Goal: Task Accomplishment & Management: Use online tool/utility

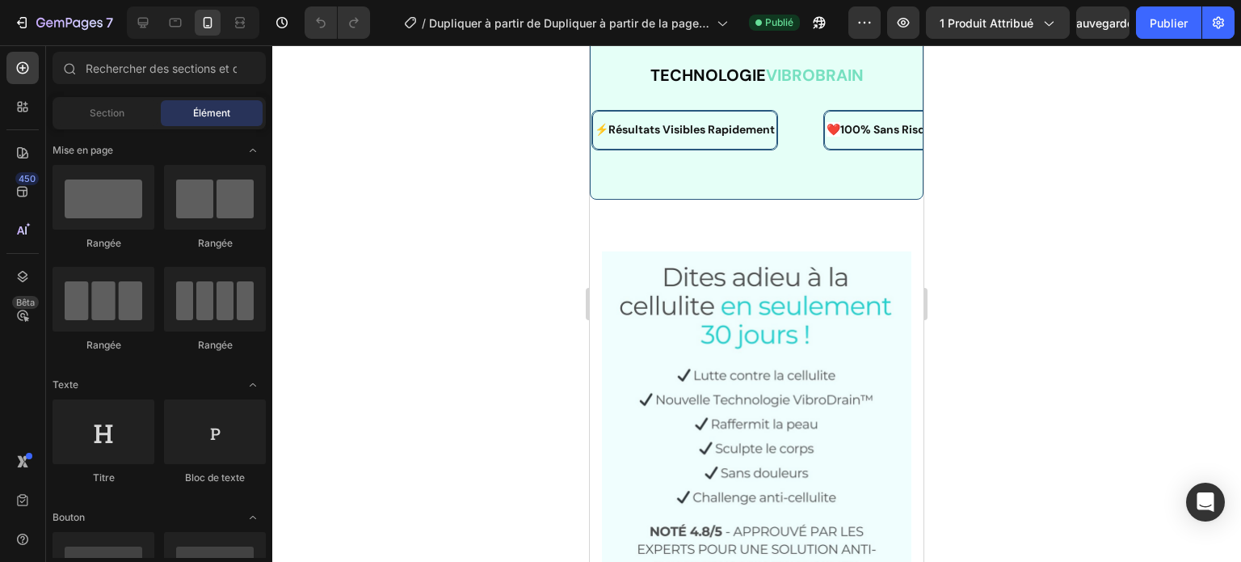
scroll to position [2408, 0]
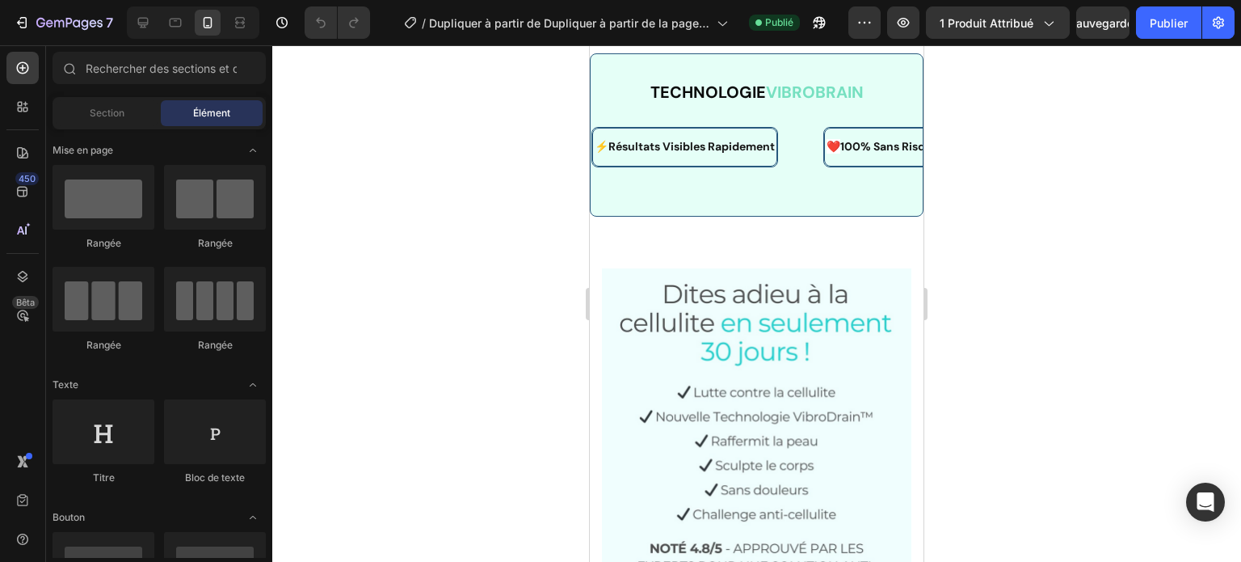
click at [1021, 98] on div at bounding box center [756, 303] width 969 height 516
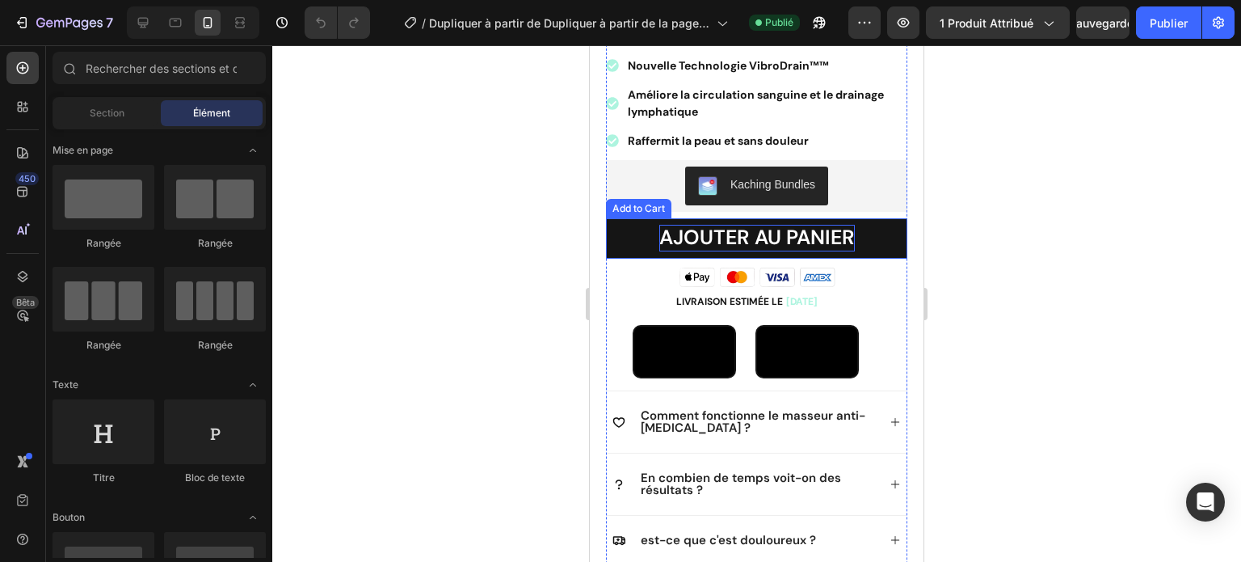
scroll to position [589, 0]
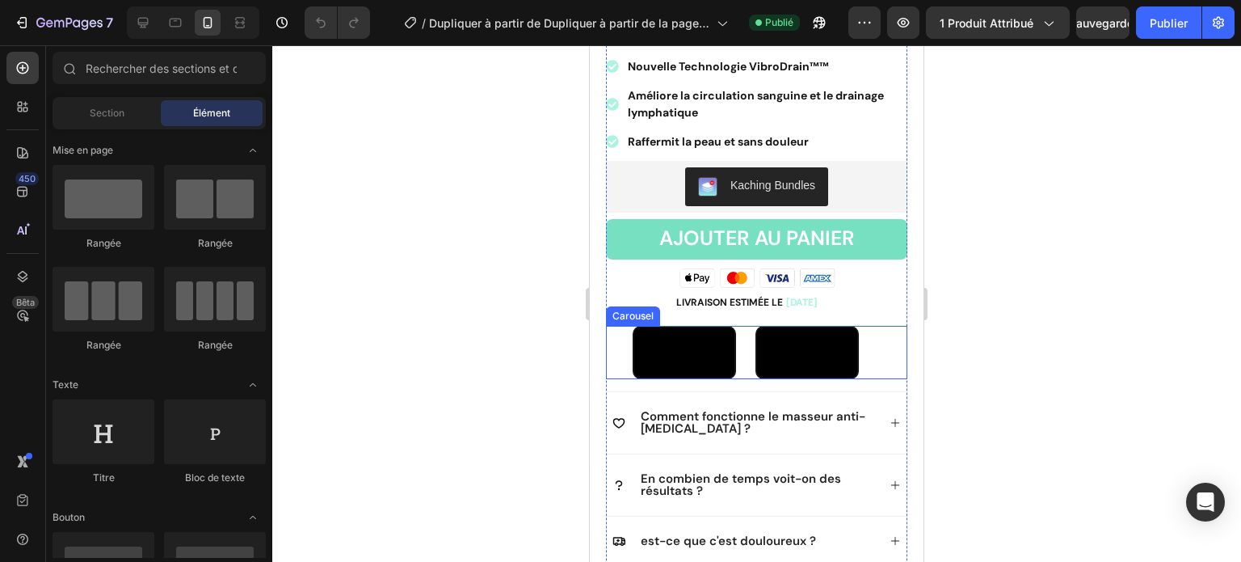
click at [886, 342] on div "Video Video" at bounding box center [770, 352] width 275 height 53
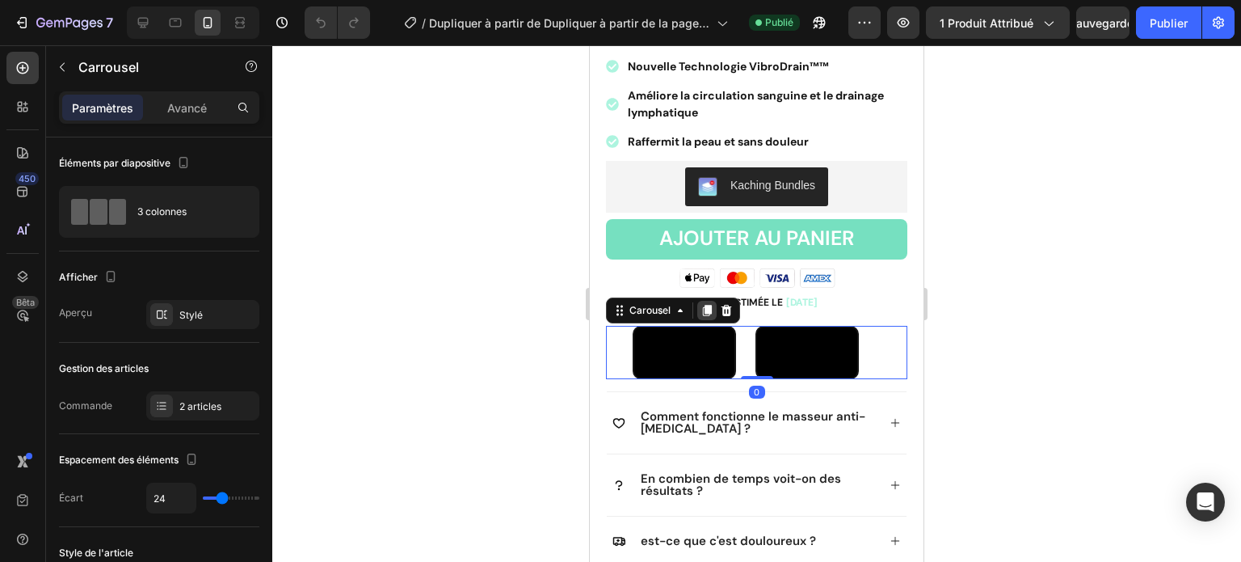
click at [697, 301] on div at bounding box center [706, 310] width 19 height 19
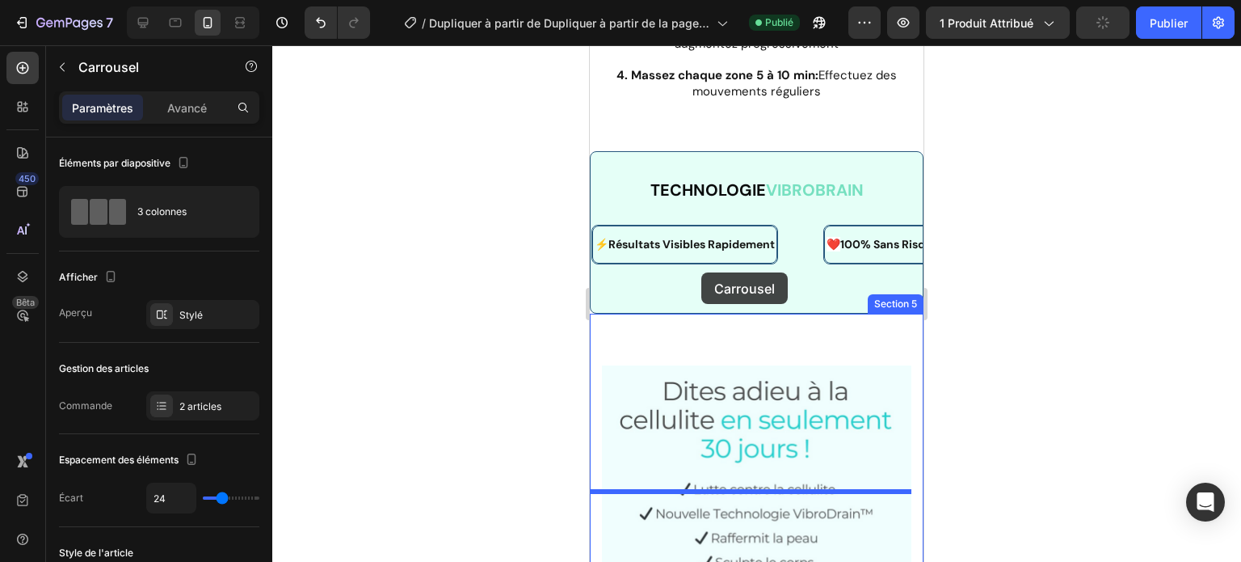
scroll to position [2463, 0]
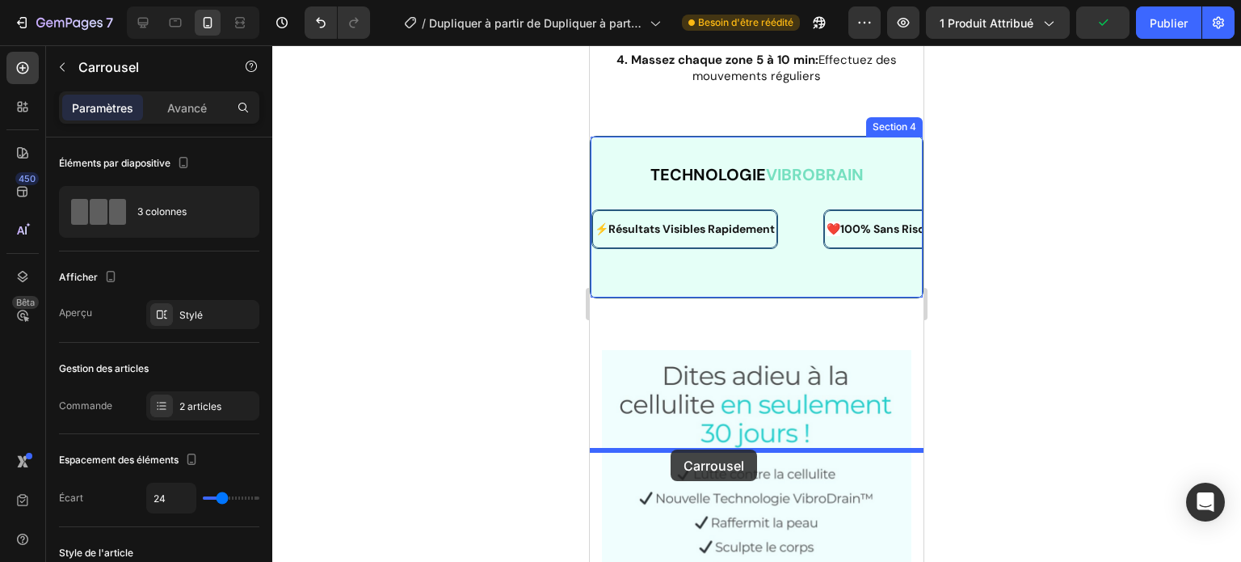
drag, startPoint x: 655, startPoint y: 406, endPoint x: 671, endPoint y: 449, distance: 46.3
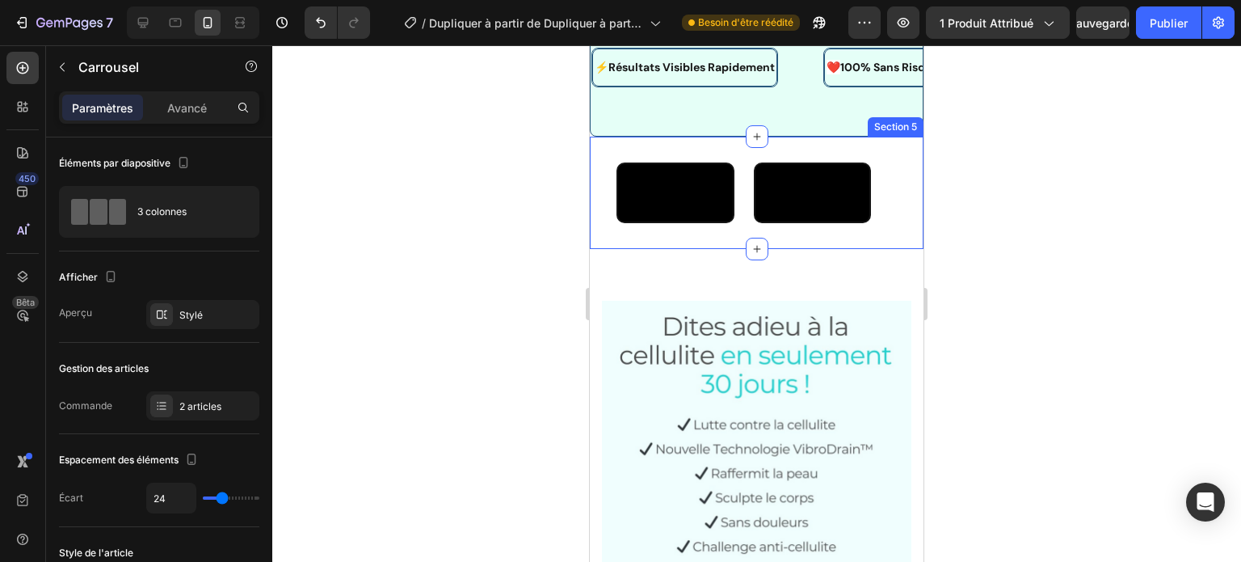
scroll to position [2692, 0]
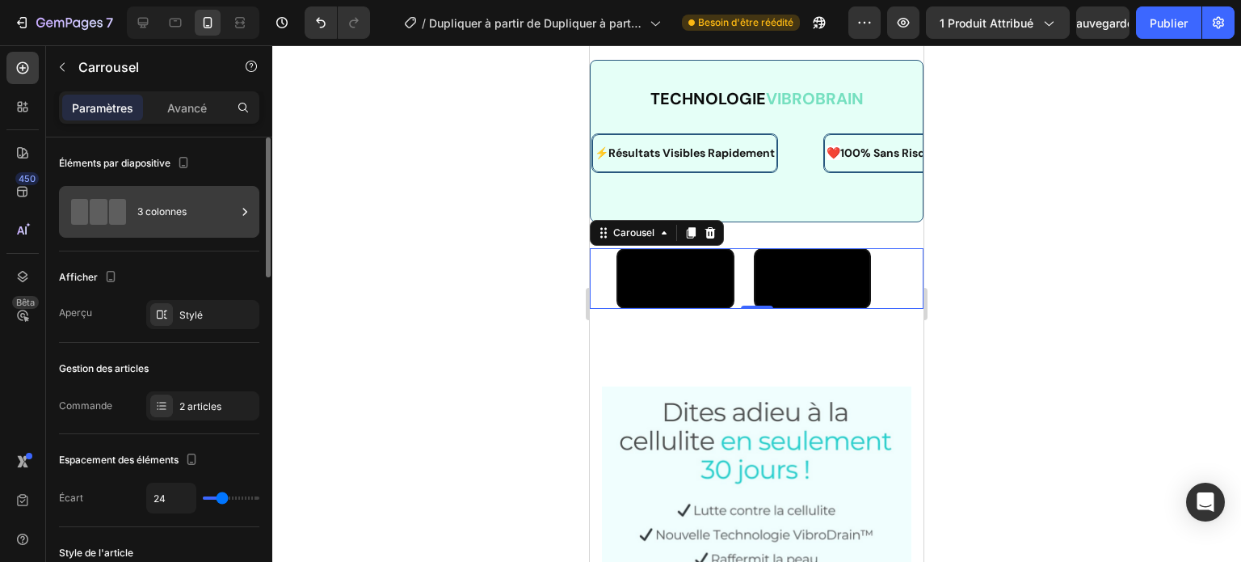
click at [199, 219] on div "3 colonnes" at bounding box center [186, 211] width 99 height 37
click at [223, 280] on div "Afficher" at bounding box center [159, 277] width 200 height 26
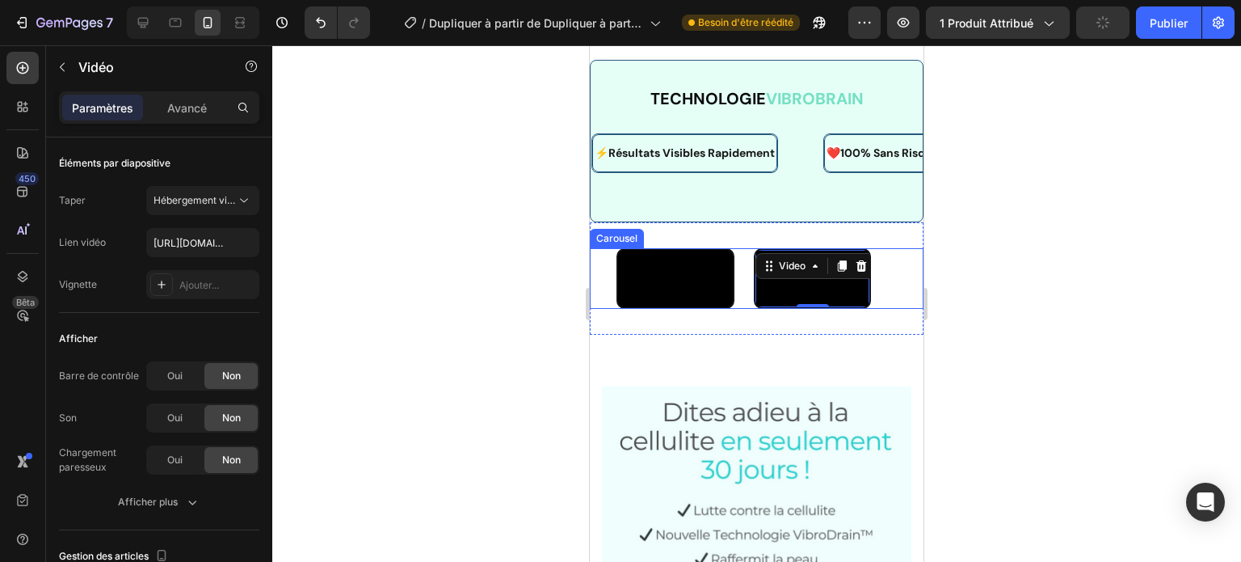
click at [743, 295] on div "Video Video 0" at bounding box center [770, 278] width 307 height 61
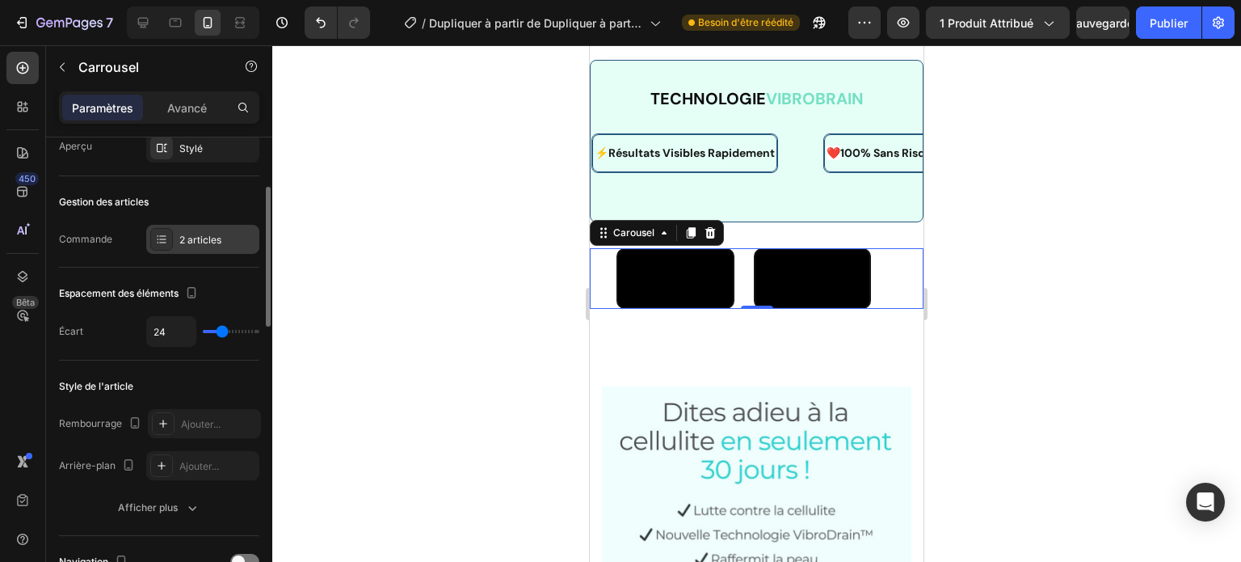
scroll to position [0, 0]
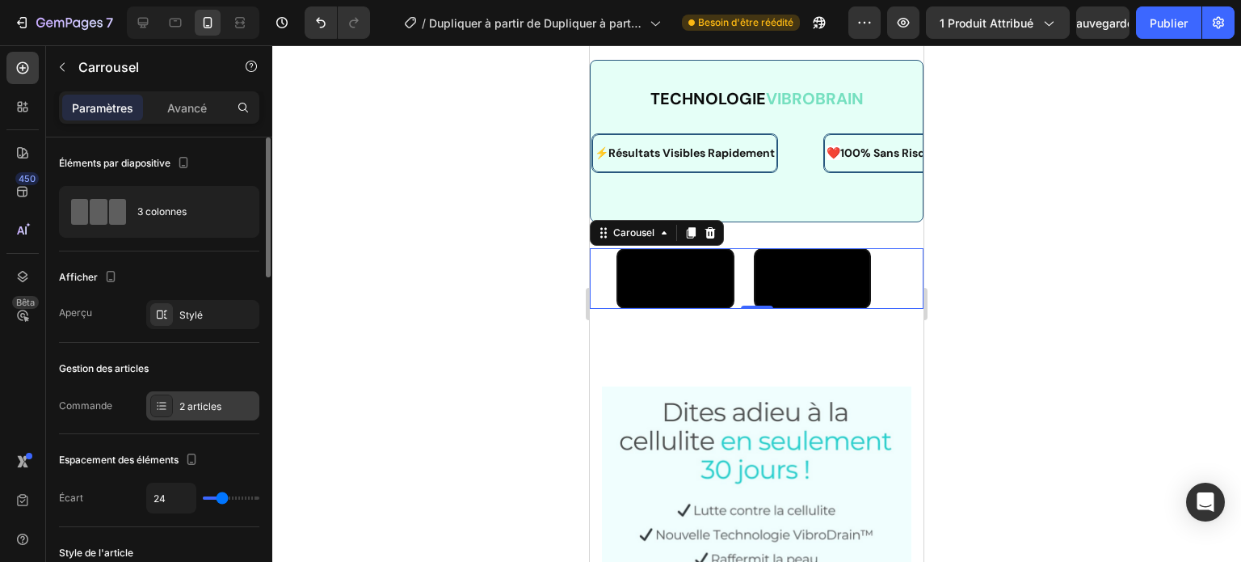
click at [213, 402] on font "2 articles" at bounding box center [200, 406] width 42 height 12
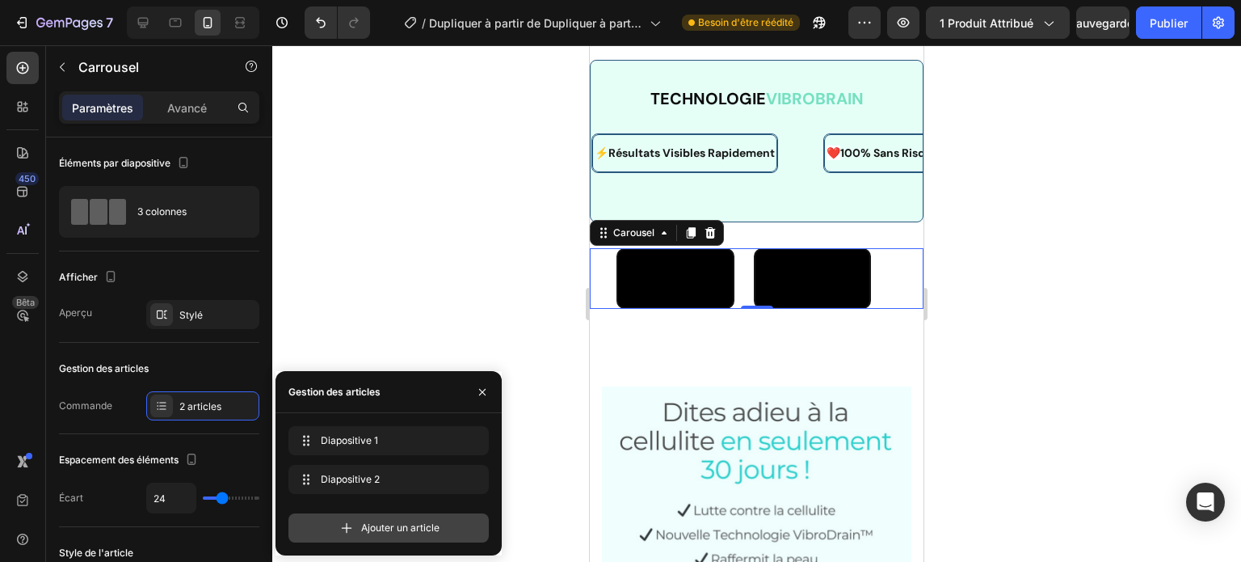
click at [368, 523] on font "Ajouter un article" at bounding box center [400, 527] width 78 height 12
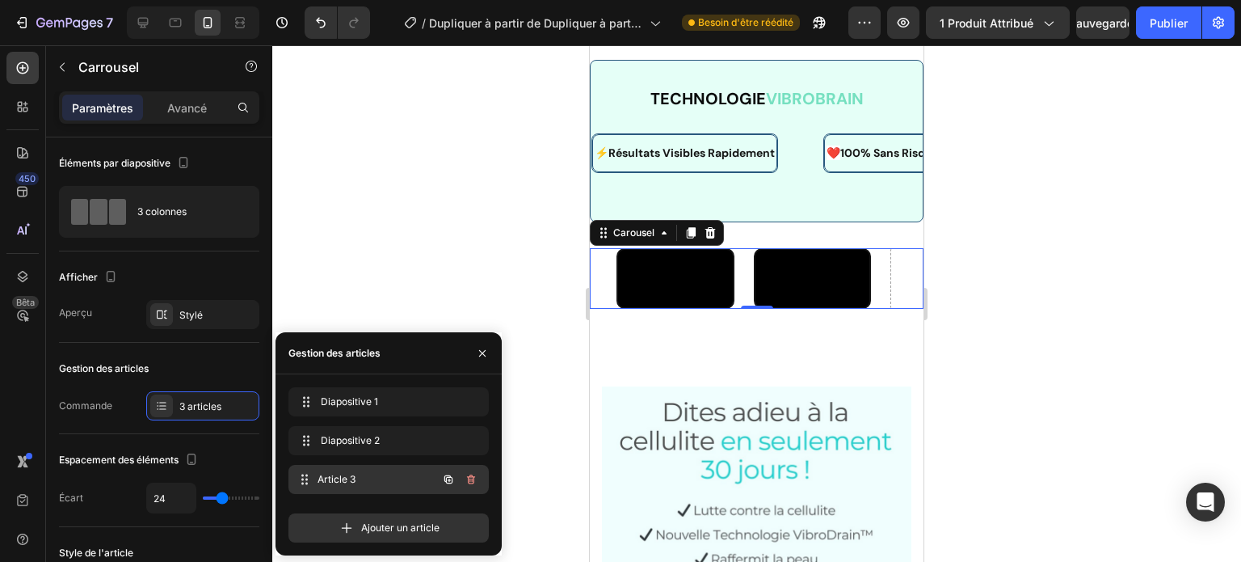
click at [372, 478] on span "Article 3" at bounding box center [378, 479] width 120 height 15
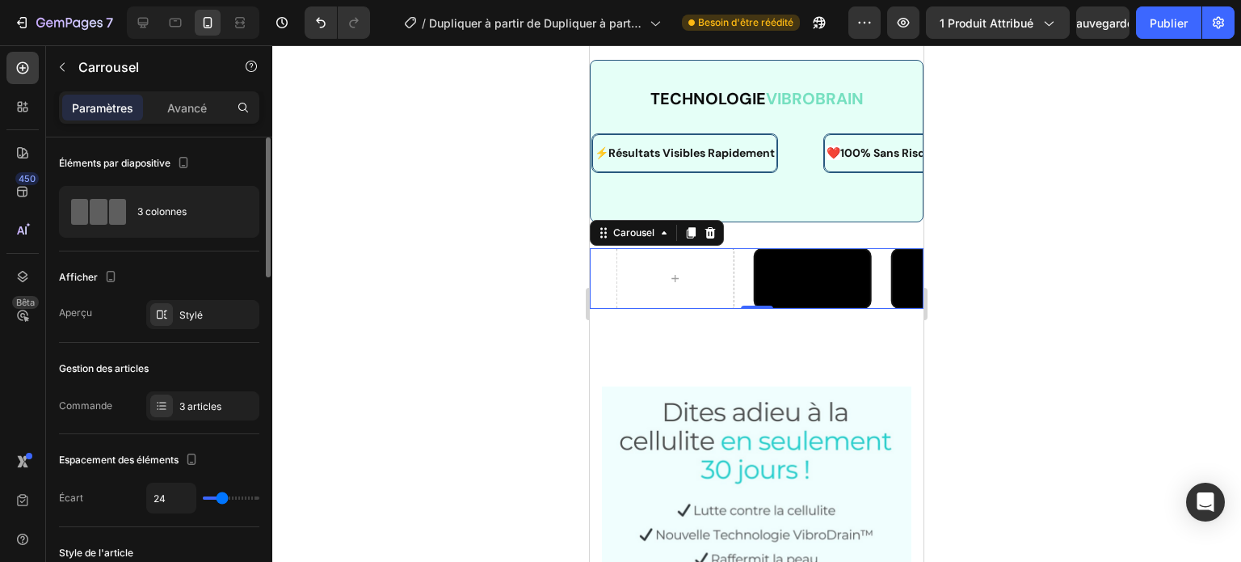
click at [217, 367] on div "Gestion des articles" at bounding box center [159, 369] width 200 height 26
click at [199, 115] on p "Avancé" at bounding box center [187, 107] width 40 height 17
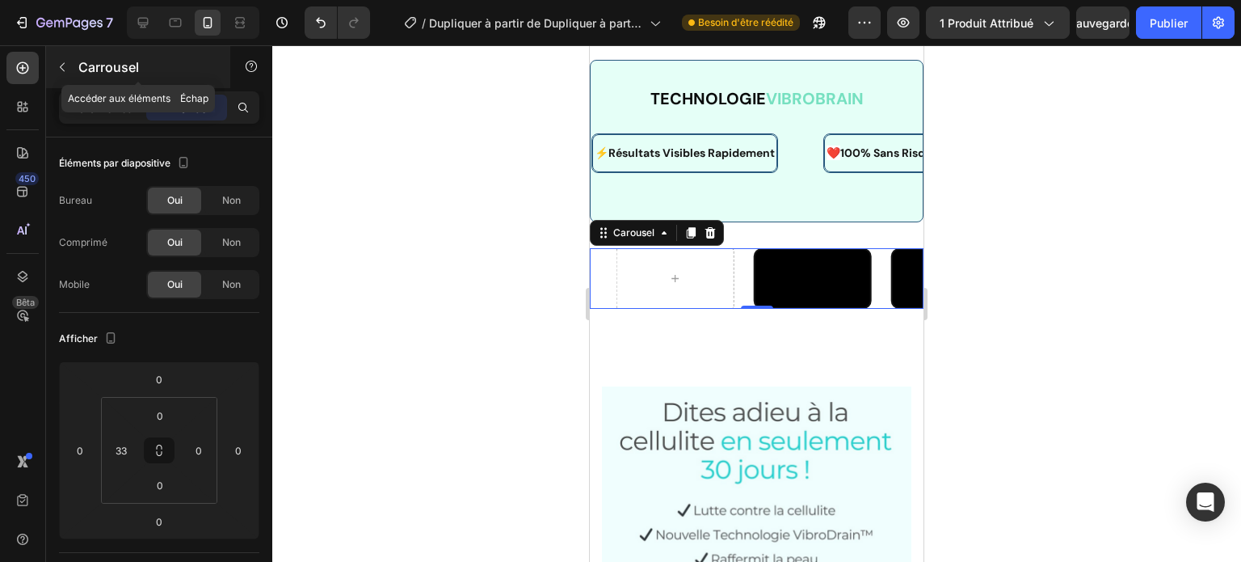
click at [57, 69] on icon "button" at bounding box center [62, 67] width 13 height 13
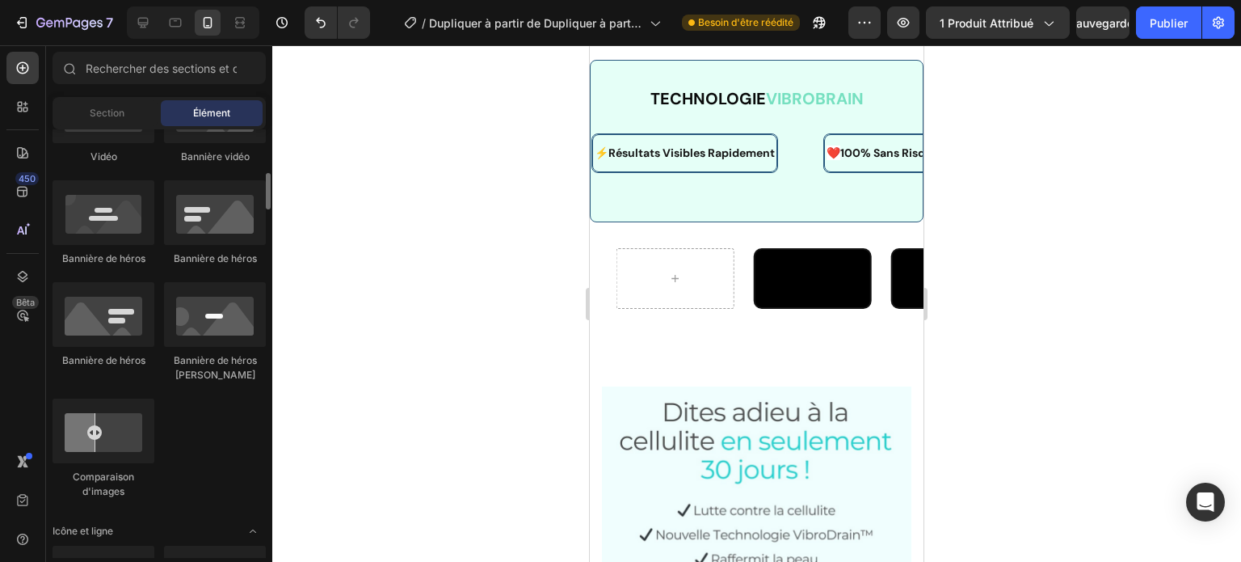
scroll to position [554, 0]
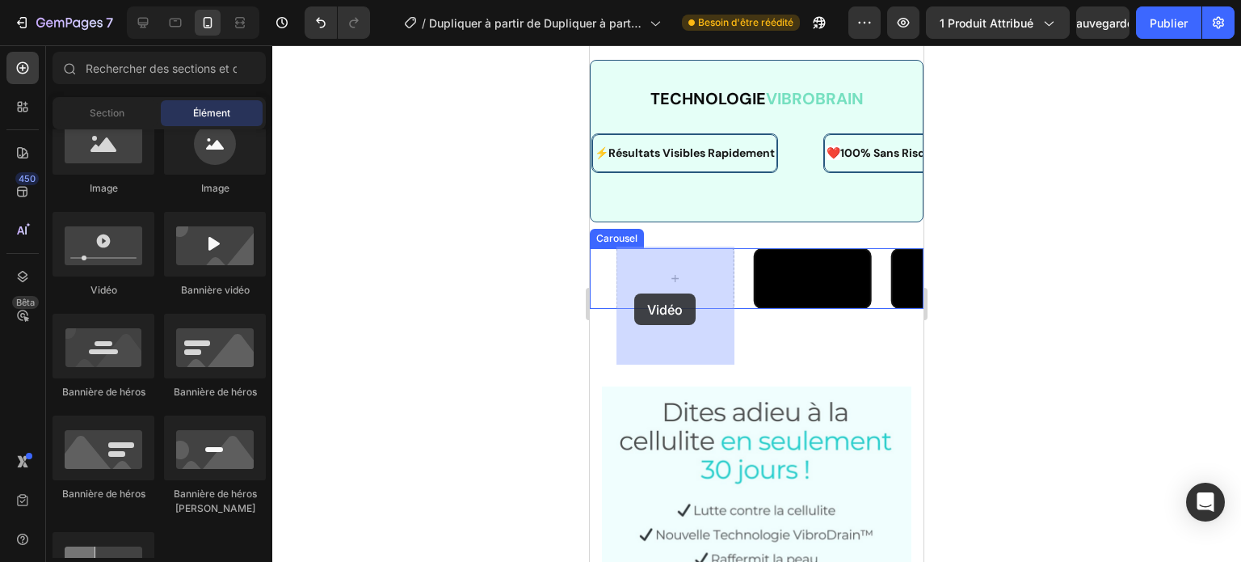
drag, startPoint x: 680, startPoint y: 292, endPoint x: 633, endPoint y: 293, distance: 46.9
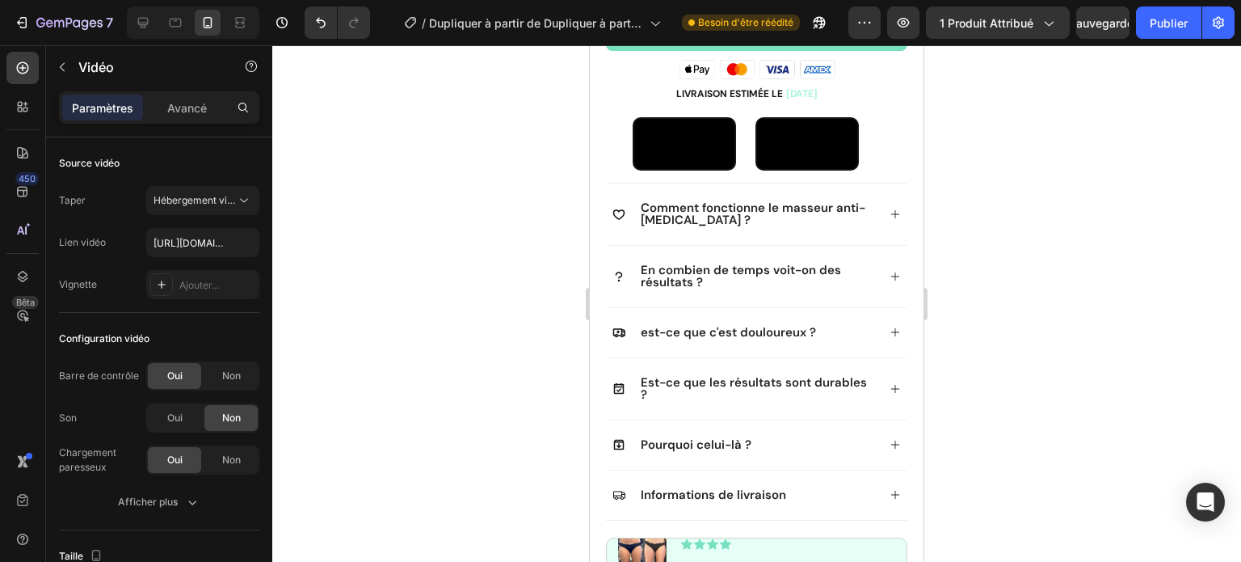
scroll to position [797, 0]
click at [180, 107] on font "Avancé" at bounding box center [187, 108] width 40 height 14
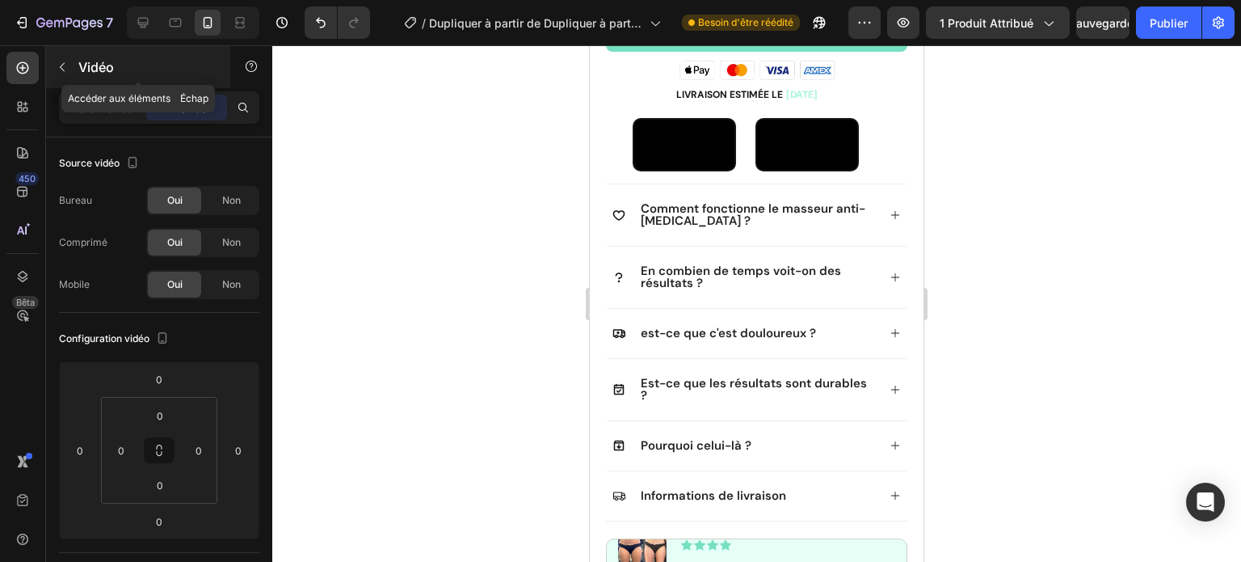
click at [58, 61] on icon "button" at bounding box center [62, 67] width 13 height 13
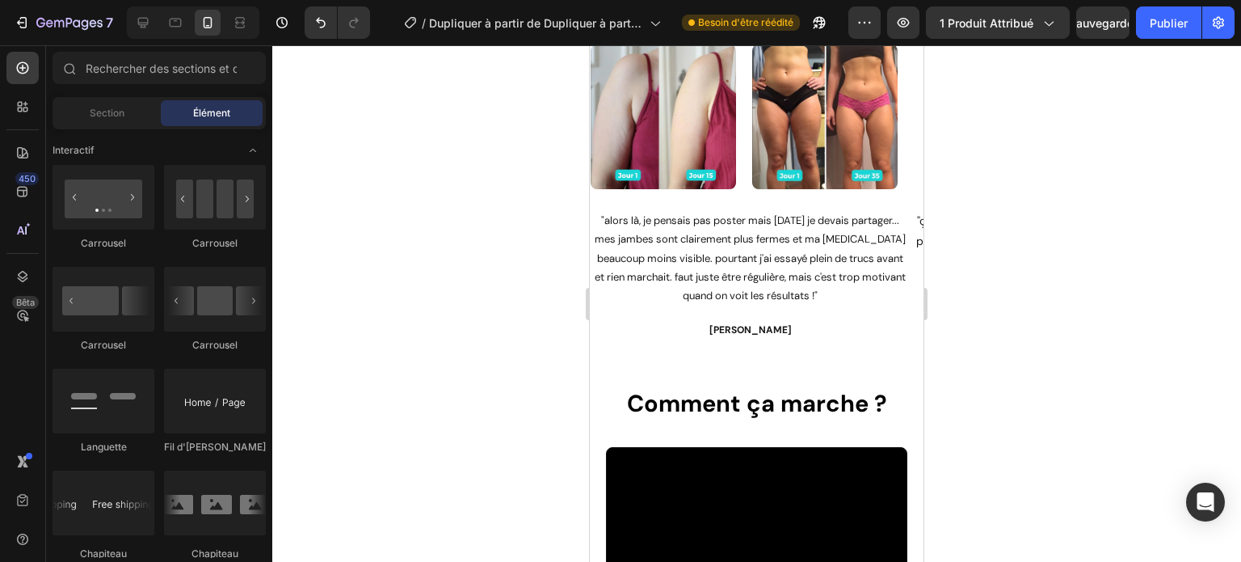
scroll to position [1553, 0]
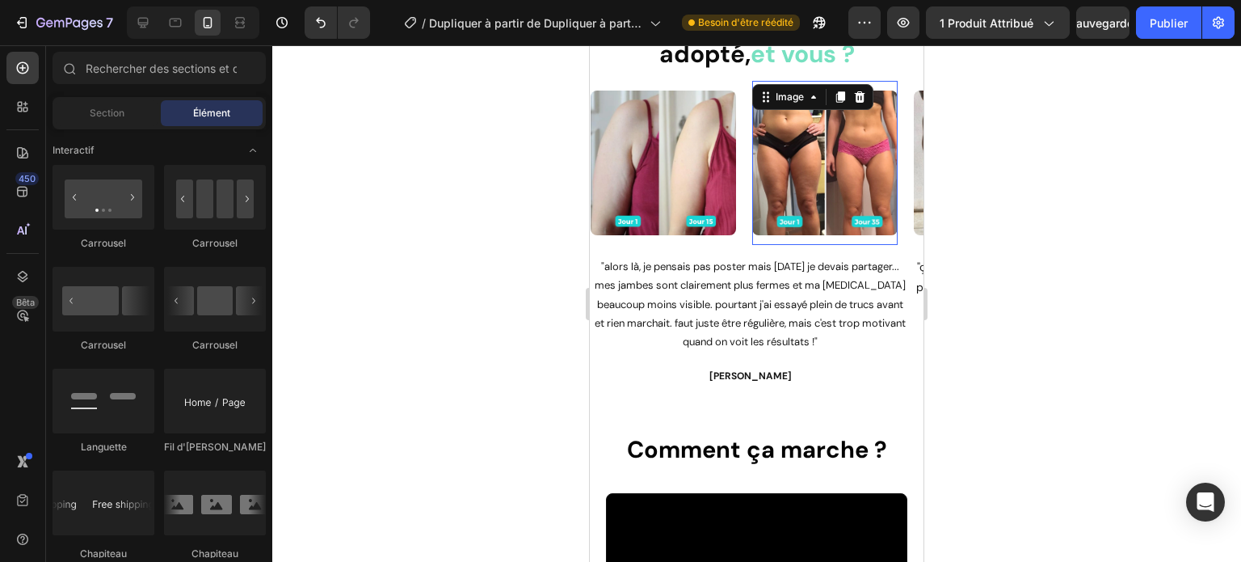
click at [785, 241] on div "Image 0" at bounding box center [824, 163] width 145 height 164
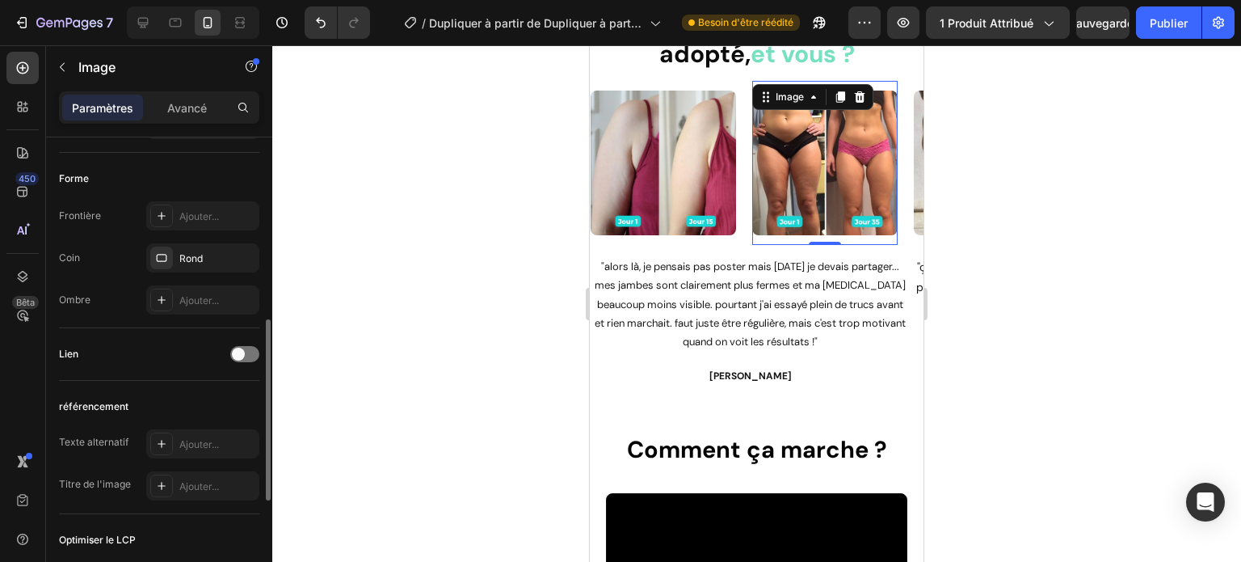
scroll to position [548, 0]
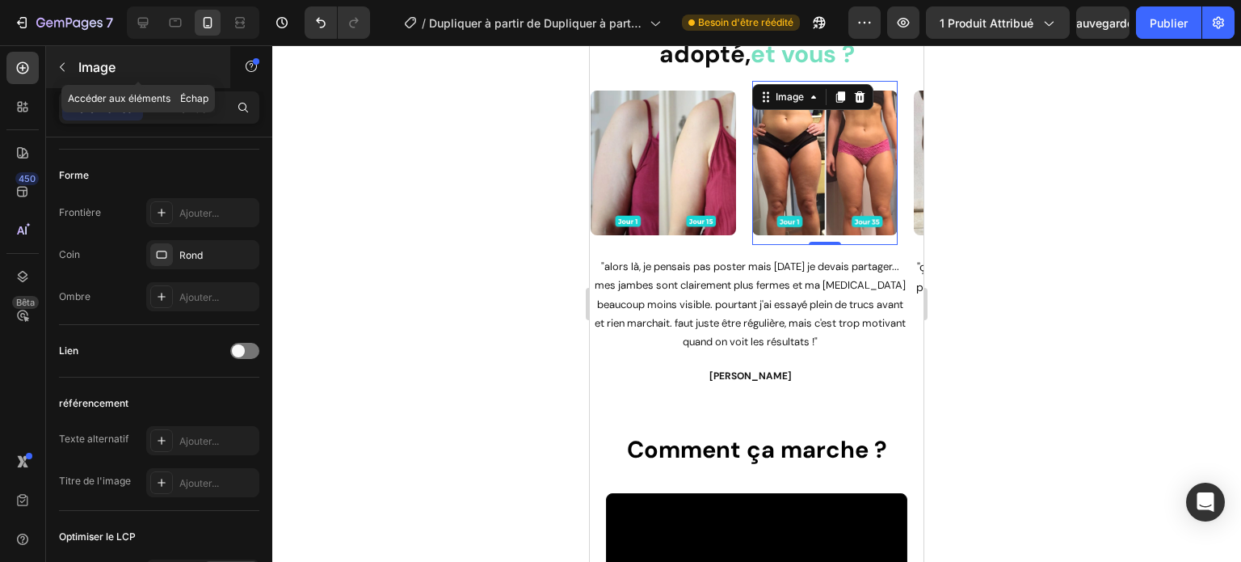
click at [63, 67] on icon "button" at bounding box center [62, 67] width 13 height 13
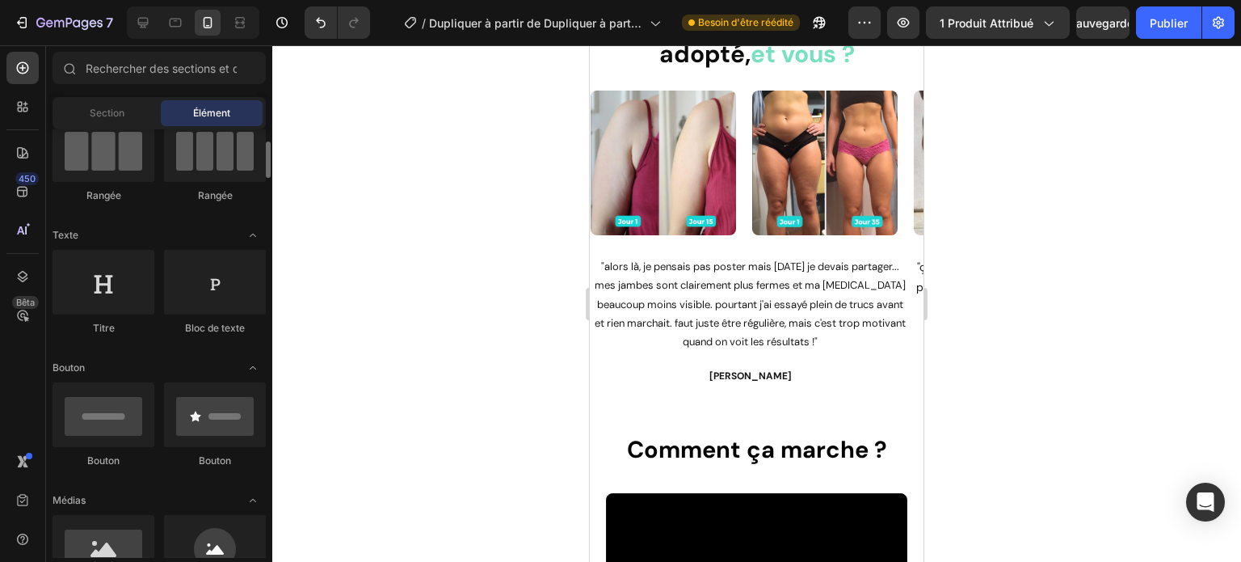
scroll to position [149, 0]
drag, startPoint x: 125, startPoint y: 285, endPoint x: 413, endPoint y: 246, distance: 290.4
click at [413, 0] on div "7 Version history / Dupliquer à partir de Dupliquer à partir de la page produit…" at bounding box center [620, 0] width 1241 height 0
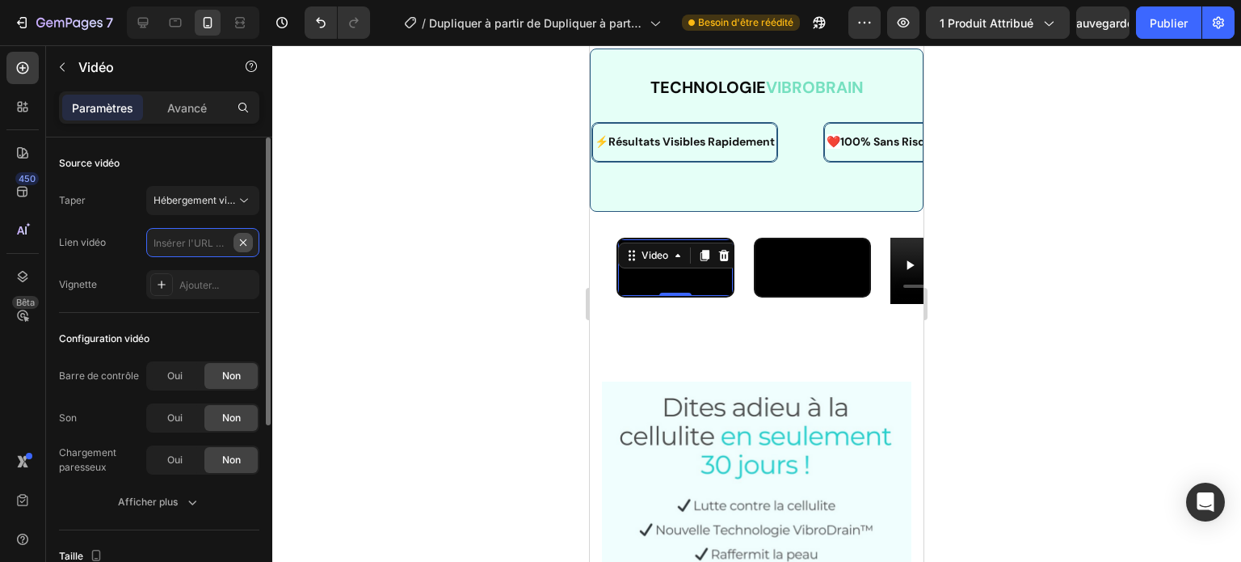
scroll to position [0, 0]
paste input "[URL][DOMAIN_NAME]"
type input "[URL][DOMAIN_NAME]"
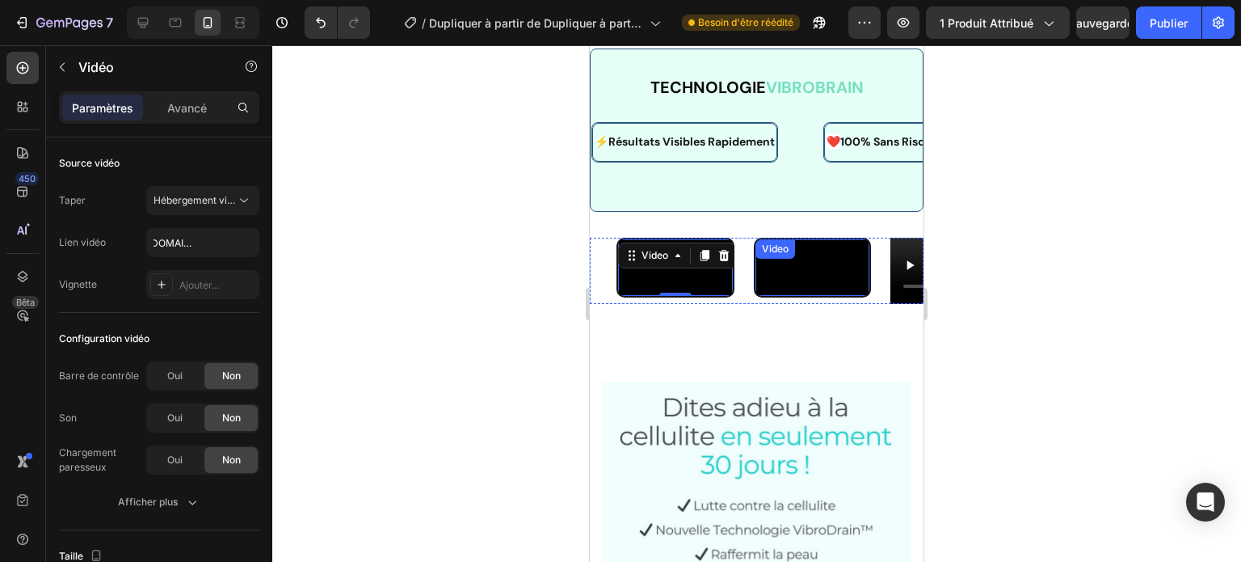
click at [840, 270] on video at bounding box center [812, 267] width 115 height 57
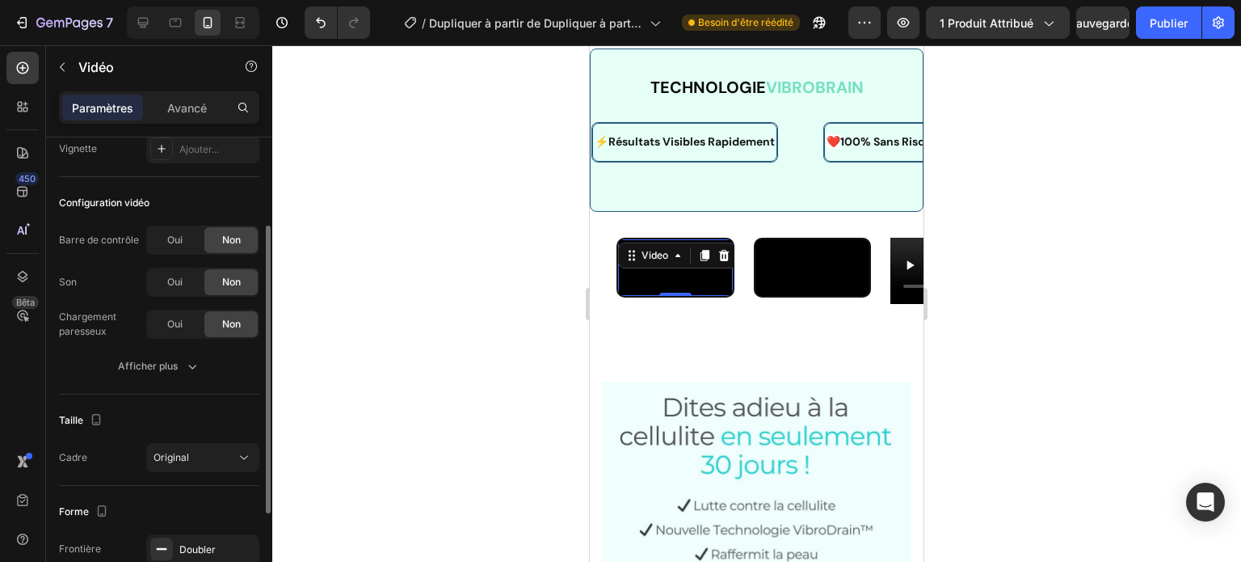
scroll to position [133, 0]
click at [189, 242] on div "Oui" at bounding box center [174, 242] width 53 height 26
click at [176, 283] on font "Oui" at bounding box center [174, 284] width 15 height 12
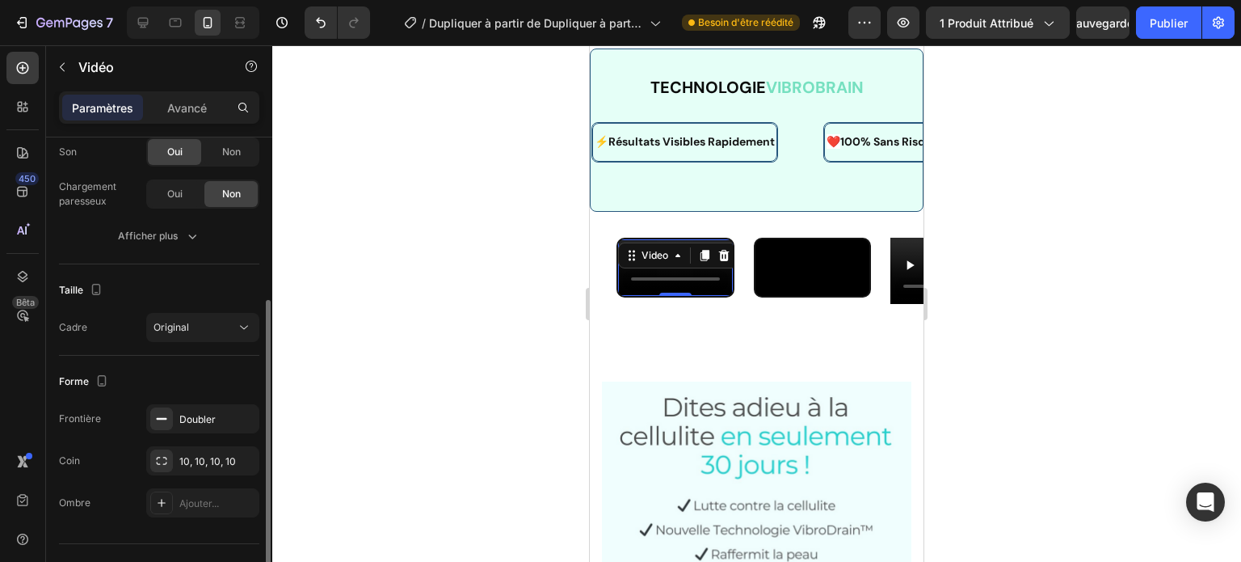
scroll to position [297, 0]
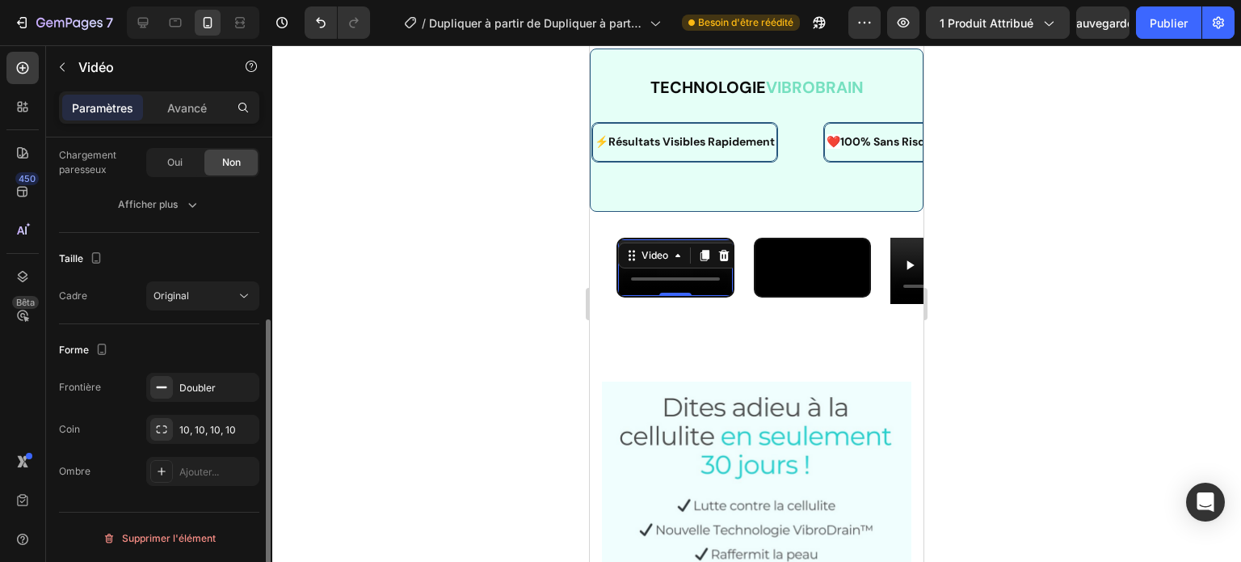
click at [182, 306] on button "Original" at bounding box center [202, 295] width 113 height 29
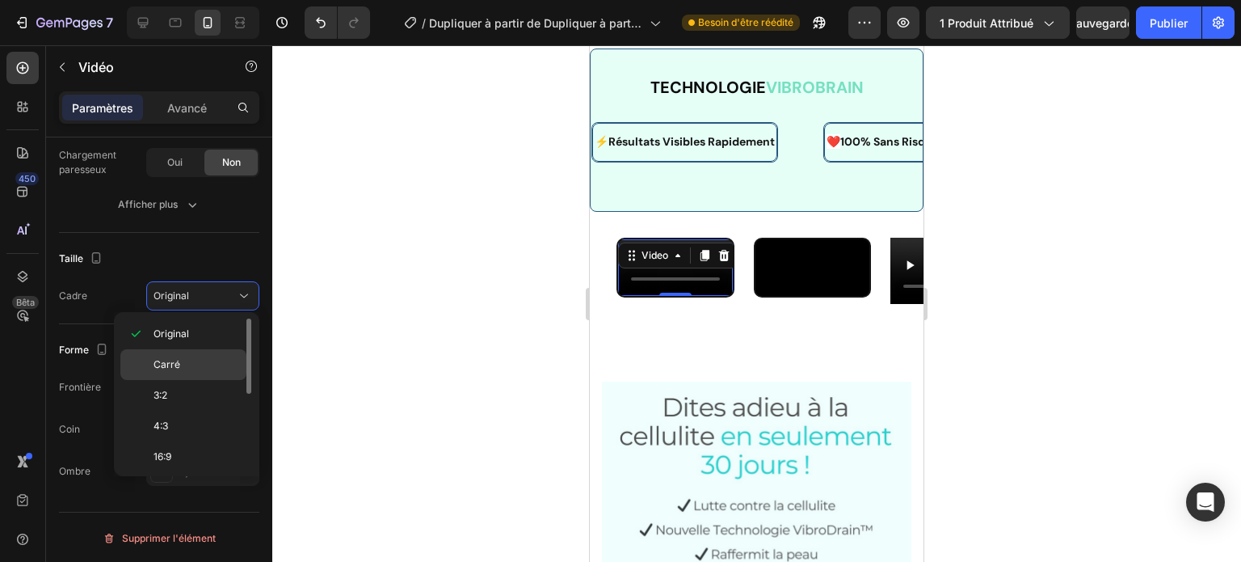
click at [187, 364] on p "Carré" at bounding box center [197, 364] width 86 height 15
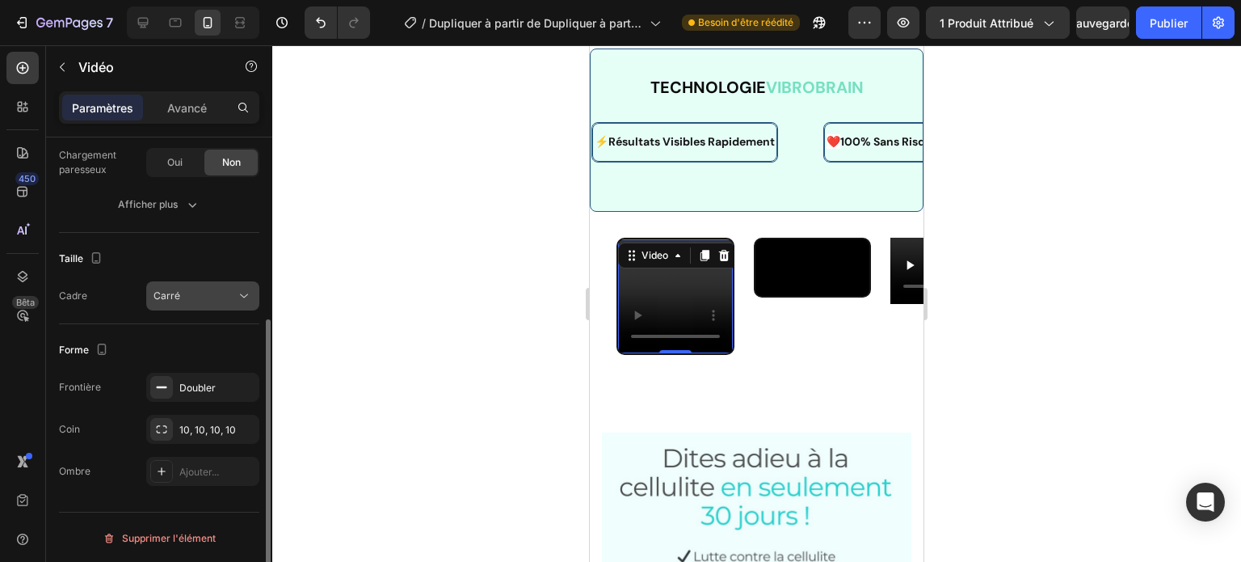
click at [186, 292] on div "Carré" at bounding box center [195, 295] width 82 height 15
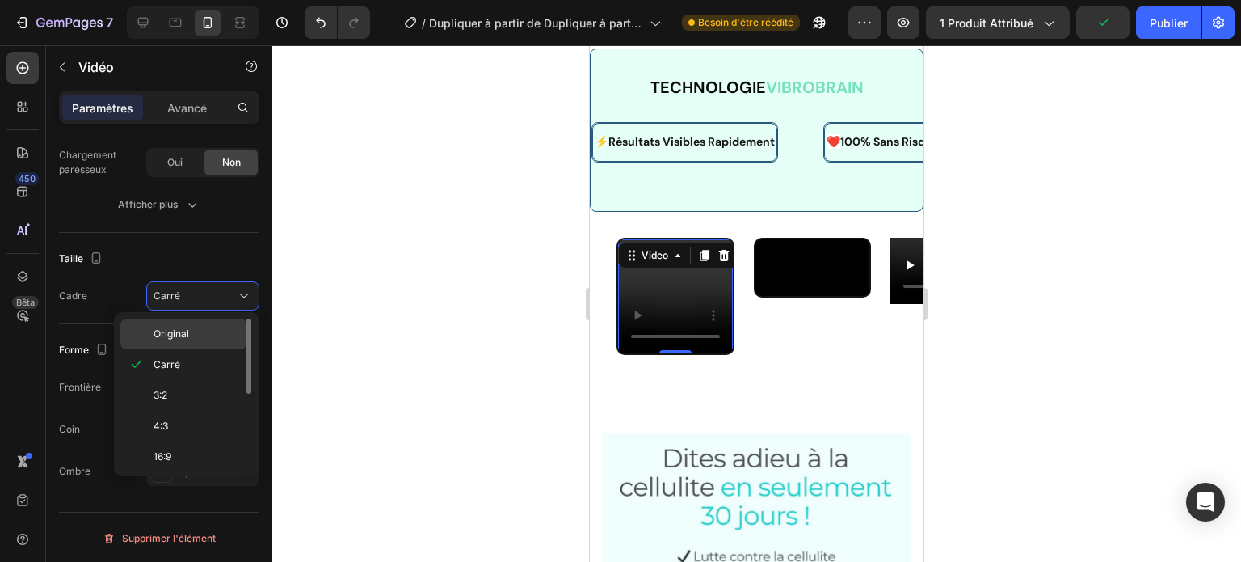
click at [191, 336] on p "Original" at bounding box center [197, 333] width 86 height 15
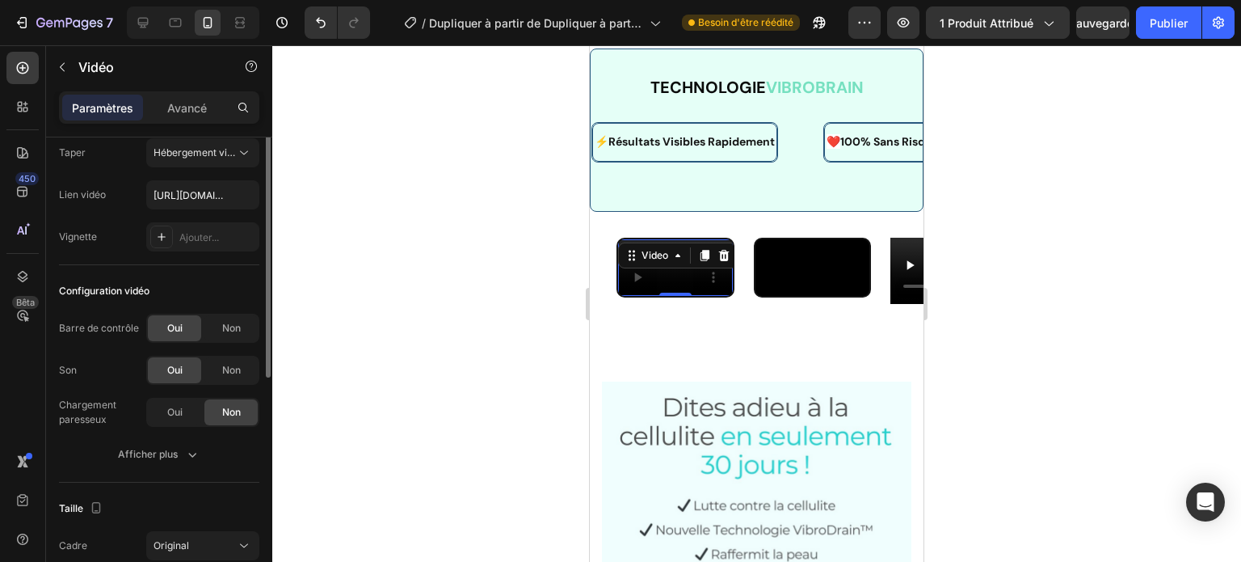
scroll to position [0, 0]
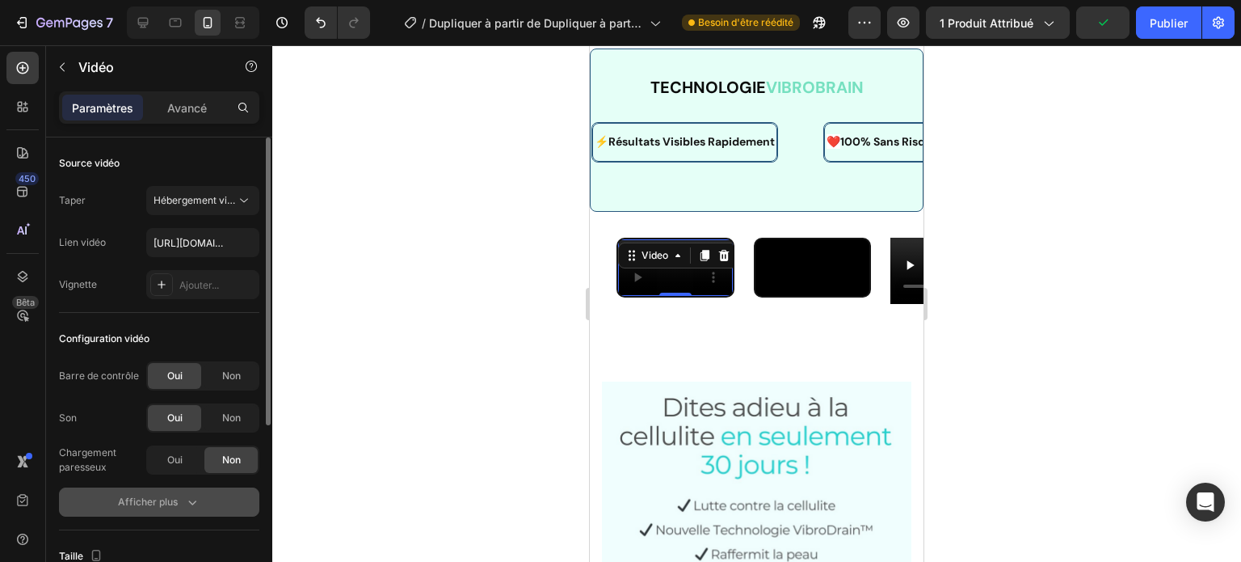
click at [184, 501] on icon "button" at bounding box center [192, 502] width 16 height 16
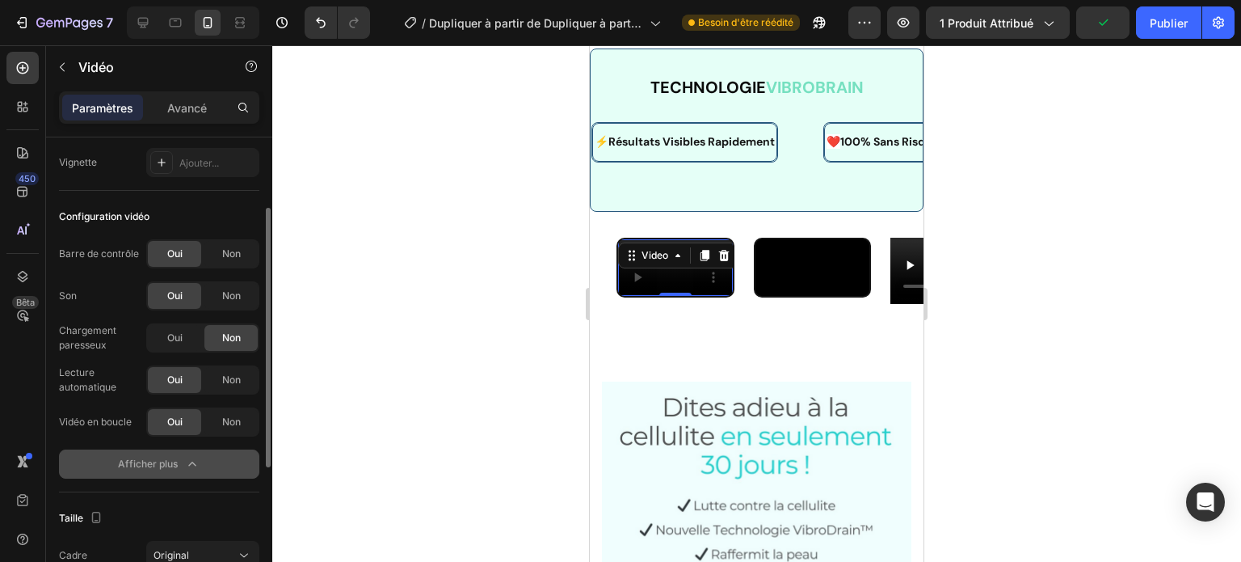
scroll to position [125, 0]
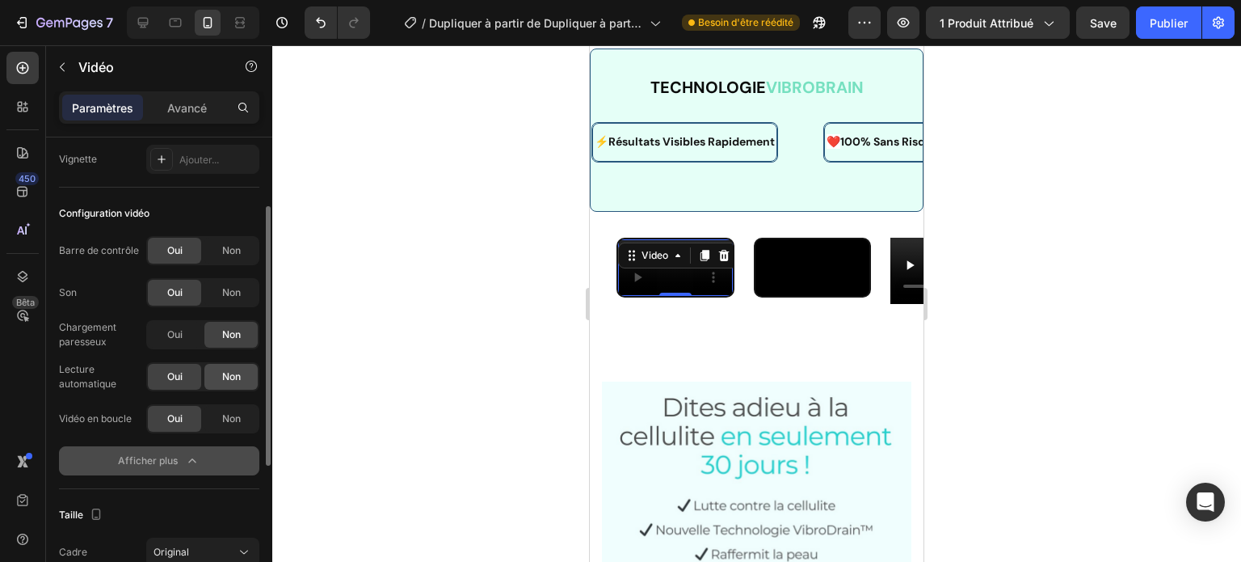
click at [227, 370] on font "Non" at bounding box center [231, 376] width 19 height 12
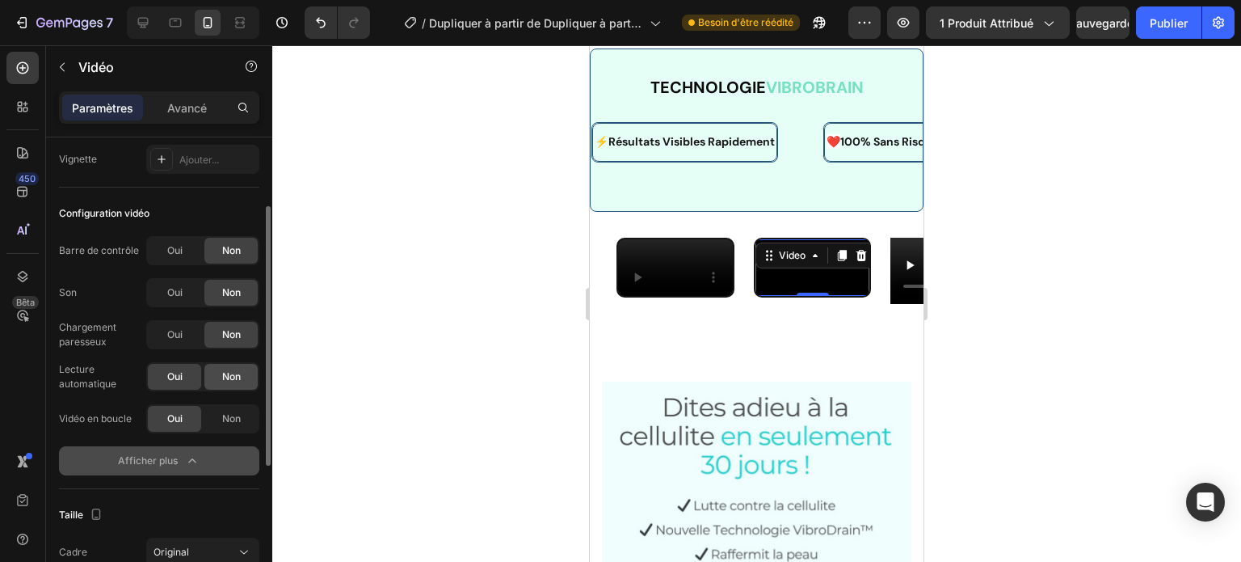
click at [222, 374] on font "Non" at bounding box center [231, 376] width 19 height 12
click at [187, 297] on div "Oui" at bounding box center [174, 293] width 53 height 26
click at [179, 256] on span "Oui" at bounding box center [174, 250] width 15 height 15
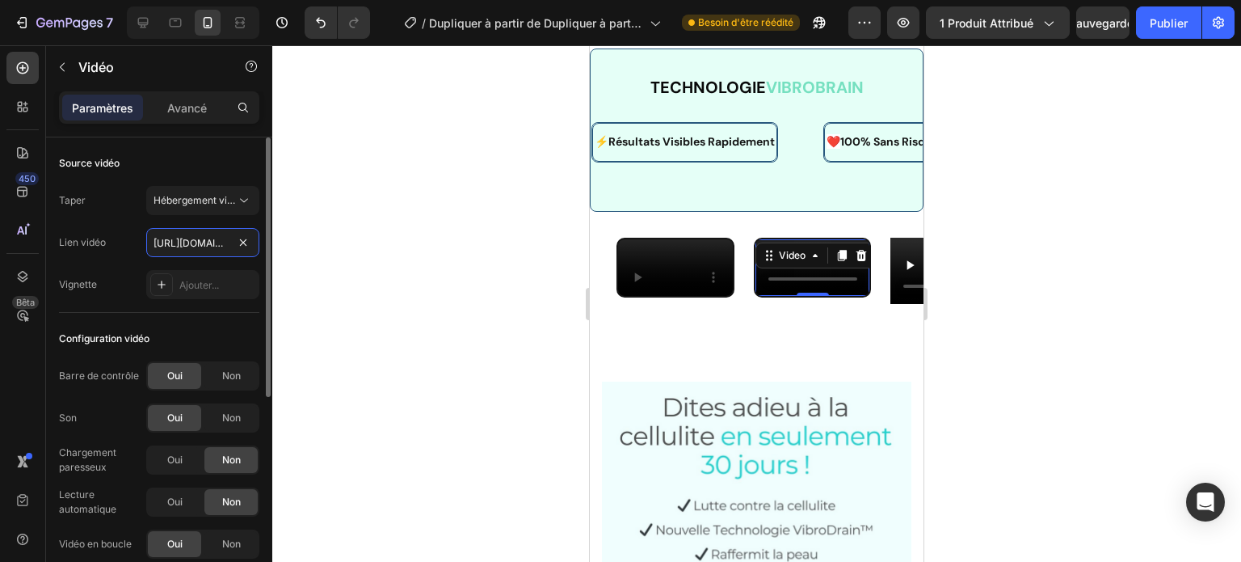
scroll to position [0, 296]
type input "[URL][DOMAIN_NAME]"
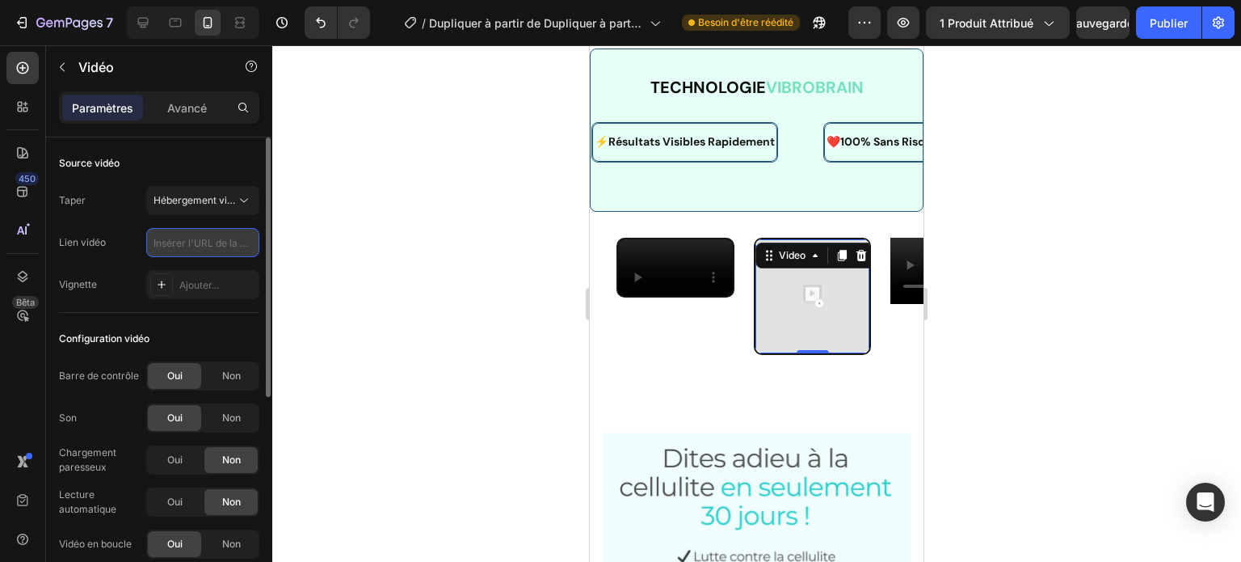
click at [217, 243] on input "text" at bounding box center [202, 242] width 113 height 29
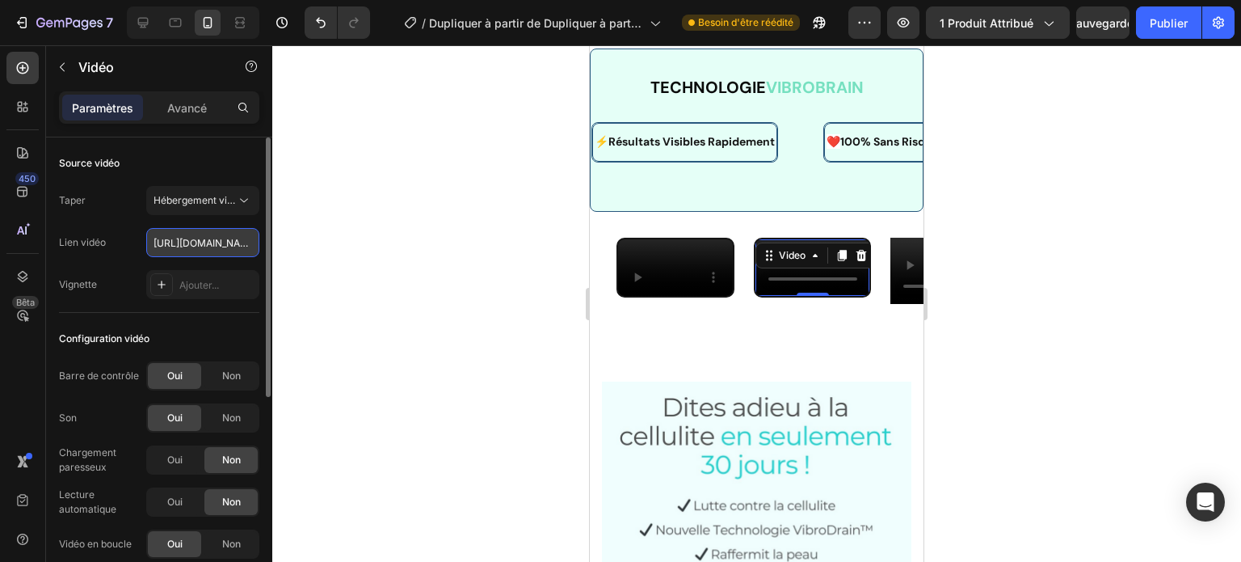
scroll to position [0, 296]
type input "[URL][DOMAIN_NAME]"
click at [229, 245] on input "[URL][DOMAIN_NAME]" at bounding box center [202, 242] width 113 height 29
click at [391, 193] on div at bounding box center [756, 303] width 969 height 516
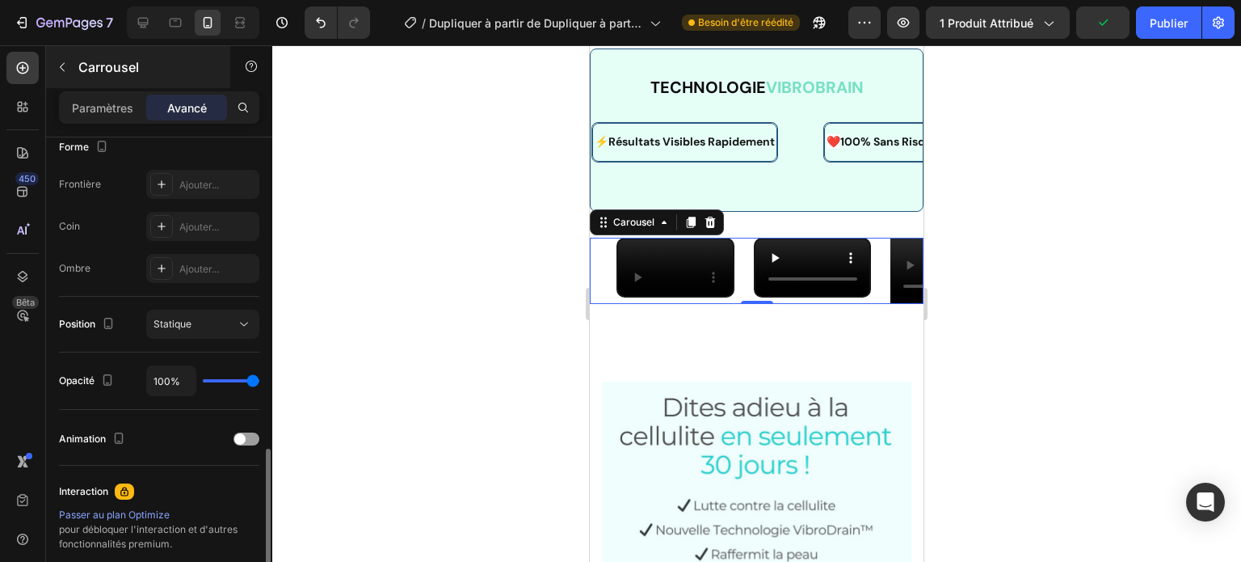
scroll to position [549, 0]
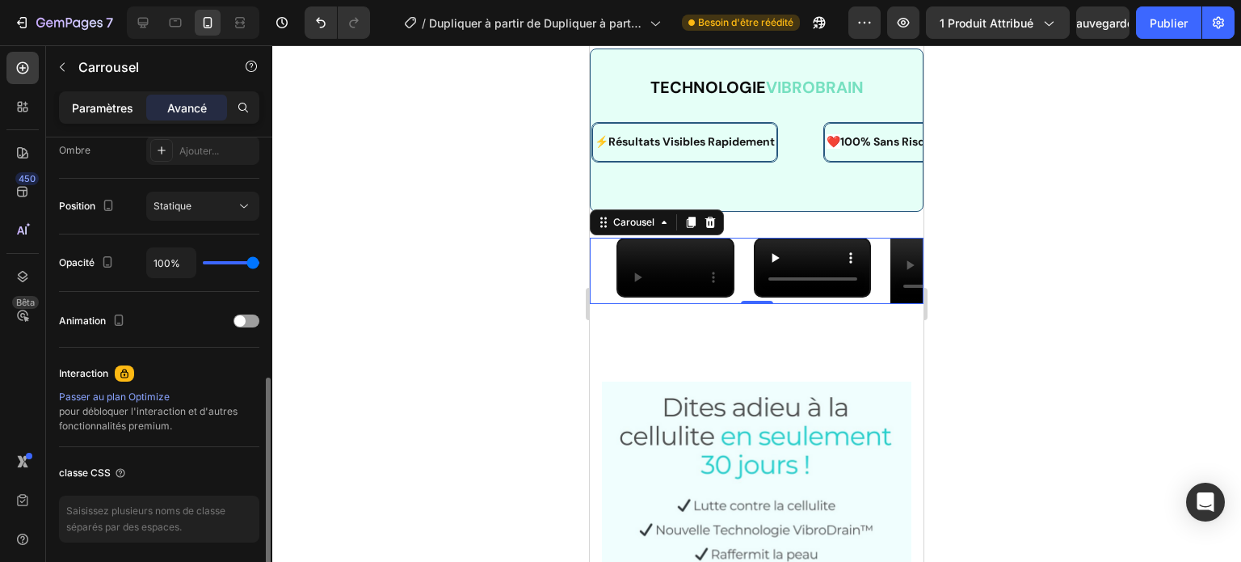
click at [107, 114] on p "Paramètres" at bounding box center [102, 107] width 61 height 17
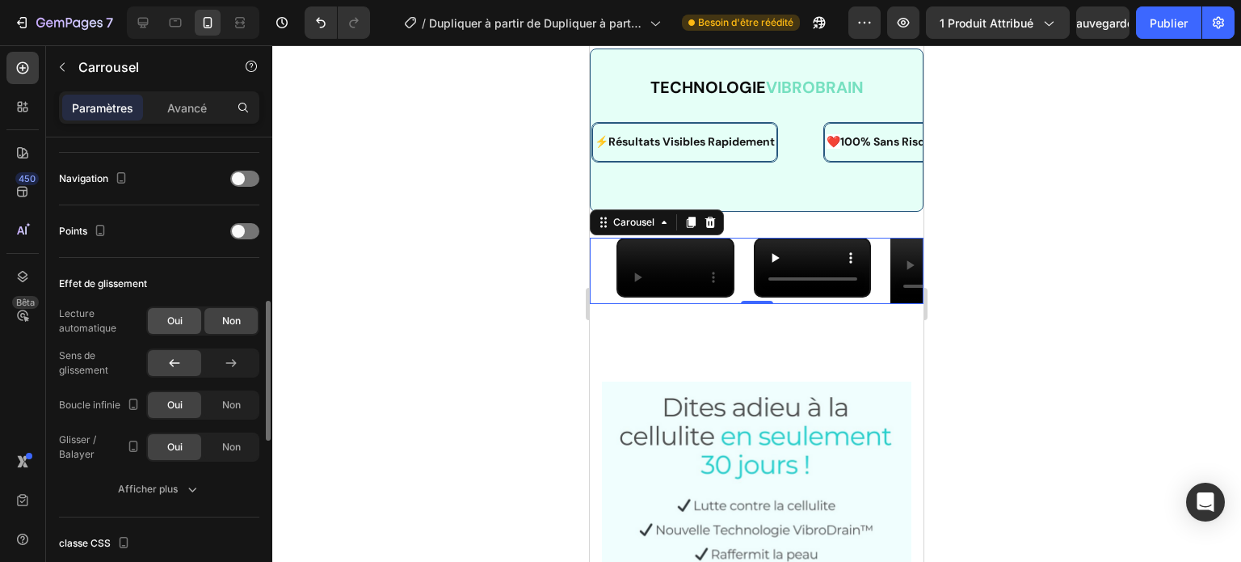
click at [179, 320] on font "Oui" at bounding box center [174, 320] width 15 height 12
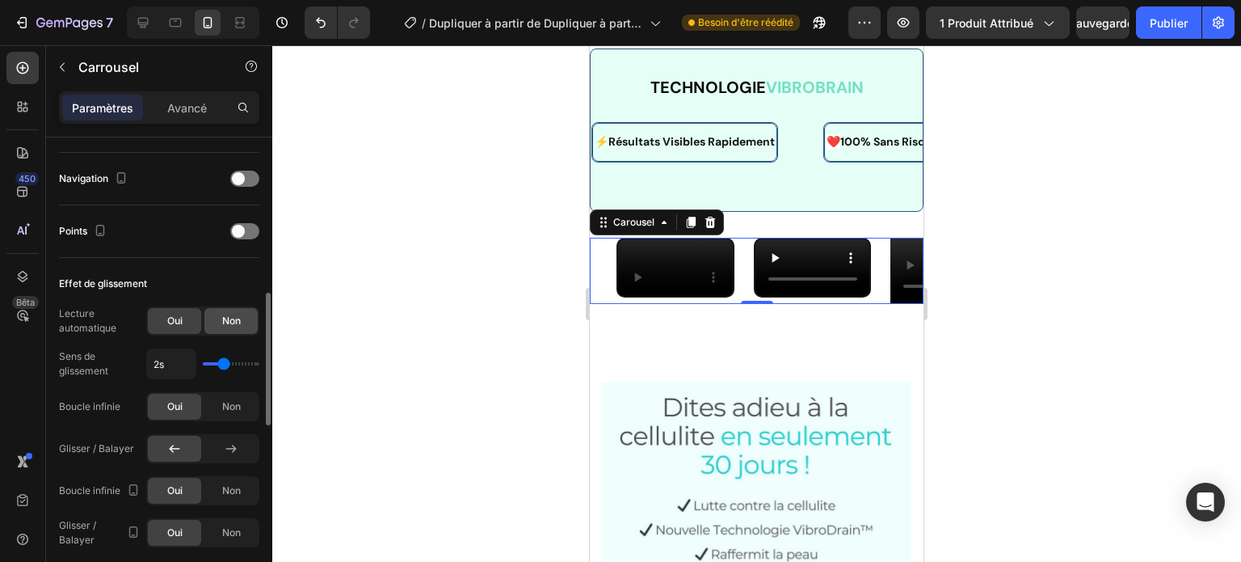
click at [217, 316] on div "Non" at bounding box center [230, 321] width 53 height 26
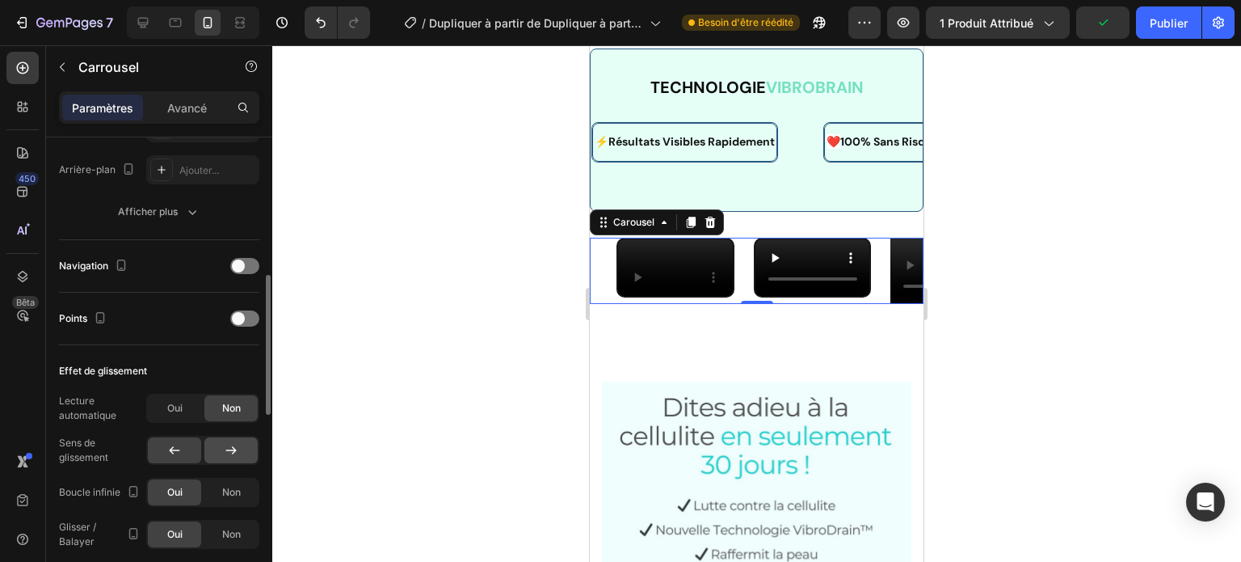
scroll to position [454, 0]
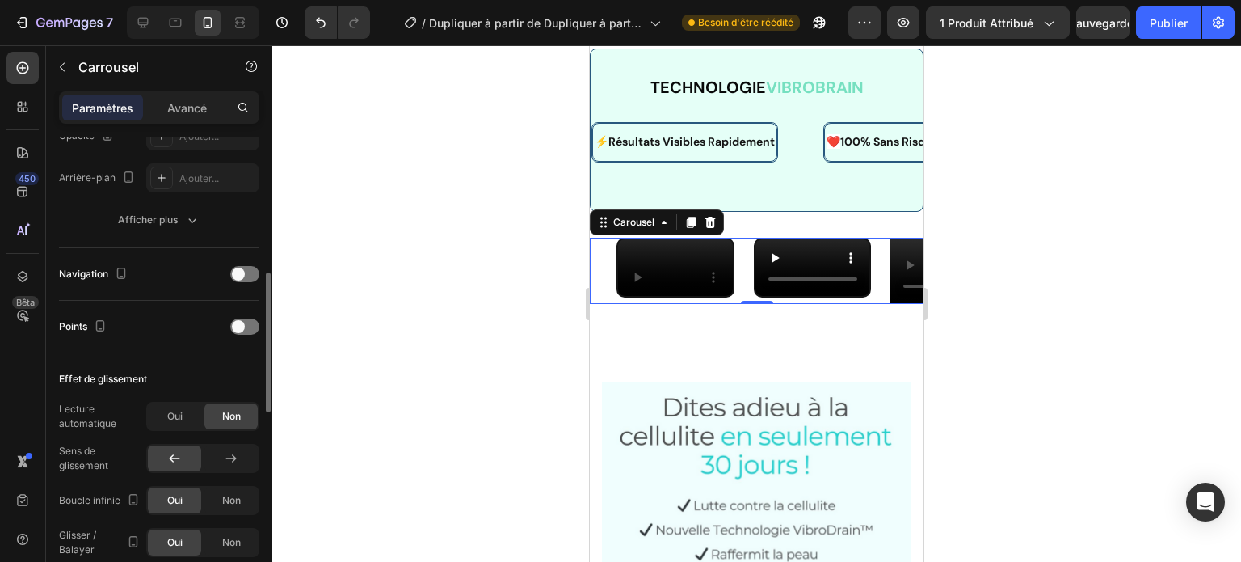
click at [240, 263] on div "Navigation" at bounding box center [159, 274] width 200 height 26
click at [242, 270] on span at bounding box center [238, 273] width 13 height 13
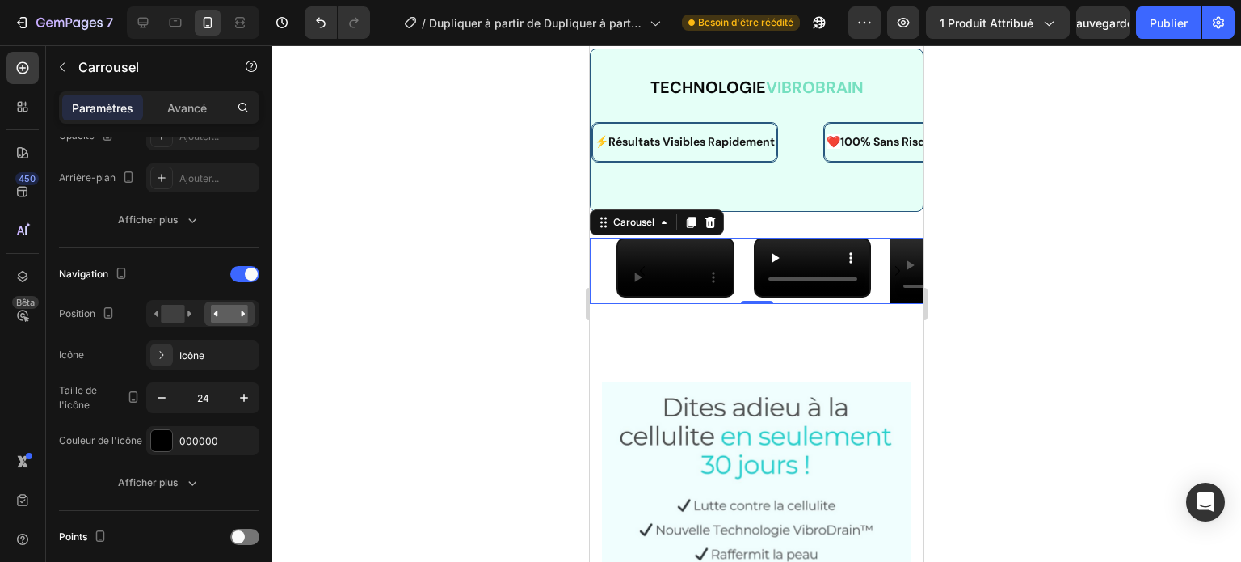
click at [888, 280] on icon "Carousel Next Arrow" at bounding box center [897, 270] width 19 height 19
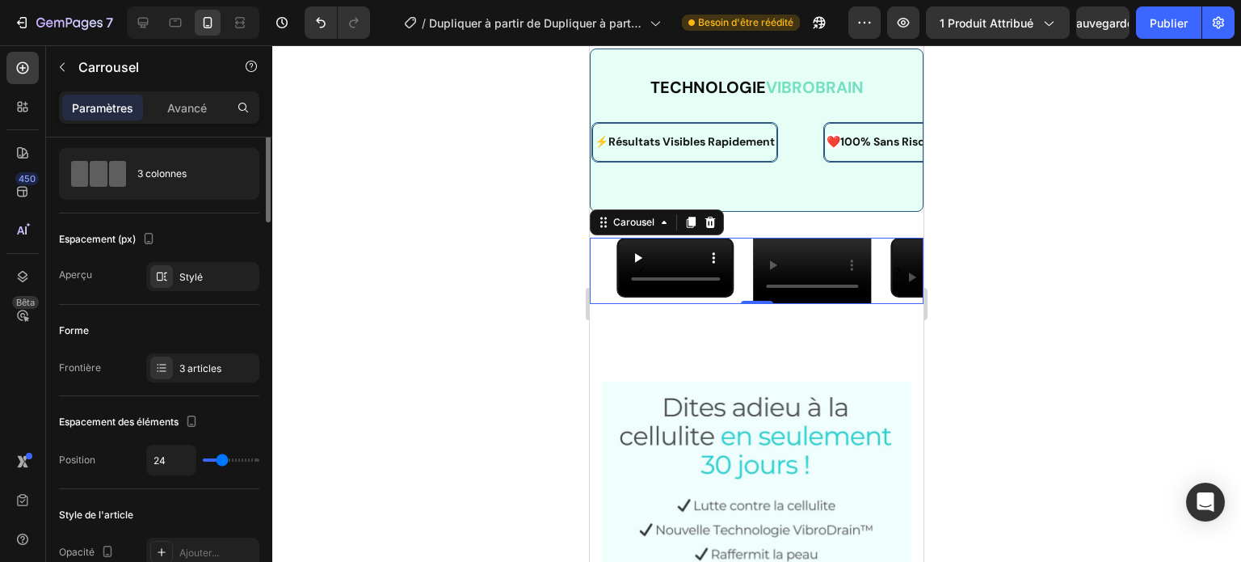
scroll to position [0, 0]
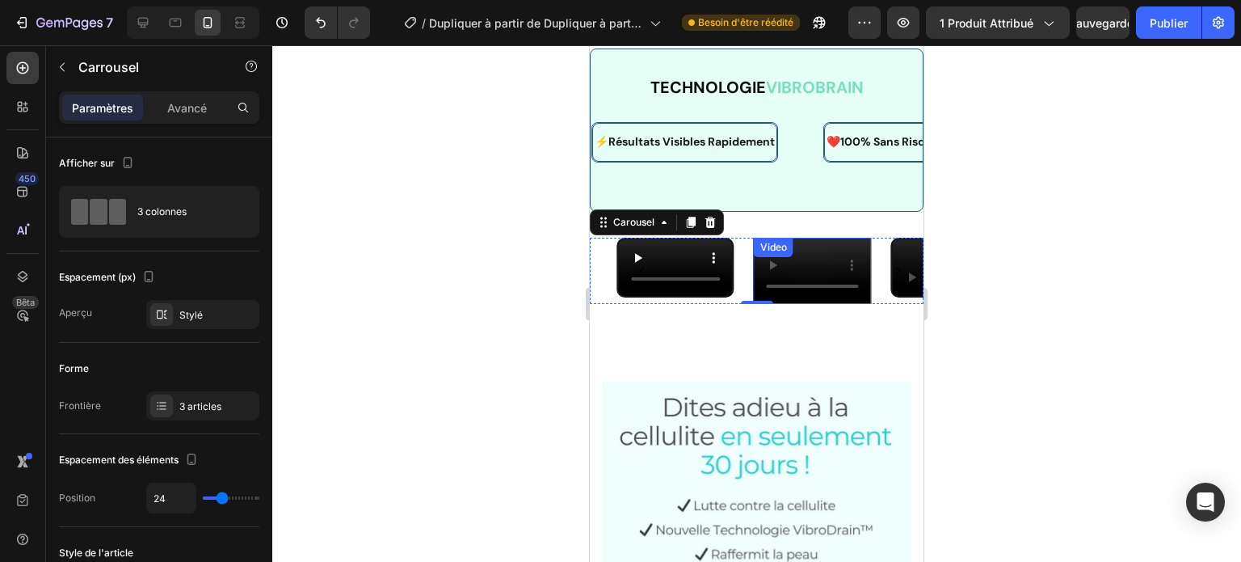
click at [648, 299] on div "Video Video Video" at bounding box center [770, 271] width 307 height 66
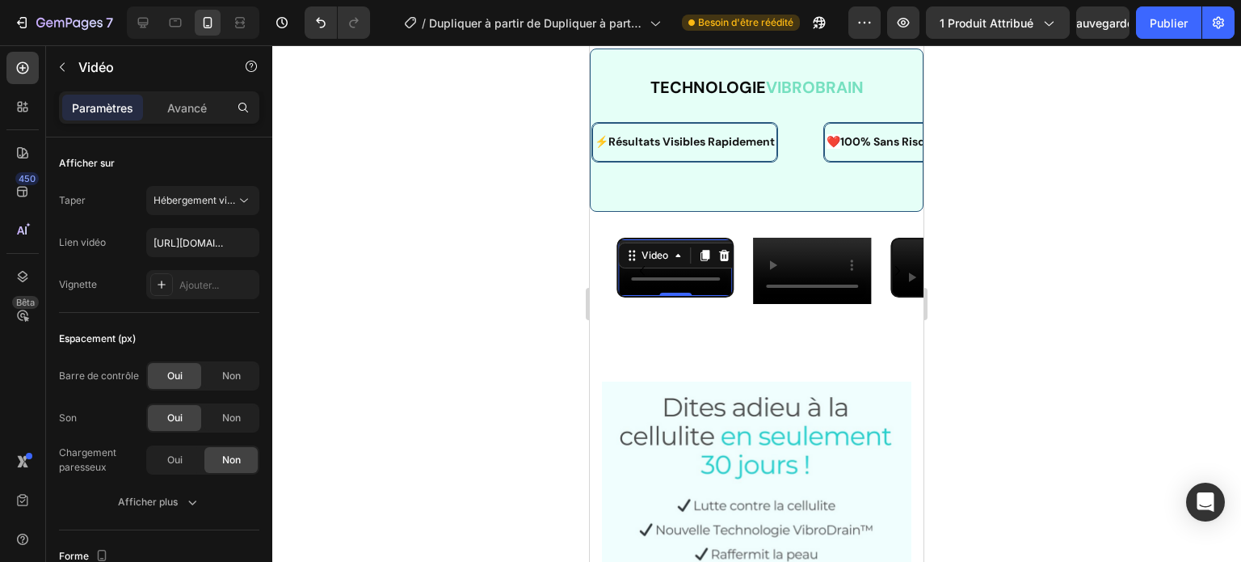
click at [648, 299] on div "Video 0" at bounding box center [676, 271] width 118 height 66
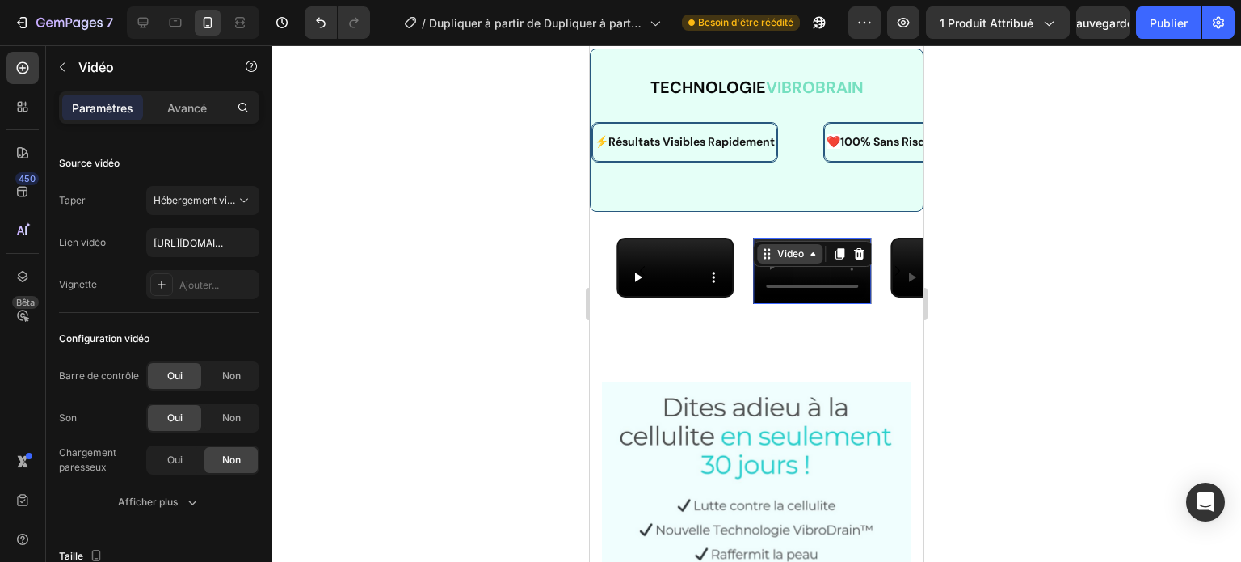
click at [770, 250] on div "Video" at bounding box center [790, 253] width 65 height 19
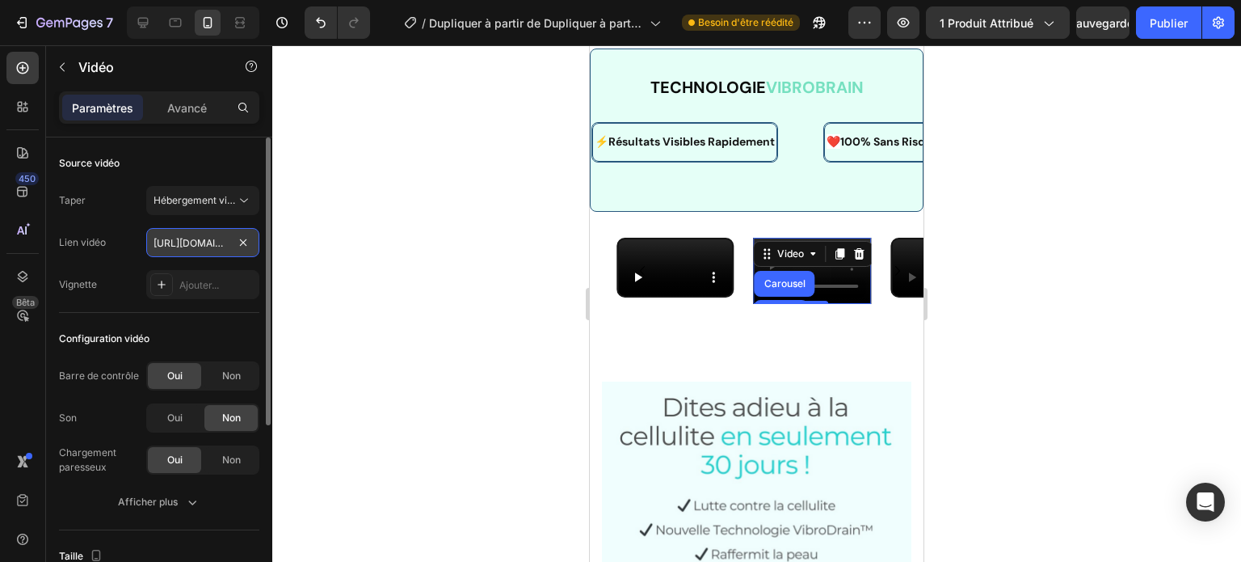
click at [228, 242] on input "[URL][DOMAIN_NAME]" at bounding box center [202, 242] width 113 height 29
paste input "660f9a3ed9574abe83ef8961e21aabff"
type input "[URL][DOMAIN_NAME]"
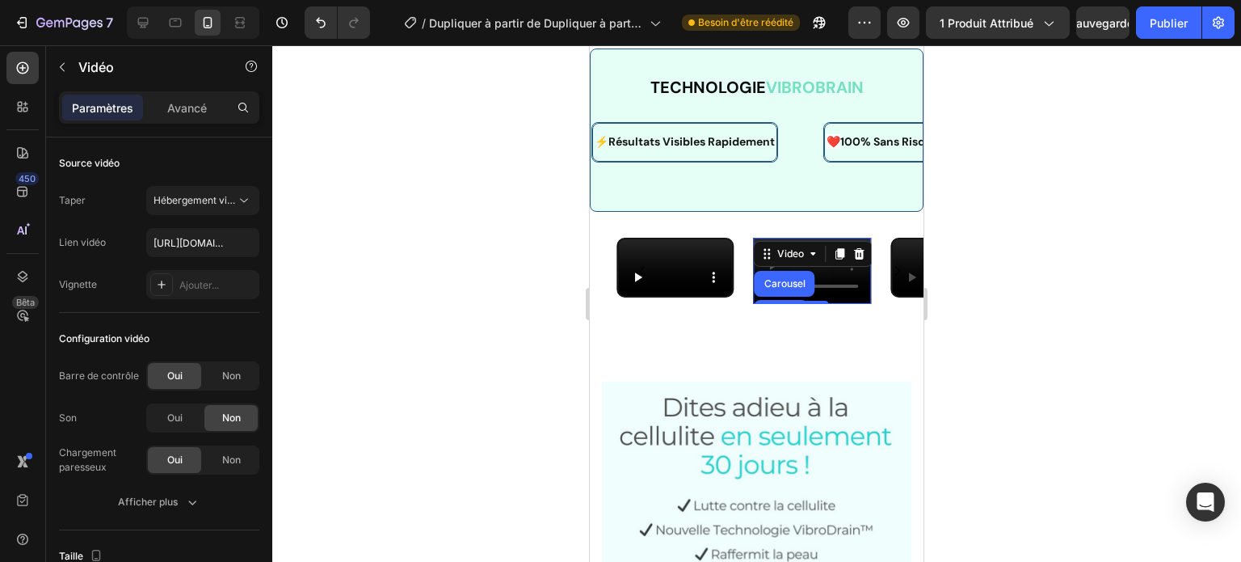
click at [316, 246] on div at bounding box center [756, 303] width 969 height 516
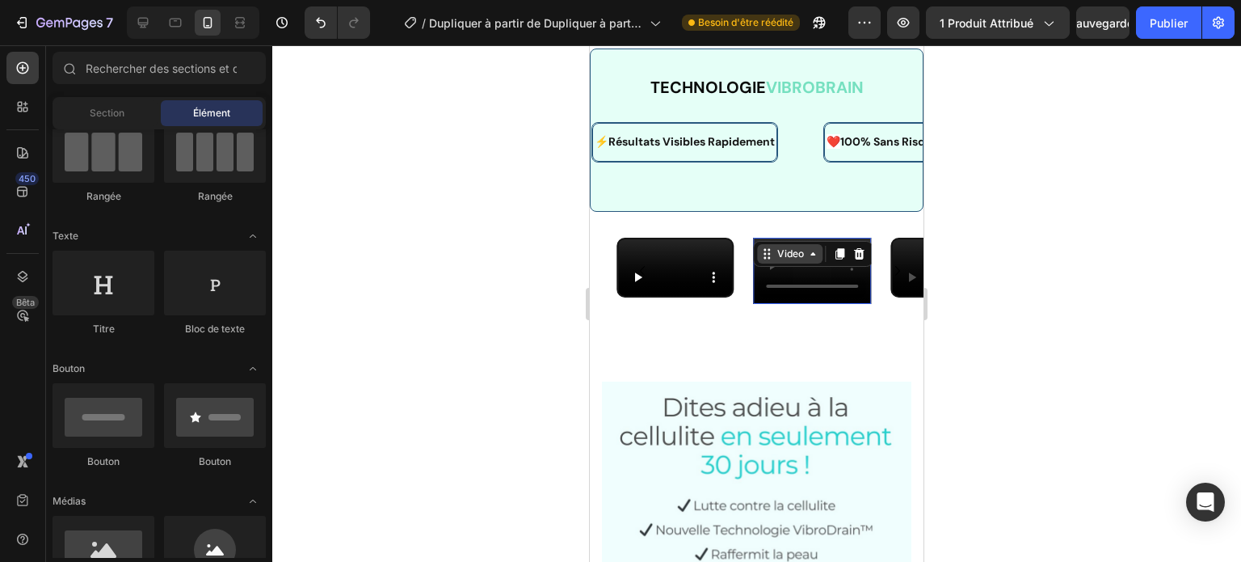
click at [772, 248] on div "Video" at bounding box center [790, 253] width 65 height 19
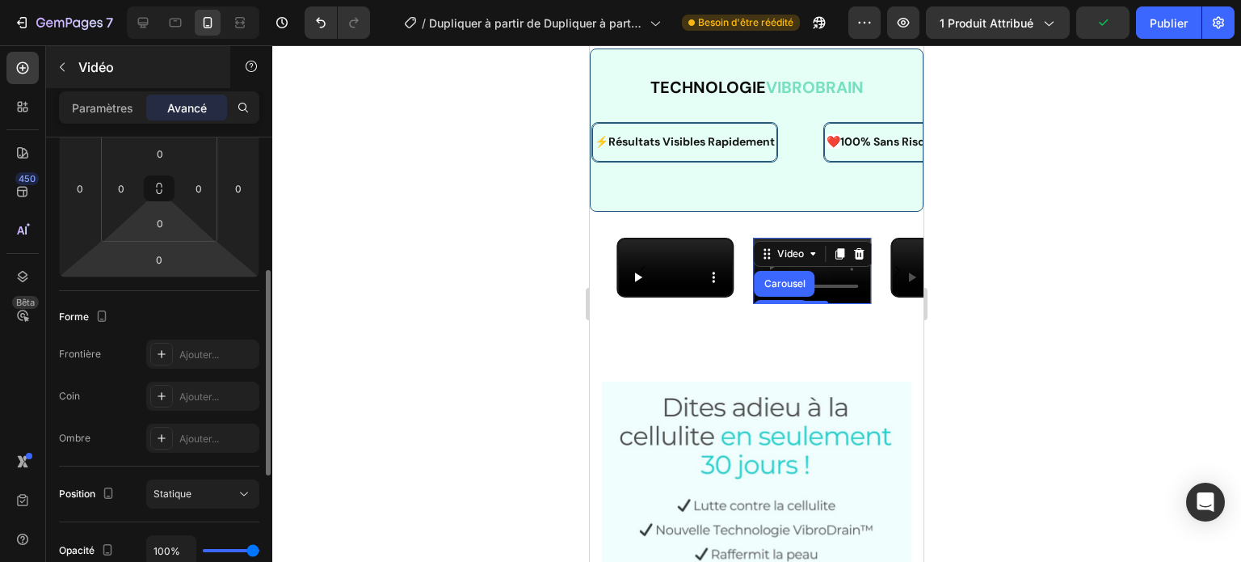
scroll to position [275, 0]
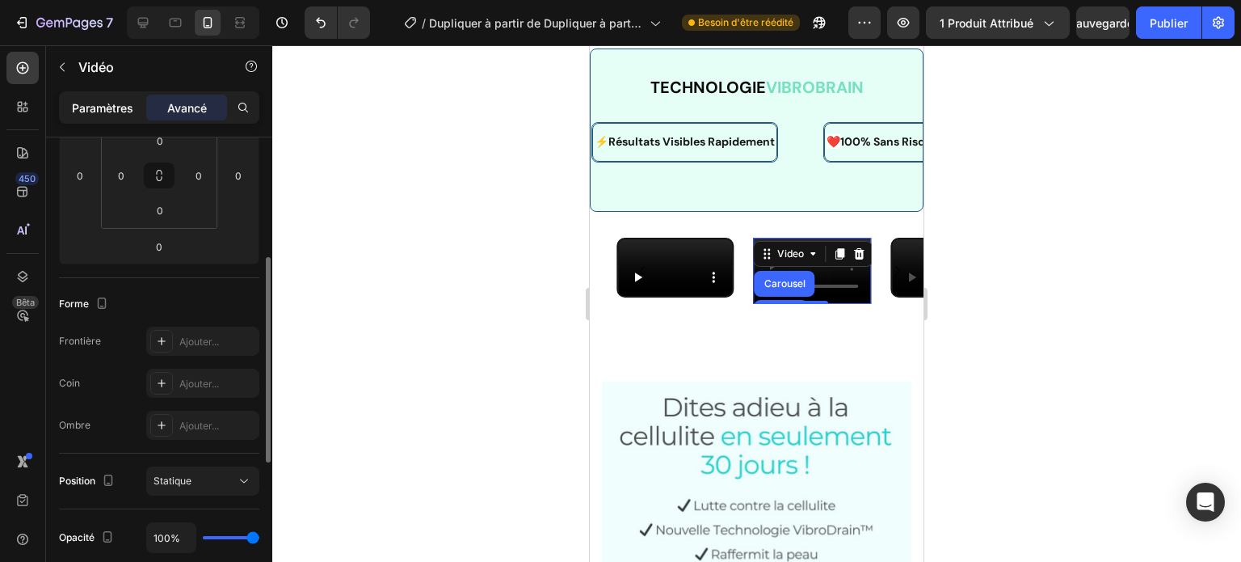
click at [114, 101] on font "Paramètres" at bounding box center [102, 108] width 61 height 14
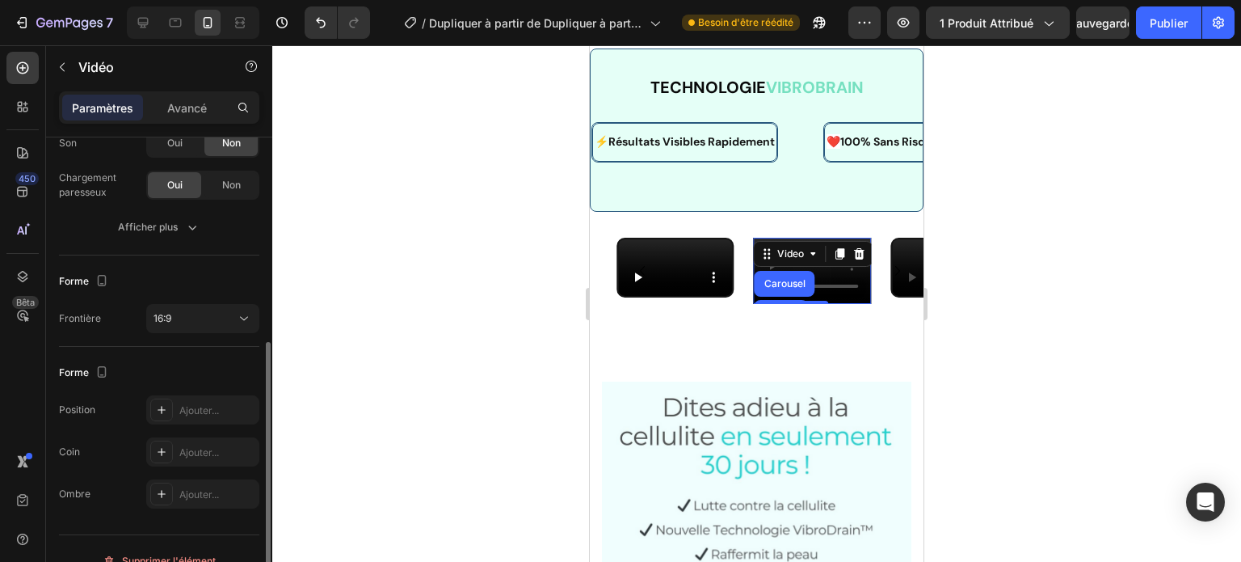
scroll to position [297, 0]
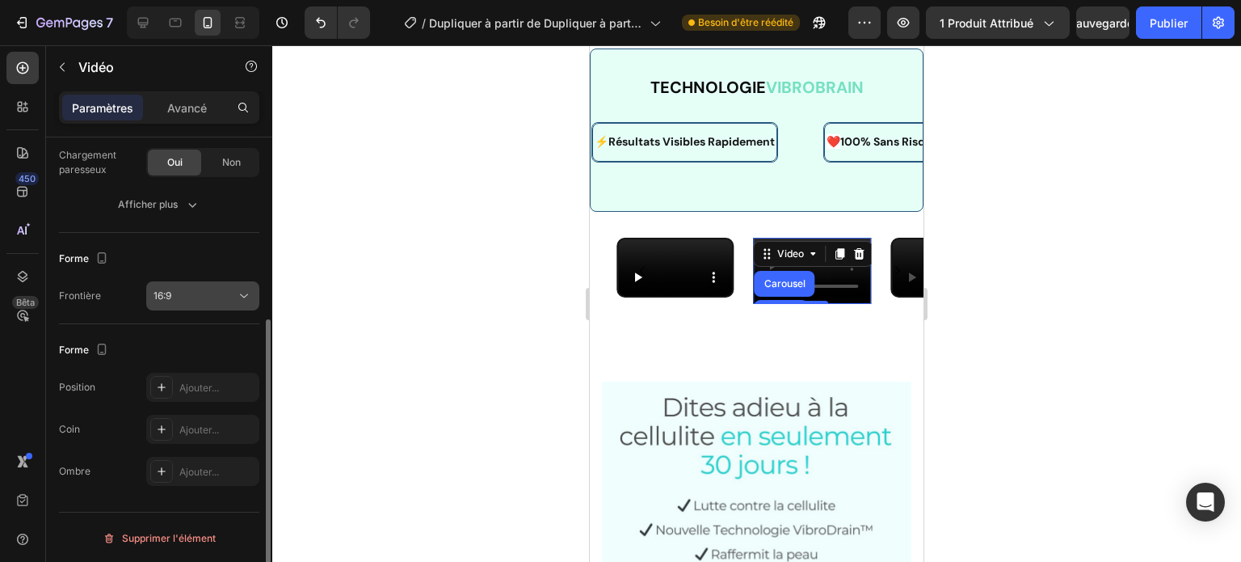
click at [222, 282] on button "16:9" at bounding box center [202, 295] width 113 height 29
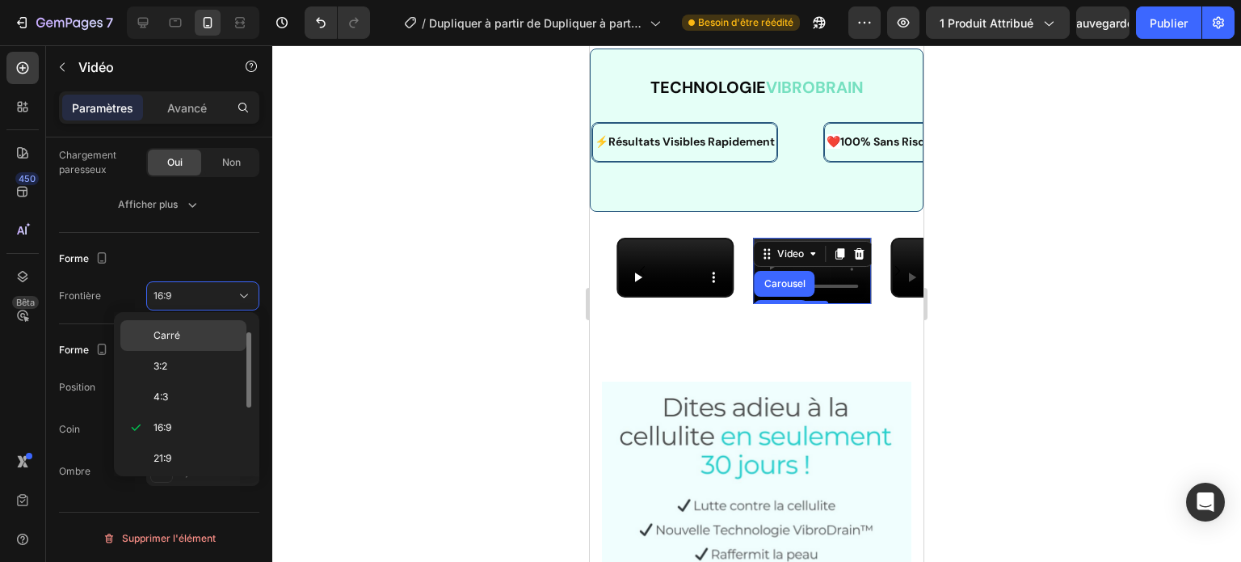
scroll to position [0, 0]
click at [212, 331] on p "Original" at bounding box center [197, 333] width 86 height 15
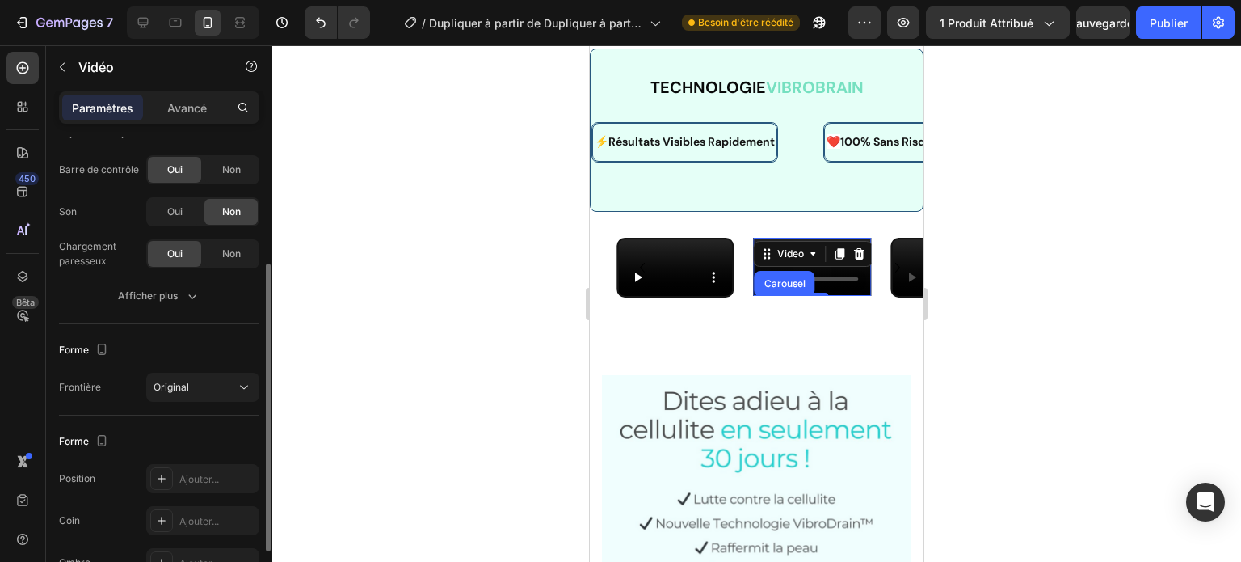
scroll to position [199, 0]
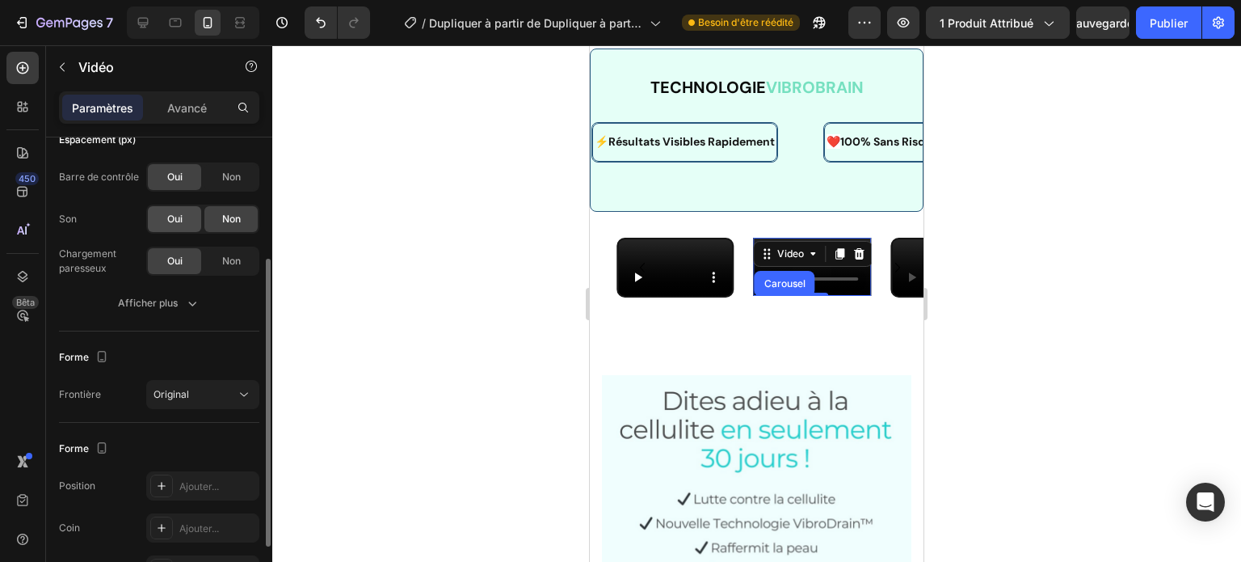
click at [178, 225] on div "Oui" at bounding box center [174, 219] width 53 height 26
click at [174, 297] on font "Afficher plus" at bounding box center [148, 303] width 60 height 12
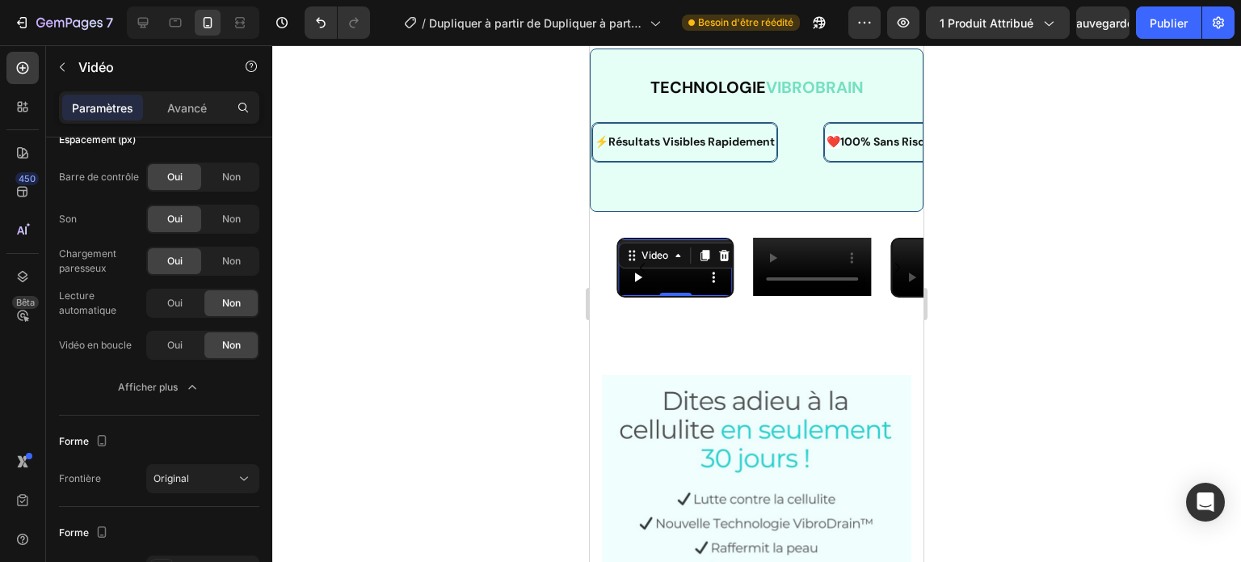
click at [671, 297] on video at bounding box center [675, 267] width 115 height 57
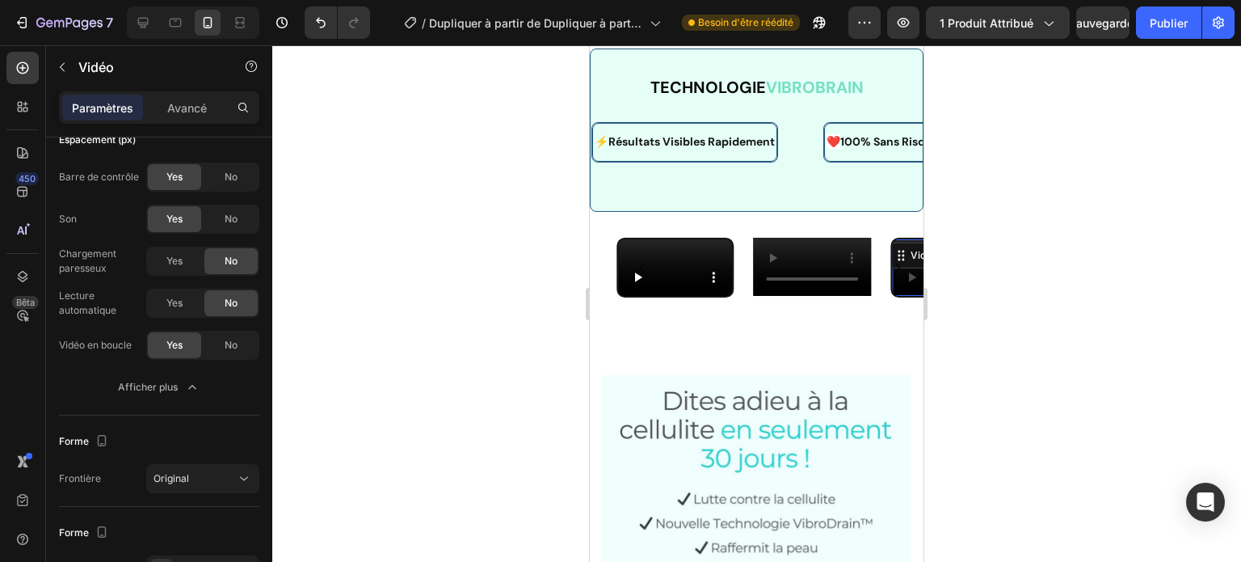
click at [891, 298] on div "Video 0" at bounding box center [949, 268] width 118 height 61
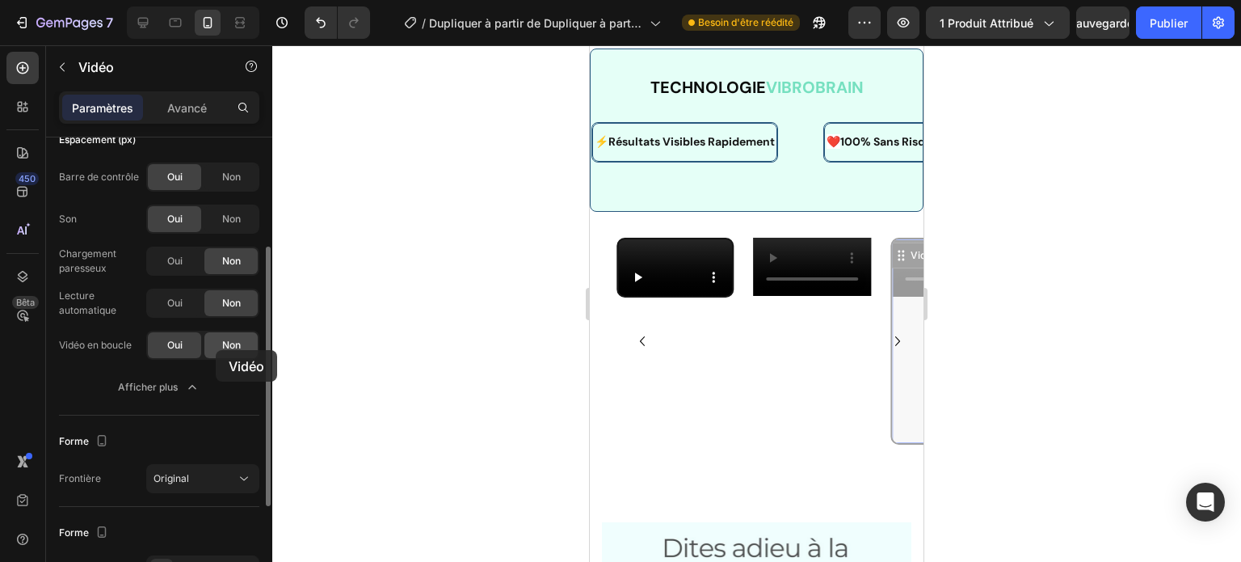
click at [216, 350] on div "Non" at bounding box center [230, 345] width 53 height 26
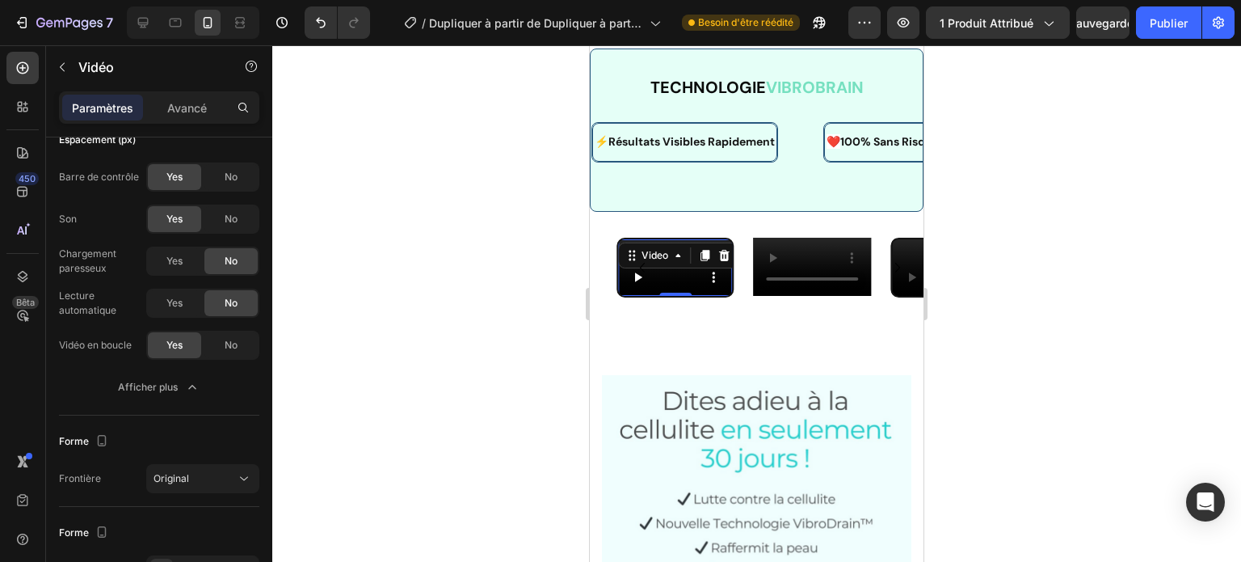
click at [670, 298] on div "Video 0" at bounding box center [676, 268] width 118 height 61
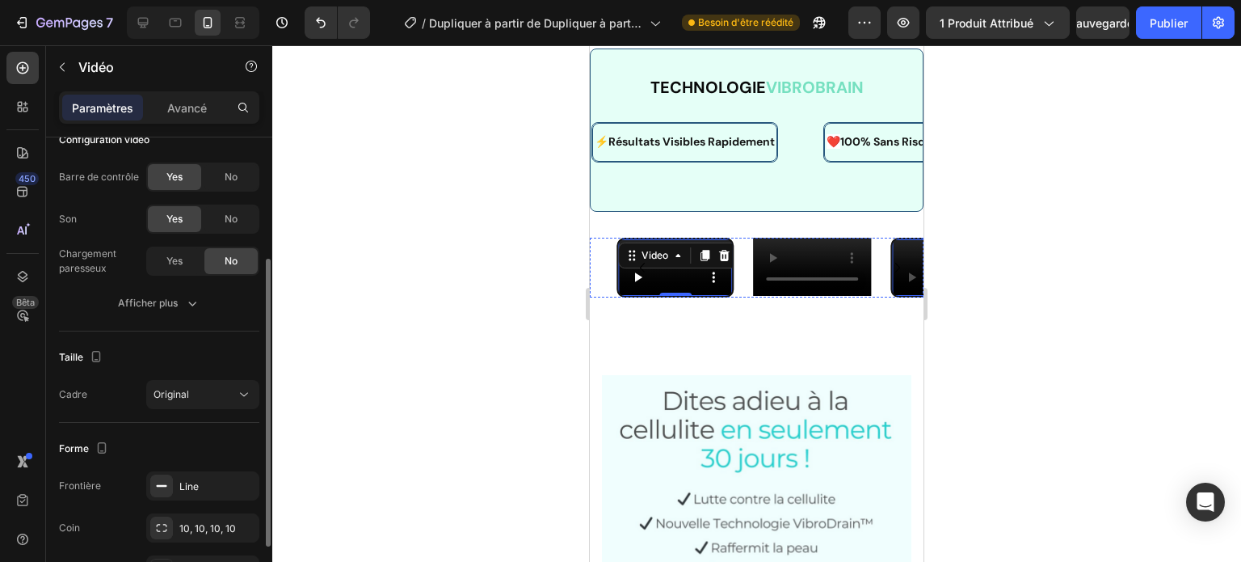
click at [895, 279] on video at bounding box center [949, 267] width 115 height 57
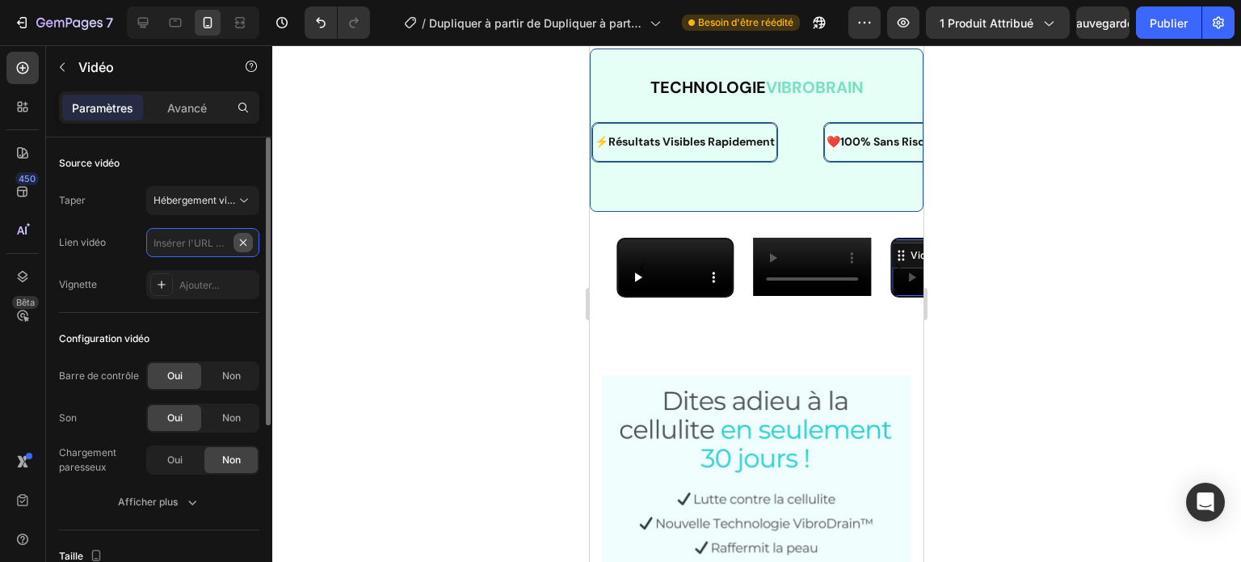
scroll to position [0, 0]
click at [217, 244] on input "text" at bounding box center [202, 242] width 113 height 29
paste input "[URL][DOMAIN_NAME]"
type input "[URL][DOMAIN_NAME]"
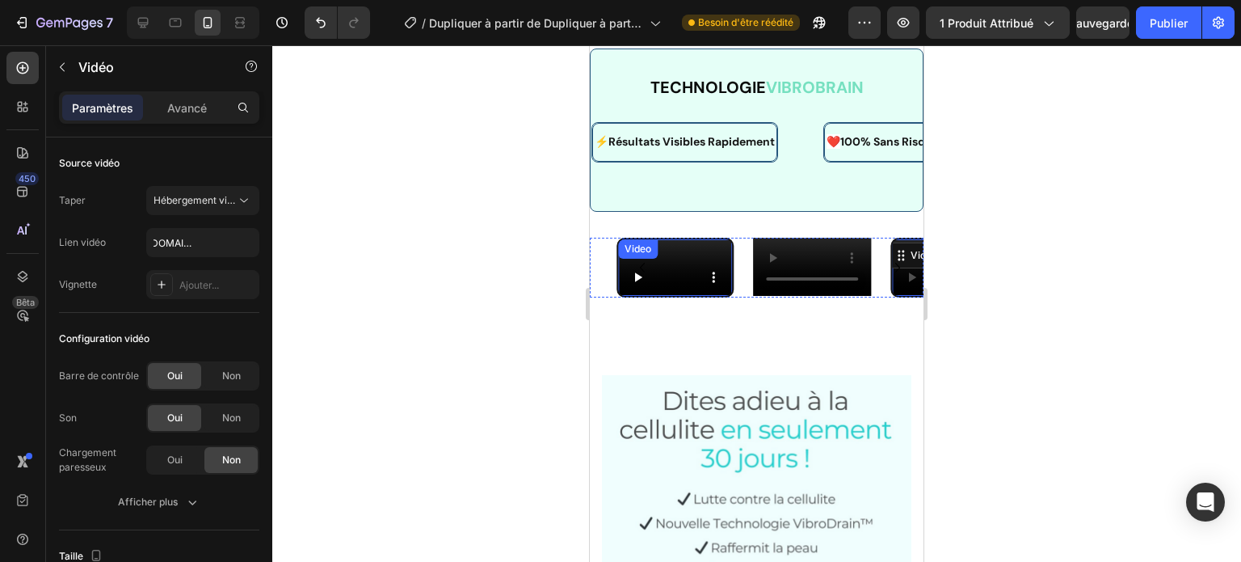
scroll to position [0, 0]
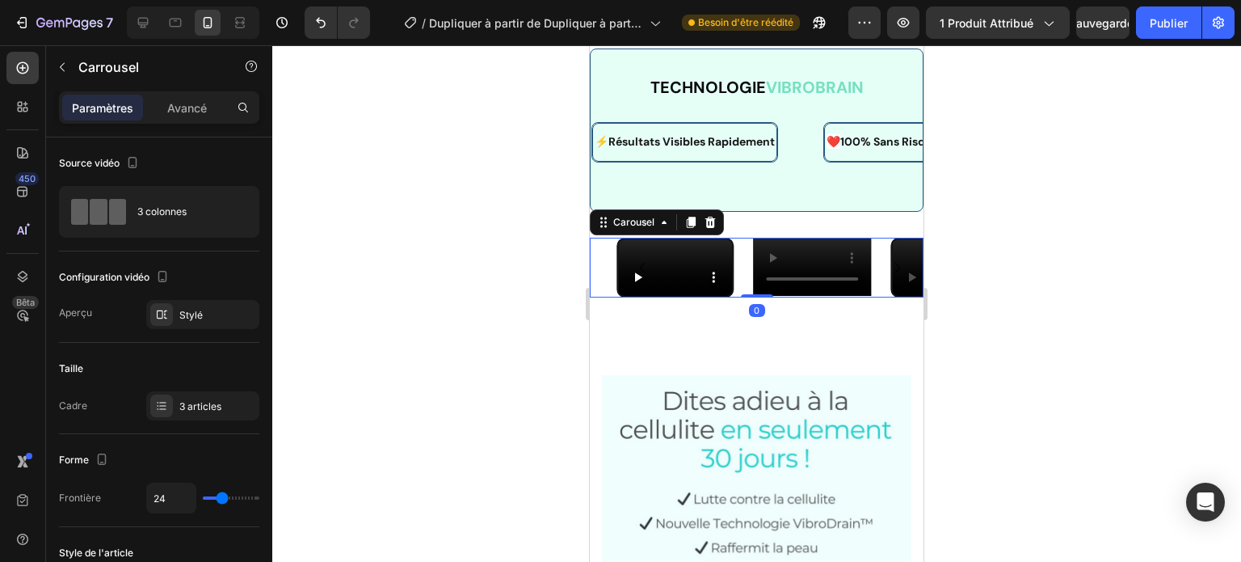
click at [895, 272] on icon "Carousel Next Arrow" at bounding box center [897, 268] width 5 height 10
click at [888, 277] on icon "Carousel Next Arrow" at bounding box center [897, 267] width 19 height 19
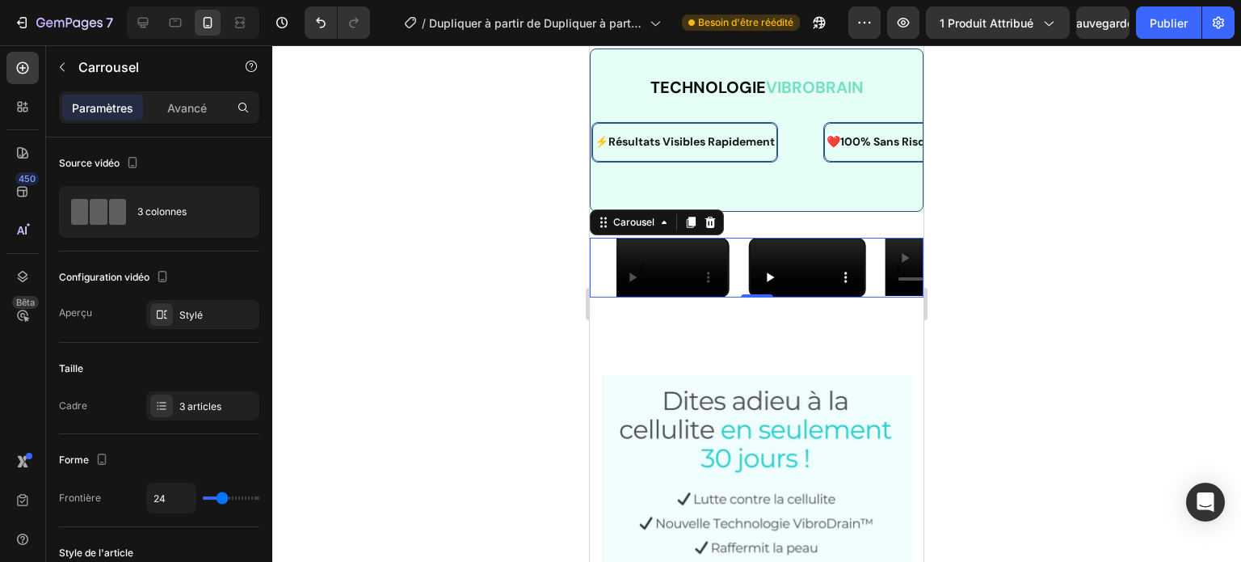
click at [888, 277] on icon "Carousel Next Arrow" at bounding box center [897, 267] width 19 height 19
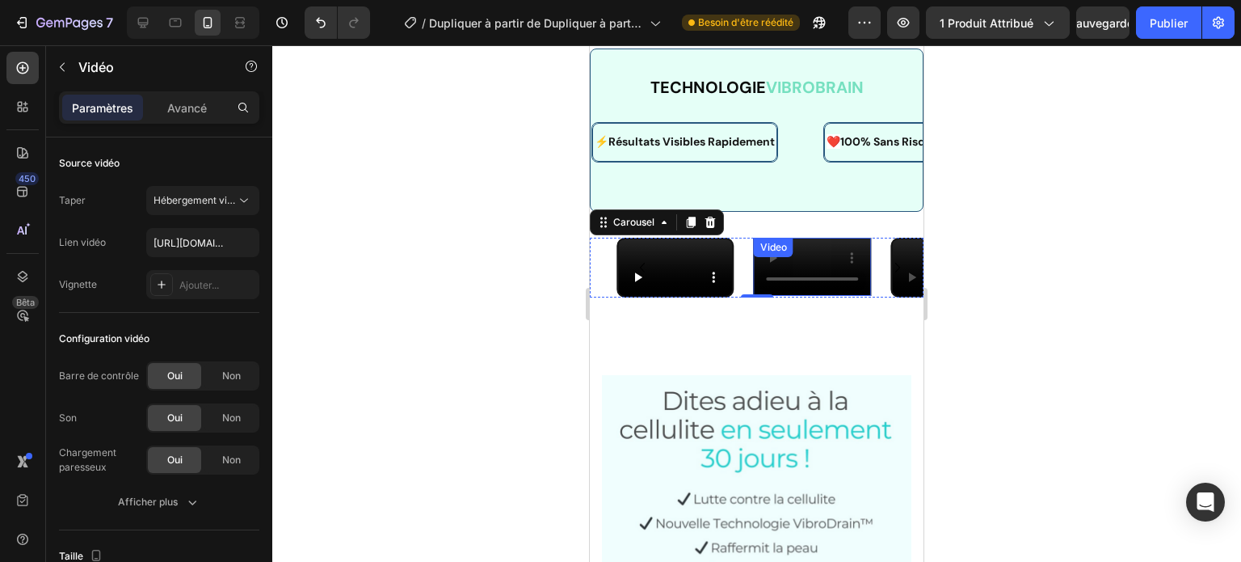
click at [818, 298] on div "Video" at bounding box center [813, 268] width 118 height 61
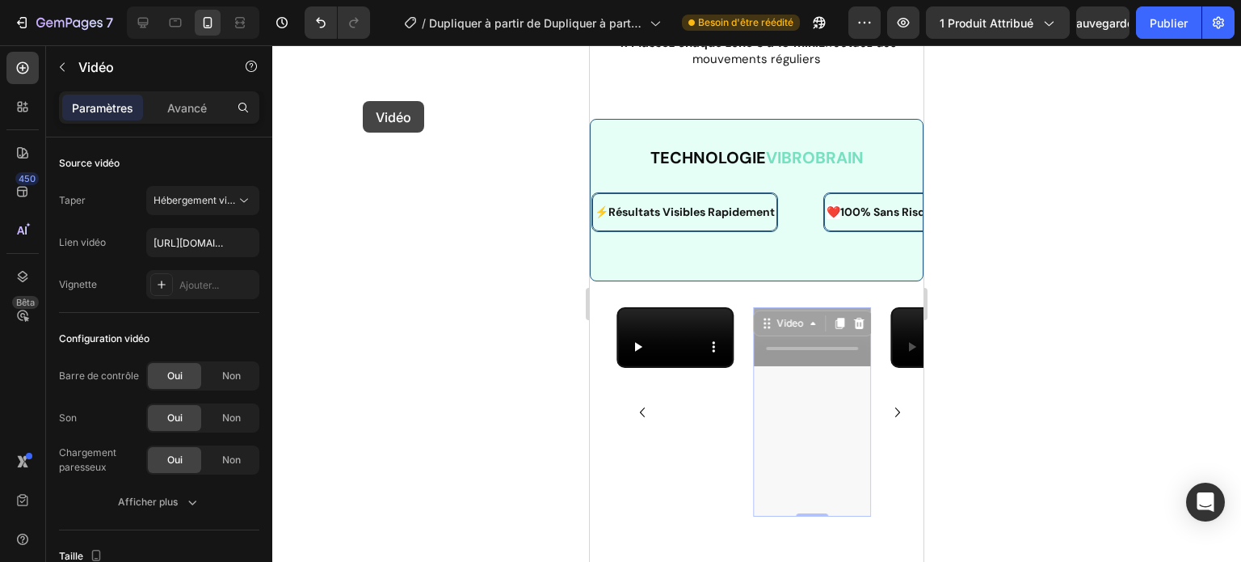
scroll to position [2485, 0]
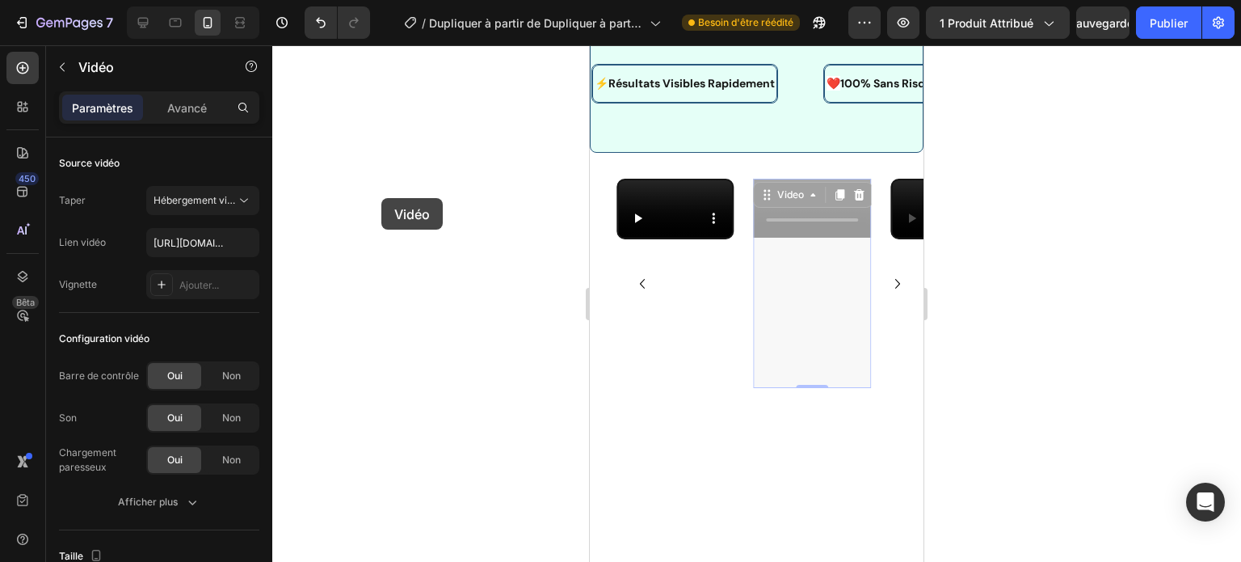
click at [381, 198] on div at bounding box center [756, 303] width 969 height 516
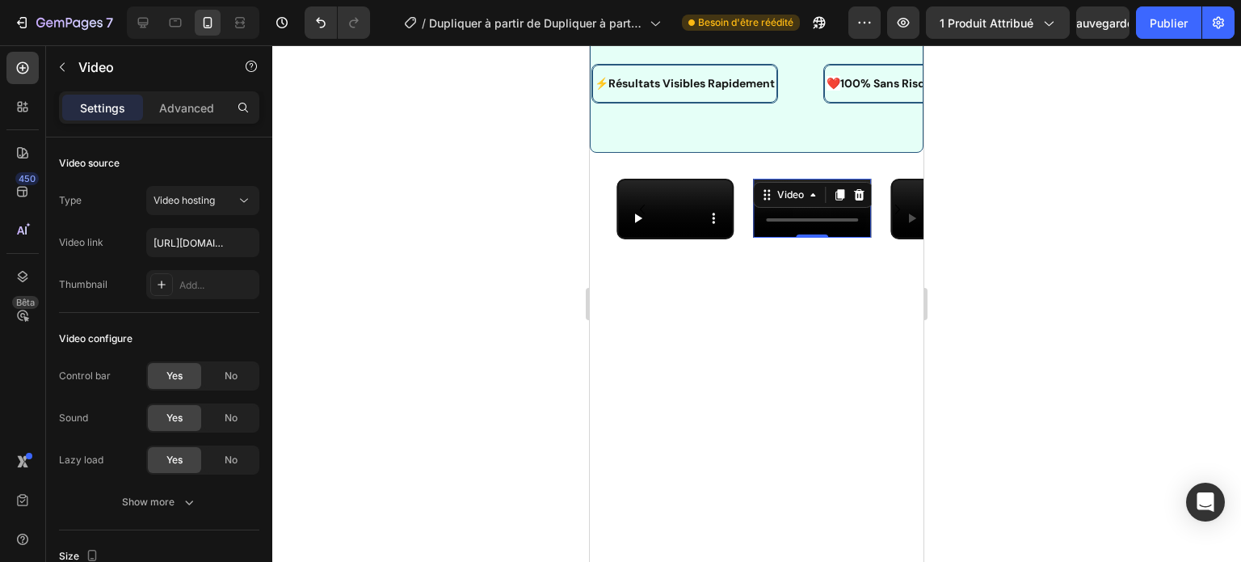
click at [786, 239] on div "Video 0" at bounding box center [813, 209] width 118 height 61
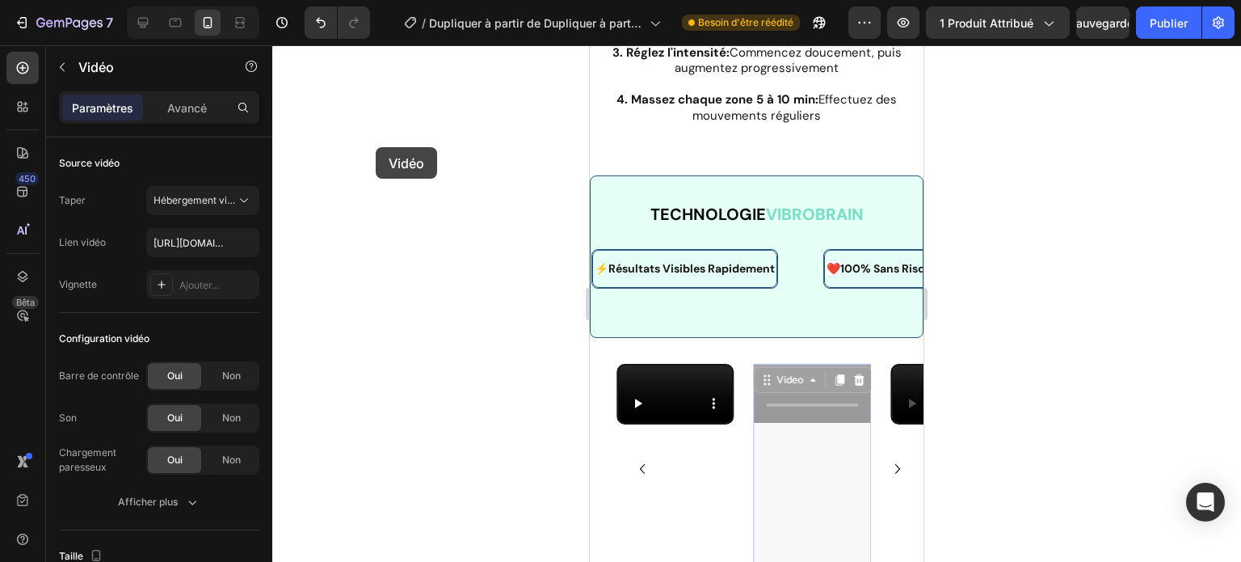
scroll to position [2271, 0]
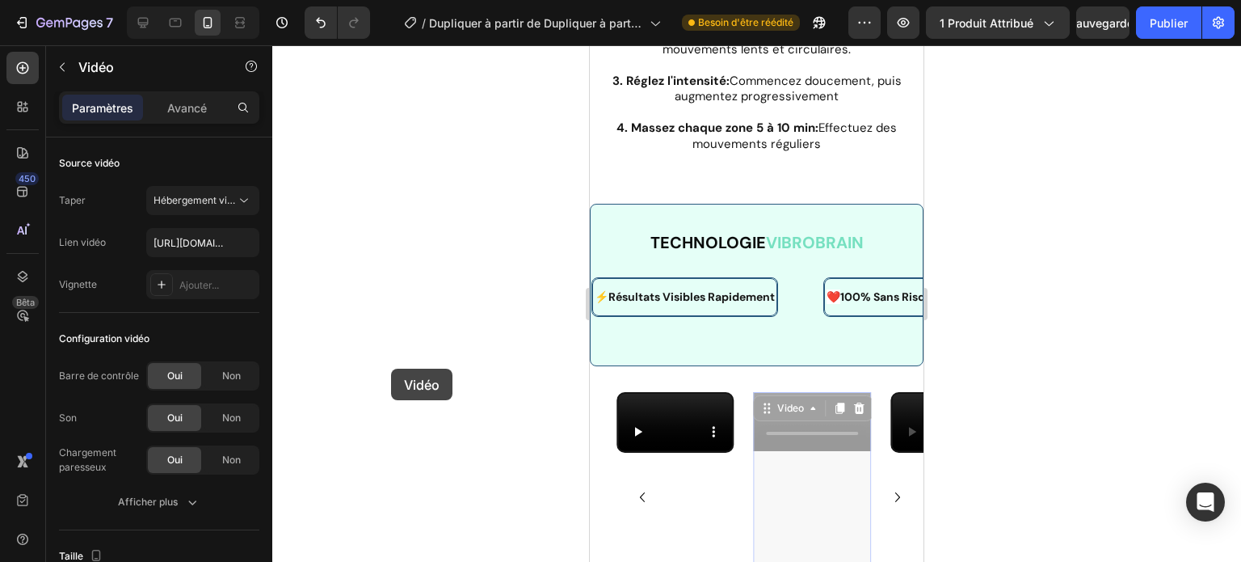
click at [391, 368] on div at bounding box center [756, 303] width 969 height 516
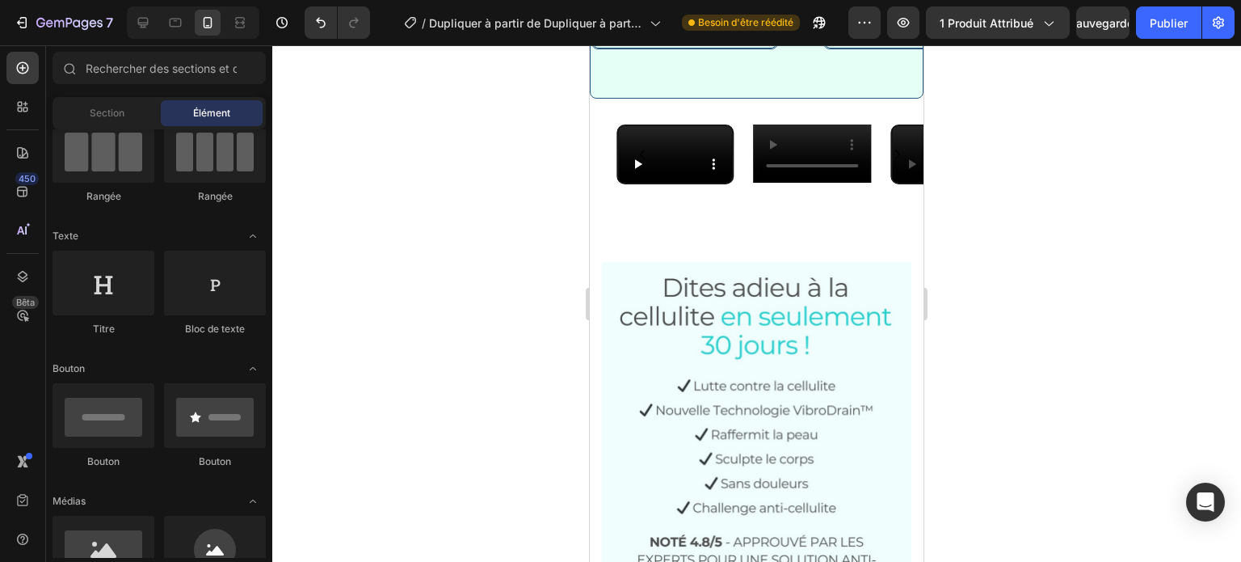
scroll to position [2695, 0]
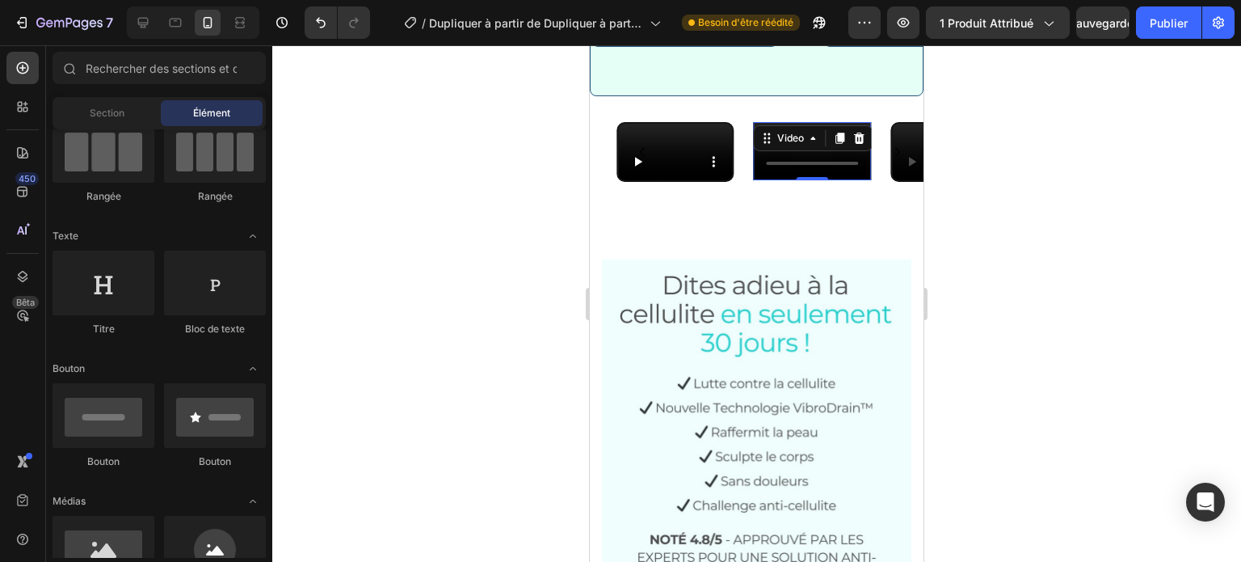
click at [806, 183] on div "Video 0" at bounding box center [813, 152] width 118 height 61
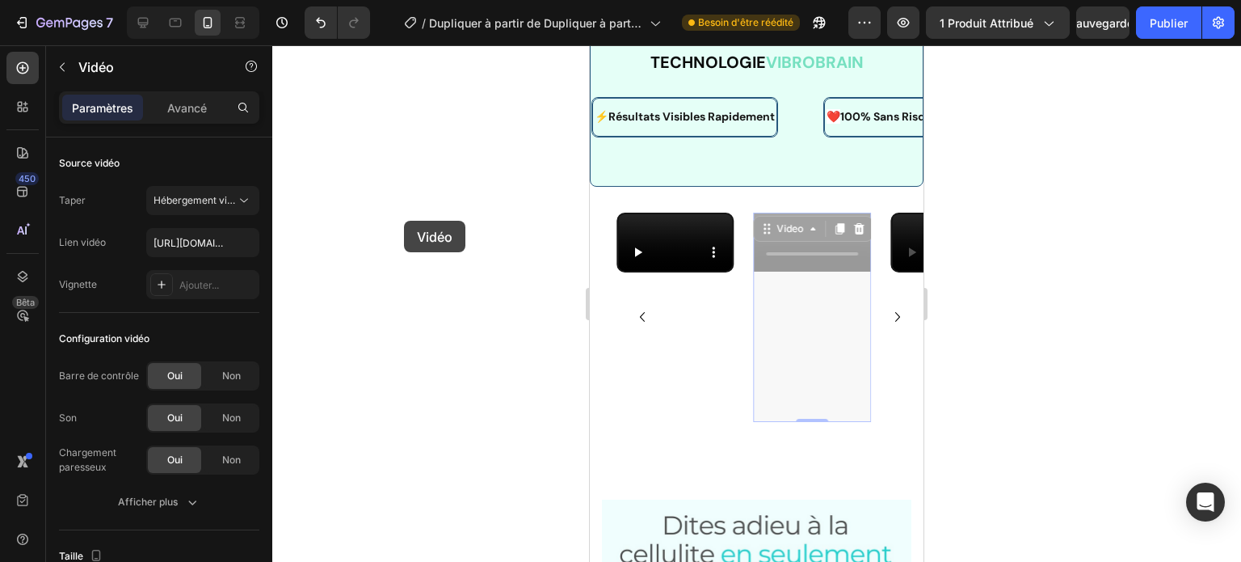
scroll to position [2577, 0]
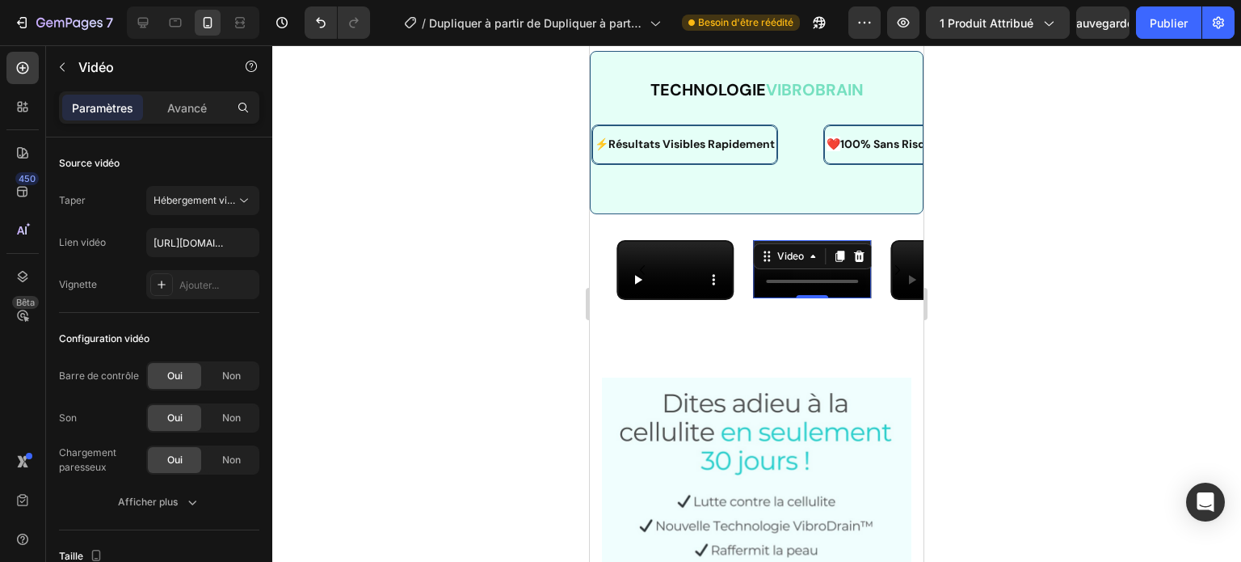
click at [757, 301] on div "Video 0" at bounding box center [813, 270] width 118 height 61
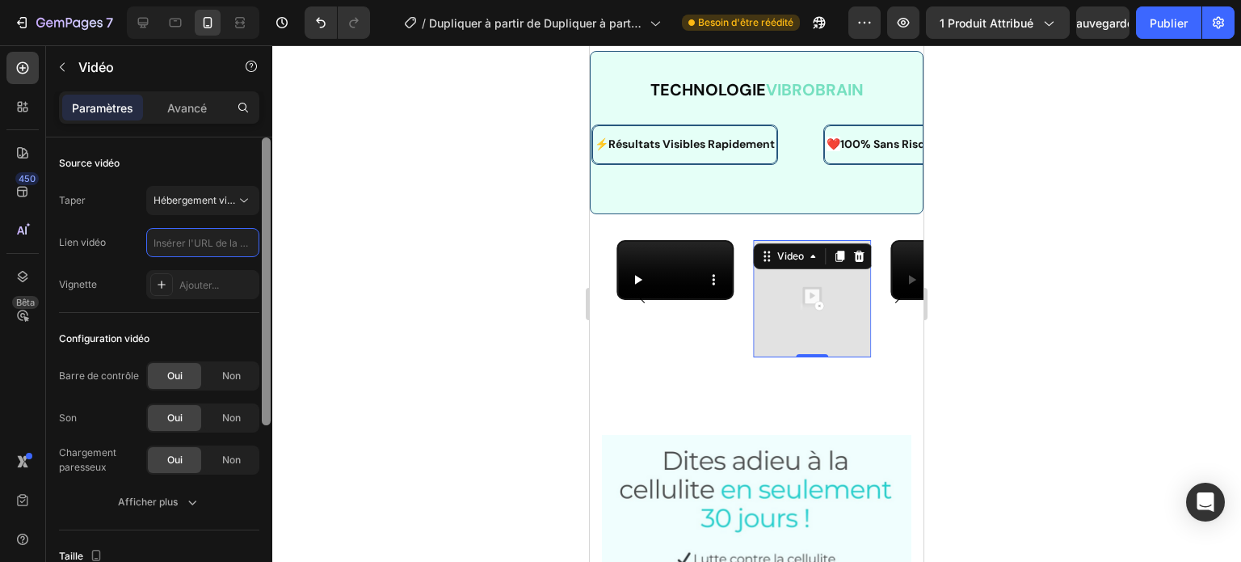
paste input "[URL][DOMAIN_NAME]"
type input "[URL][DOMAIN_NAME]"
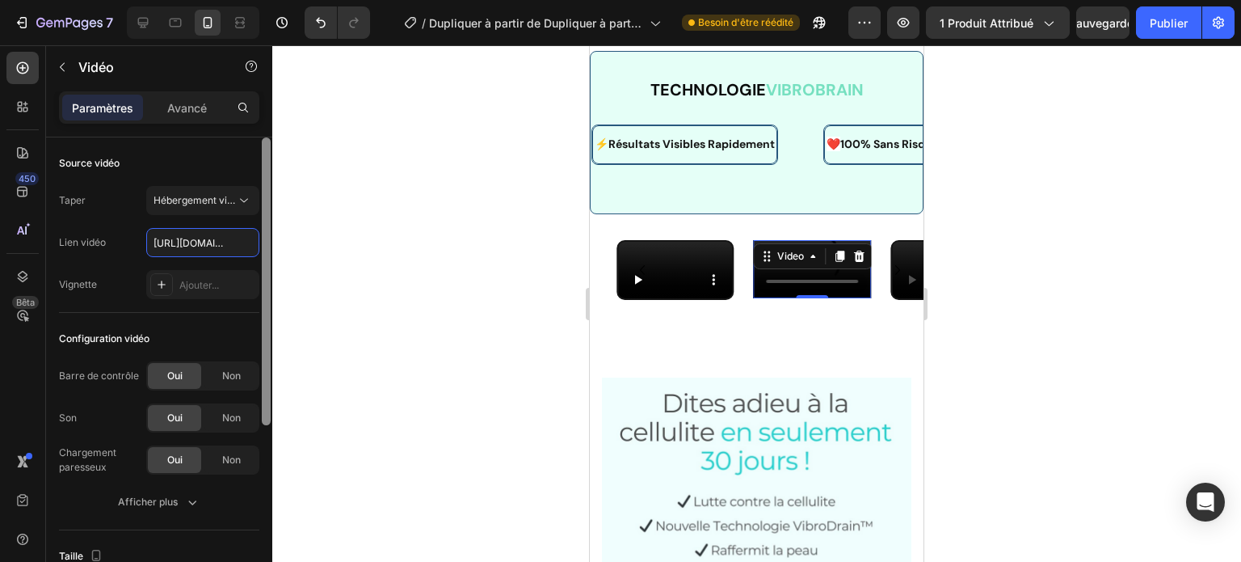
scroll to position [0, 304]
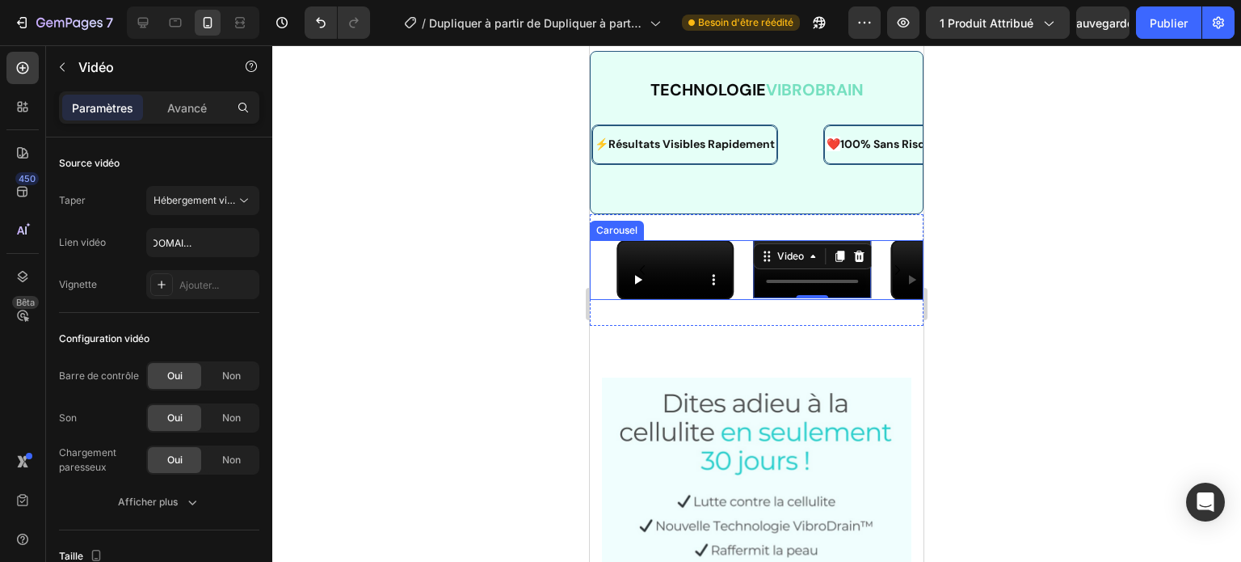
click at [888, 280] on icon "Carousel Next Arrow" at bounding box center [897, 269] width 19 height 19
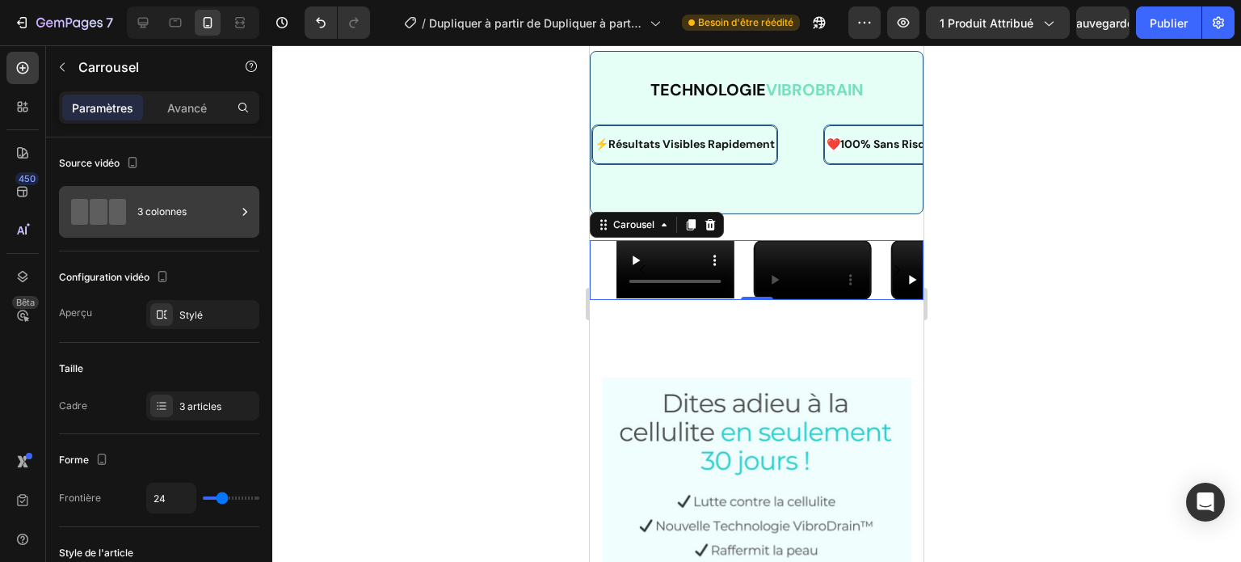
click at [229, 214] on div "3 colonnes" at bounding box center [186, 211] width 99 height 37
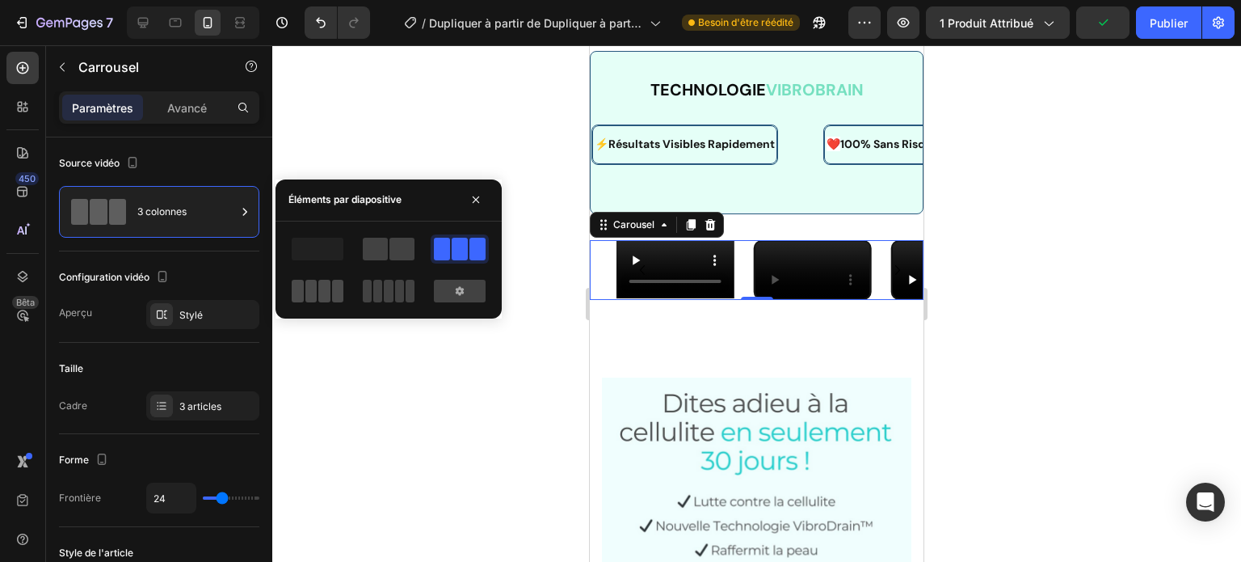
click at [318, 287] on span at bounding box center [324, 291] width 12 height 23
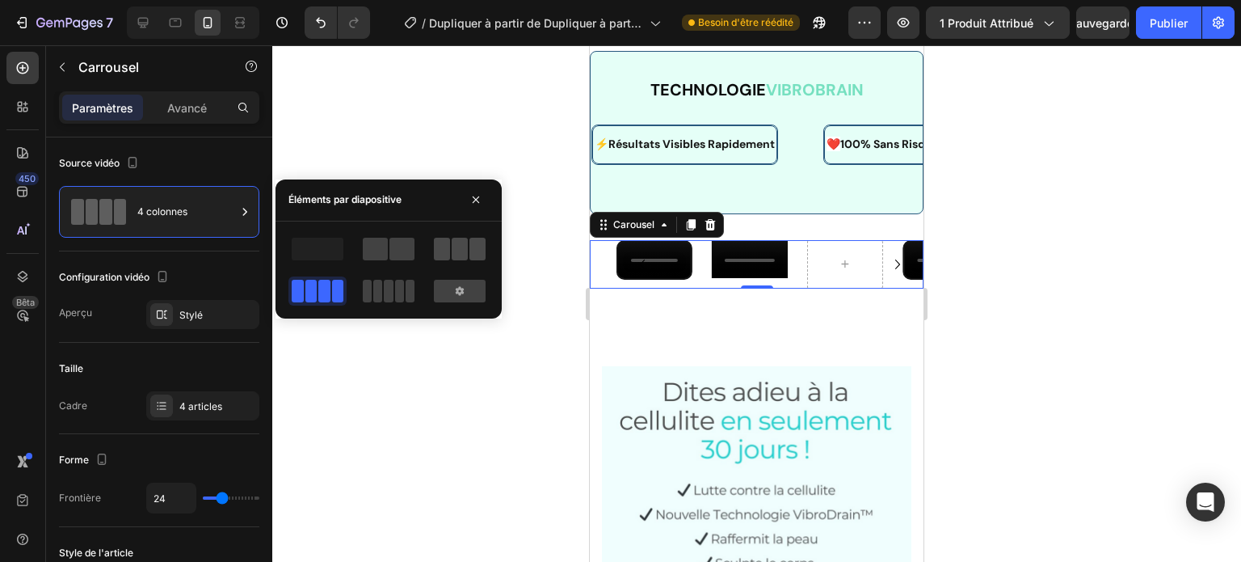
click at [441, 246] on span at bounding box center [442, 249] width 16 height 23
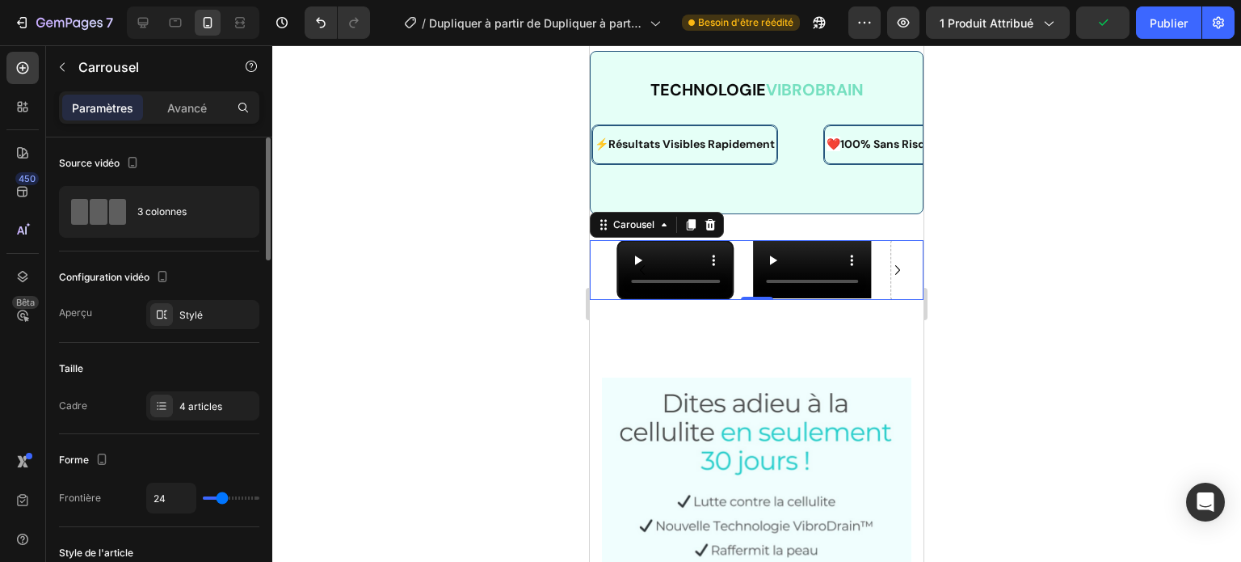
click at [232, 268] on div "Configuration vidéo" at bounding box center [159, 277] width 200 height 26
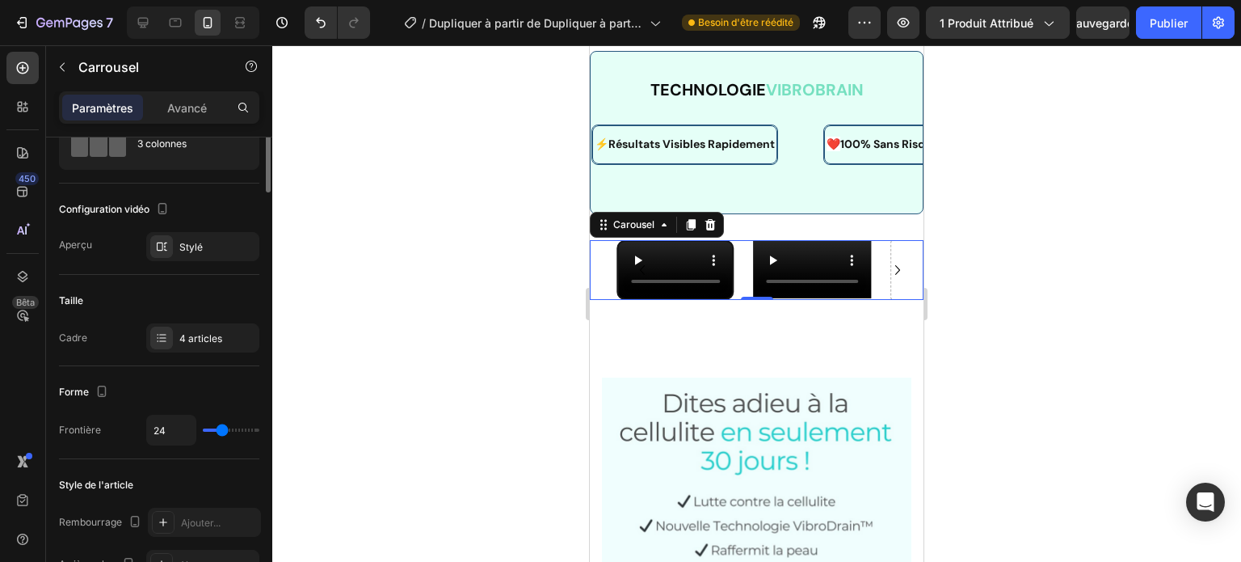
scroll to position [0, 0]
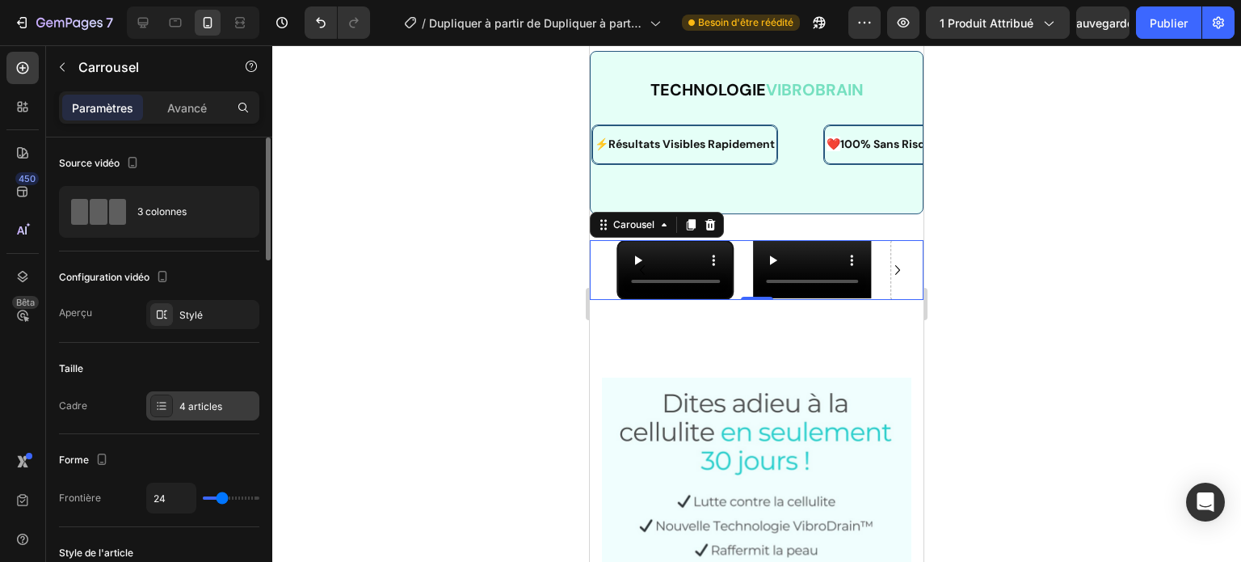
click at [211, 403] on font "4 articles" at bounding box center [200, 406] width 43 height 12
click at [888, 280] on icon "Carousel Next Arrow" at bounding box center [897, 269] width 19 height 19
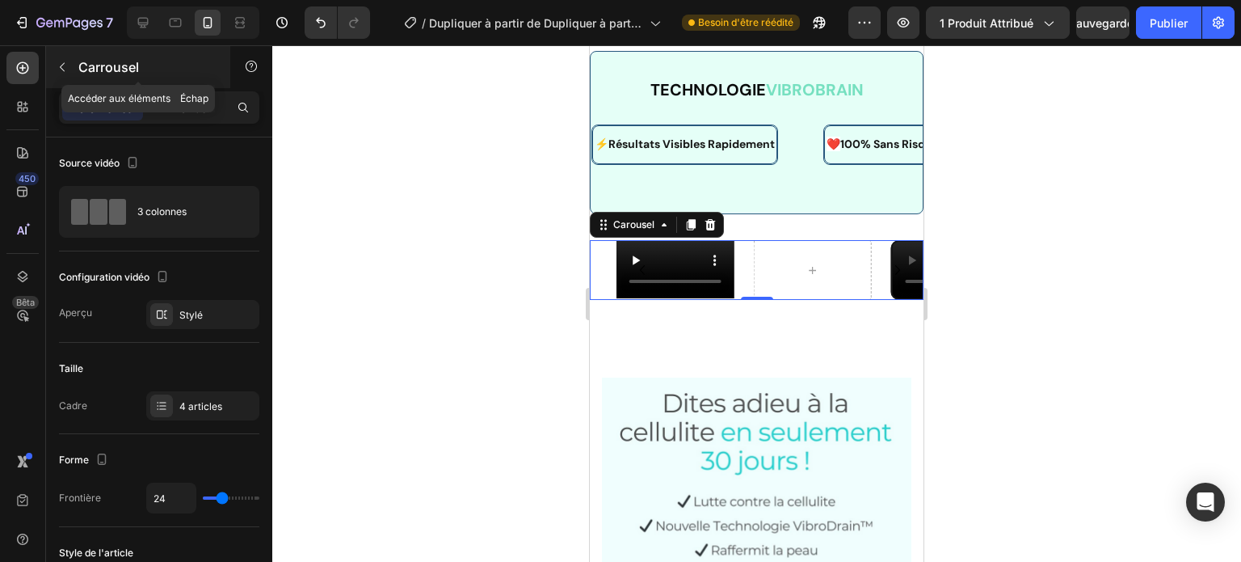
click at [62, 68] on icon "button" at bounding box center [62, 67] width 13 height 13
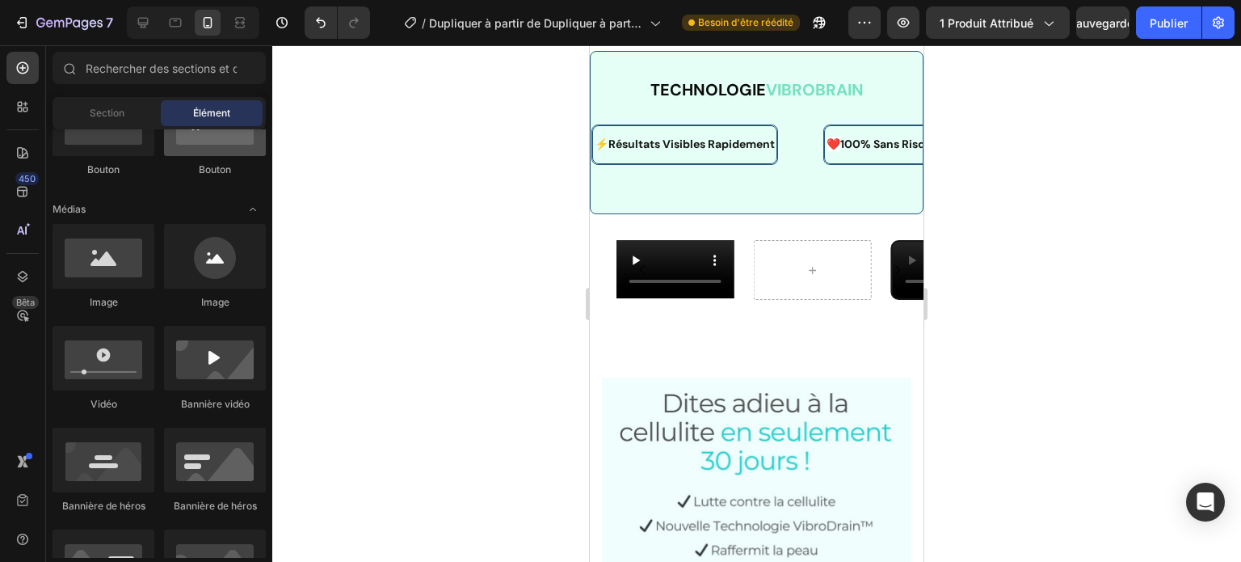
scroll to position [360, 0]
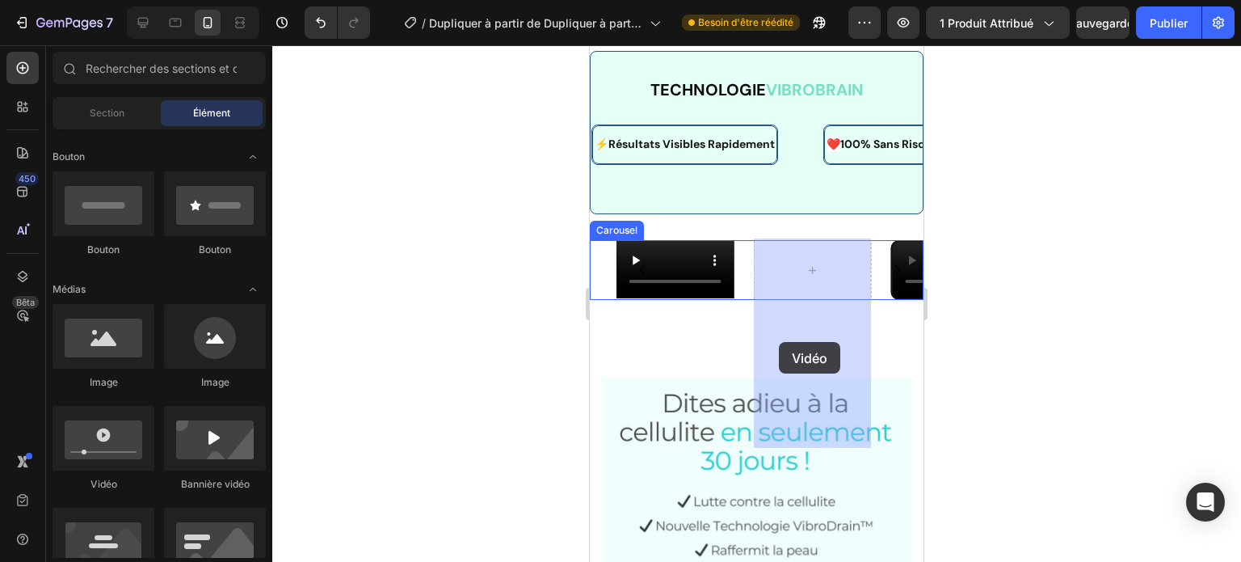
drag, startPoint x: 691, startPoint y: 498, endPoint x: 776, endPoint y: 344, distance: 175.4
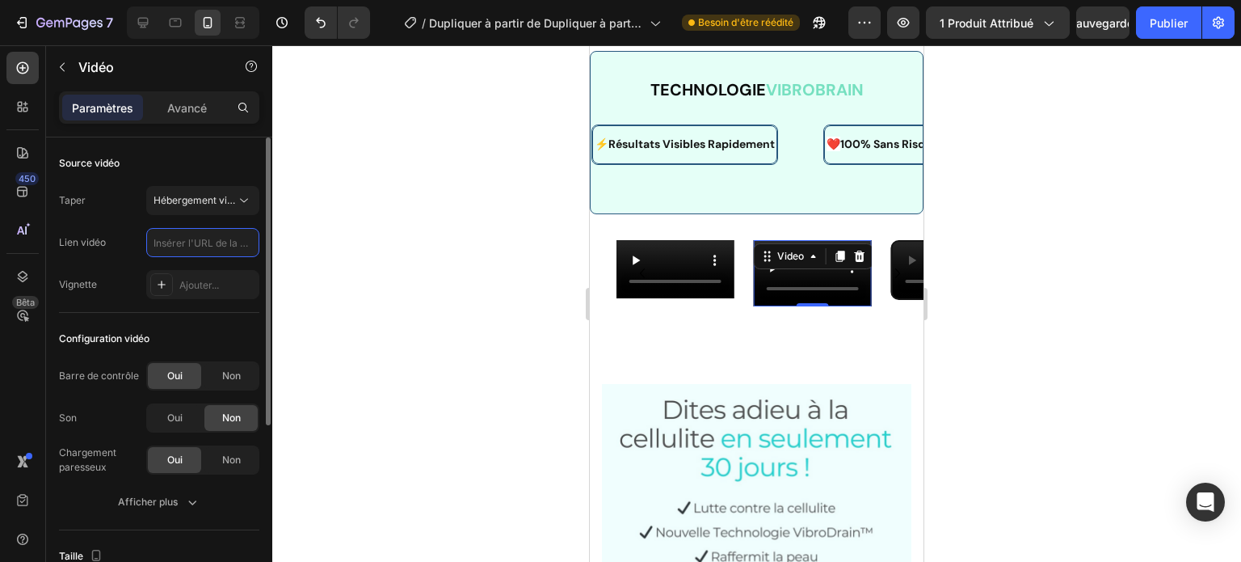
scroll to position [0, 0]
paste input "[URL][DOMAIN_NAME]"
type input "[URL][DOMAIN_NAME]"
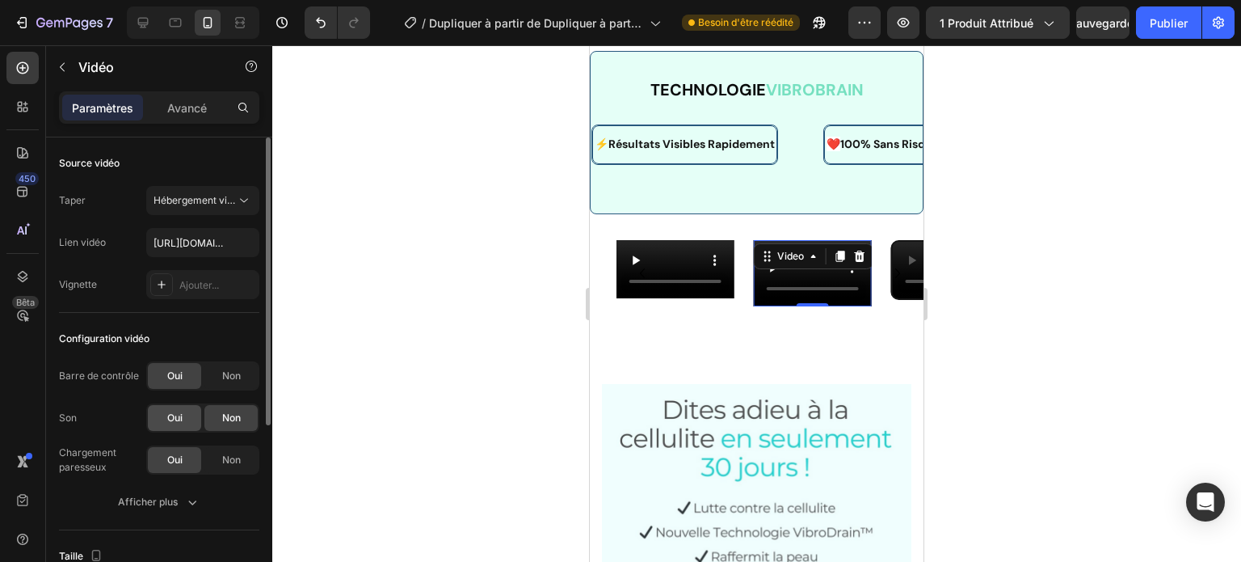
click at [196, 419] on div "Oui" at bounding box center [174, 418] width 53 height 26
click at [191, 502] on icon "button" at bounding box center [193, 502] width 8 height 5
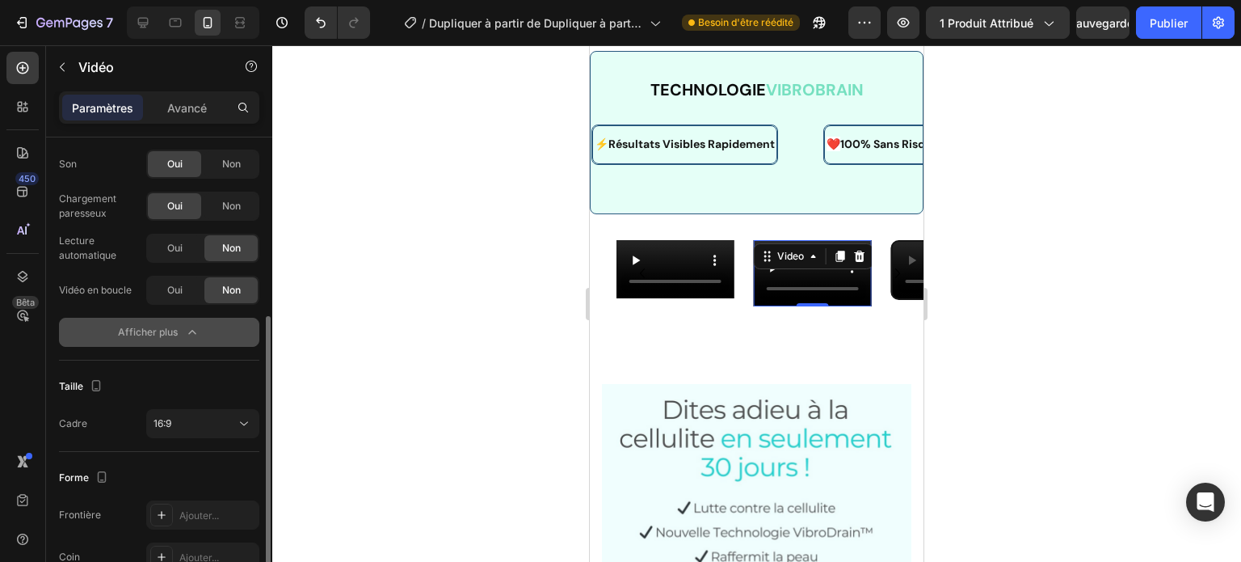
scroll to position [313, 0]
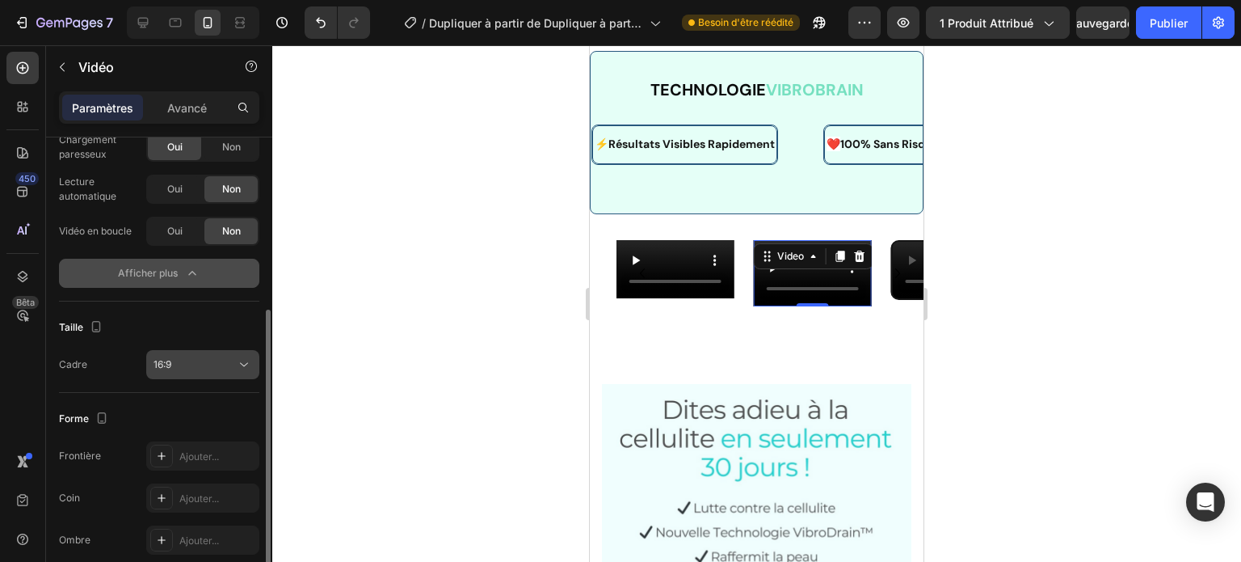
click at [240, 360] on icon at bounding box center [244, 364] width 16 height 16
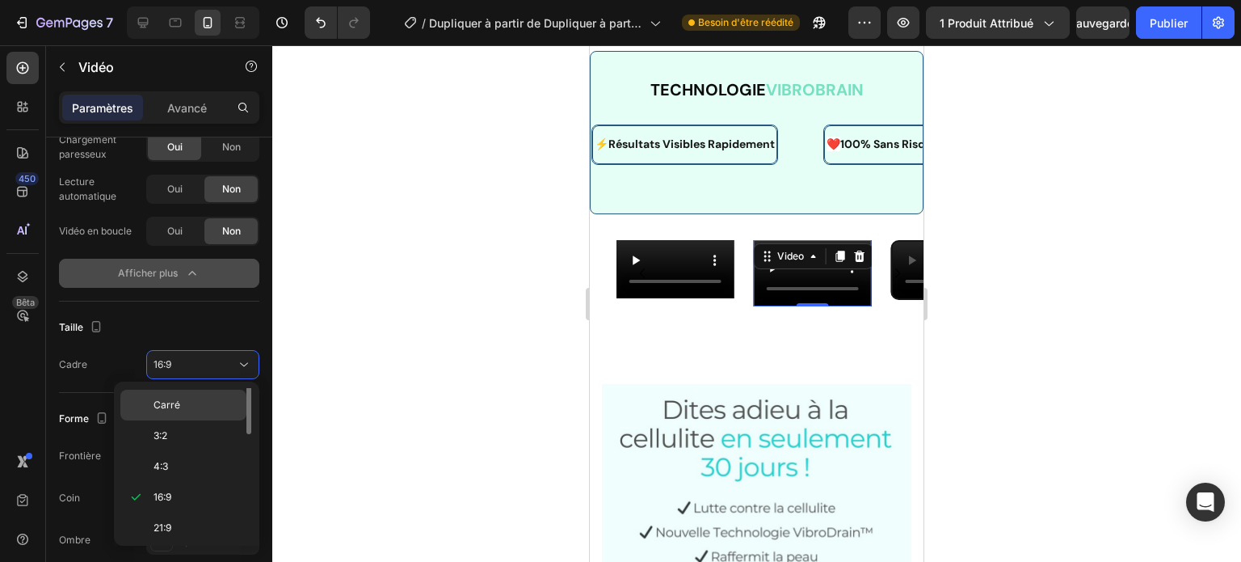
scroll to position [0, 0]
click at [217, 402] on p "Original" at bounding box center [197, 403] width 86 height 15
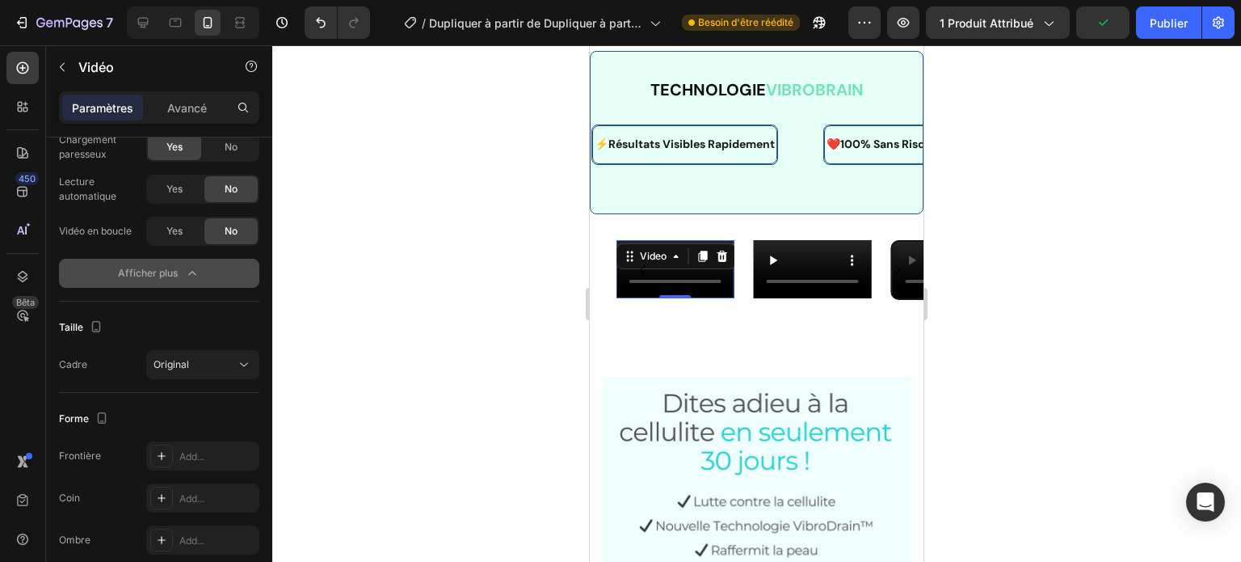
click at [672, 301] on div "Video 0" at bounding box center [676, 270] width 118 height 61
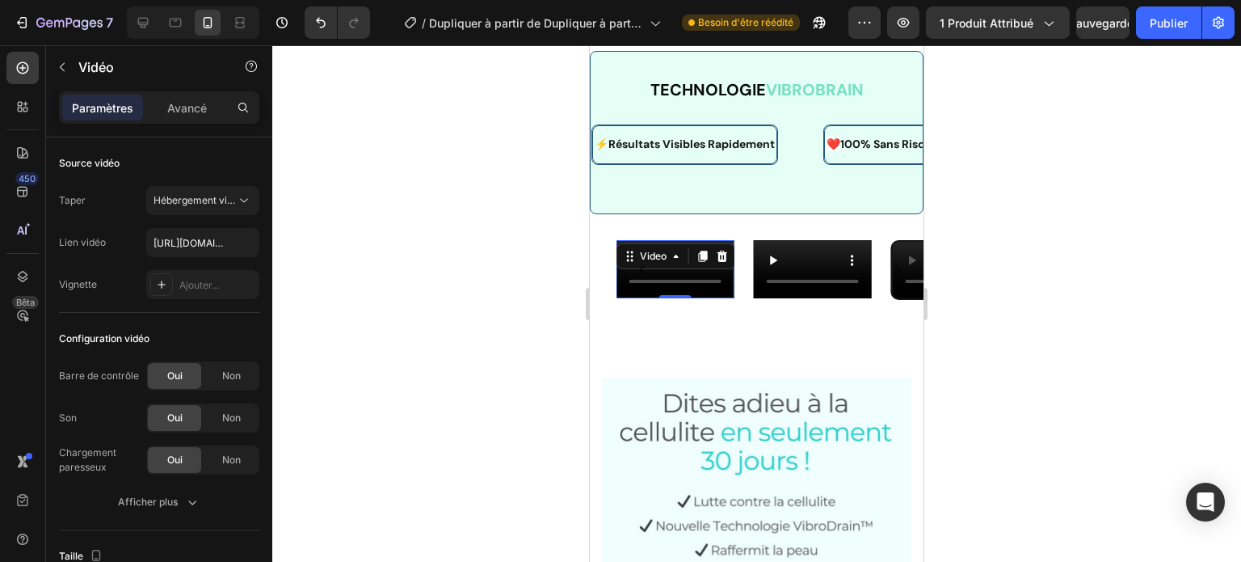
click at [543, 315] on div at bounding box center [756, 303] width 969 height 516
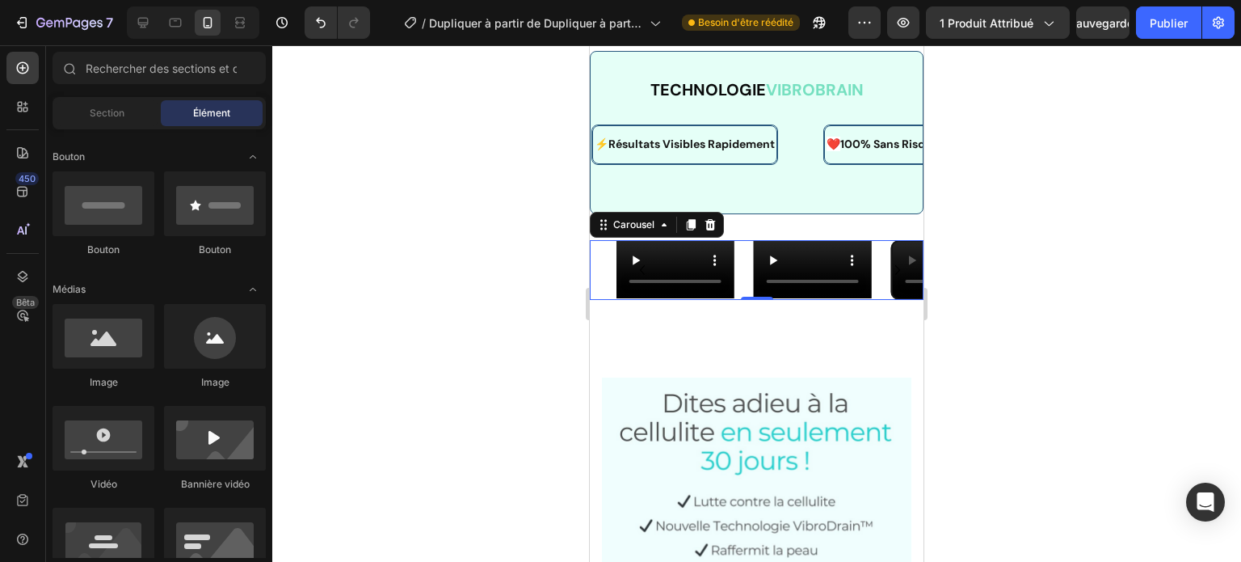
click at [888, 280] on icon "Carousel Next Arrow" at bounding box center [897, 269] width 19 height 19
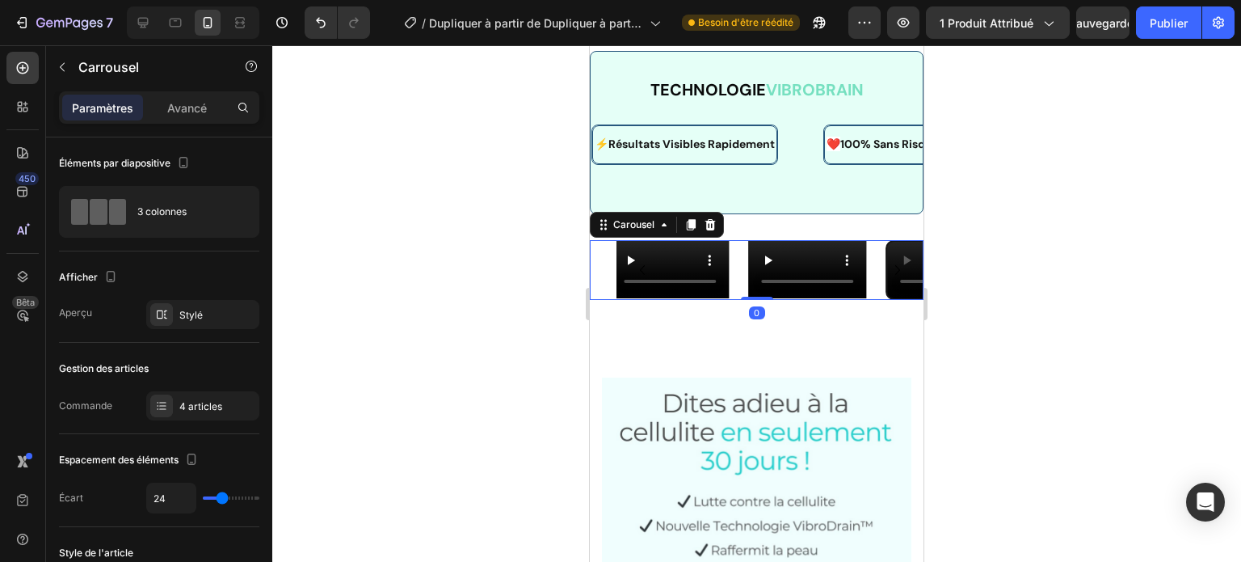
click at [888, 280] on icon "Carousel Next Arrow" at bounding box center [897, 269] width 19 height 19
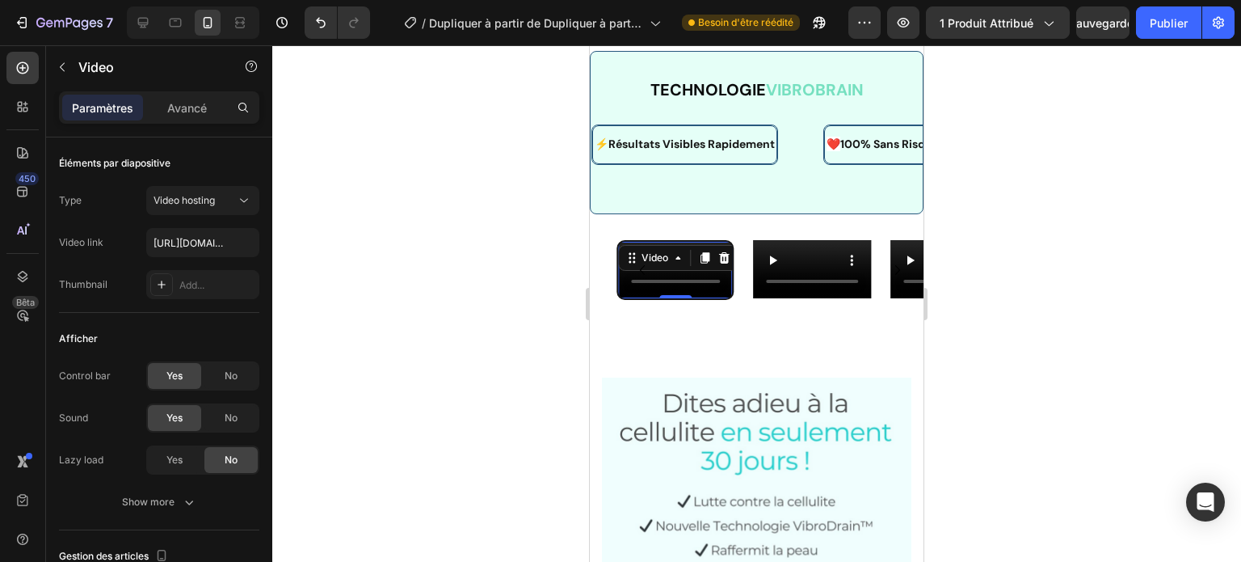
click at [699, 299] on video at bounding box center [675, 270] width 115 height 57
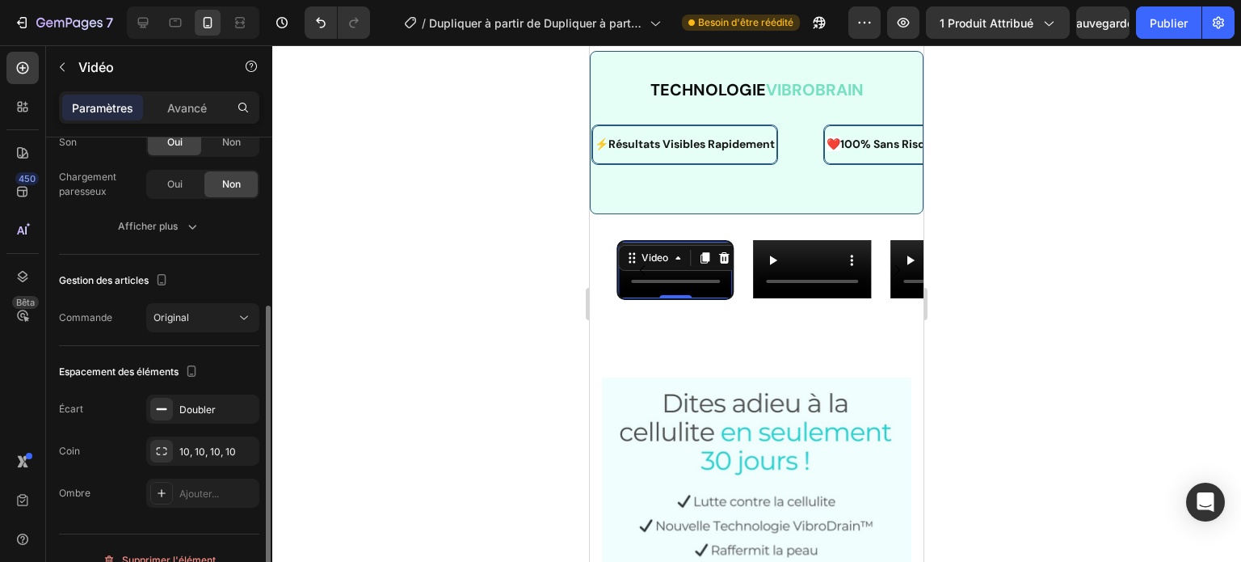
scroll to position [297, 0]
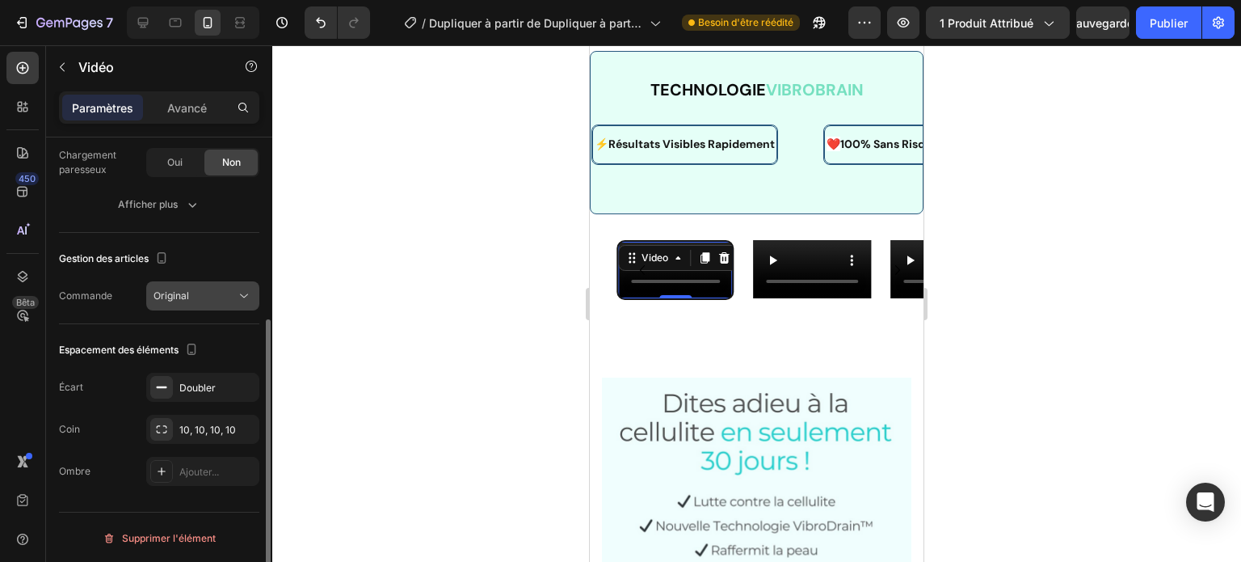
click at [188, 297] on div "Original" at bounding box center [195, 295] width 82 height 15
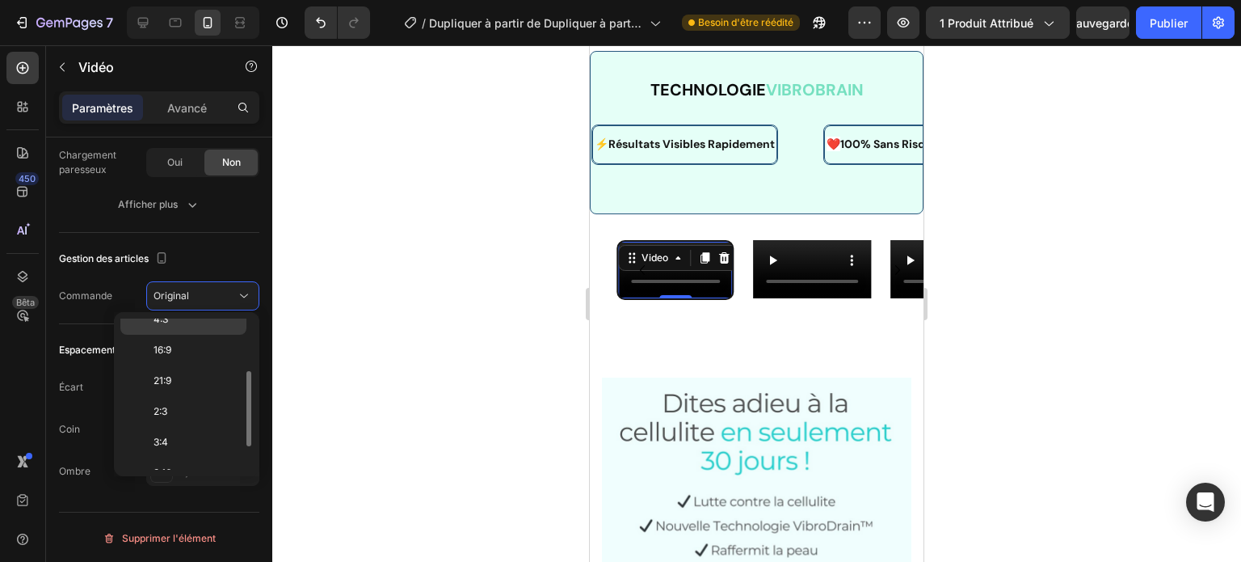
scroll to position [152, 0]
click at [187, 422] on p "9:16" at bounding box center [197, 427] width 86 height 15
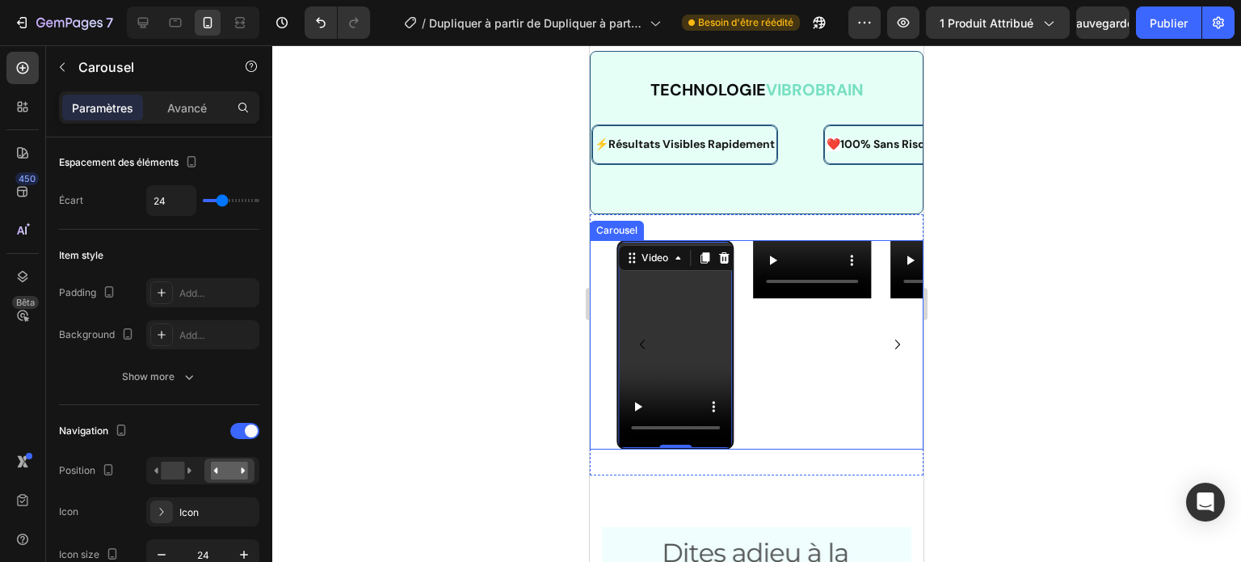
click at [888, 338] on icon "Carousel Next Arrow" at bounding box center [897, 344] width 19 height 19
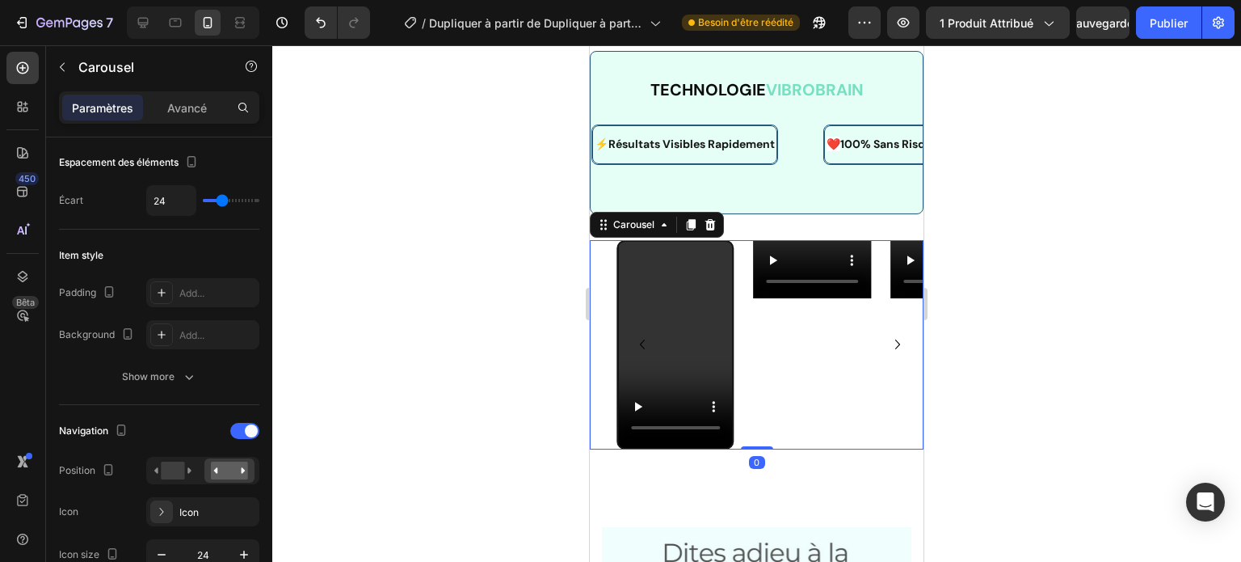
click at [888, 338] on icon "Carousel Next Arrow" at bounding box center [897, 344] width 19 height 19
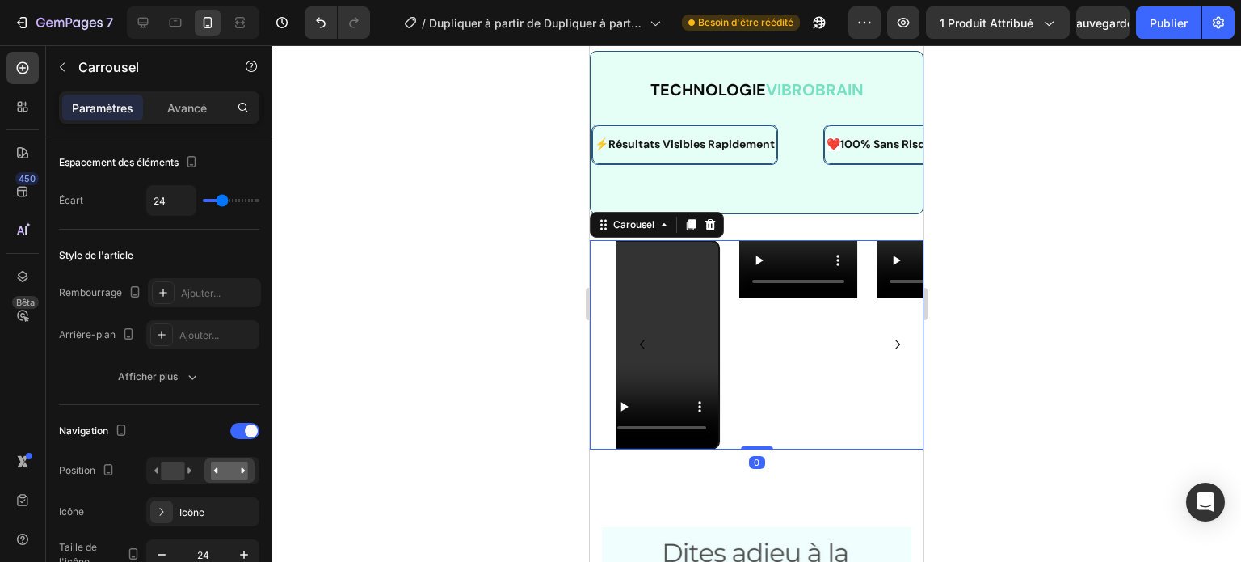
scroll to position [0, 0]
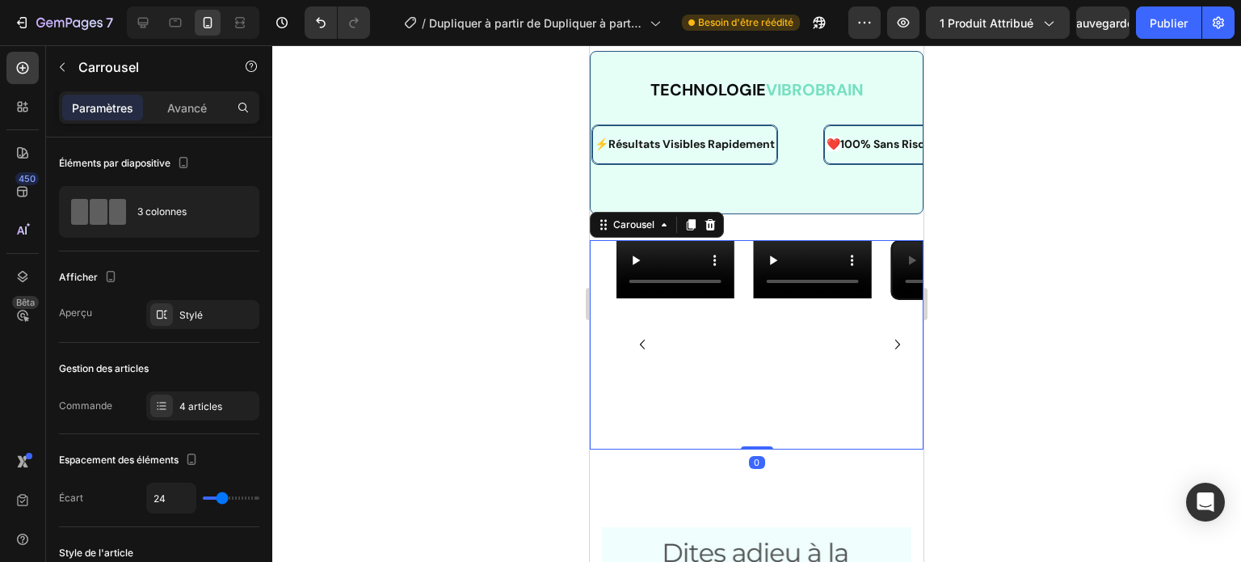
click at [888, 338] on icon "Carousel Next Arrow" at bounding box center [897, 344] width 19 height 19
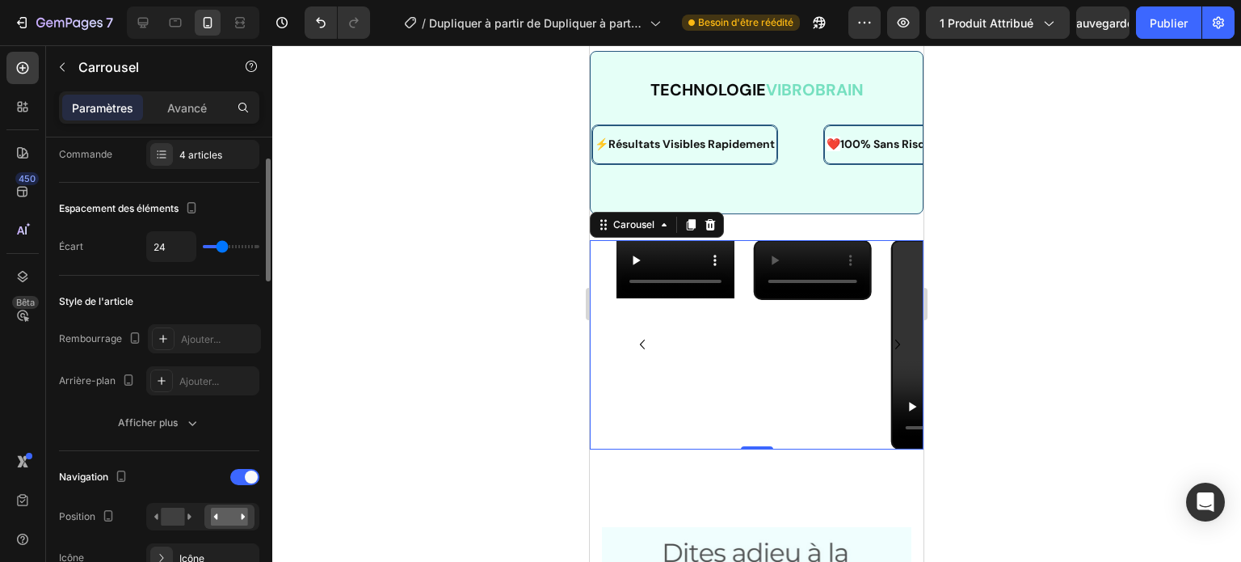
scroll to position [210, 0]
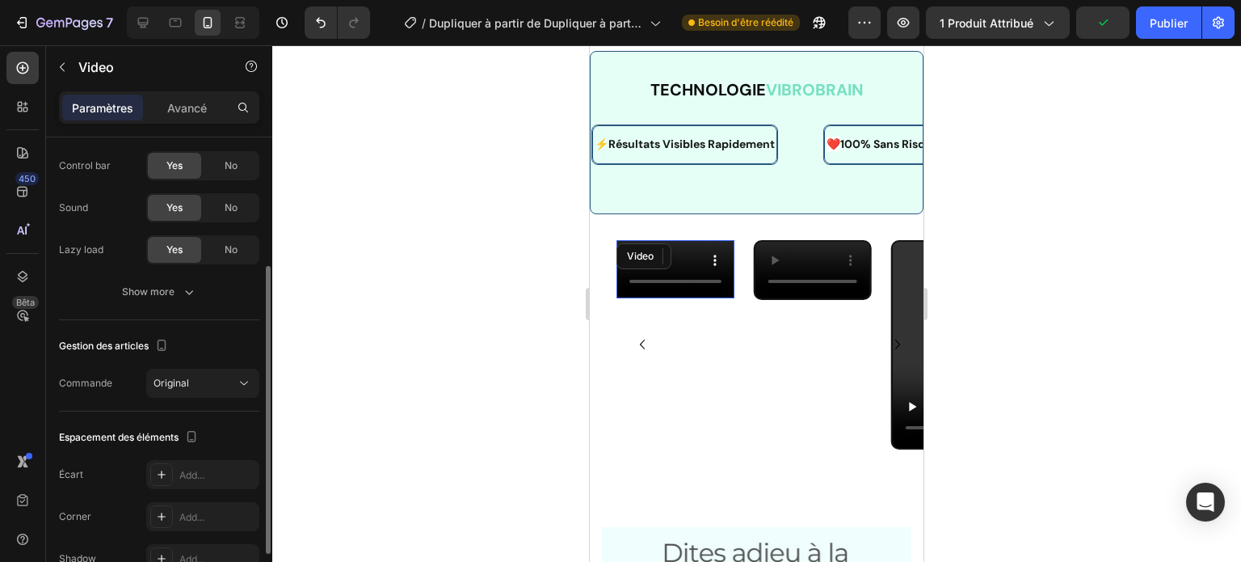
click at [686, 296] on video at bounding box center [676, 269] width 118 height 59
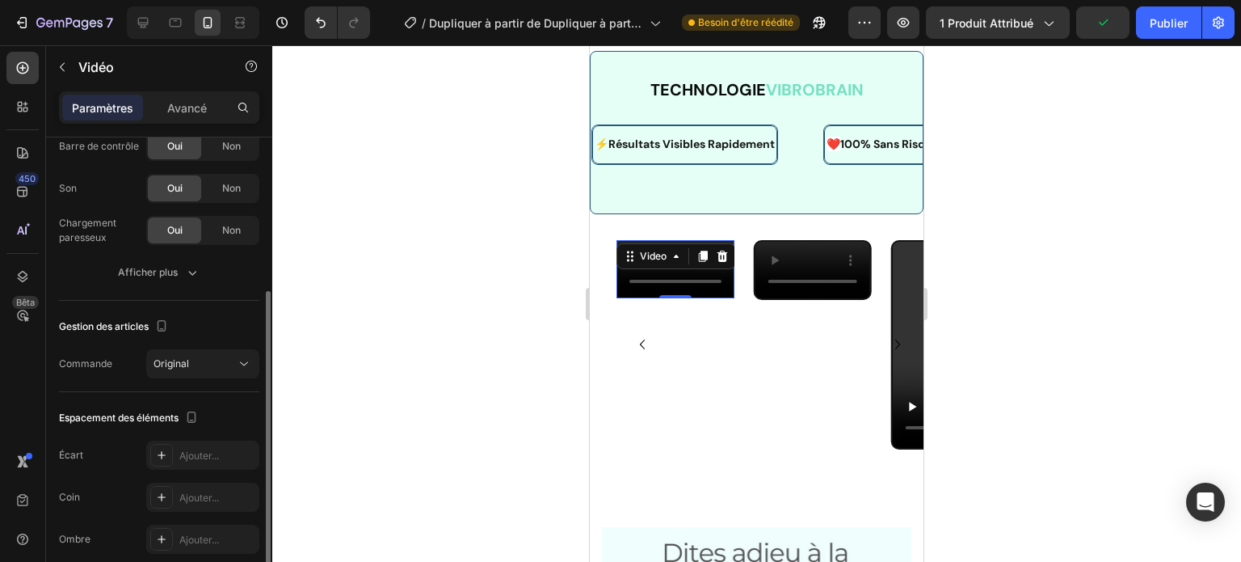
scroll to position [297, 0]
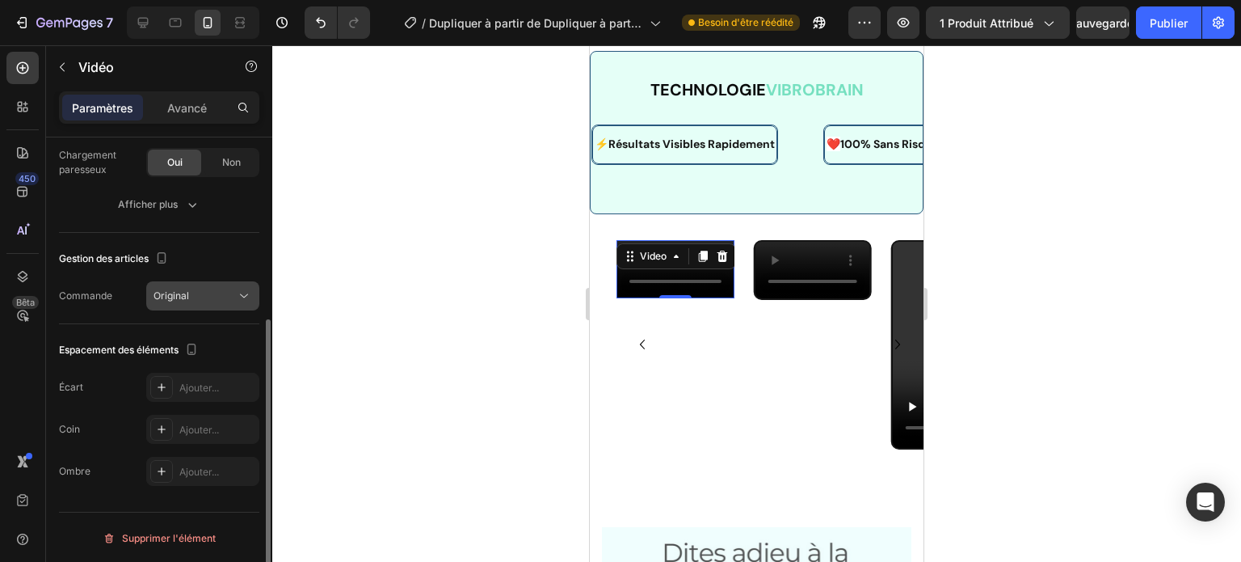
click at [231, 293] on div "Original" at bounding box center [195, 295] width 82 height 15
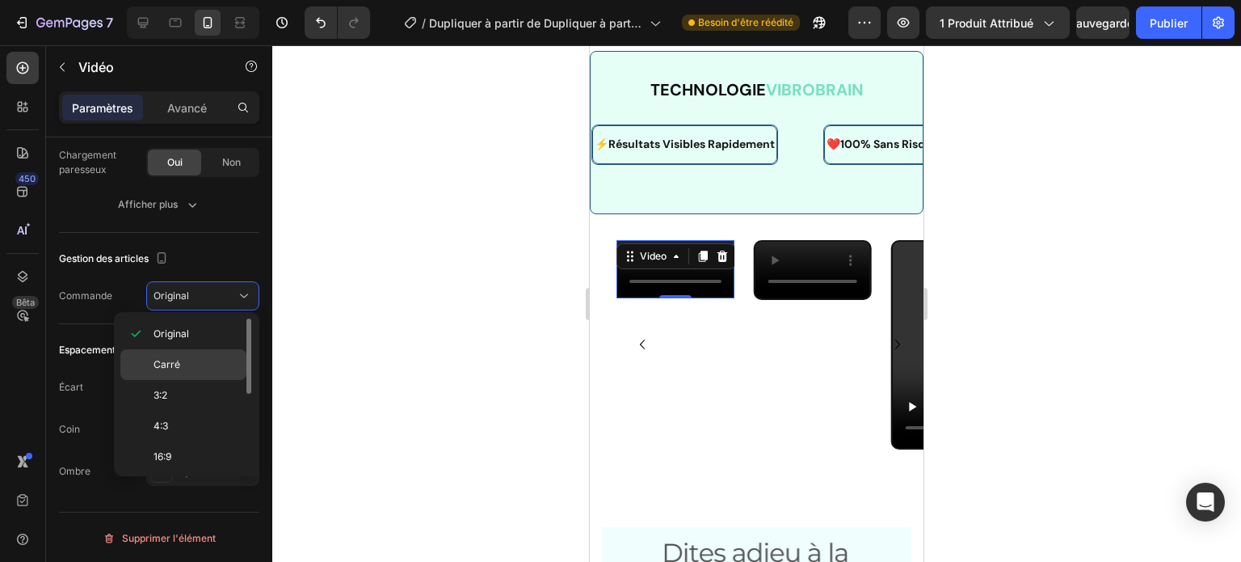
click at [207, 380] on div "Carré" at bounding box center [183, 395] width 126 height 31
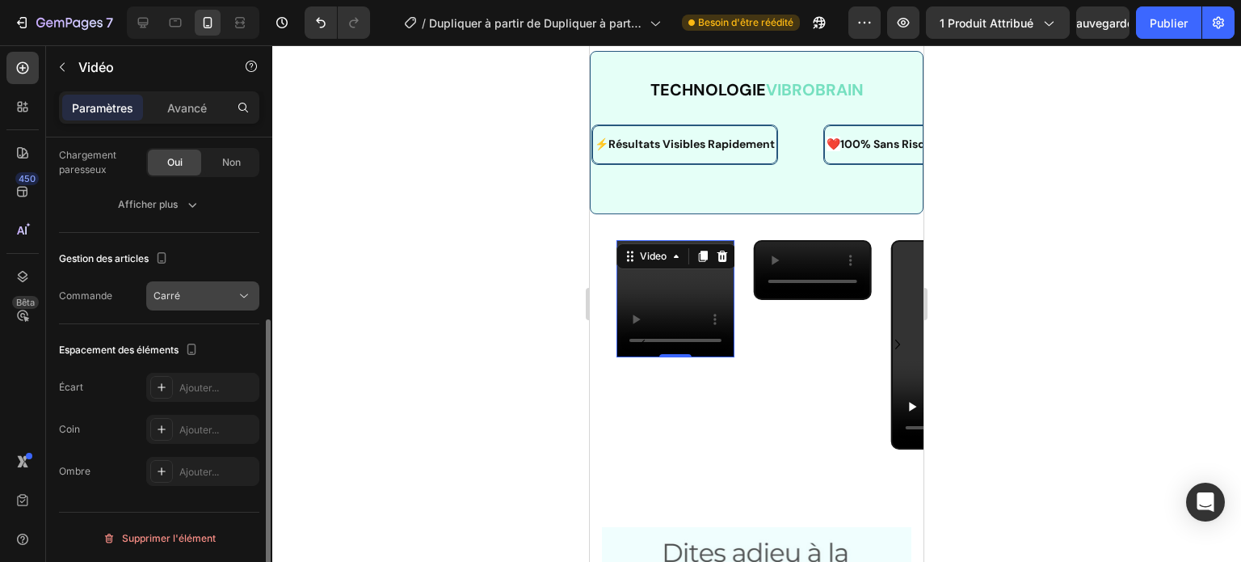
click at [226, 301] on div "Carré" at bounding box center [203, 296] width 99 height 16
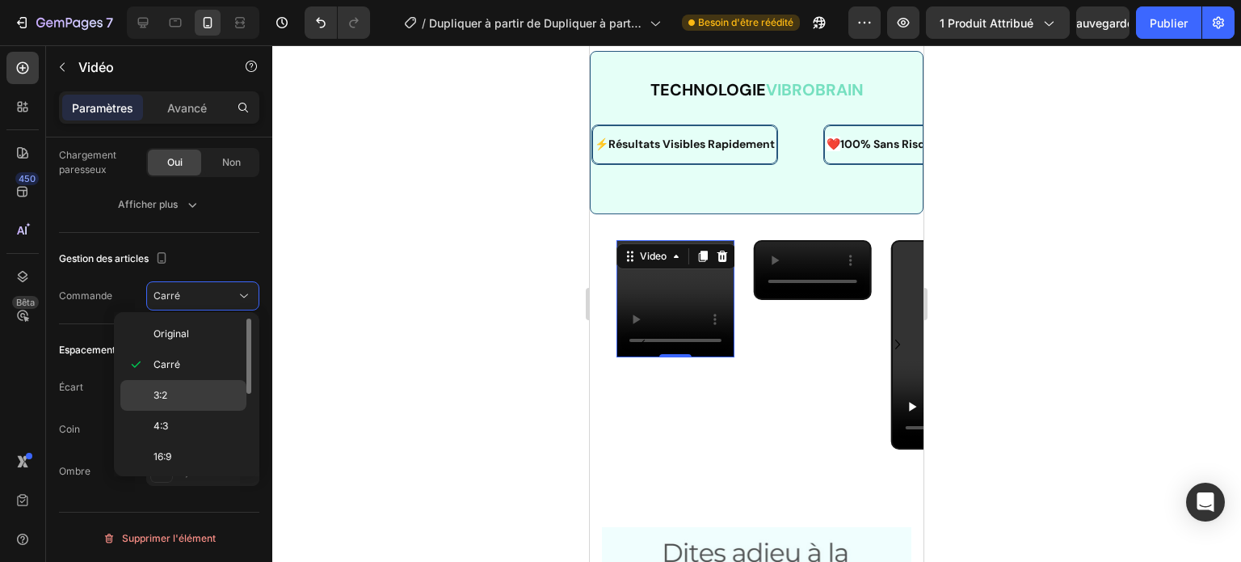
click at [193, 410] on div "3:2" at bounding box center [183, 425] width 126 height 31
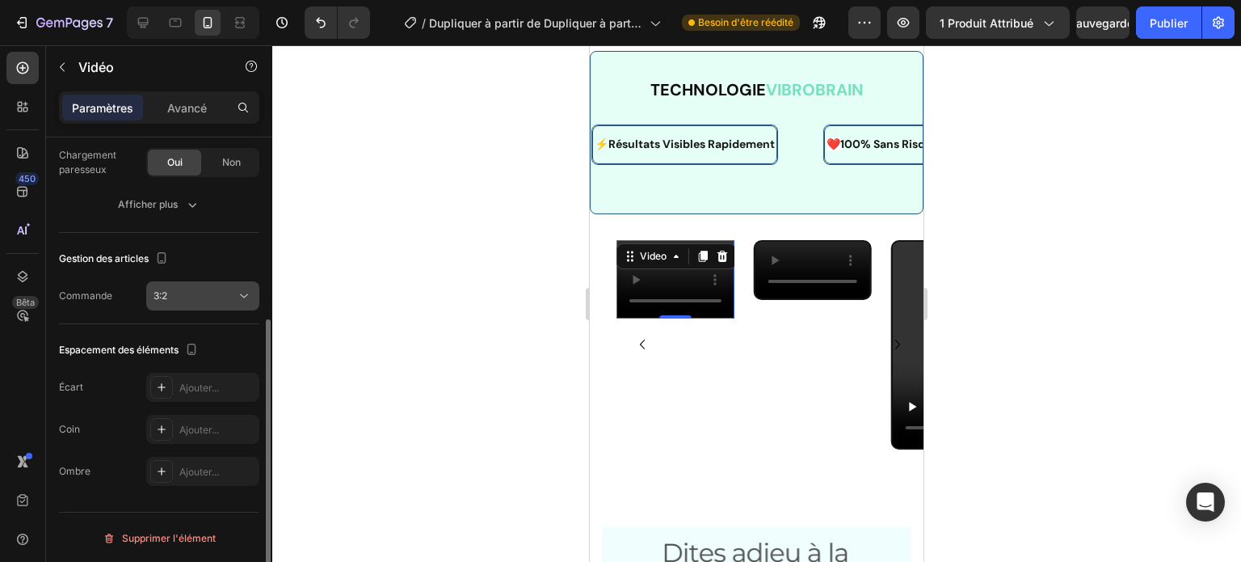
click at [230, 291] on div "3:2" at bounding box center [195, 295] width 82 height 15
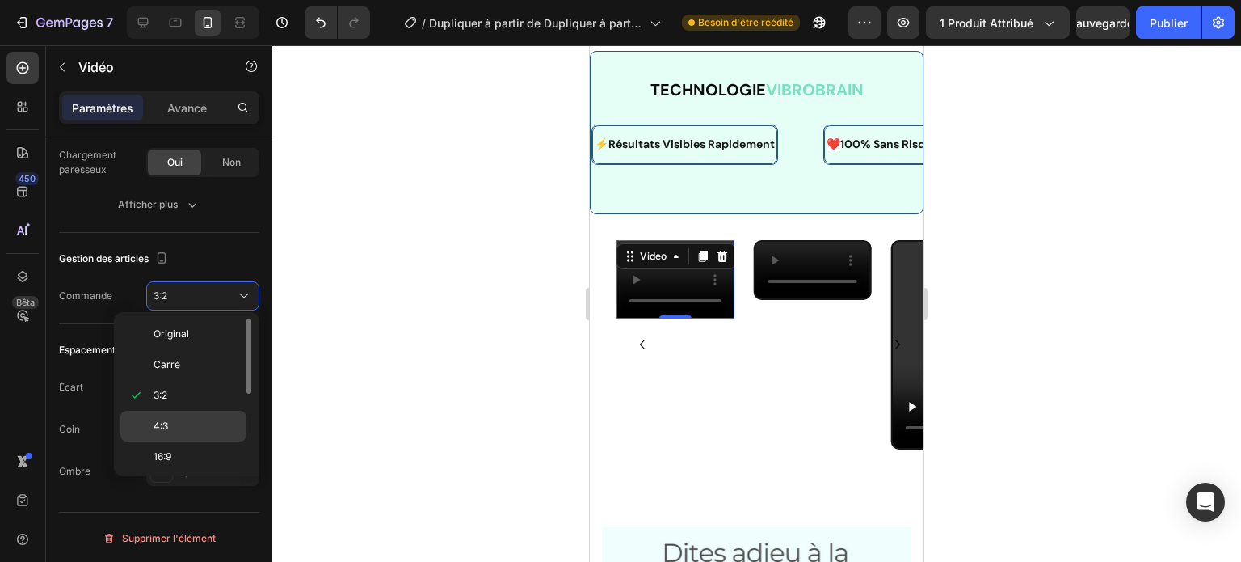
click at [210, 421] on p "4:3" at bounding box center [197, 426] width 86 height 15
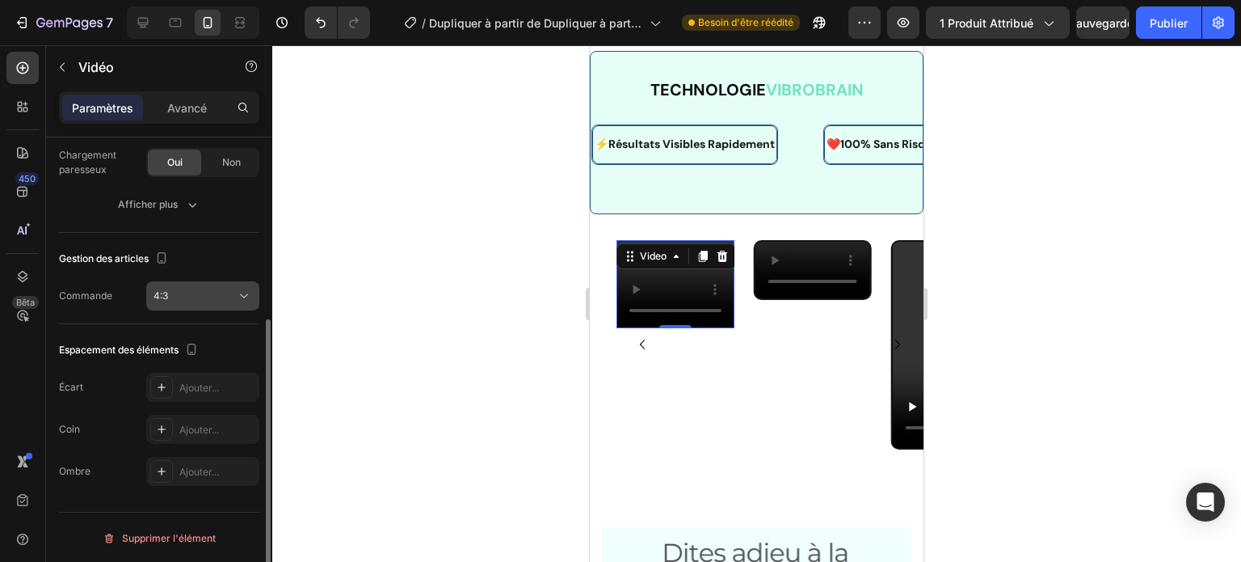
click at [241, 281] on button "4:3" at bounding box center [202, 295] width 113 height 29
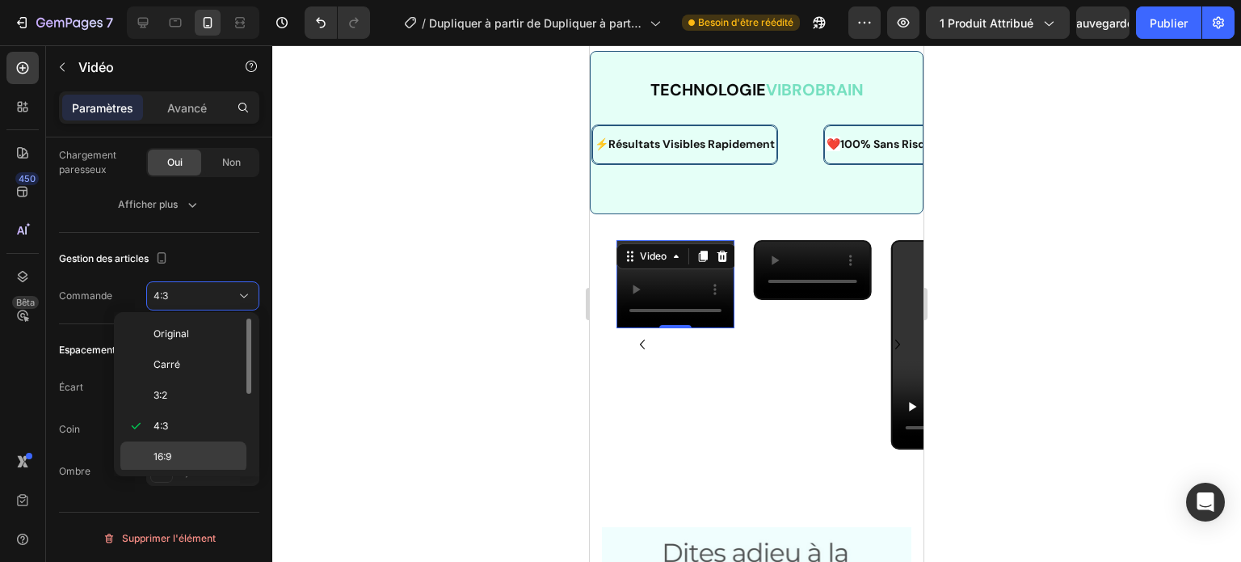
click at [193, 458] on p "16:9" at bounding box center [197, 456] width 86 height 15
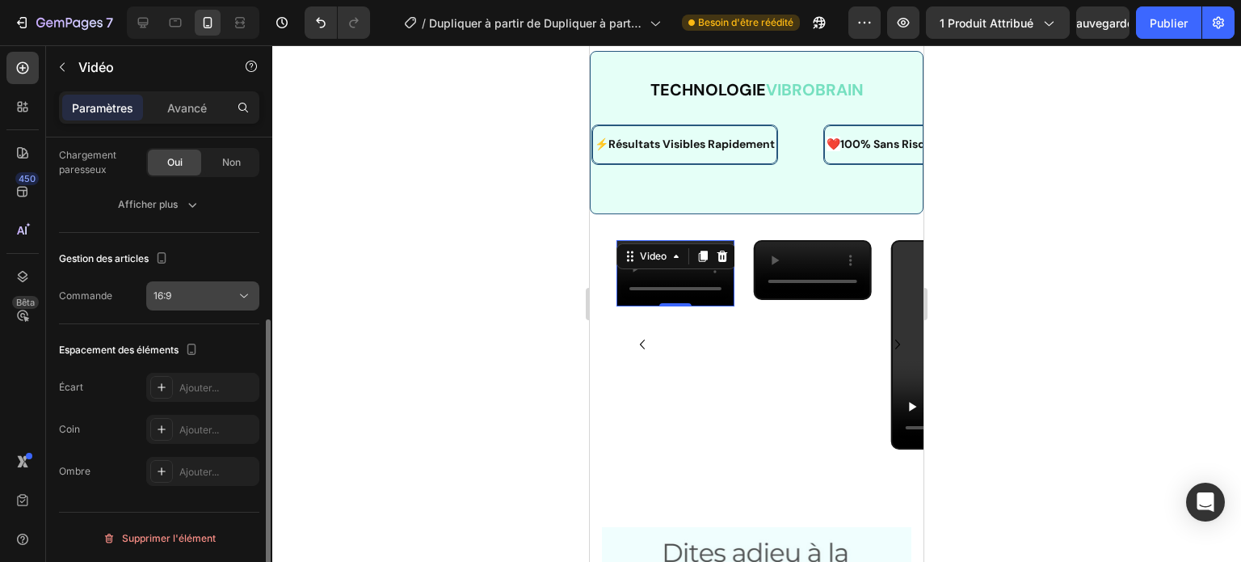
click at [238, 301] on icon at bounding box center [244, 296] width 16 height 16
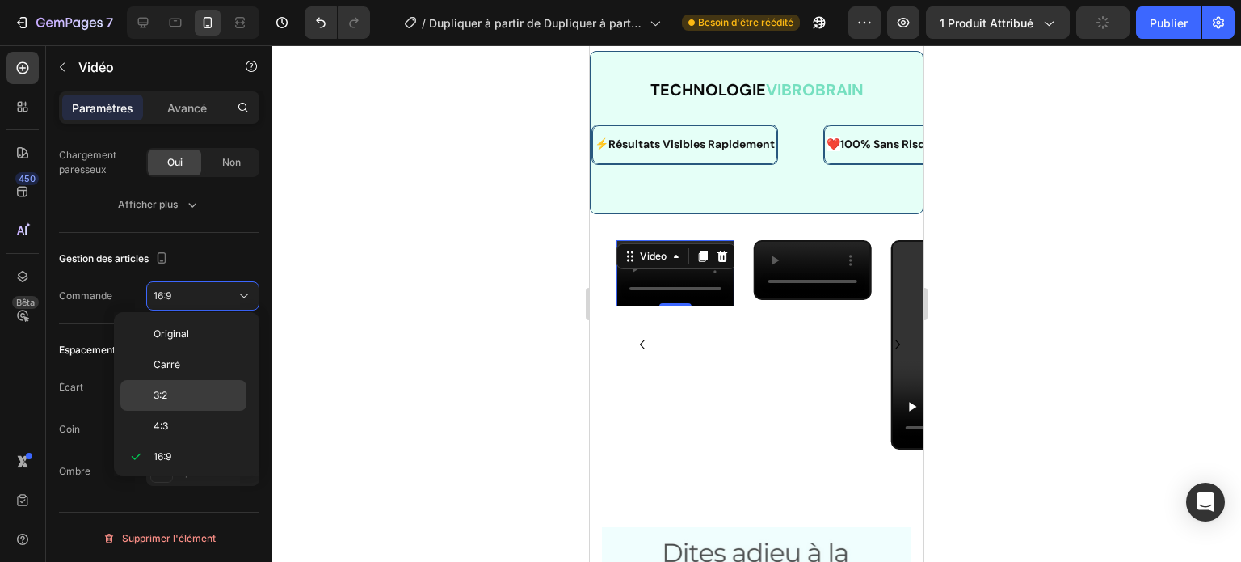
scroll to position [101, 0]
click at [208, 390] on p "21:9" at bounding box center [197, 386] width 86 height 15
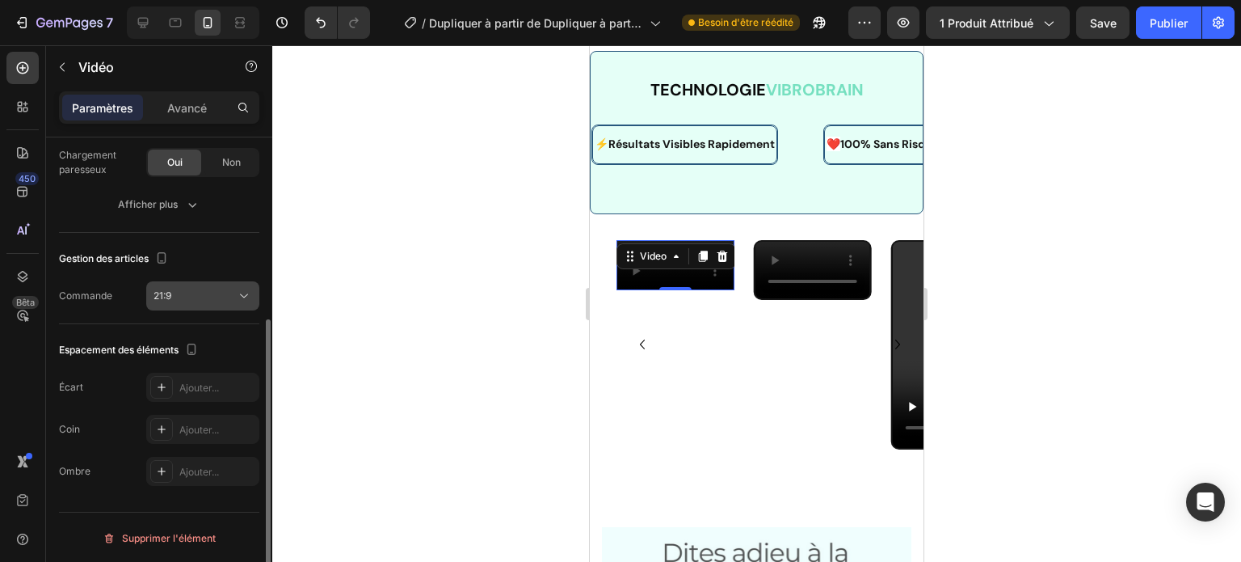
click at [223, 297] on div "21:9" at bounding box center [195, 295] width 82 height 15
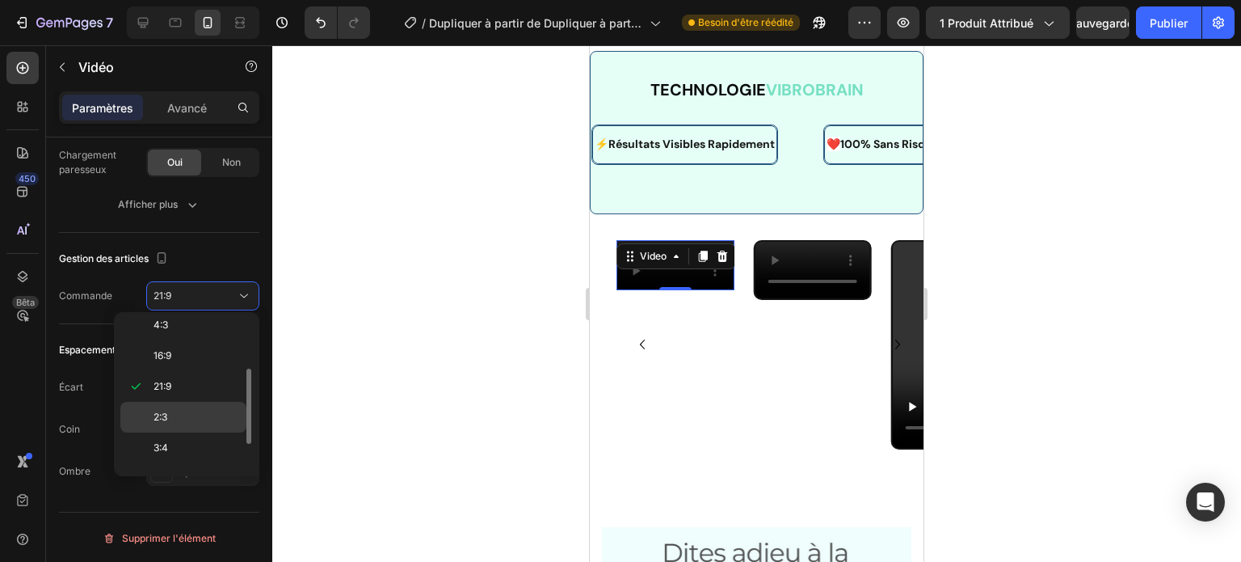
click at [200, 432] on div "2:3" at bounding box center [183, 447] width 126 height 31
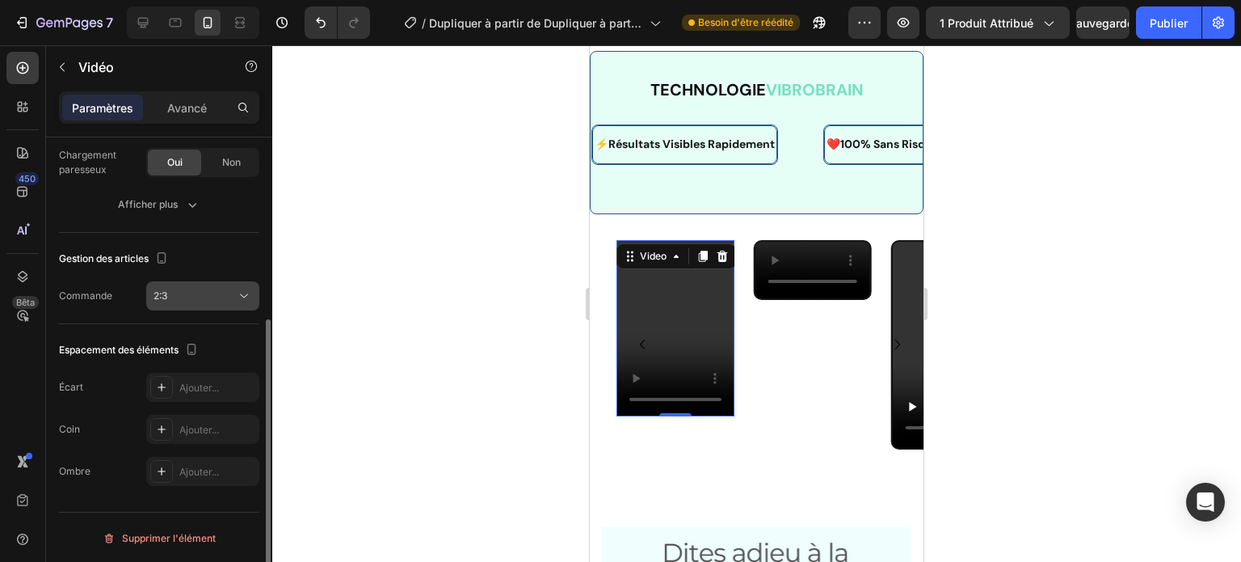
click at [233, 293] on div "2:3" at bounding box center [195, 295] width 82 height 15
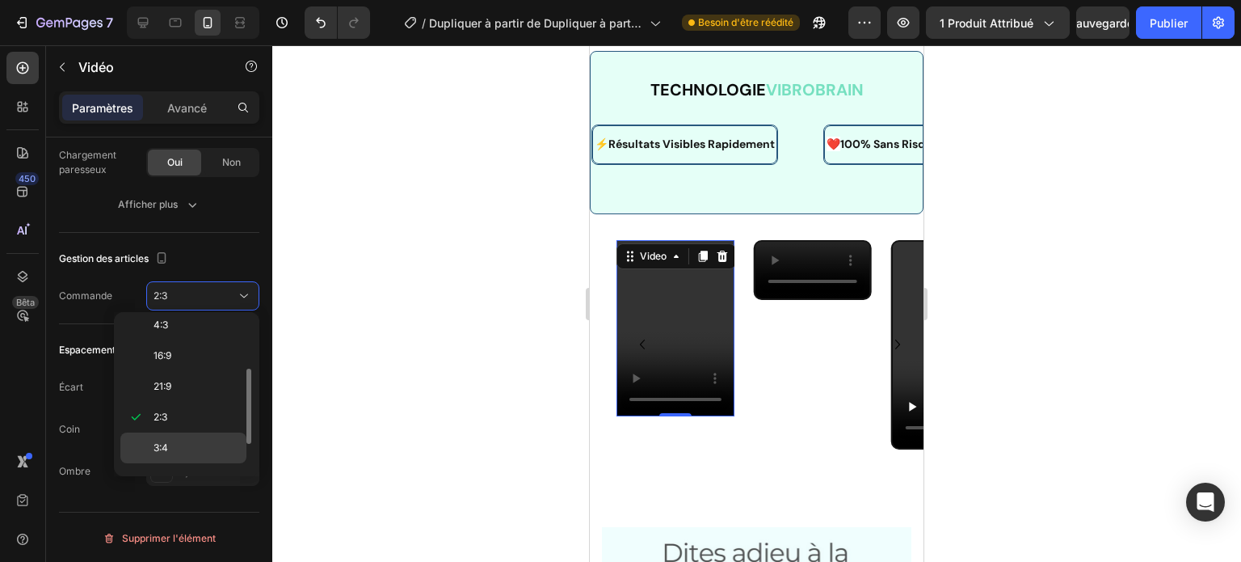
scroll to position [152, 0]
click at [204, 400] on p "3:4" at bounding box center [197, 396] width 86 height 15
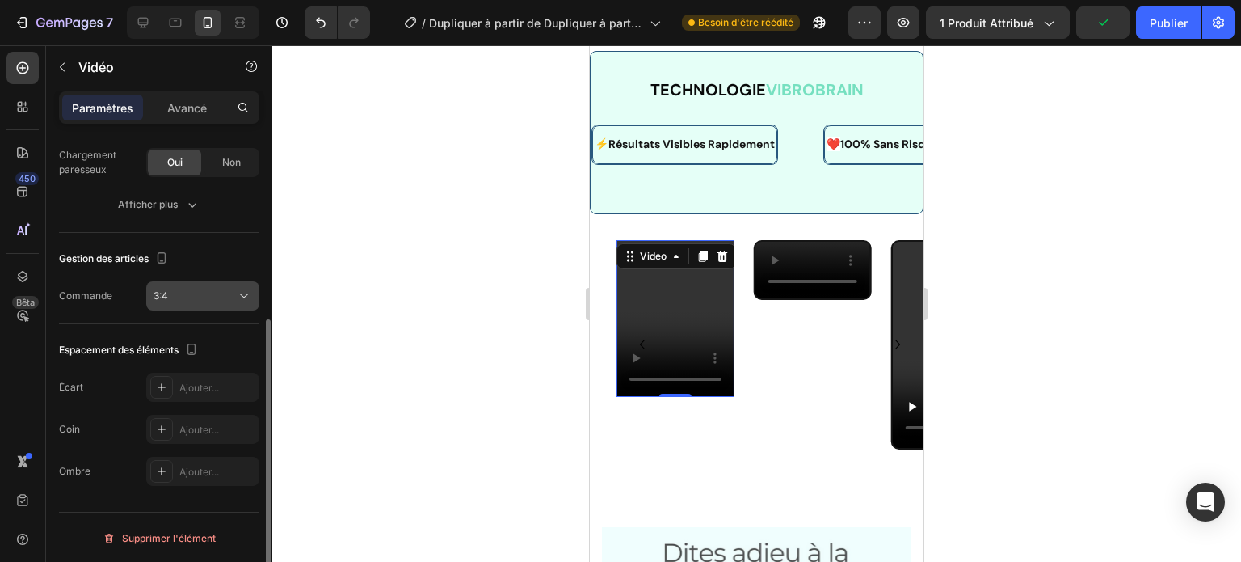
click at [231, 293] on div "3:4" at bounding box center [195, 295] width 82 height 15
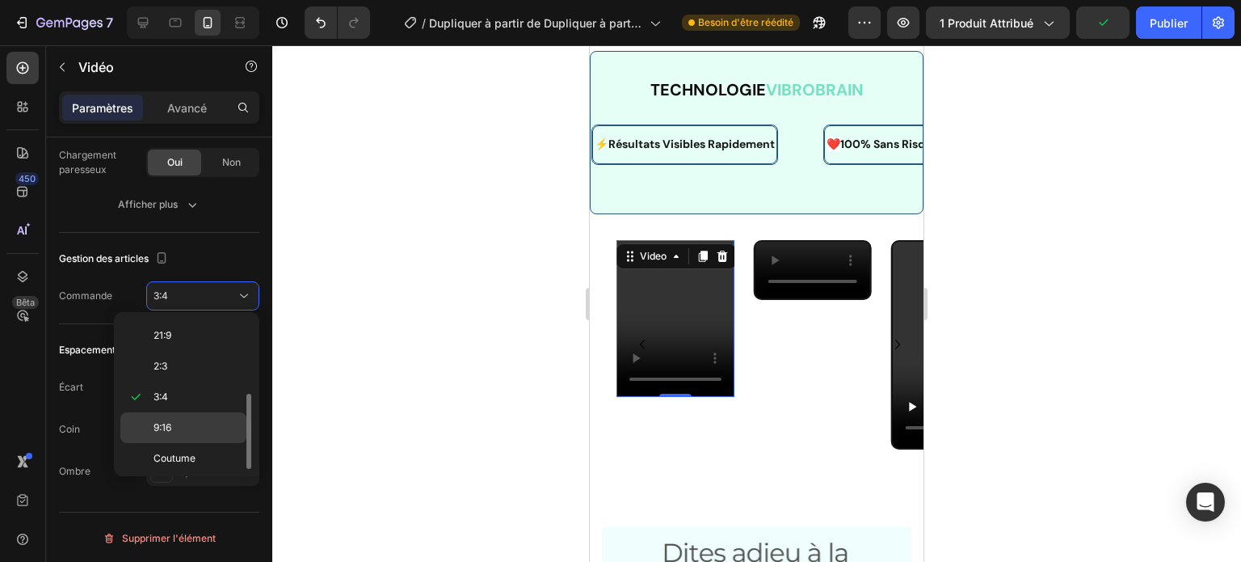
click at [202, 443] on div "9:16" at bounding box center [183, 458] width 126 height 31
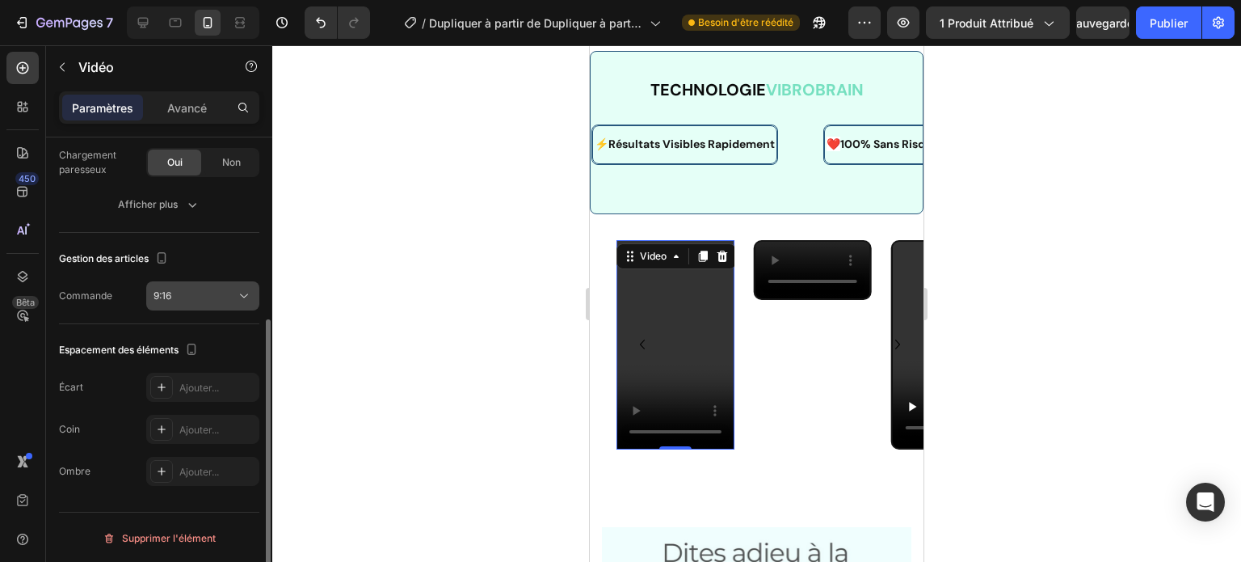
click at [247, 291] on icon at bounding box center [244, 296] width 16 height 16
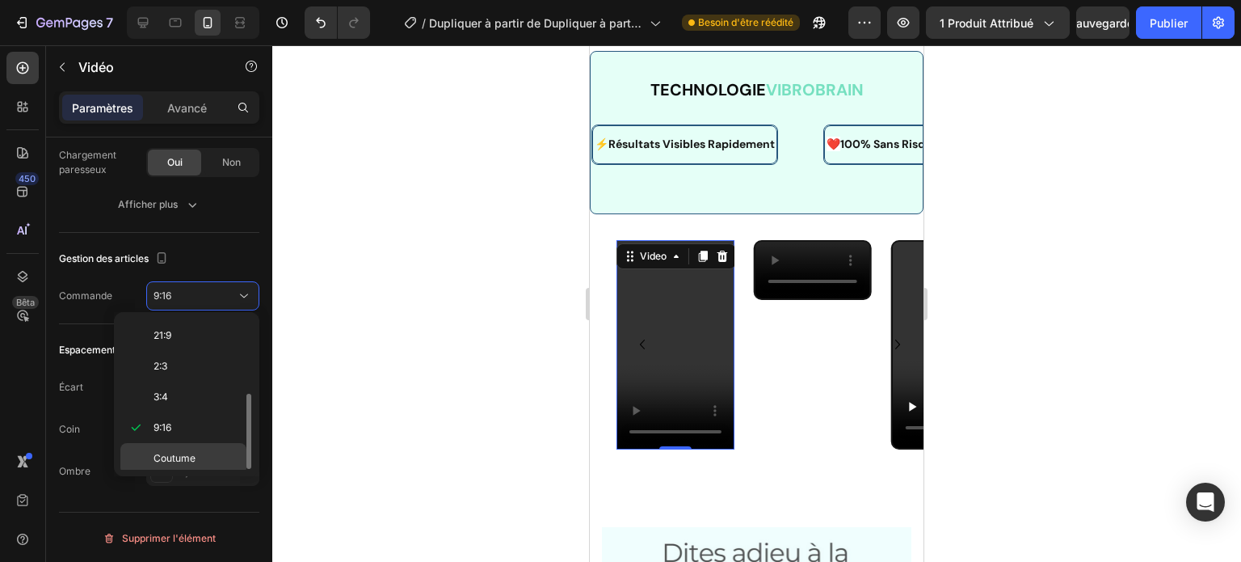
click at [201, 452] on p "Coutume" at bounding box center [197, 458] width 86 height 15
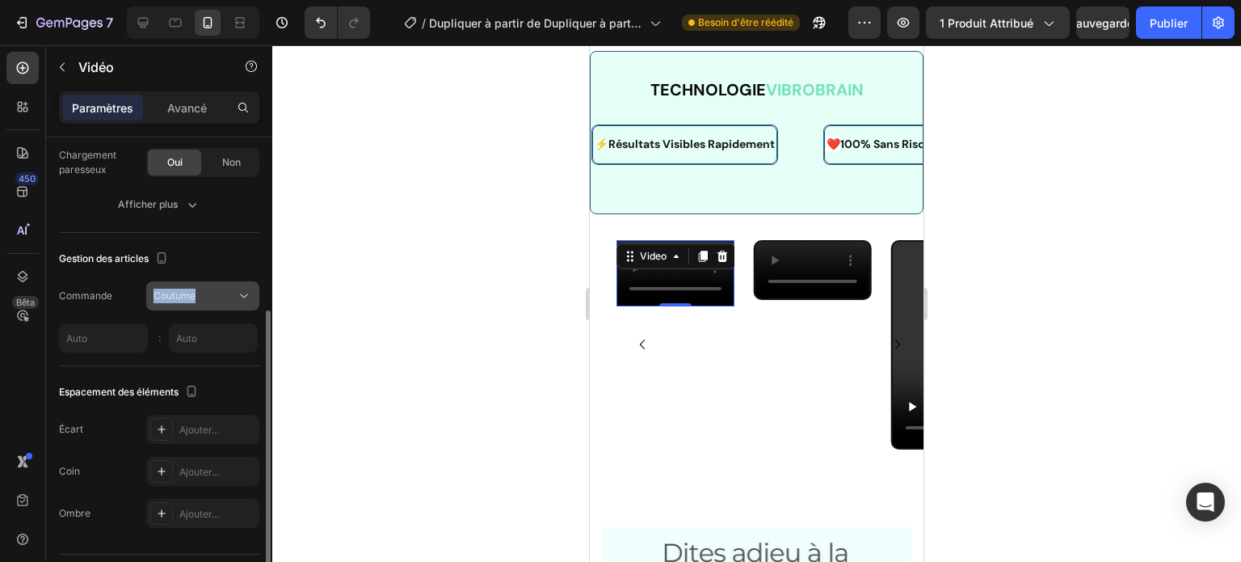
drag, startPoint x: 242, startPoint y: 277, endPoint x: 232, endPoint y: 293, distance: 18.8
click at [232, 293] on div "Gestion des articles Commande Coutume :" at bounding box center [159, 299] width 200 height 133
click at [232, 293] on div "Coutume" at bounding box center [195, 295] width 82 height 15
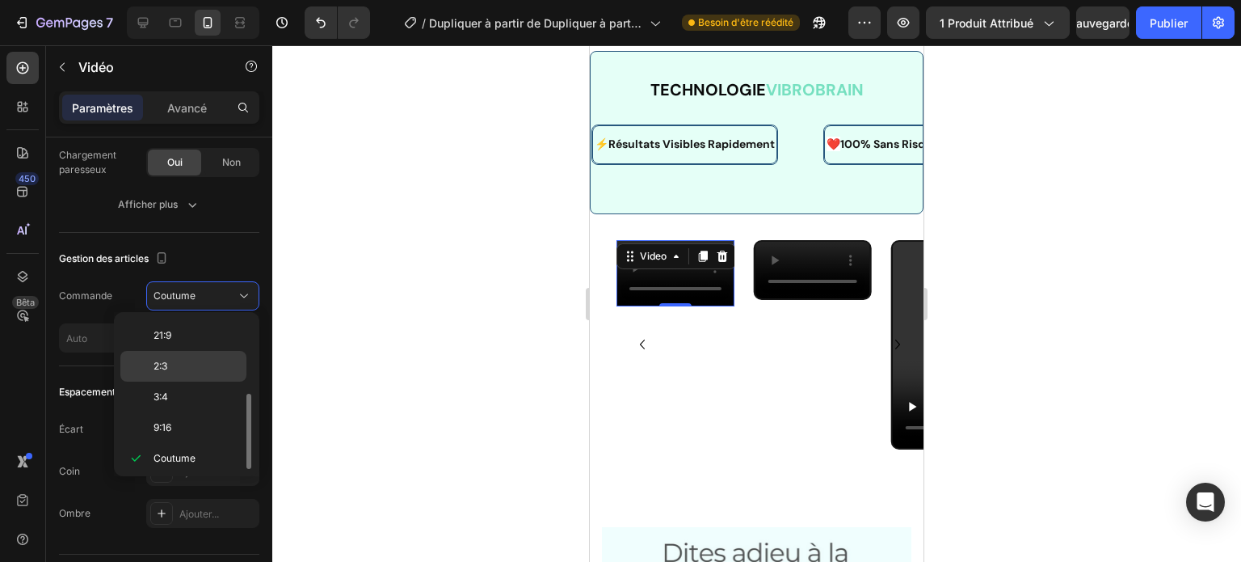
click at [196, 370] on p "2:3" at bounding box center [197, 366] width 86 height 15
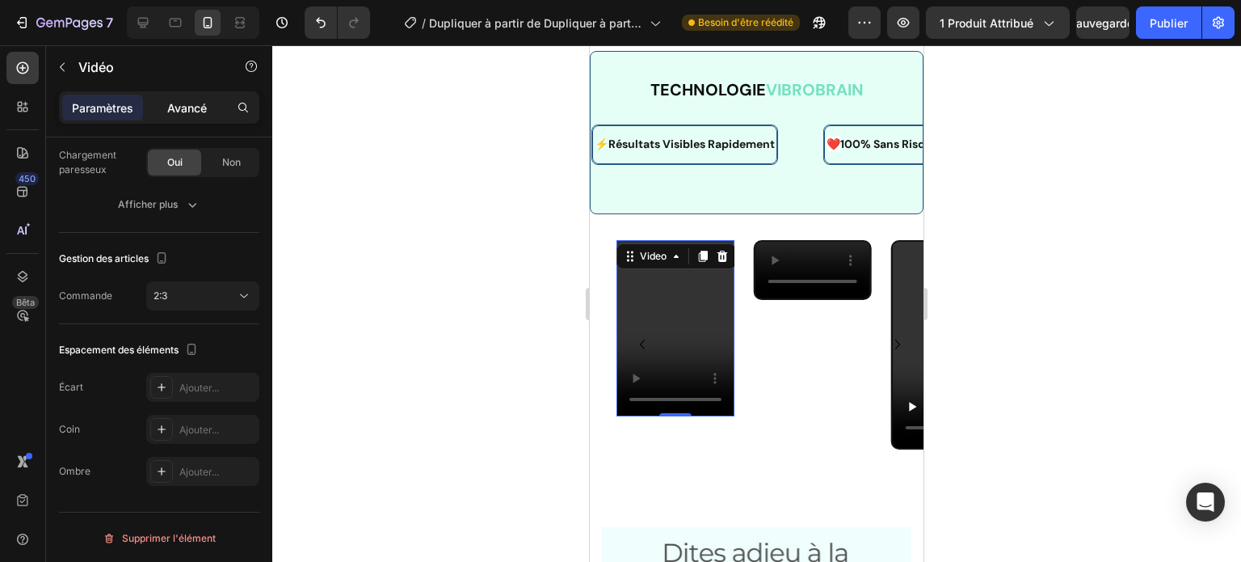
click at [186, 95] on div "Avancé" at bounding box center [186, 108] width 81 height 26
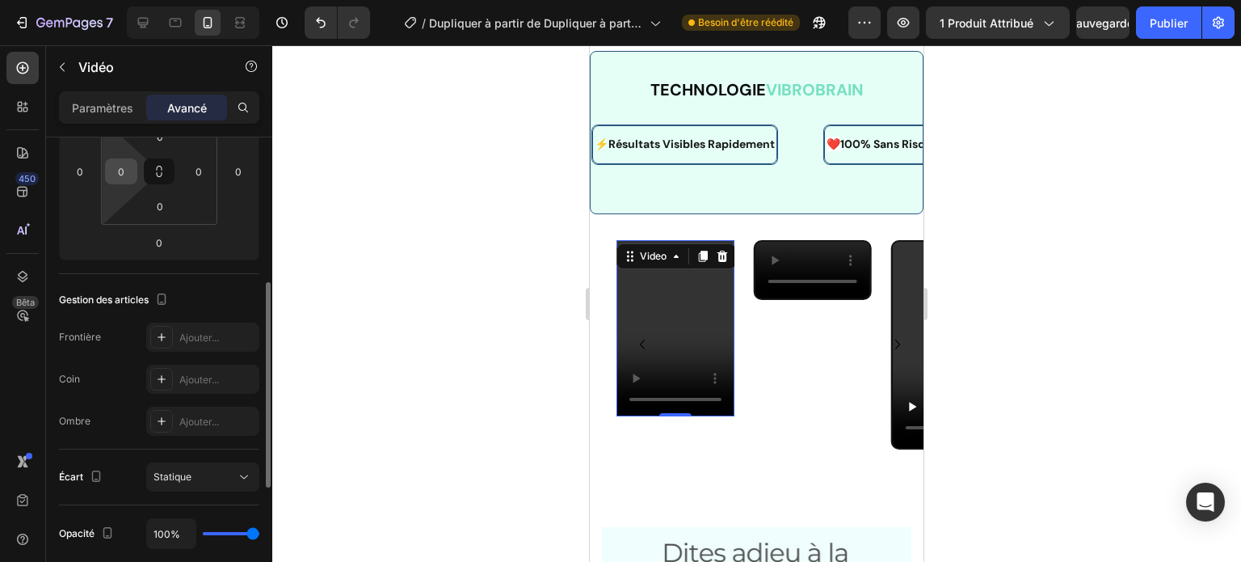
scroll to position [295, 0]
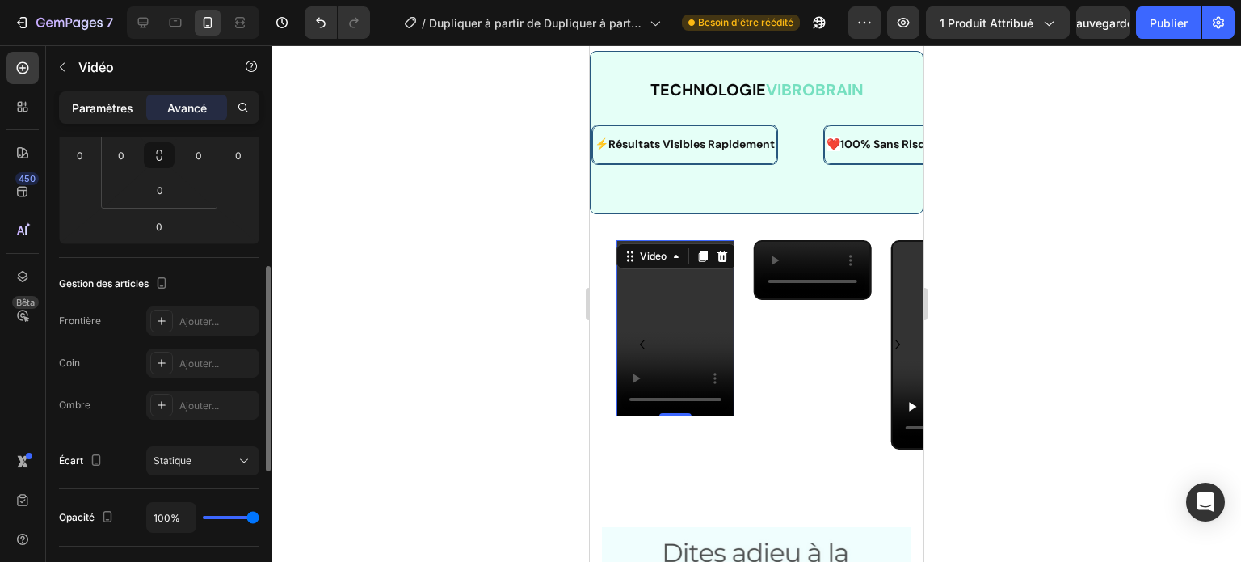
click at [124, 118] on div "Paramètres" at bounding box center [102, 108] width 81 height 26
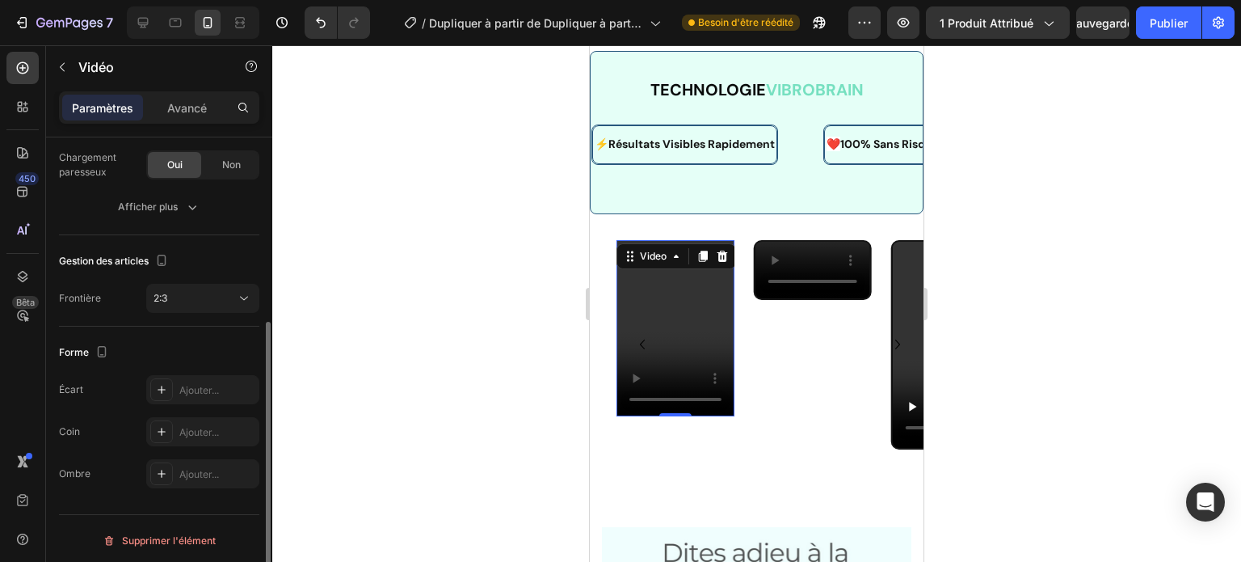
scroll to position [297, 0]
click at [223, 303] on button "2:3" at bounding box center [202, 295] width 113 height 29
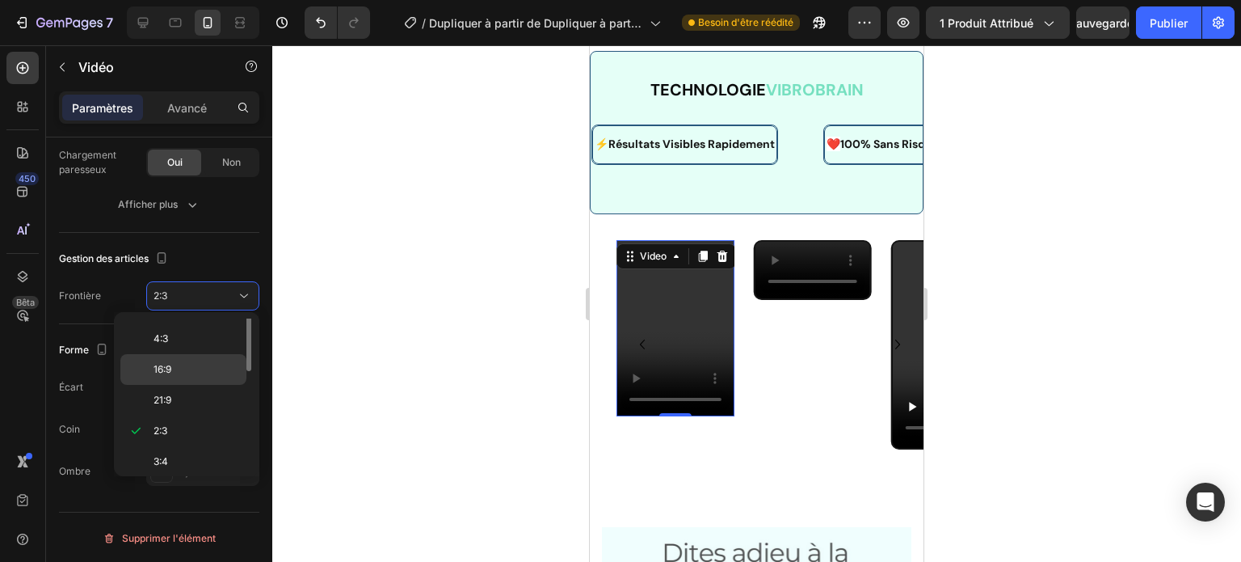
scroll to position [0, 0]
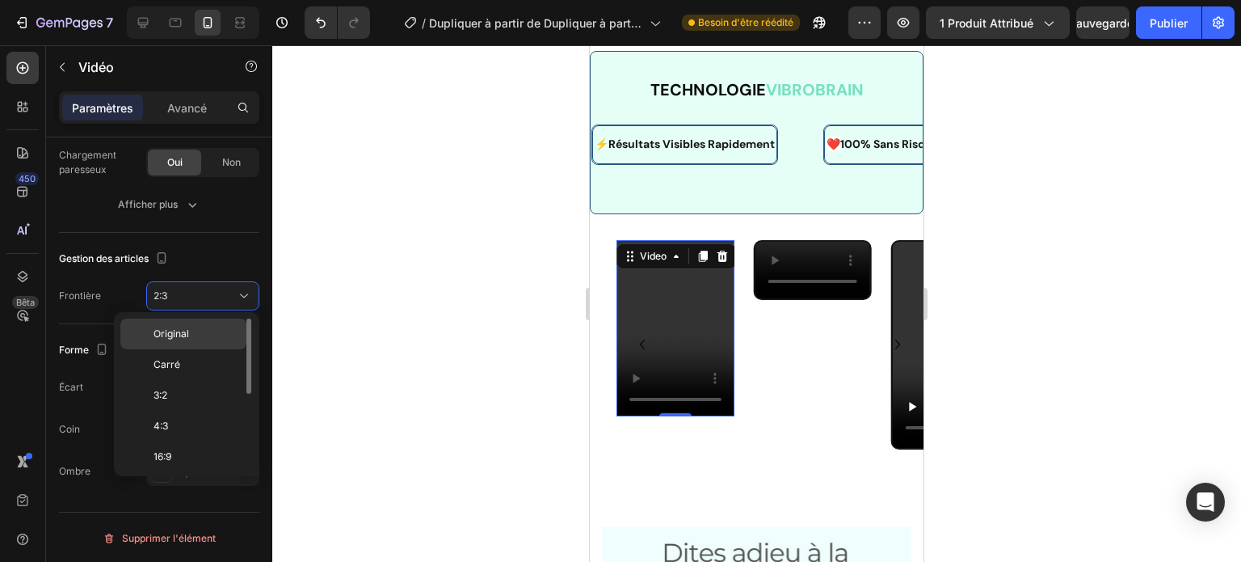
click at [210, 349] on div "Original" at bounding box center [183, 364] width 126 height 31
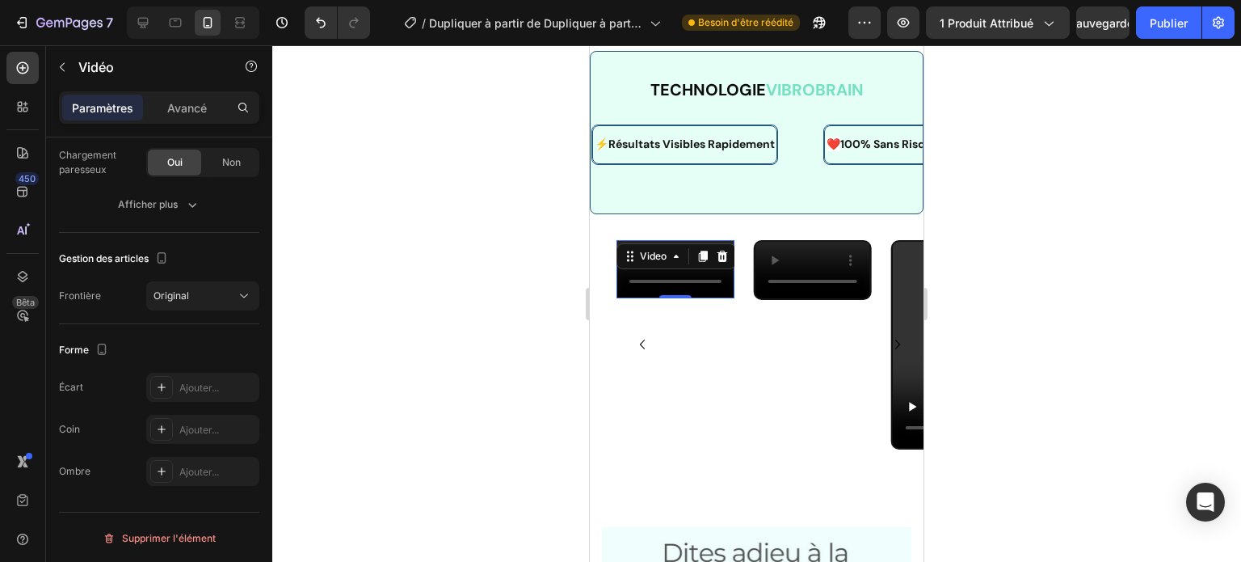
click at [368, 328] on div at bounding box center [756, 303] width 969 height 516
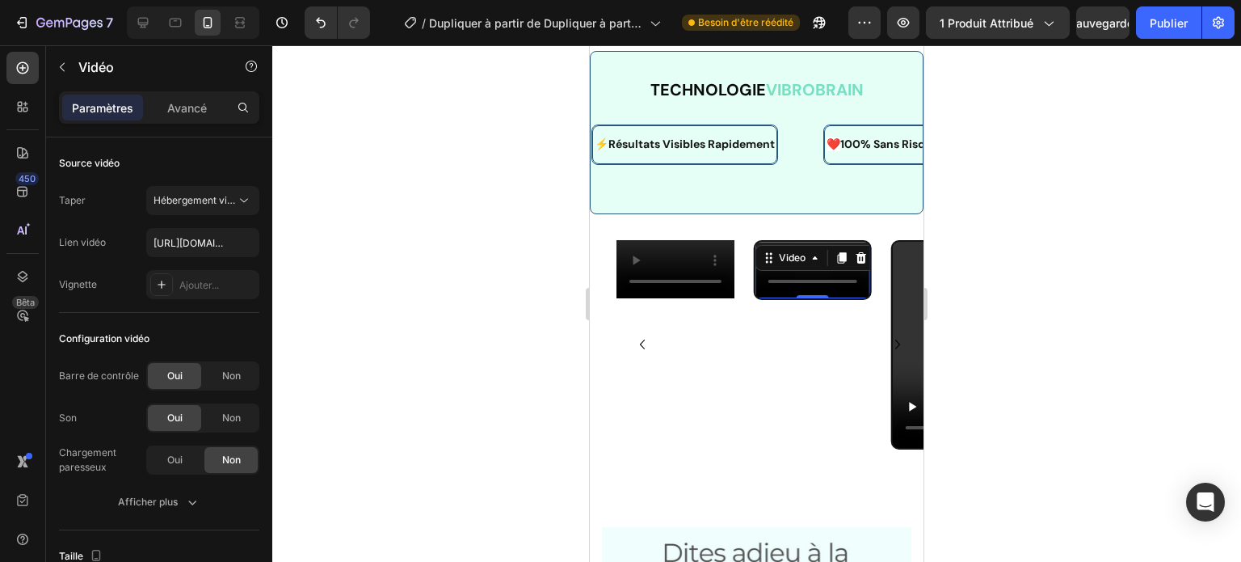
click at [795, 311] on div "Video 0" at bounding box center [813, 344] width 118 height 209
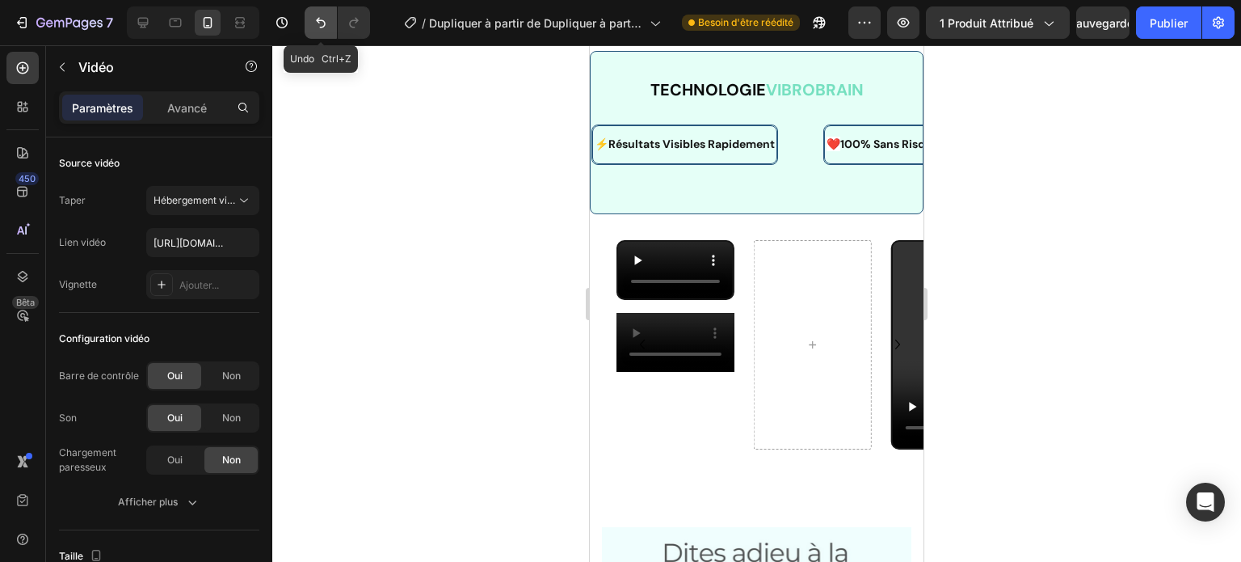
click at [326, 19] on icon "Annuler/Rétablir" at bounding box center [321, 23] width 16 height 16
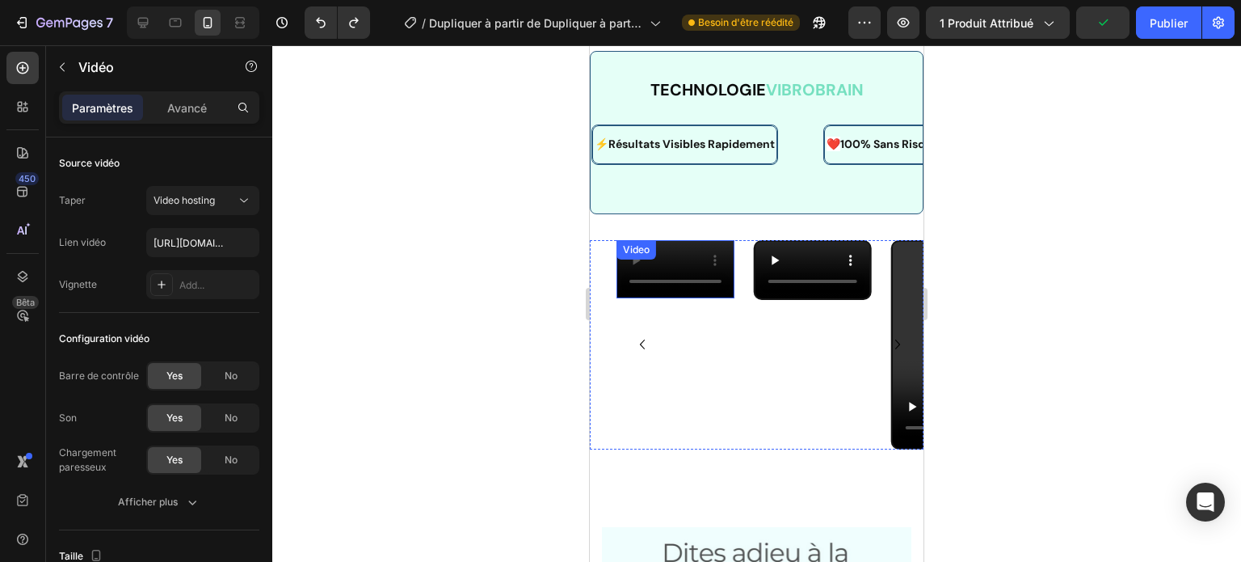
scroll to position [297, 0]
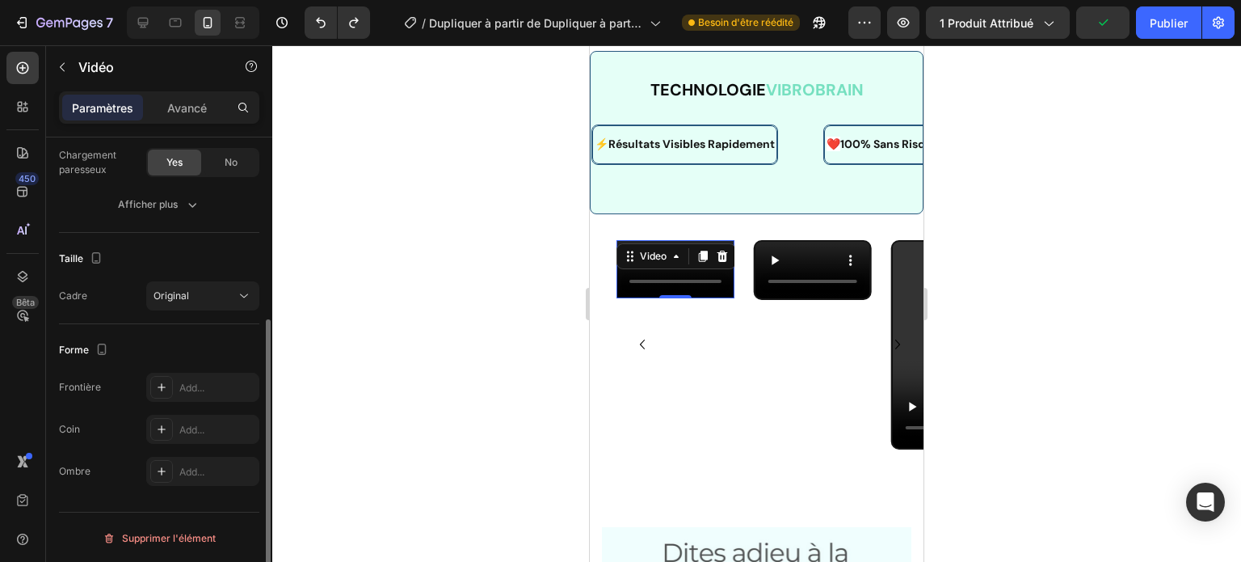
click at [663, 322] on div "Video 0" at bounding box center [676, 344] width 118 height 209
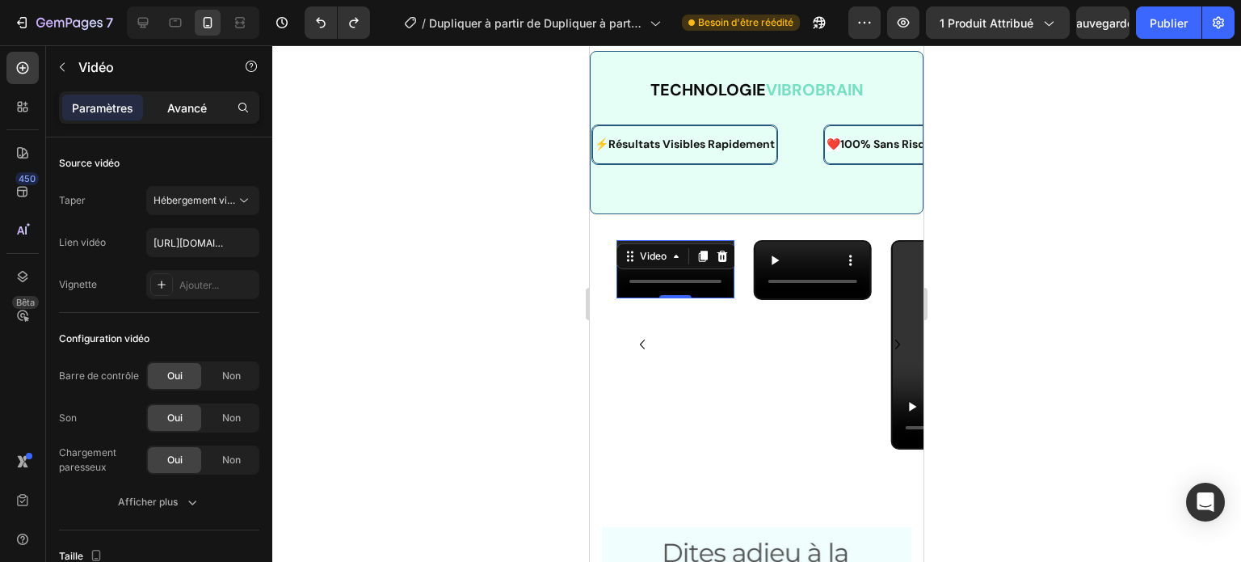
click at [183, 109] on font "Avancé" at bounding box center [187, 108] width 40 height 14
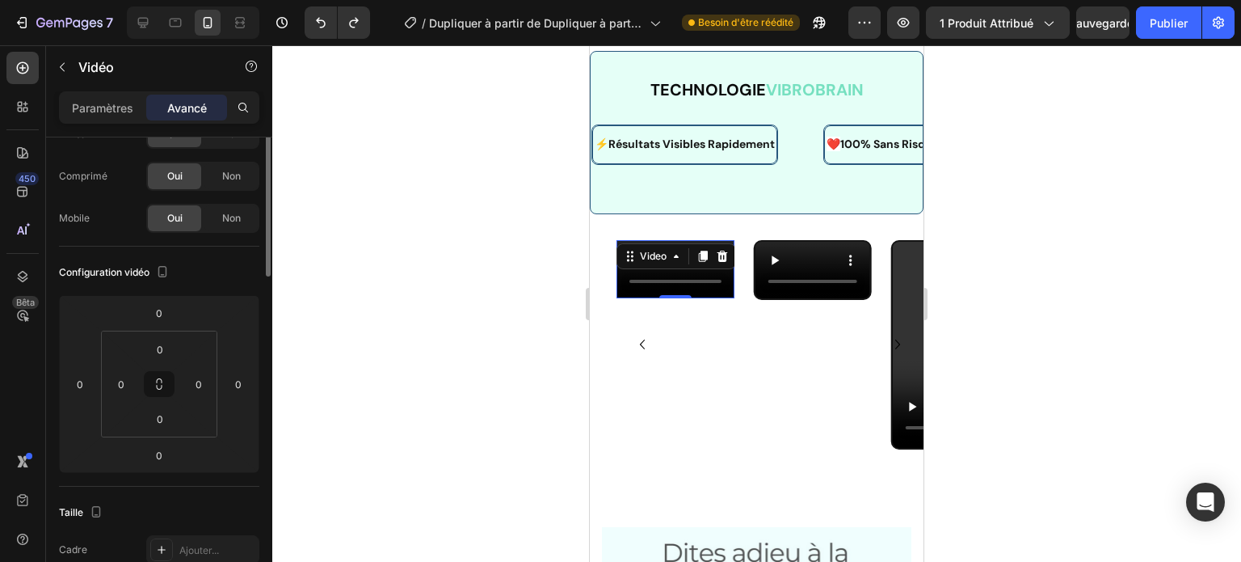
scroll to position [0, 0]
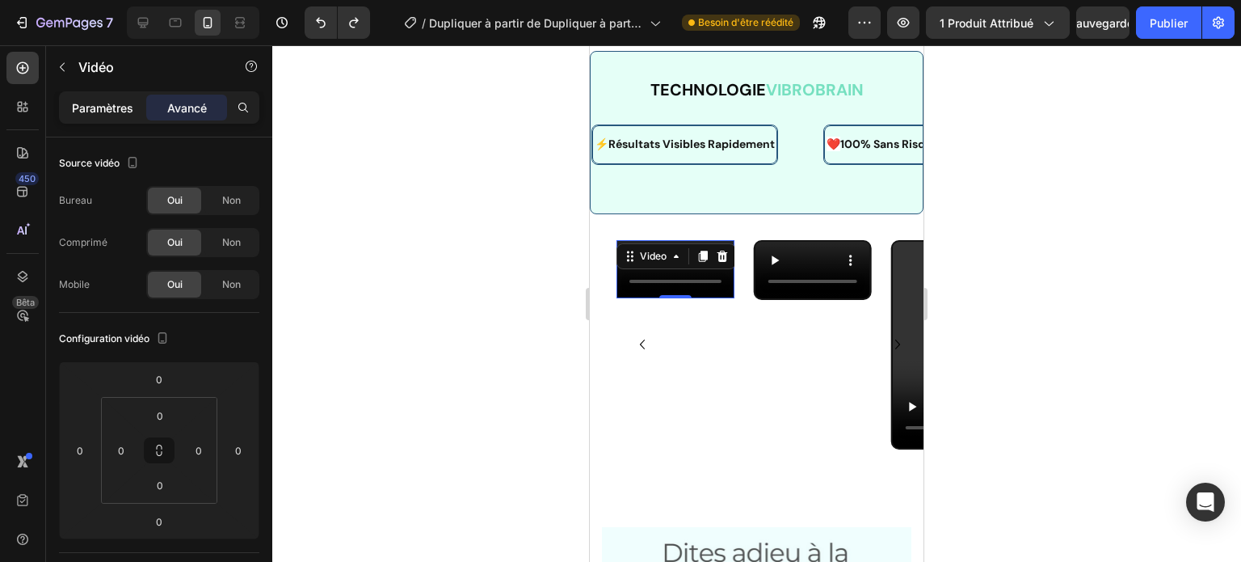
click at [133, 101] on div "Paramètres" at bounding box center [102, 108] width 81 height 26
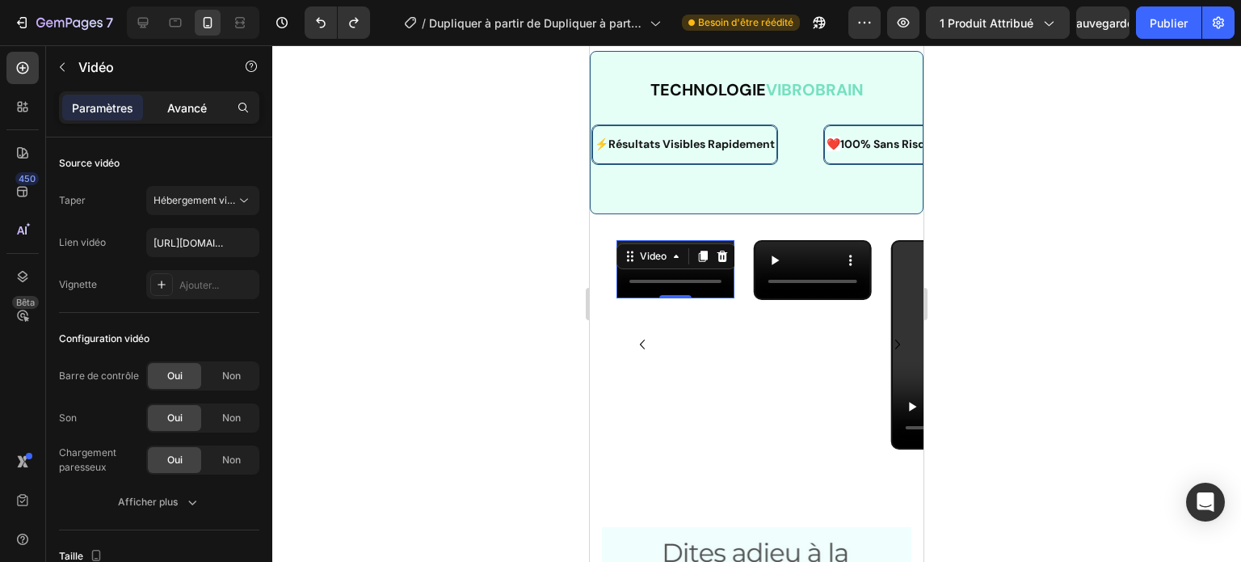
drag, startPoint x: 196, startPoint y: 120, endPoint x: 196, endPoint y: 106, distance: 14.6
click at [196, 106] on div "Paramètres Avancé" at bounding box center [159, 107] width 200 height 32
click at [196, 106] on font "Avancé" at bounding box center [187, 108] width 40 height 14
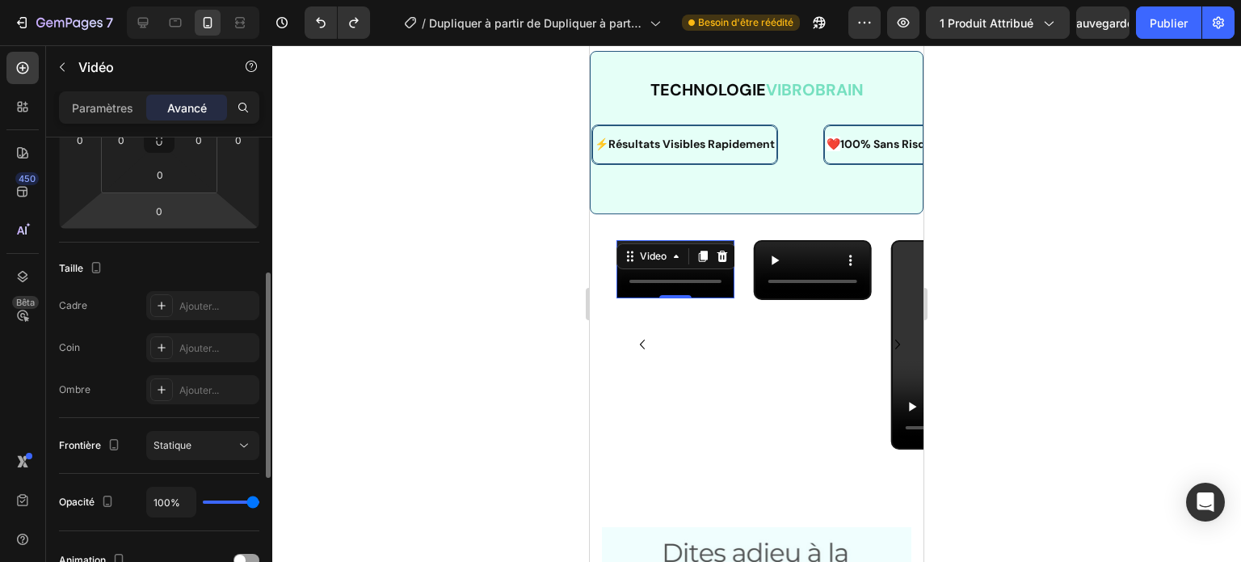
scroll to position [368, 0]
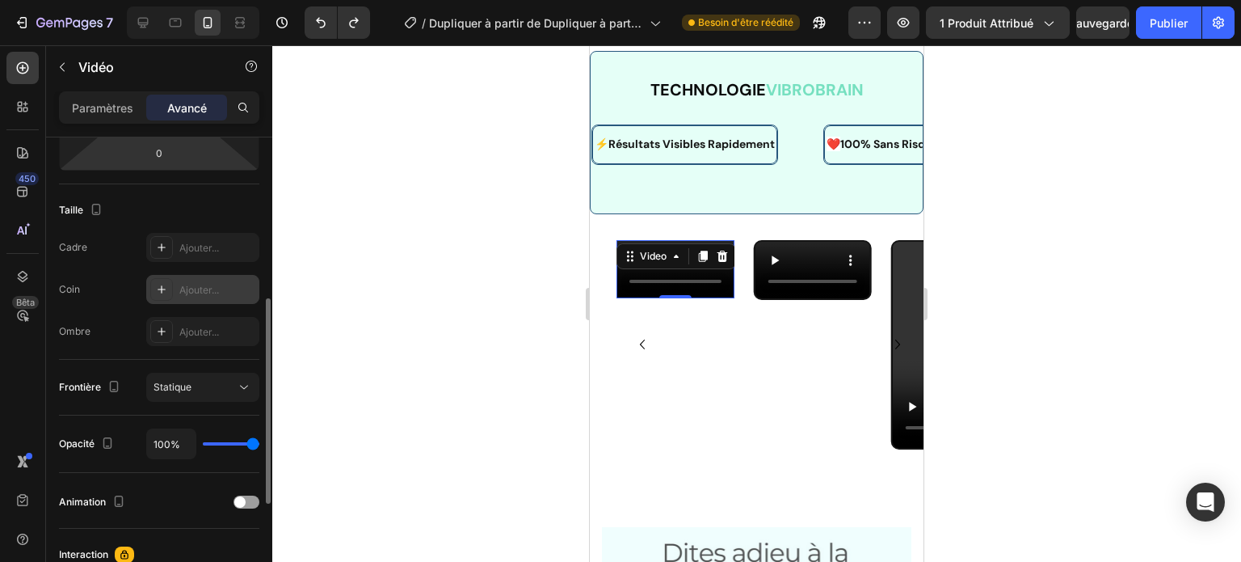
click at [179, 284] on font "Ajouter..." at bounding box center [199, 290] width 40 height 12
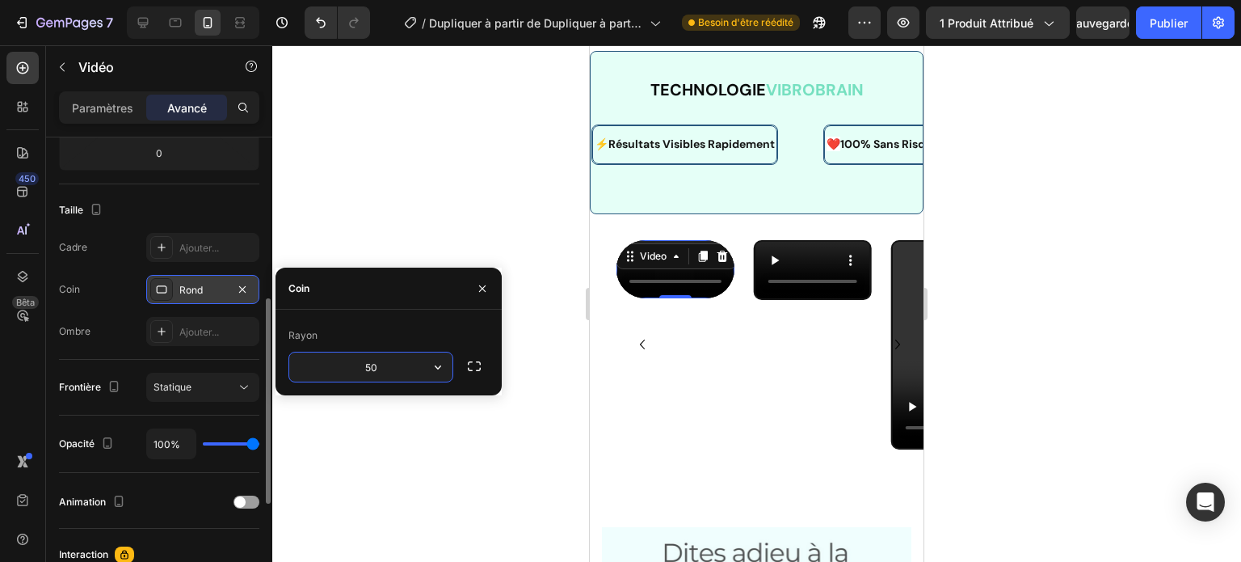
type input "5"
type input "10"
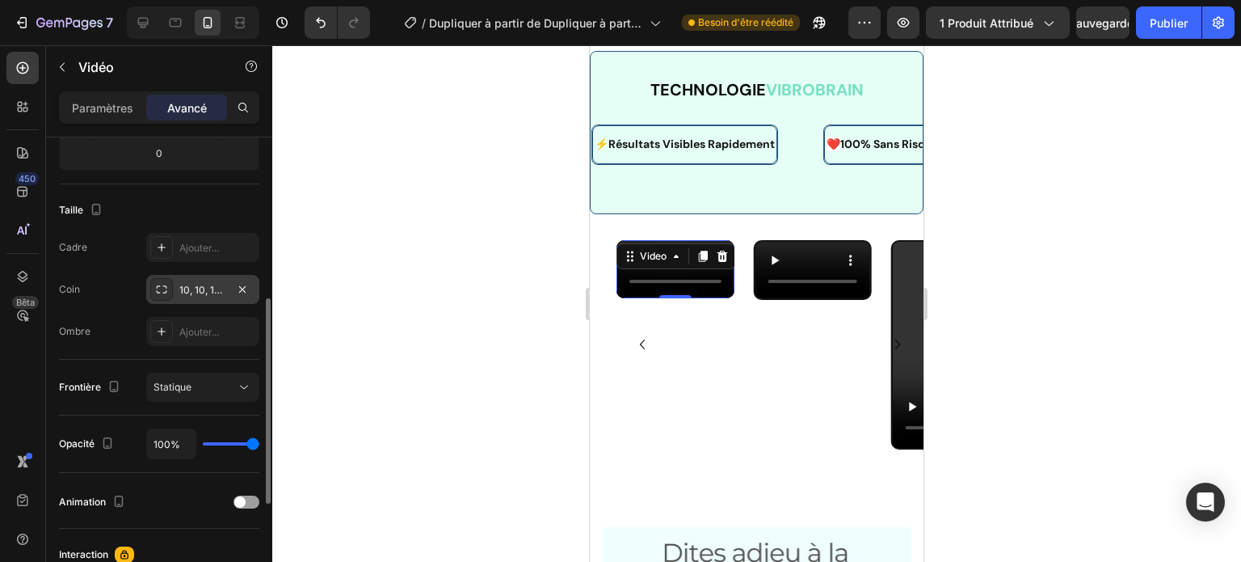
click at [462, 222] on div at bounding box center [756, 303] width 969 height 516
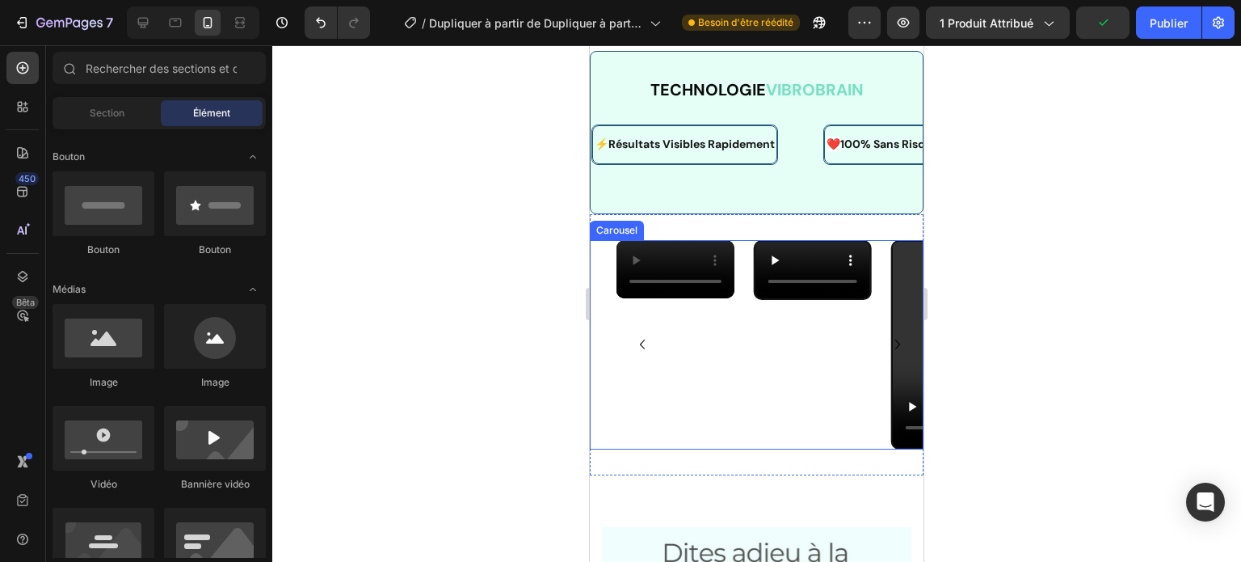
click at [890, 339] on icon "Carousel Next Arrow" at bounding box center [897, 344] width 19 height 19
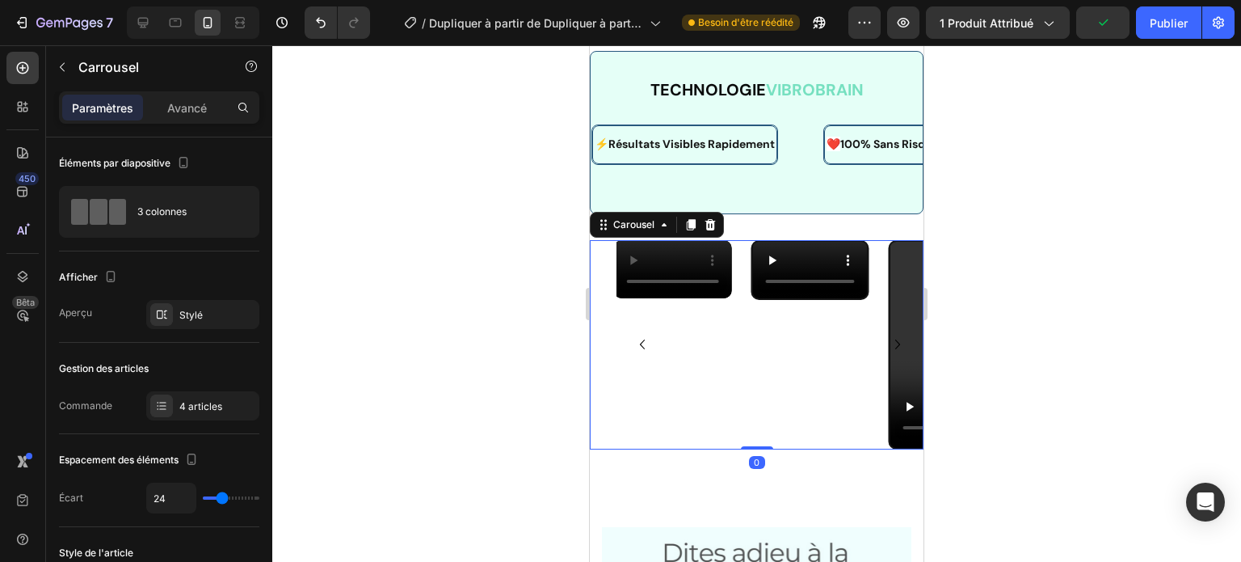
click at [890, 339] on icon "Carousel Next Arrow" at bounding box center [897, 344] width 19 height 19
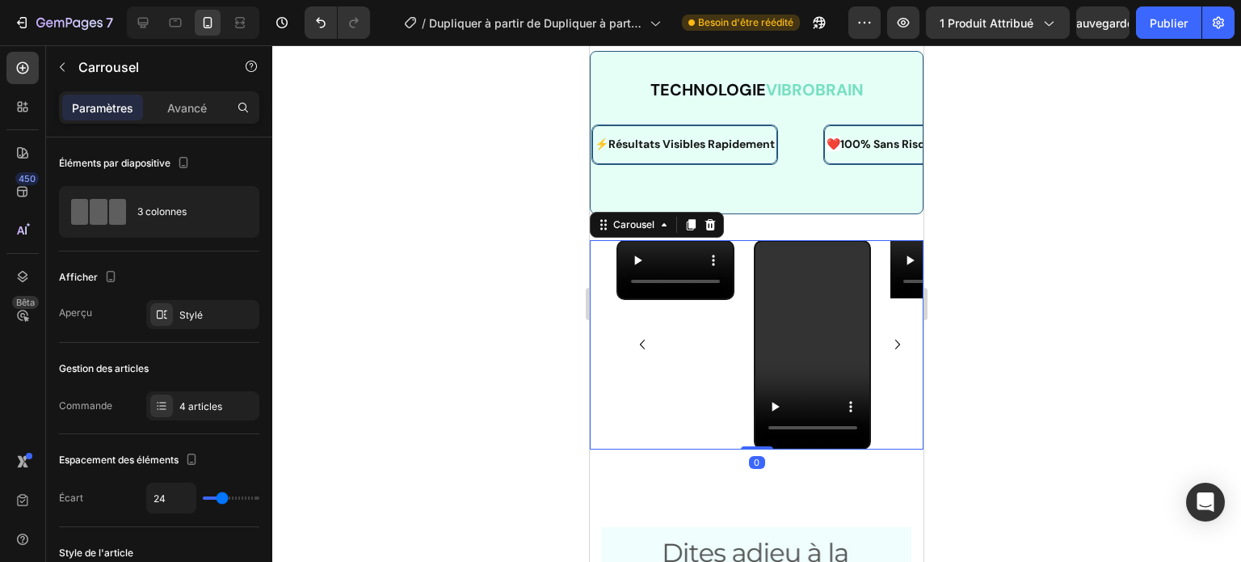
click at [890, 339] on icon "Carousel Next Arrow" at bounding box center [897, 344] width 19 height 19
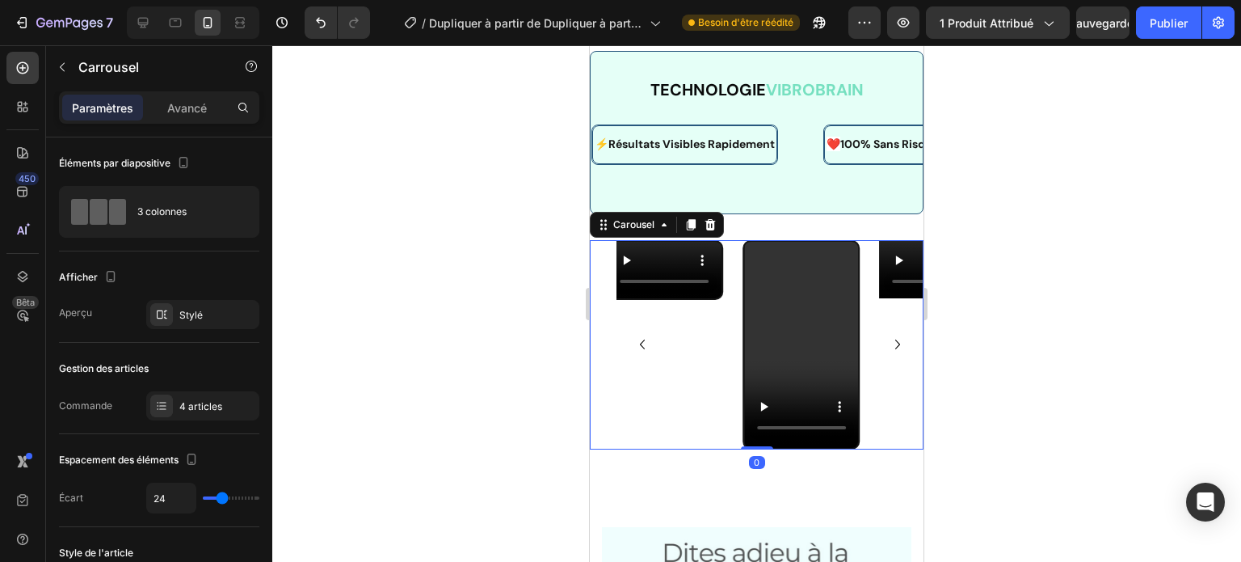
click at [890, 339] on icon "Carousel Next Arrow" at bounding box center [897, 344] width 19 height 19
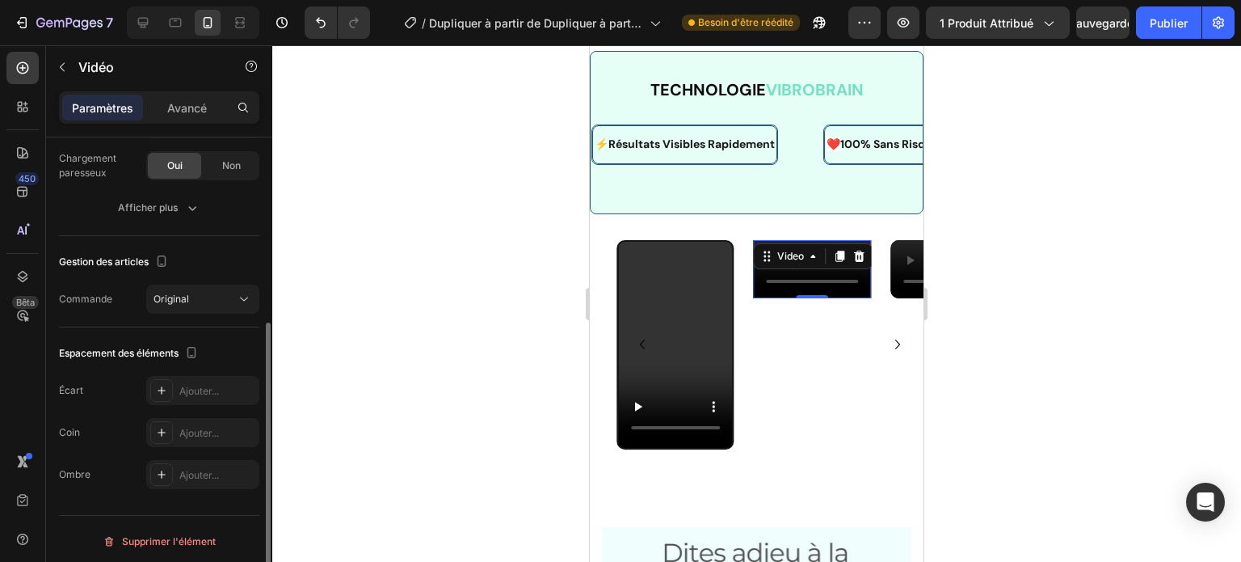
scroll to position [297, 0]
click at [194, 416] on div "Ajouter..." at bounding box center [202, 429] width 113 height 29
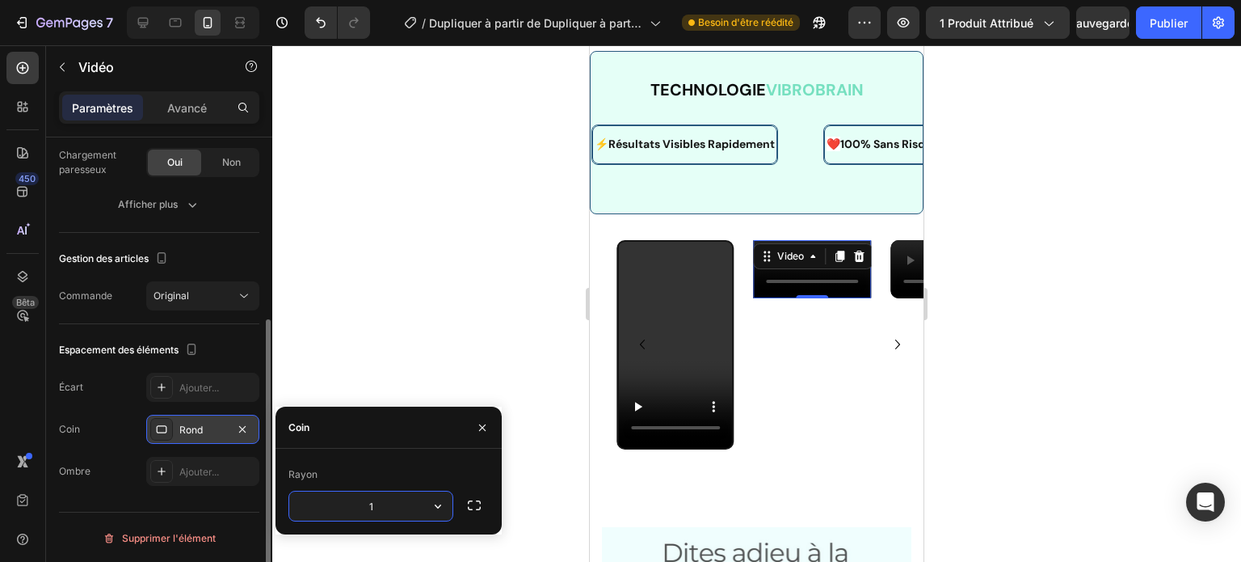
type input "10"
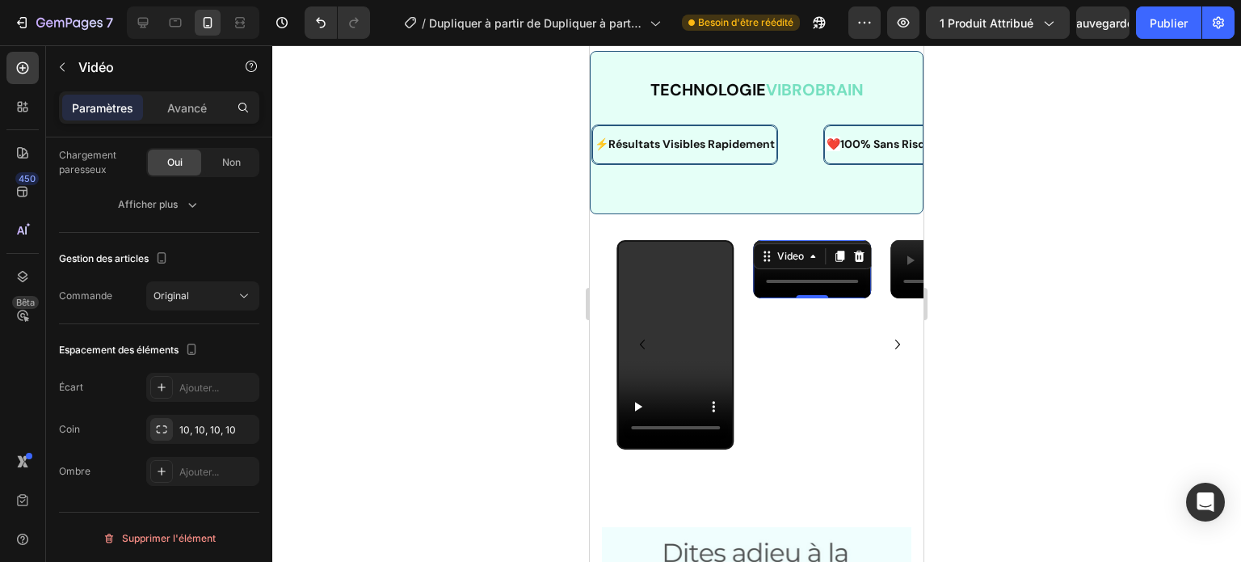
click at [381, 319] on div at bounding box center [756, 303] width 969 height 516
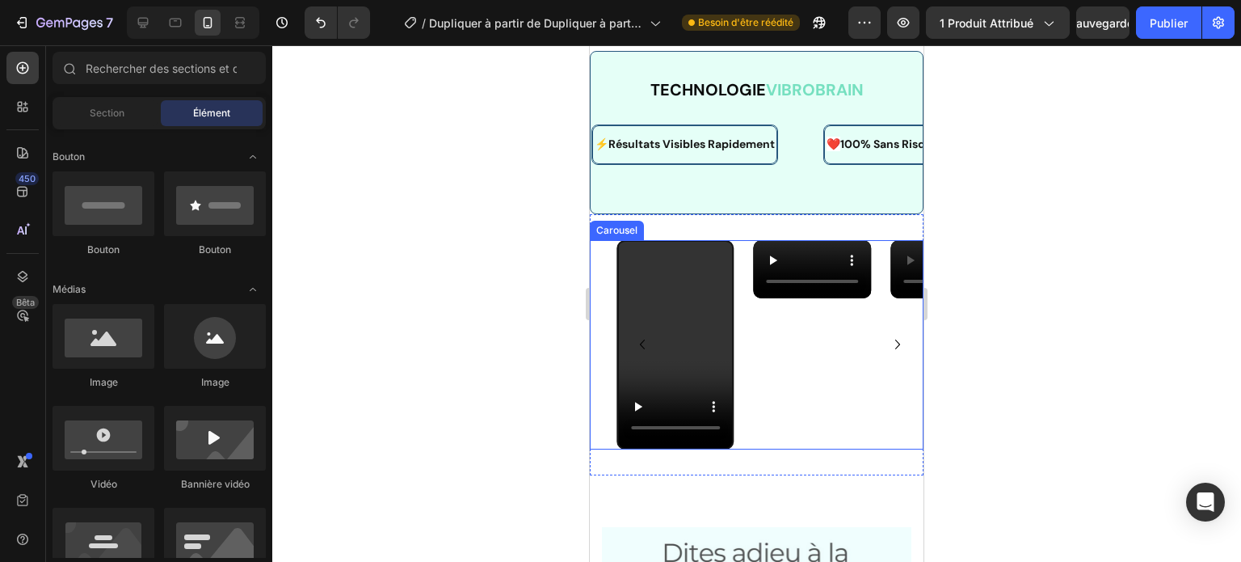
click at [888, 347] on icon "Carousel Next Arrow" at bounding box center [897, 344] width 19 height 19
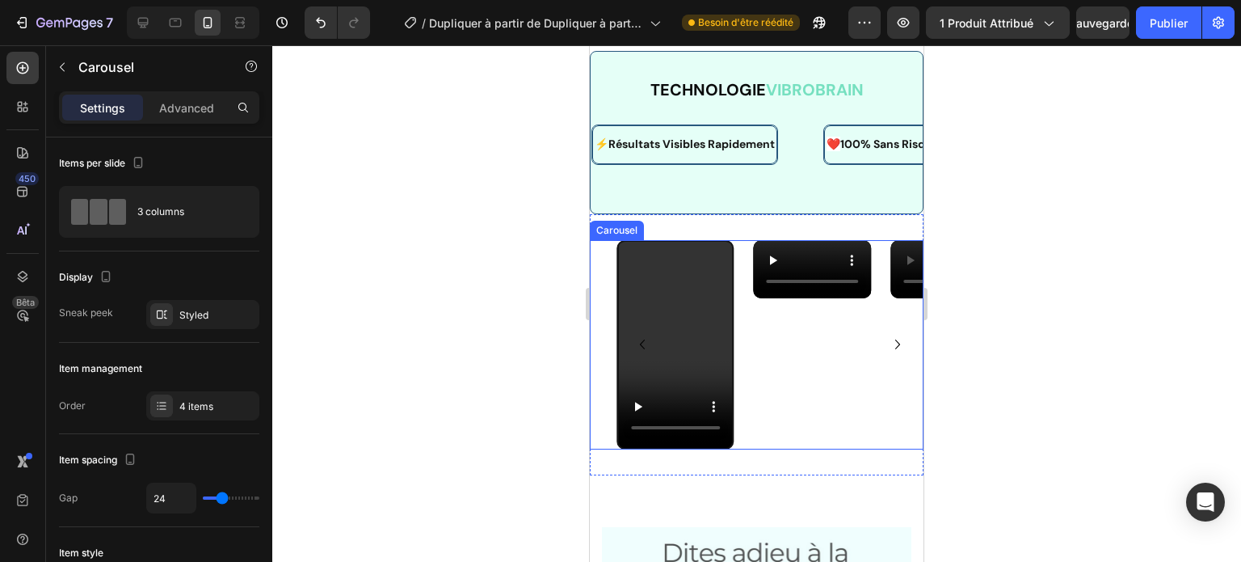
click at [888, 347] on icon "Carousel Next Arrow" at bounding box center [897, 344] width 19 height 19
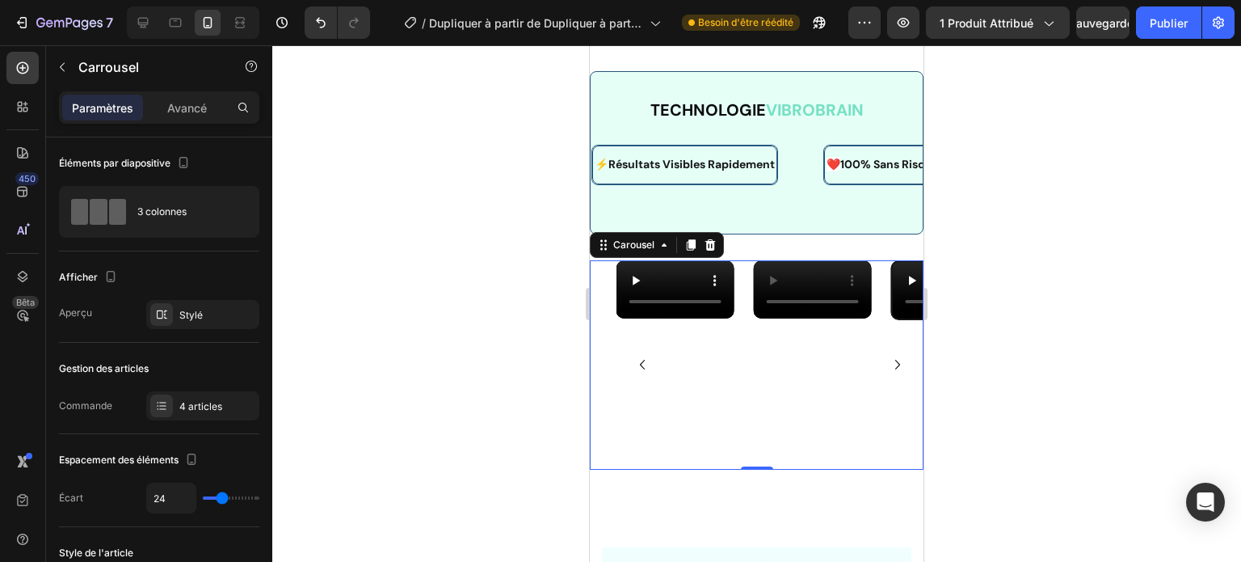
scroll to position [2525, 0]
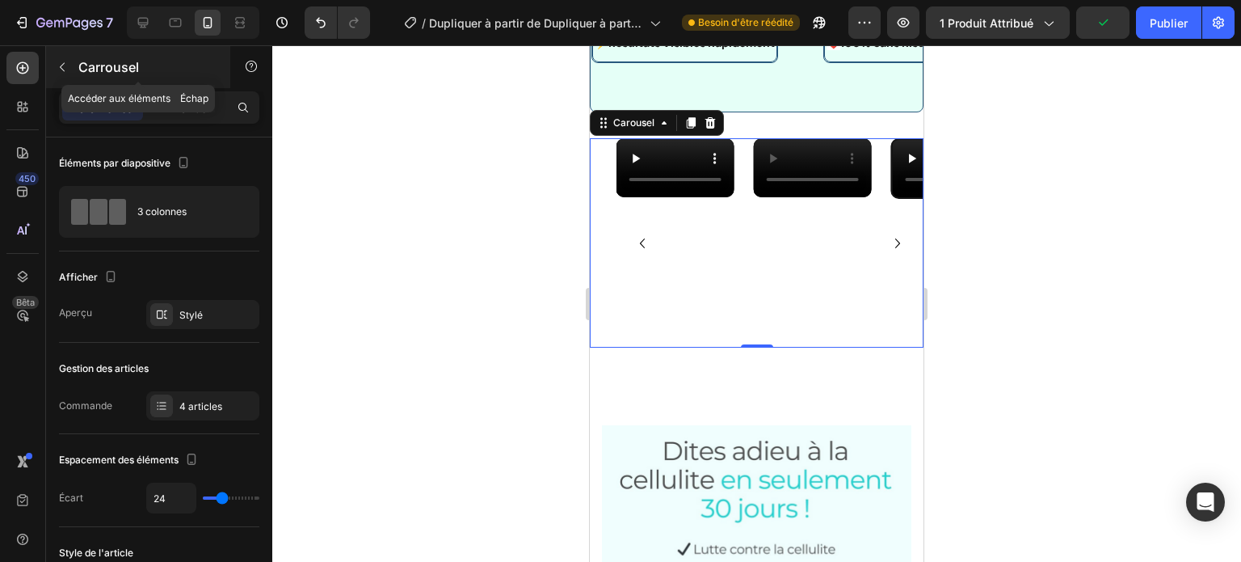
click at [56, 70] on icon "button" at bounding box center [62, 67] width 13 height 13
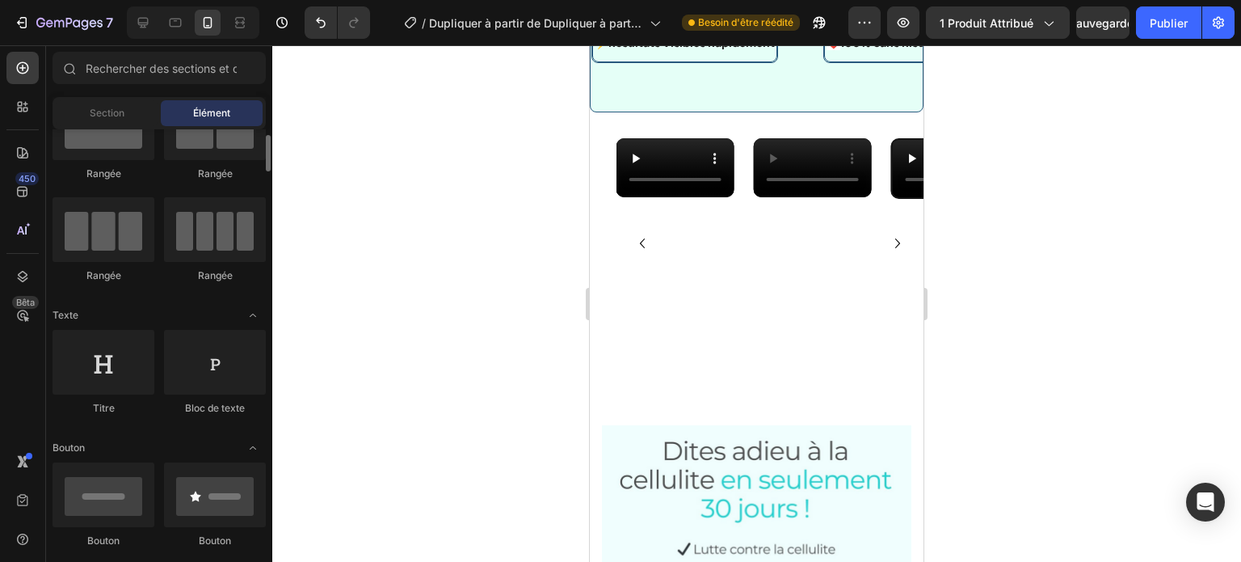
scroll to position [65, 0]
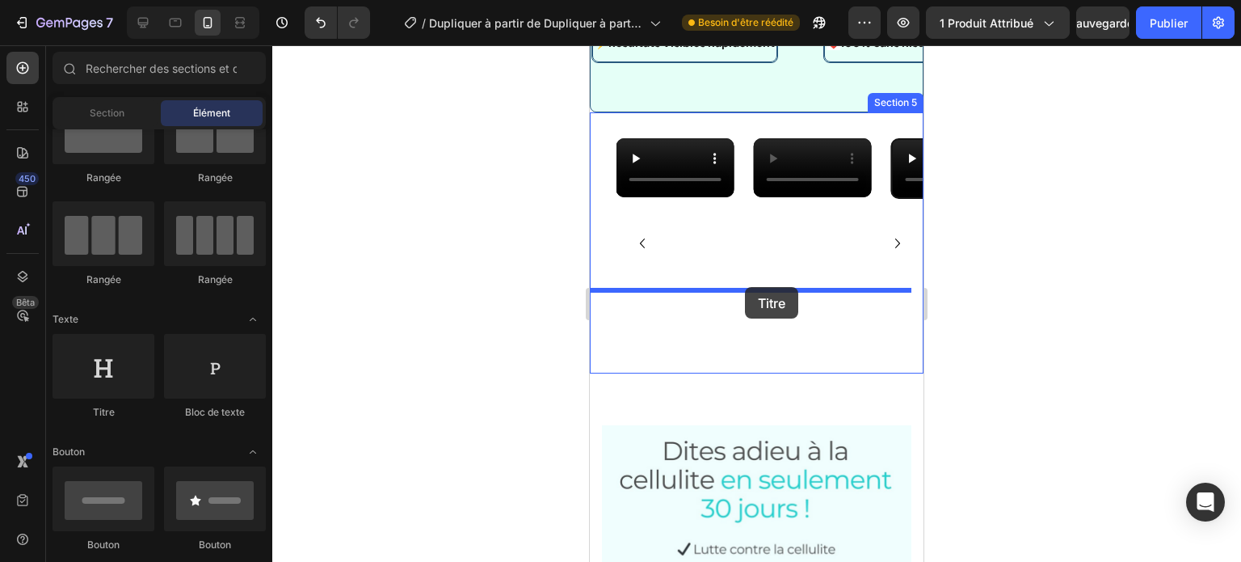
drag, startPoint x: 700, startPoint y: 429, endPoint x: 745, endPoint y: 287, distance: 149.2
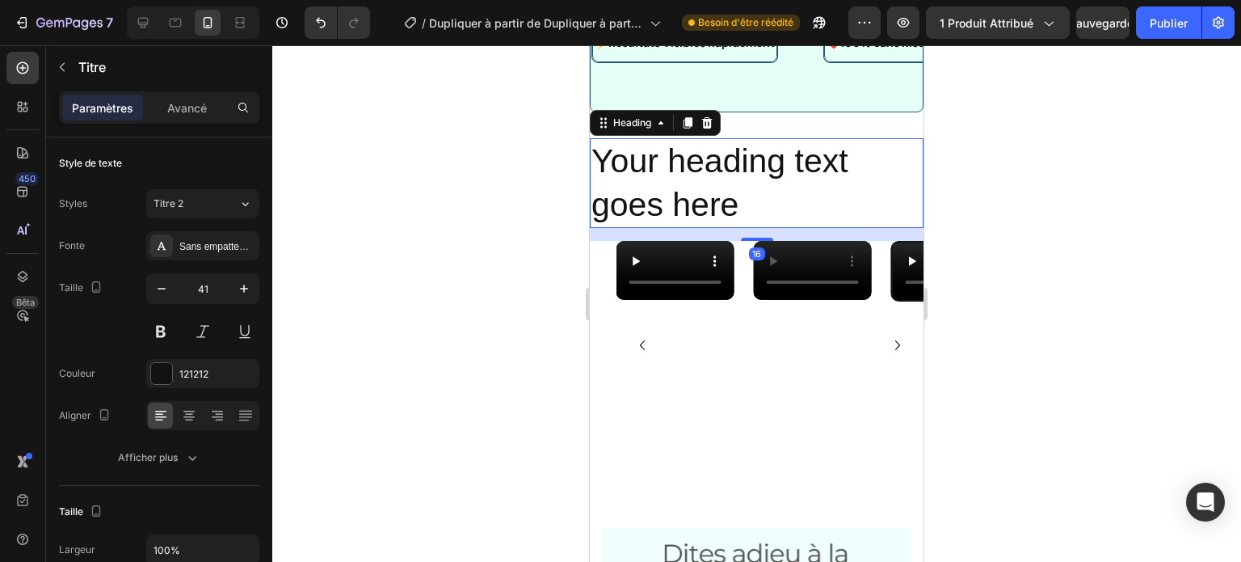
click at [729, 228] on h2 "Your heading text goes here" at bounding box center [757, 183] width 334 height 90
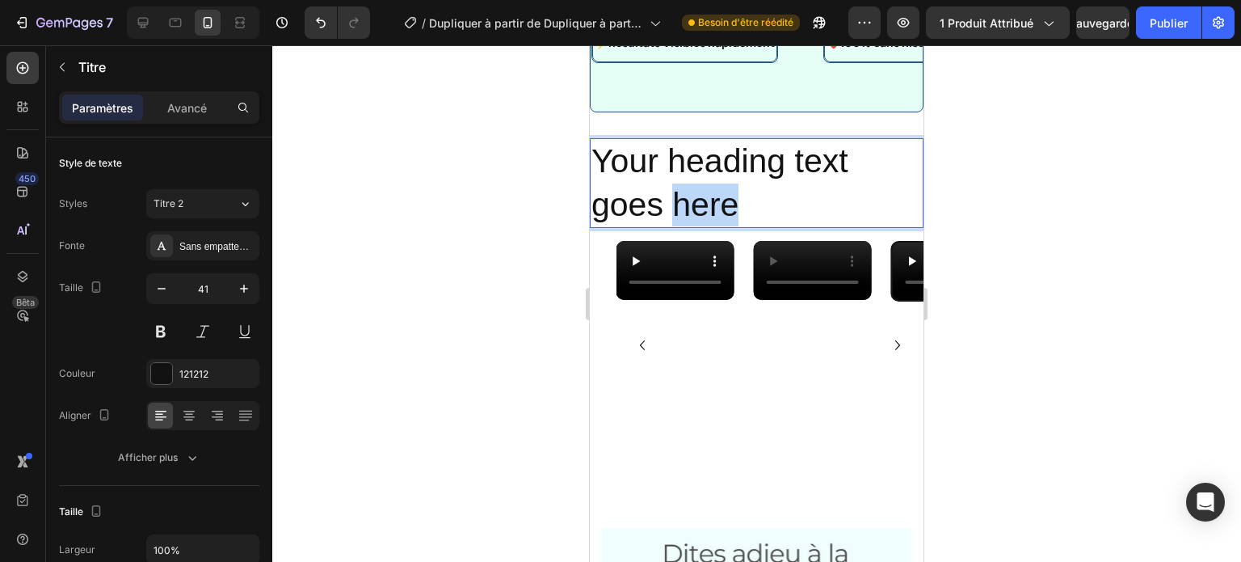
click at [729, 226] on p "Your heading text goes here" at bounding box center [756, 183] width 330 height 86
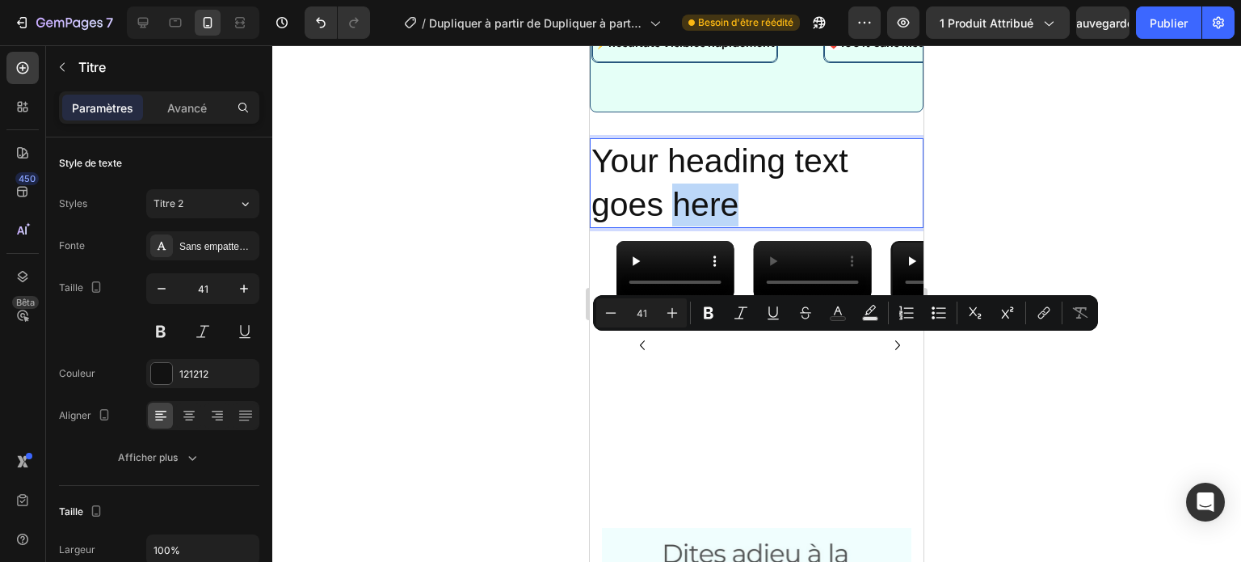
click at [844, 226] on p "Your heading text goes here" at bounding box center [756, 183] width 330 height 86
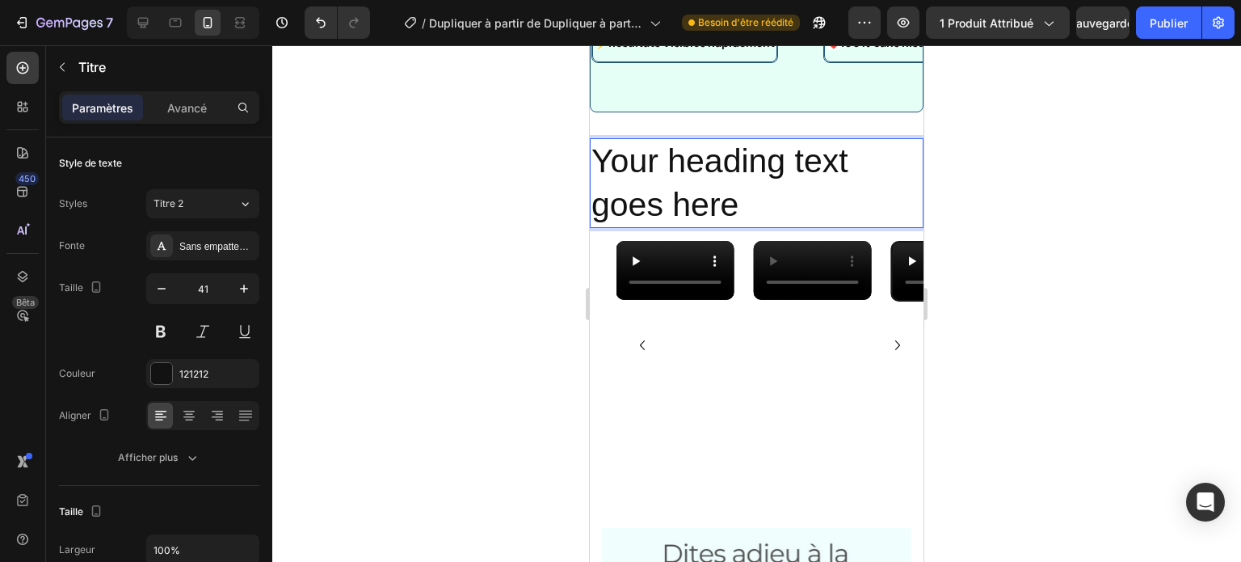
click at [844, 226] on p "Your heading text goes here" at bounding box center [756, 183] width 330 height 86
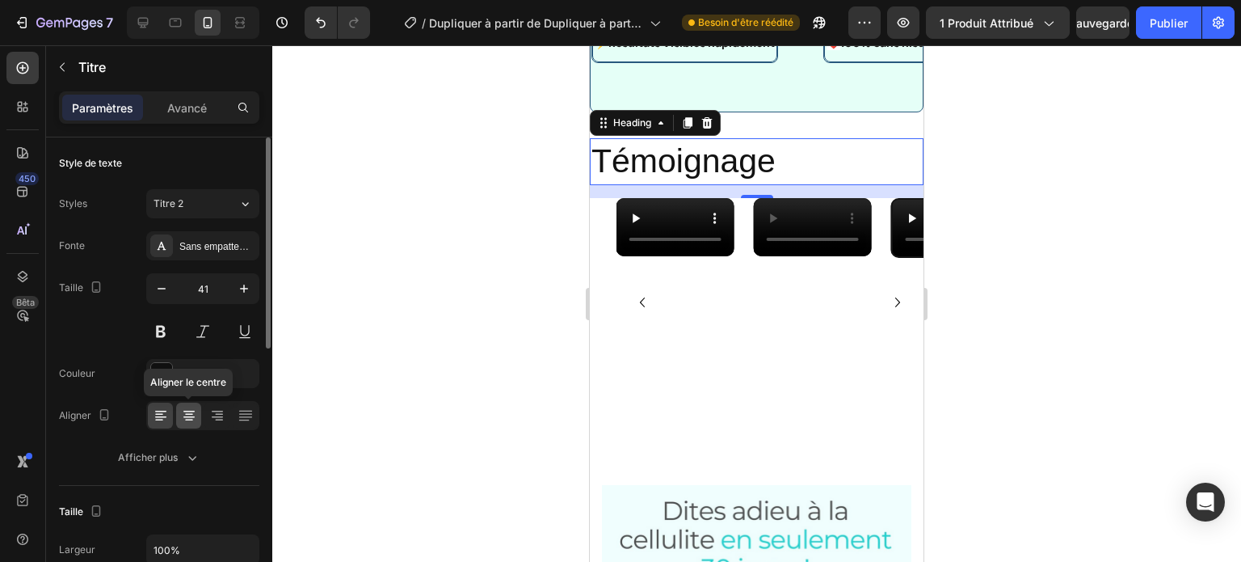
drag, startPoint x: 207, startPoint y: 406, endPoint x: 187, endPoint y: 413, distance: 20.4
click at [187, 413] on div "Aligner le centre" at bounding box center [202, 415] width 113 height 29
click at [187, 414] on icon at bounding box center [189, 415] width 8 height 2
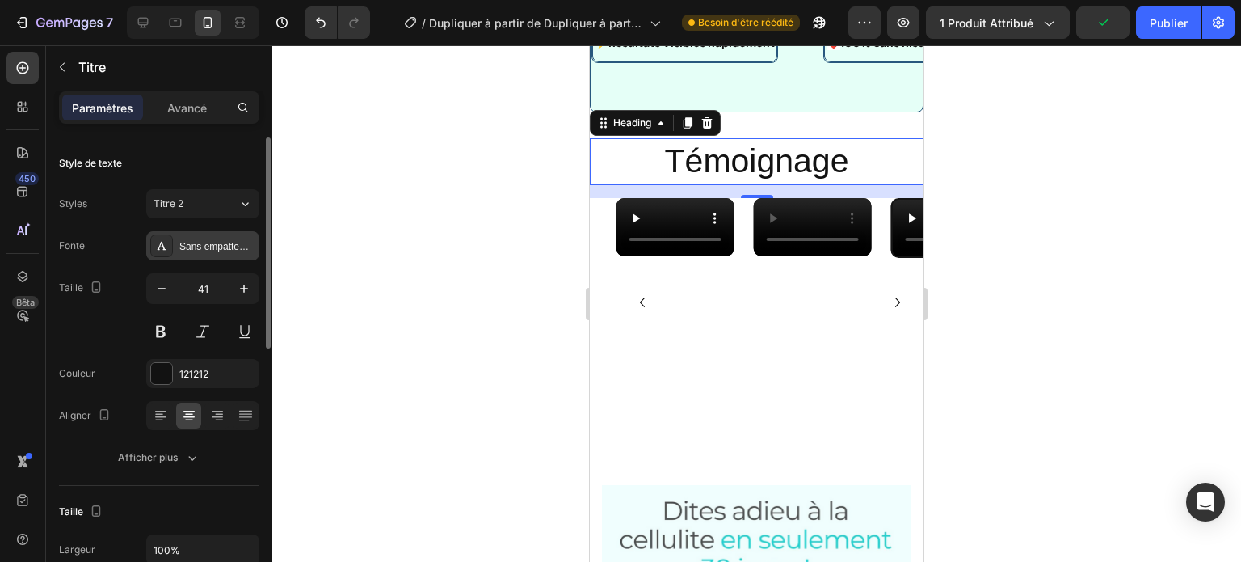
click at [233, 255] on div "Sans empattement" at bounding box center [202, 245] width 113 height 29
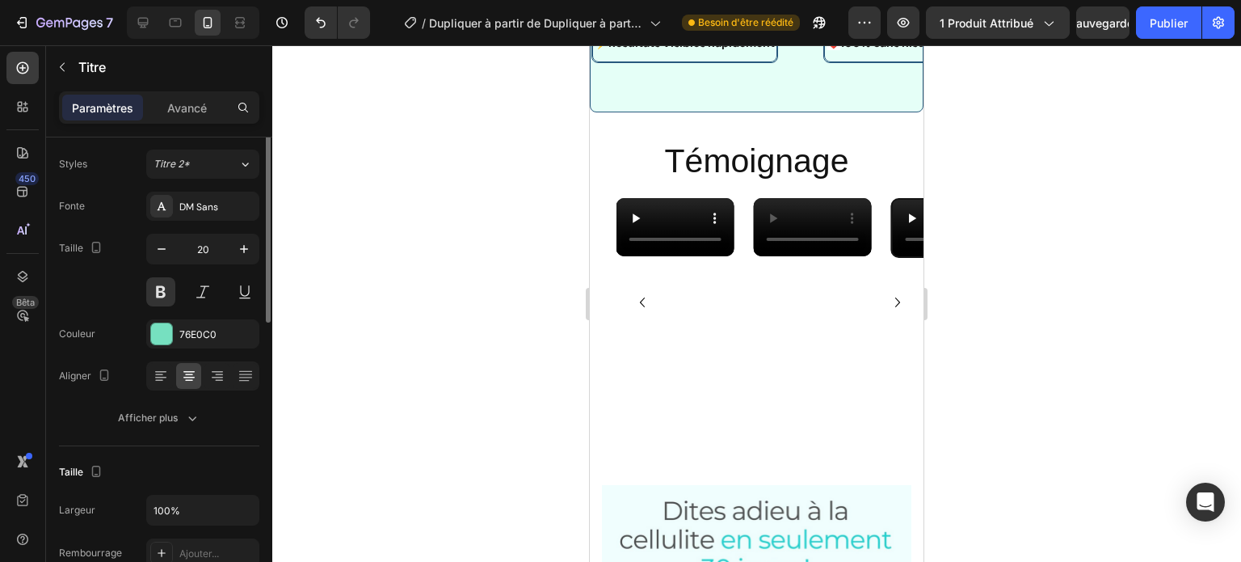
scroll to position [0, 0]
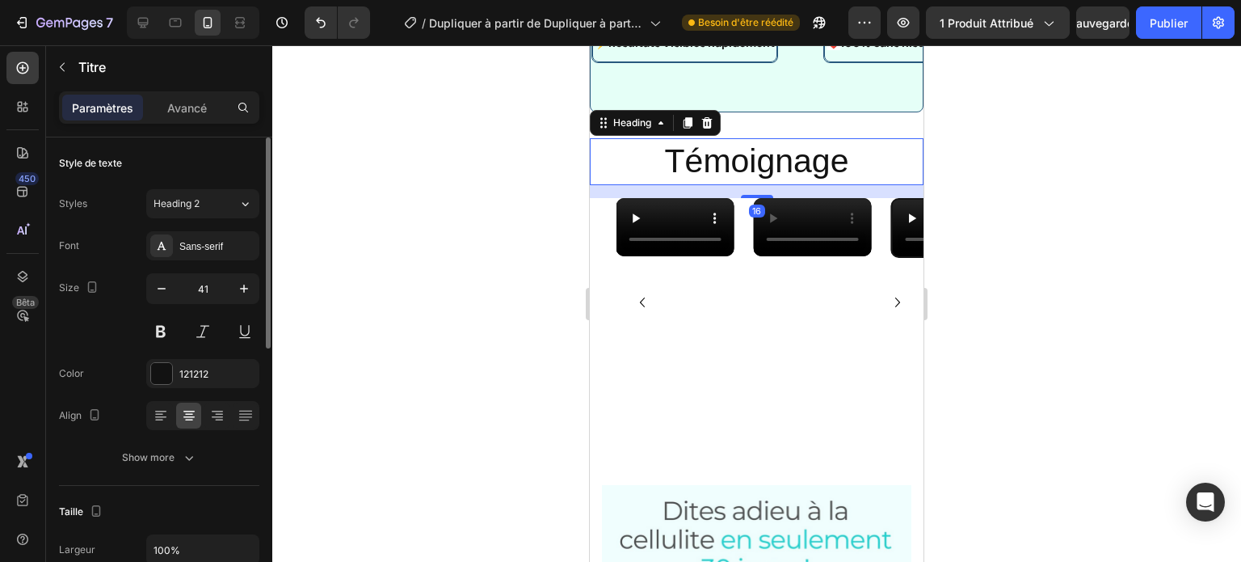
click at [698, 183] on p "Témoignage" at bounding box center [756, 161] width 330 height 43
click at [229, 241] on font "Sans empattement" at bounding box center [220, 246] width 82 height 11
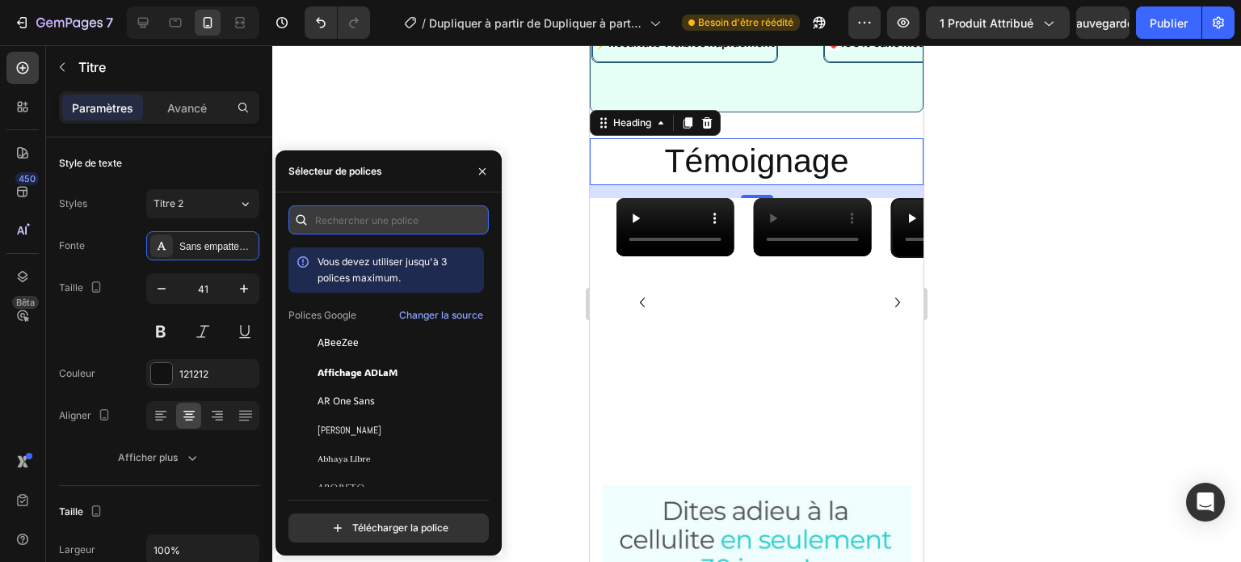
click at [412, 221] on input "text" at bounding box center [388, 219] width 200 height 29
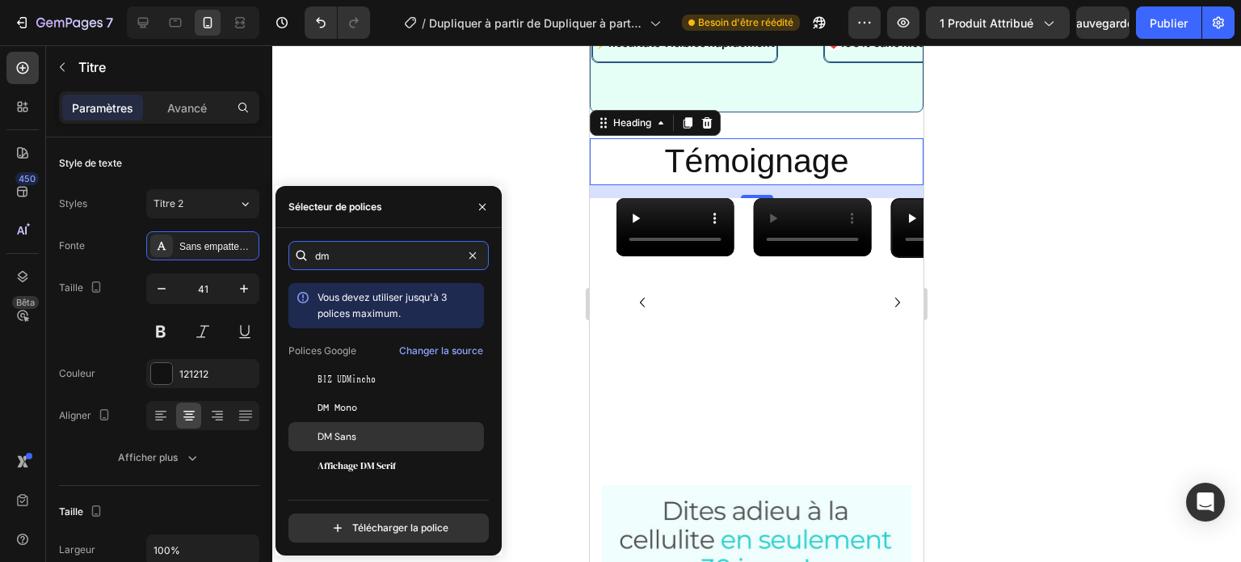
type input "dm"
click at [341, 437] on font "DM Sans" at bounding box center [337, 436] width 39 height 13
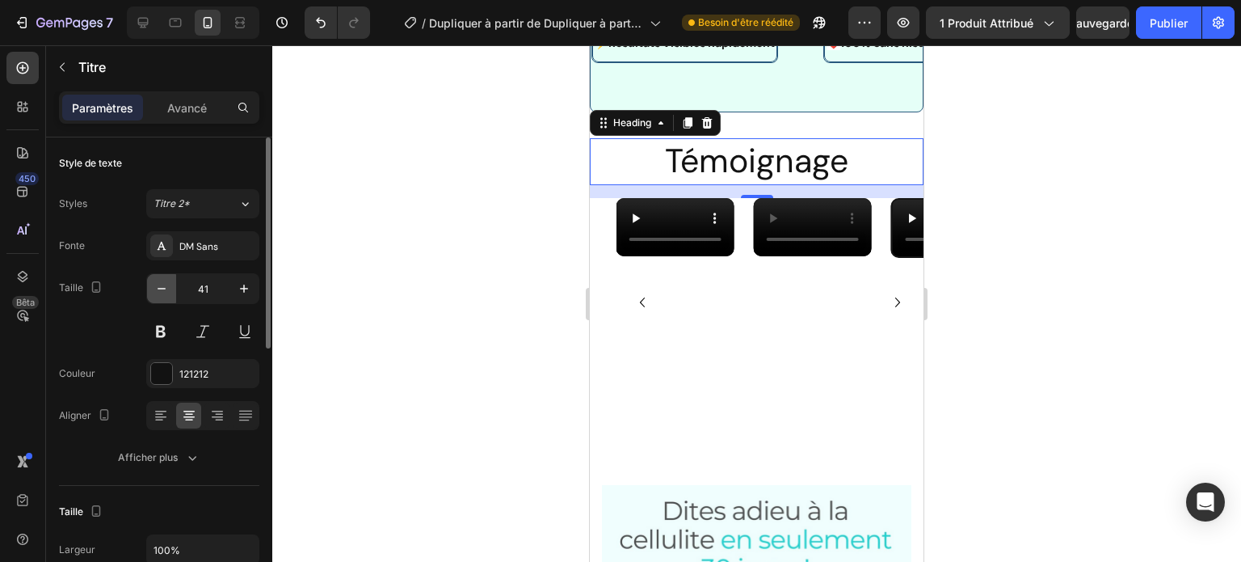
click at [171, 277] on button "button" at bounding box center [161, 288] width 29 height 29
type input "40"
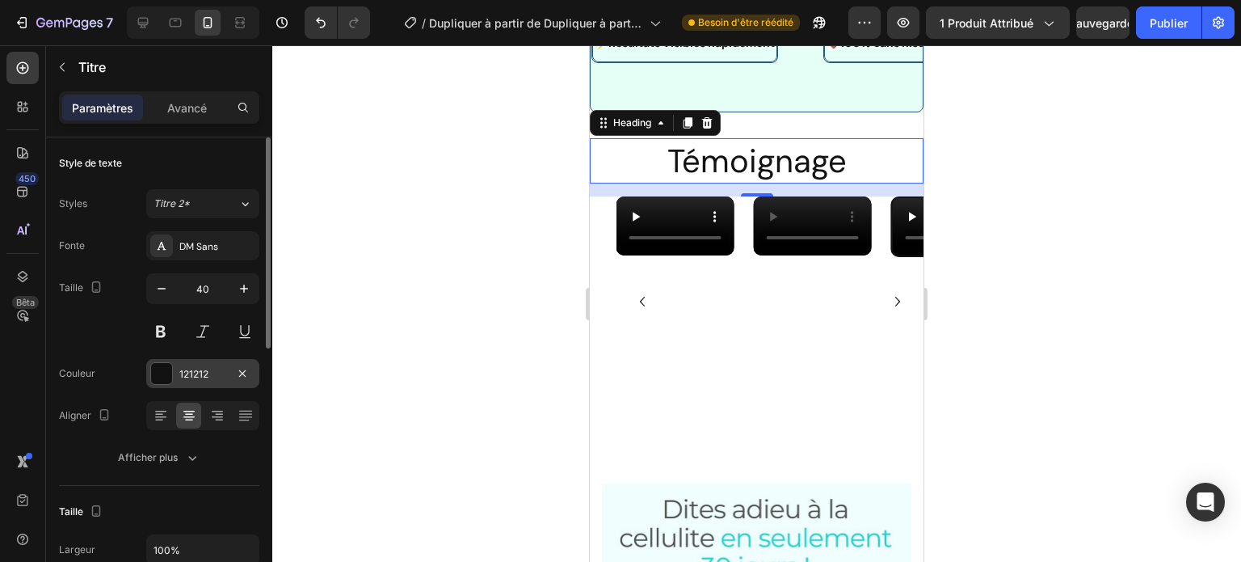
click at [158, 369] on div at bounding box center [161, 373] width 21 height 21
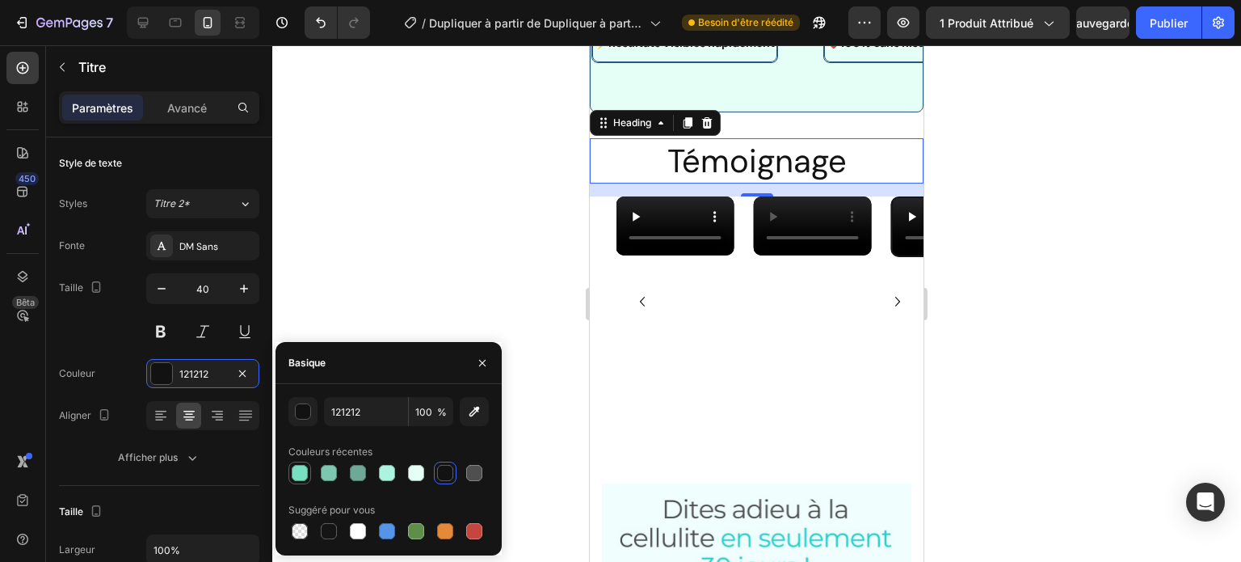
click at [303, 473] on div at bounding box center [300, 473] width 16 height 16
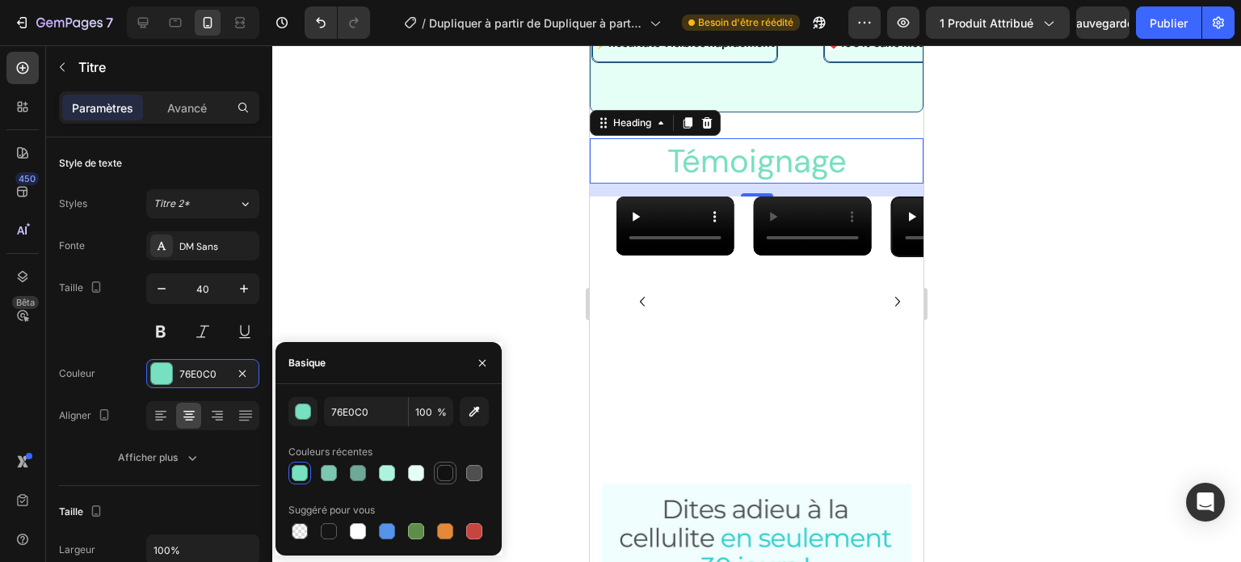
click at [442, 465] on div at bounding box center [445, 473] width 16 height 16
type input "121212"
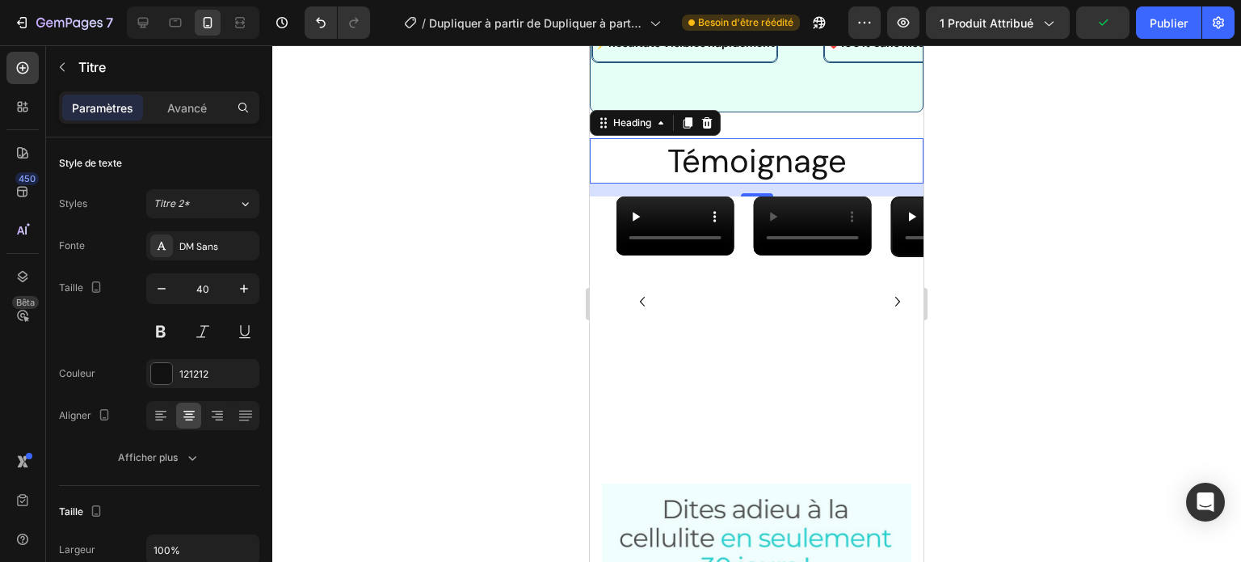
click at [459, 307] on div at bounding box center [756, 303] width 969 height 516
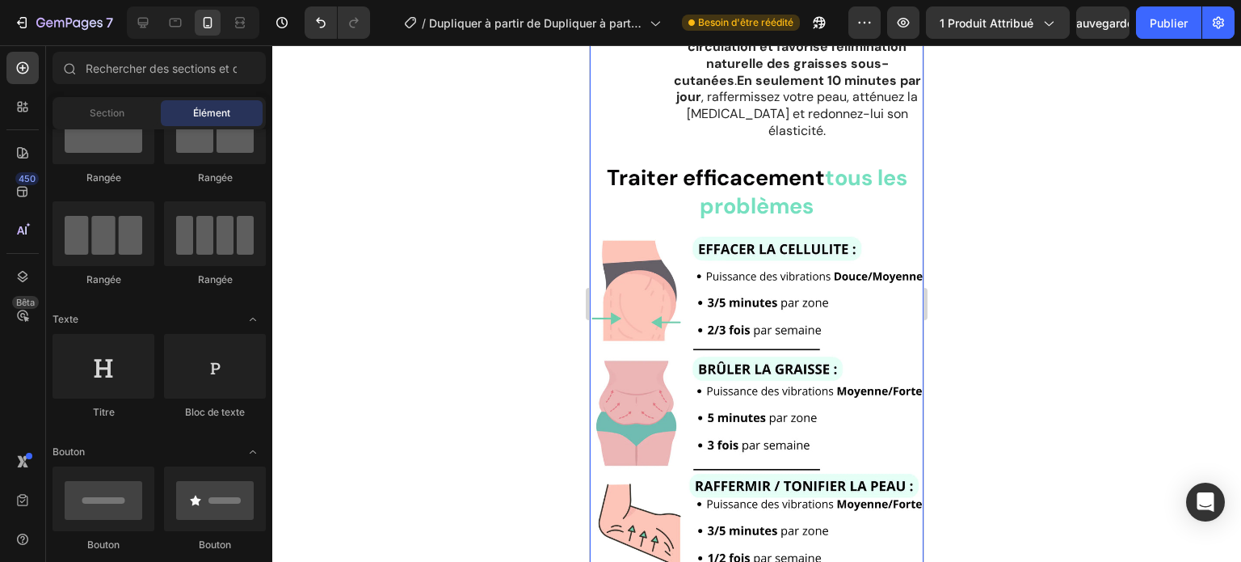
scroll to position [4143, 0]
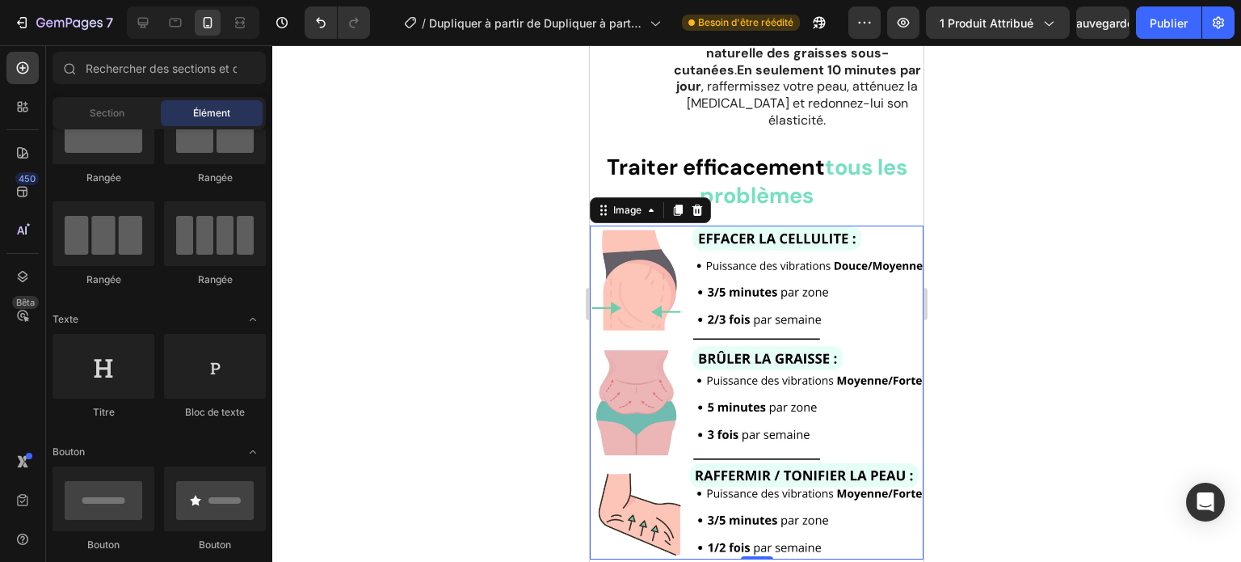
click at [878, 355] on img at bounding box center [757, 392] width 334 height 334
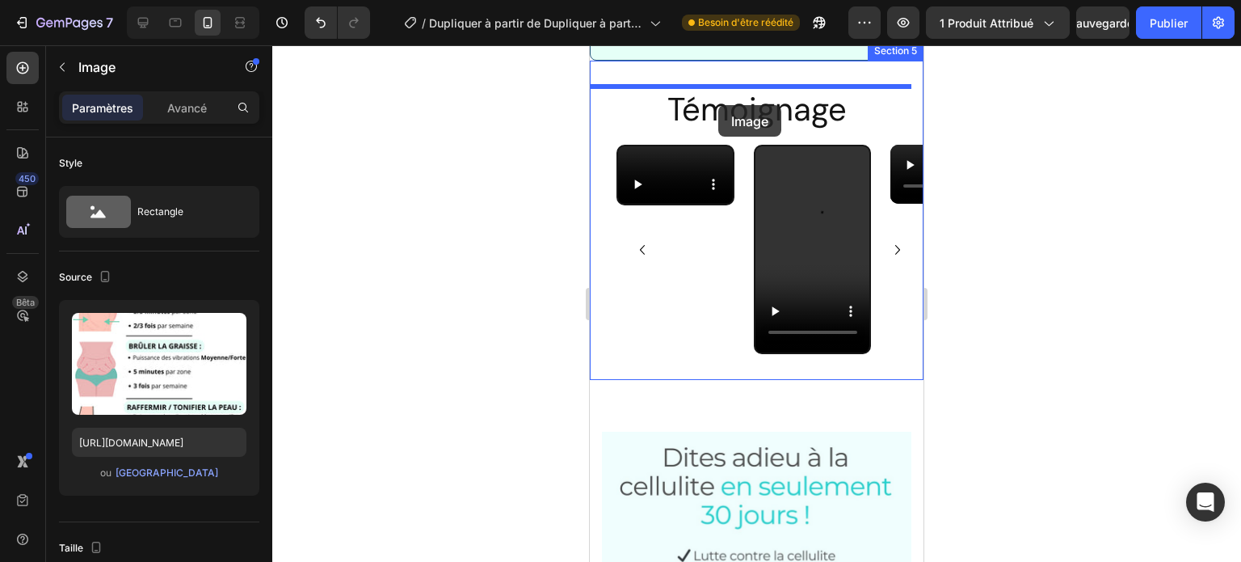
scroll to position [2384, 0]
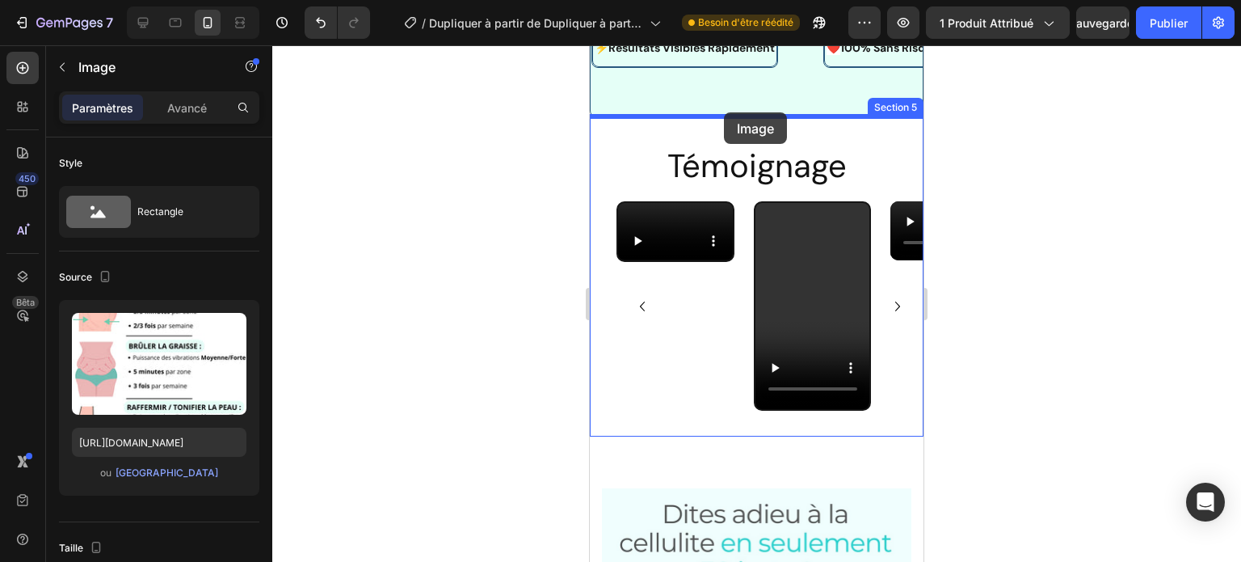
drag, startPoint x: 621, startPoint y: 341, endPoint x: 724, endPoint y: 112, distance: 251.0
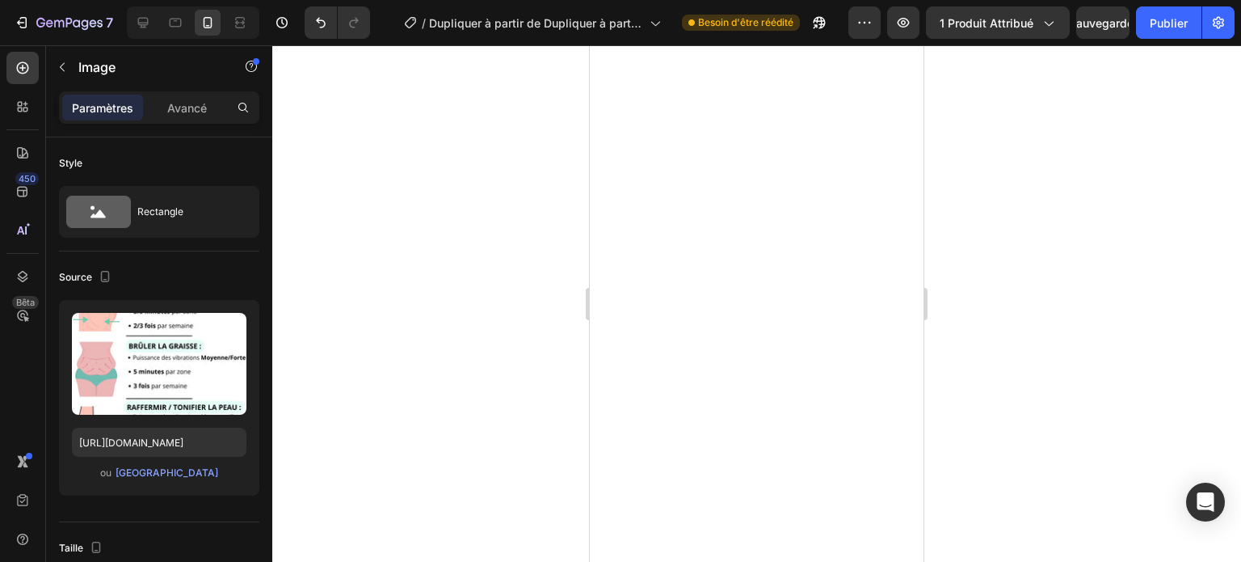
scroll to position [4630, 0]
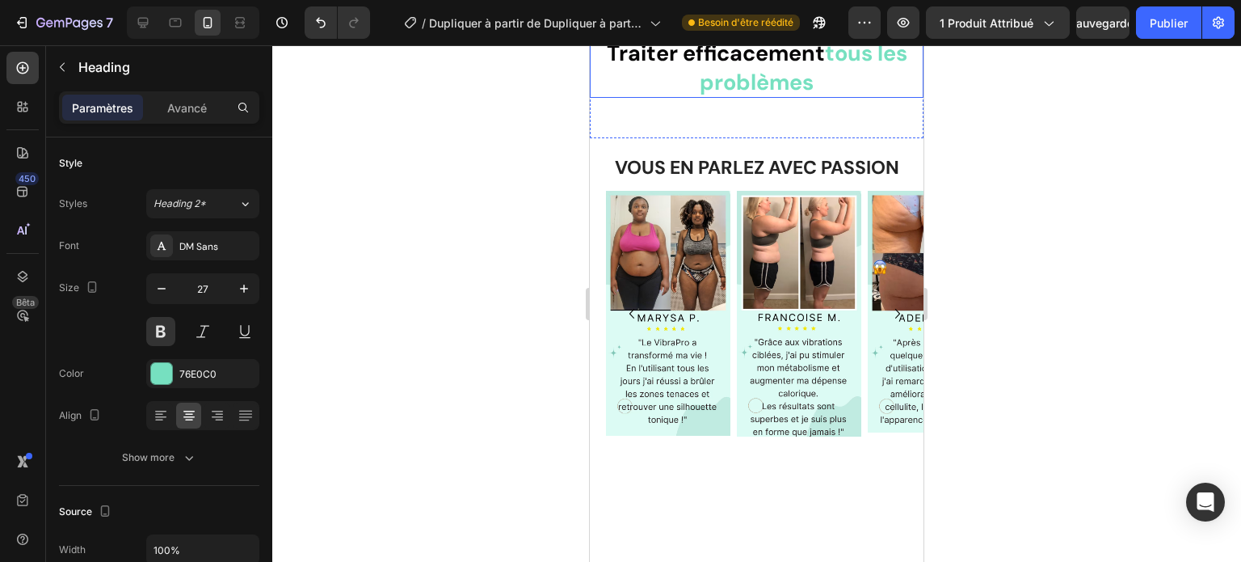
click at [830, 97] on h2 "Traiter efficacement tous les problèmes" at bounding box center [757, 67] width 334 height 60
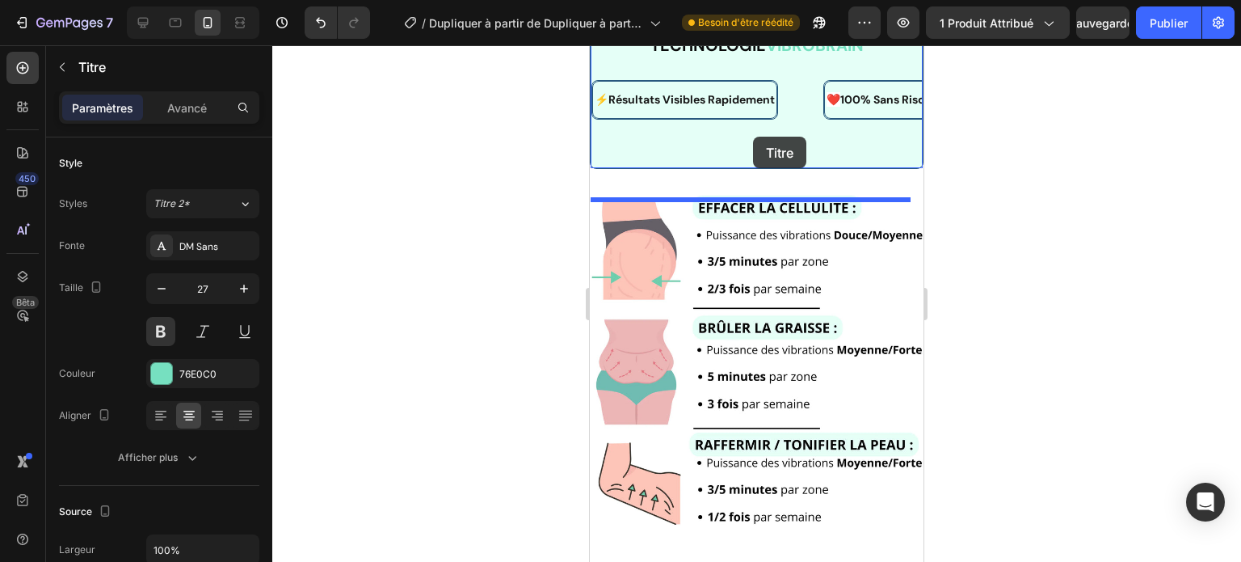
scroll to position [2155, 0]
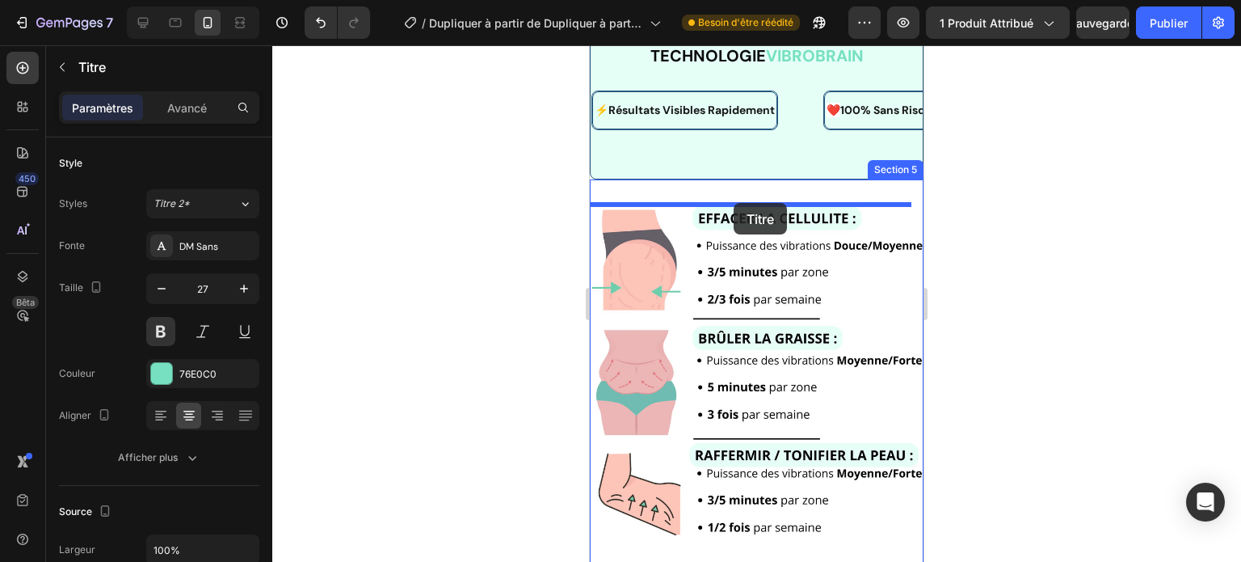
drag, startPoint x: 624, startPoint y: 145, endPoint x: 734, endPoint y: 204, distance: 125.1
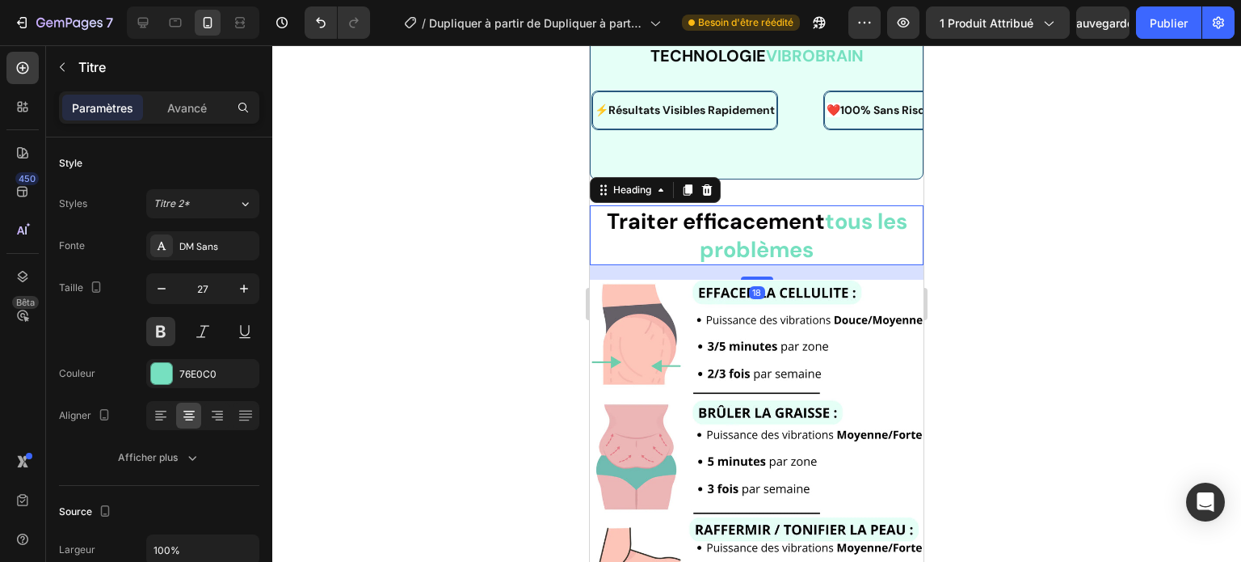
click at [950, 219] on div at bounding box center [756, 303] width 969 height 516
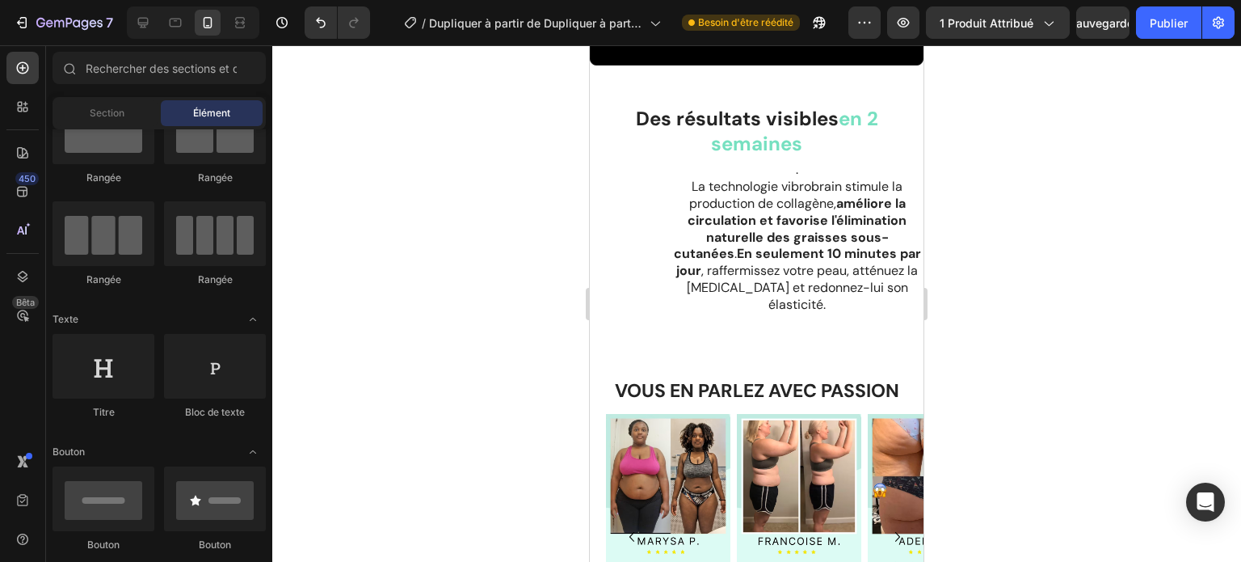
scroll to position [4412, 0]
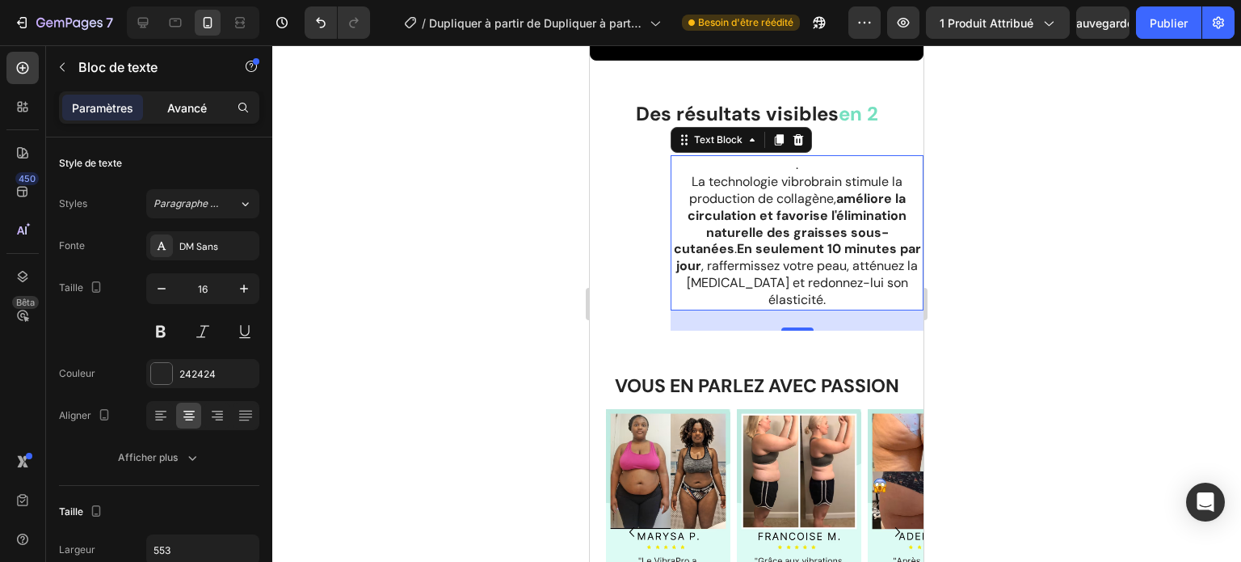
click at [192, 108] on font "Avancé" at bounding box center [187, 108] width 40 height 14
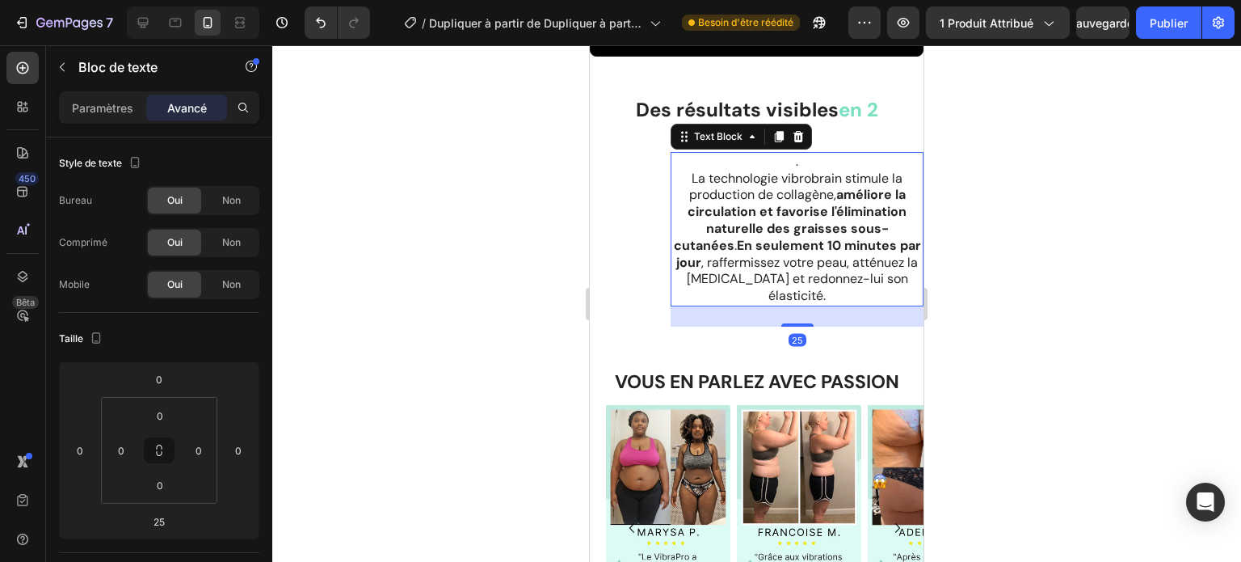
scroll to position [4709, 0]
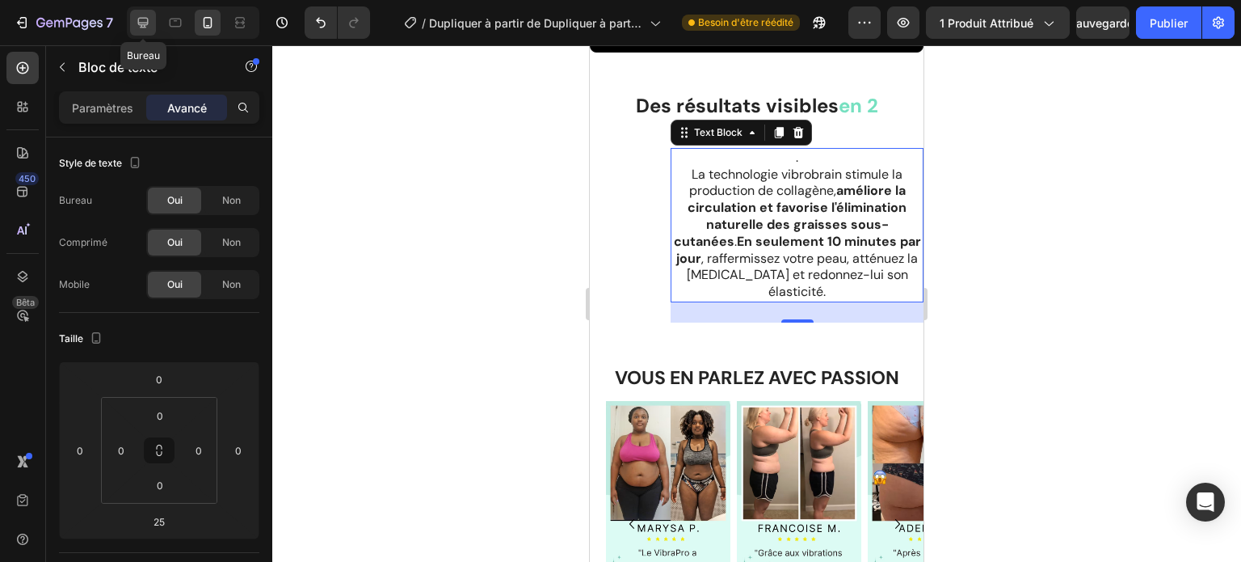
click at [152, 21] on div at bounding box center [143, 23] width 26 height 26
type input "100"
type input "24"
type input "200"
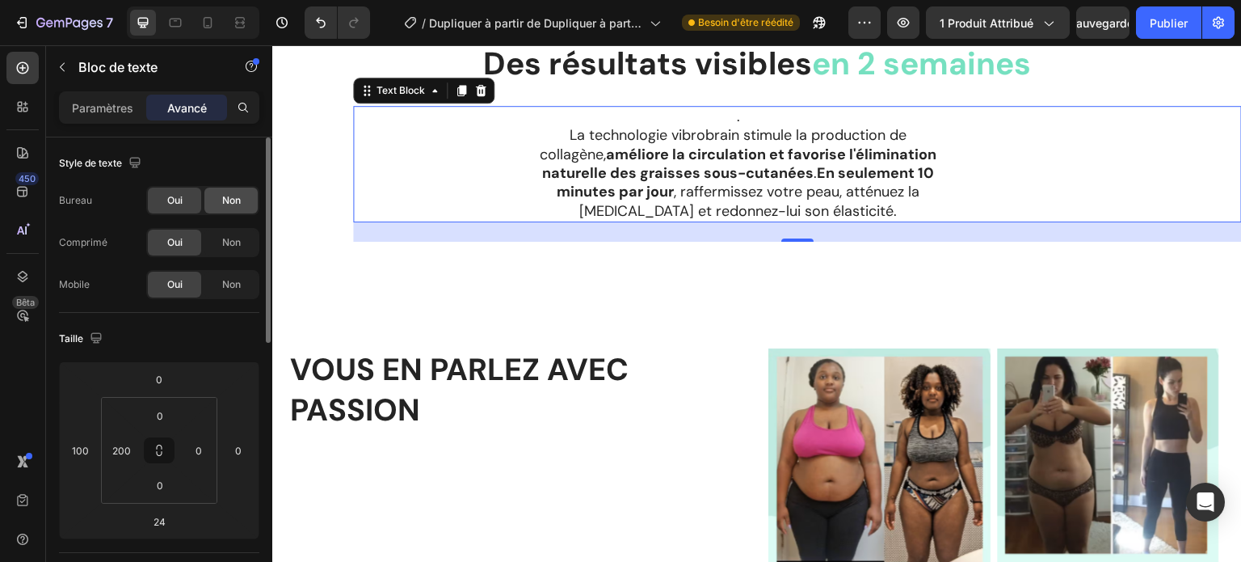
scroll to position [4884, 0]
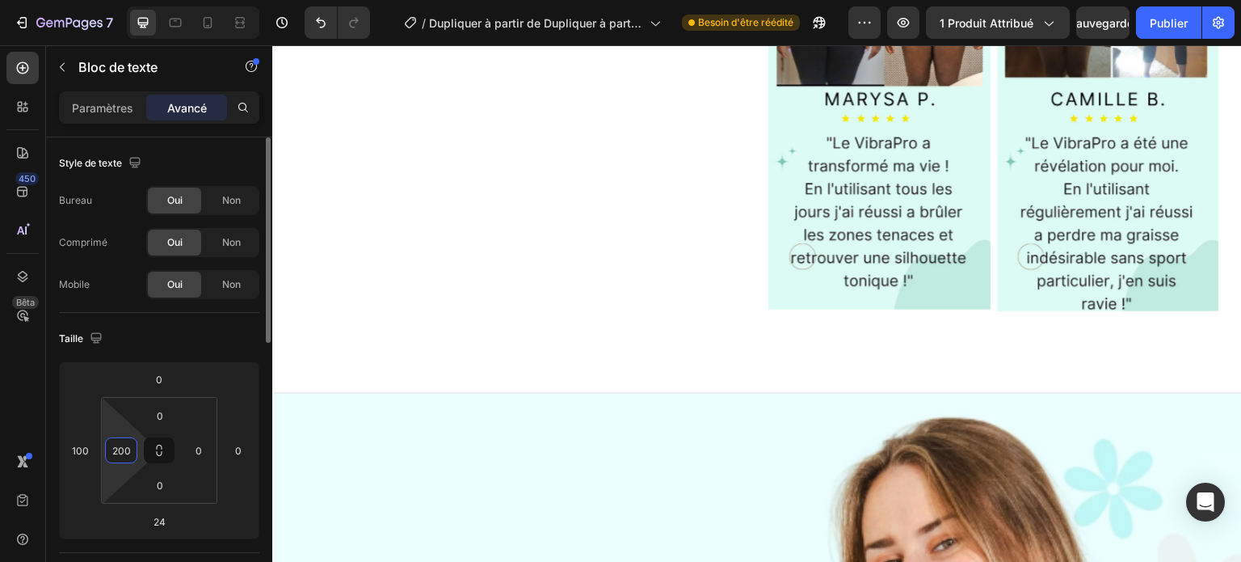
click at [131, 452] on input "200" at bounding box center [121, 450] width 24 height 24
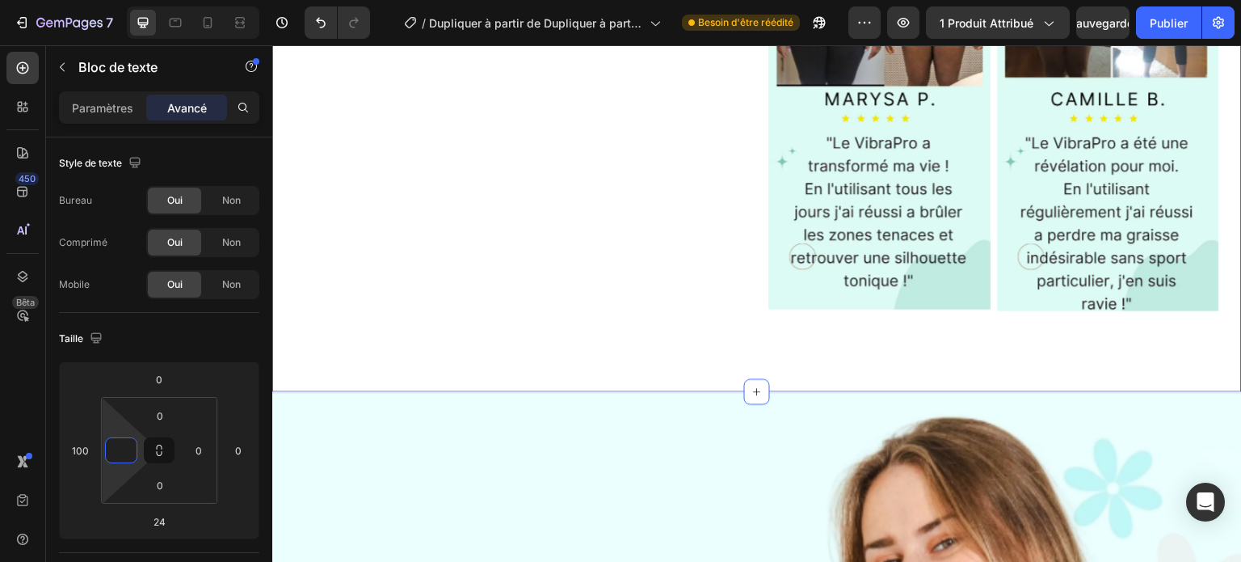
click at [343, 316] on div "VOUS EN PARLEZ AVEC PASSION Heading VOUS EN PARLEZ AVEC PASSION Heading Row Ima…" at bounding box center [757, 92] width 970 height 600
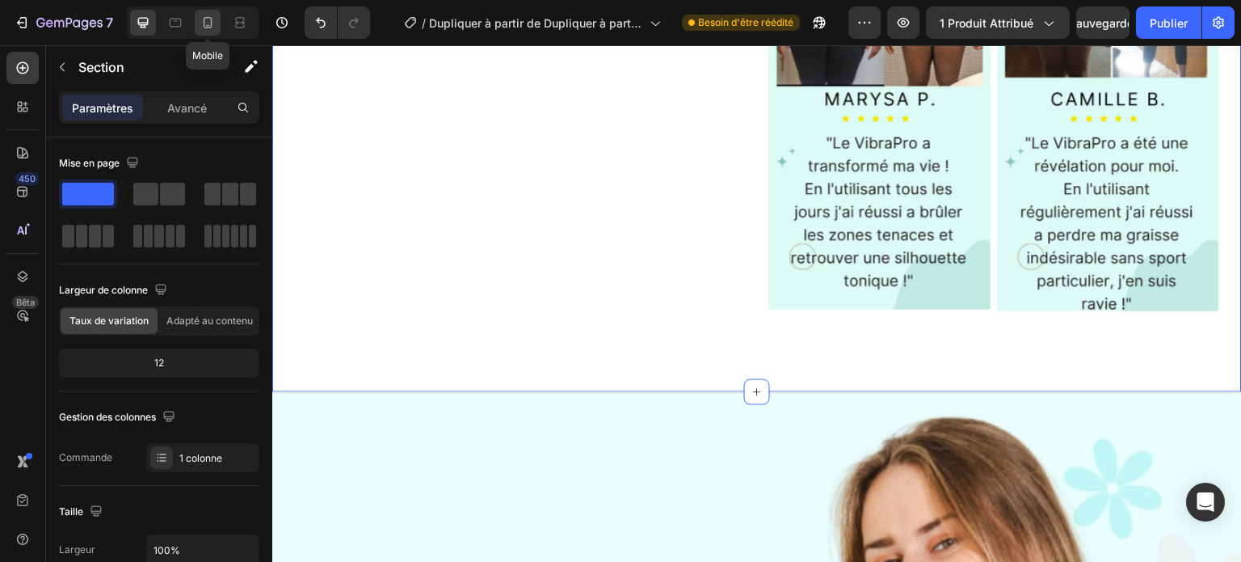
click at [204, 23] on icon at bounding box center [208, 22] width 9 height 11
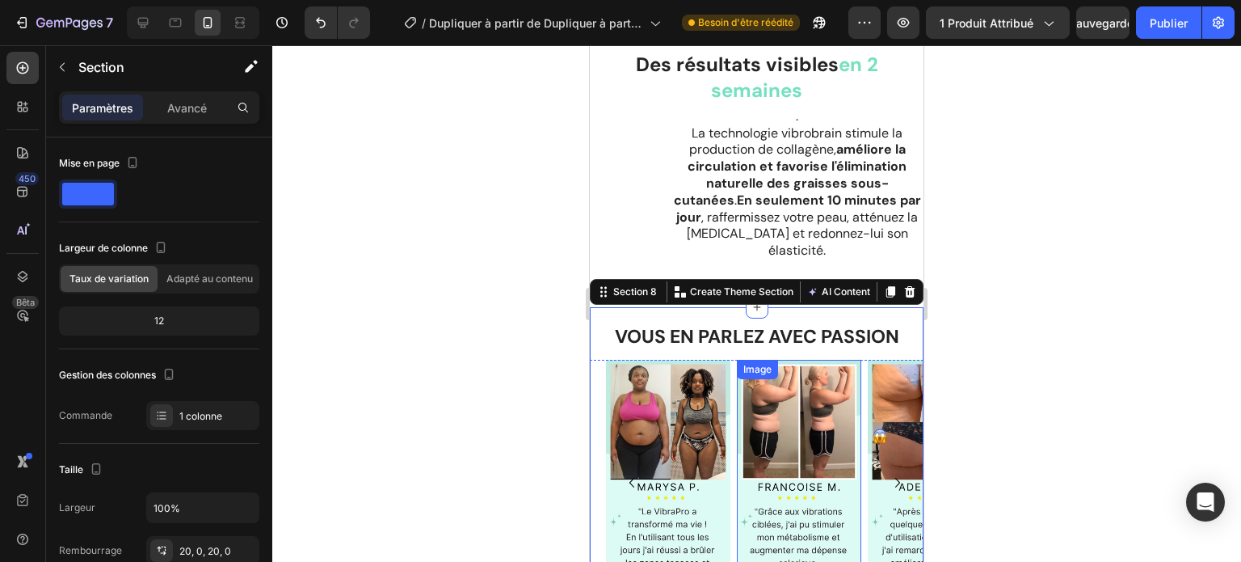
scroll to position [4749, 0]
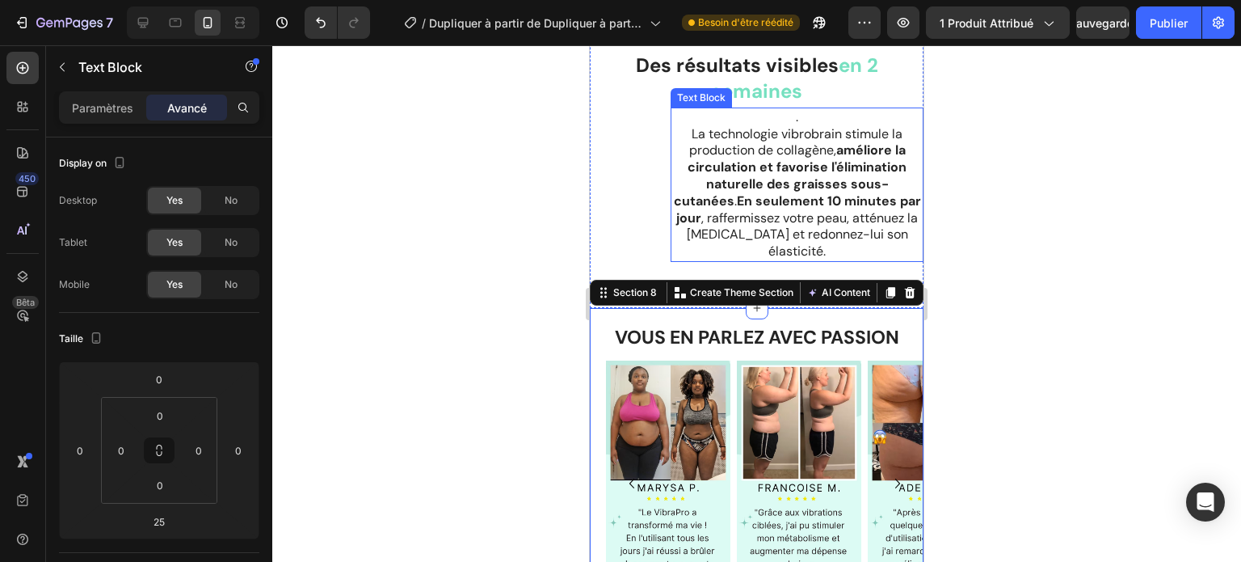
click at [693, 260] on p ". La technologie vibrobrain stimule la production de collagène, améliore la cir…" at bounding box center [797, 184] width 250 height 151
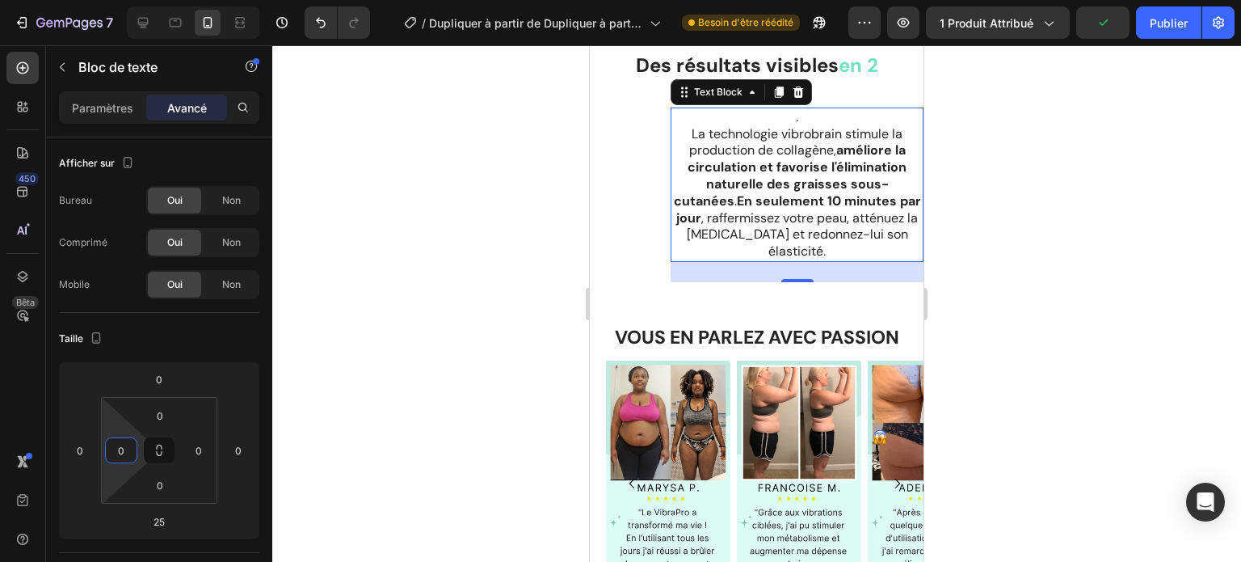
drag, startPoint x: 105, startPoint y: 432, endPoint x: 181, endPoint y: 435, distance: 76.0
click at [181, 0] on html "7 Version history / Dupliquer à partir de Dupliquer à partir de la page produit…" at bounding box center [620, 0] width 1241 height 0
click at [214, 431] on div "0 0 0 0" at bounding box center [159, 450] width 116 height 107
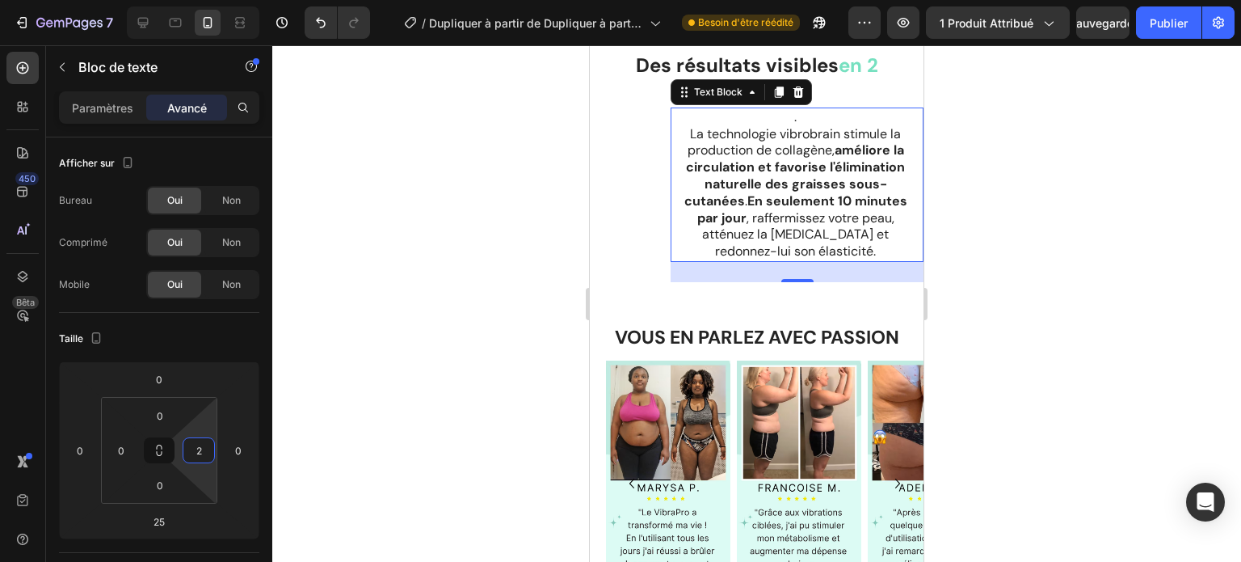
type input "0"
click at [215, 0] on html "7 Version history / Dupliquer à partir de Dupliquer à partir de la page produit…" at bounding box center [620, 0] width 1241 height 0
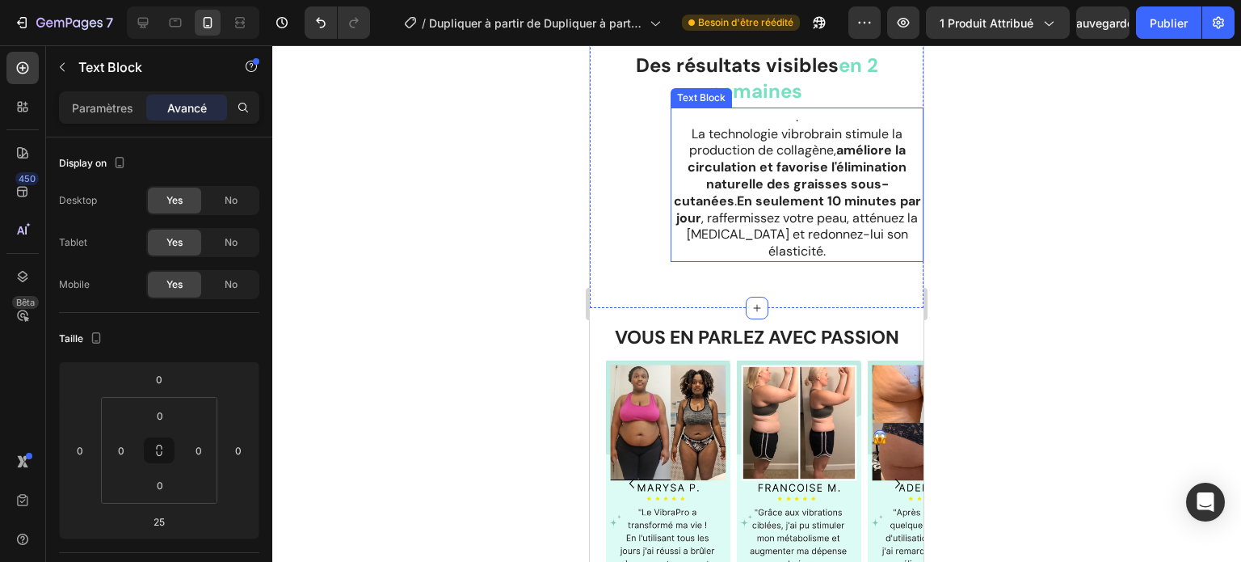
click at [755, 260] on p ". La technologie vibrobrain stimule la production de collagène, améliore la cir…" at bounding box center [797, 184] width 250 height 151
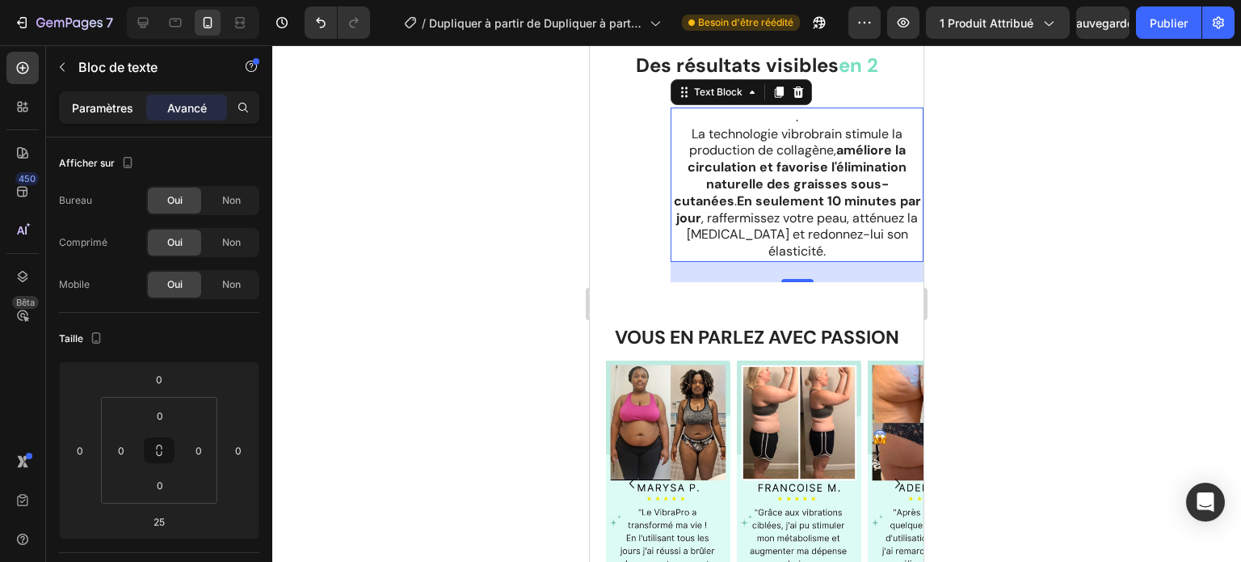
click at [123, 106] on font "Paramètres" at bounding box center [102, 108] width 61 height 14
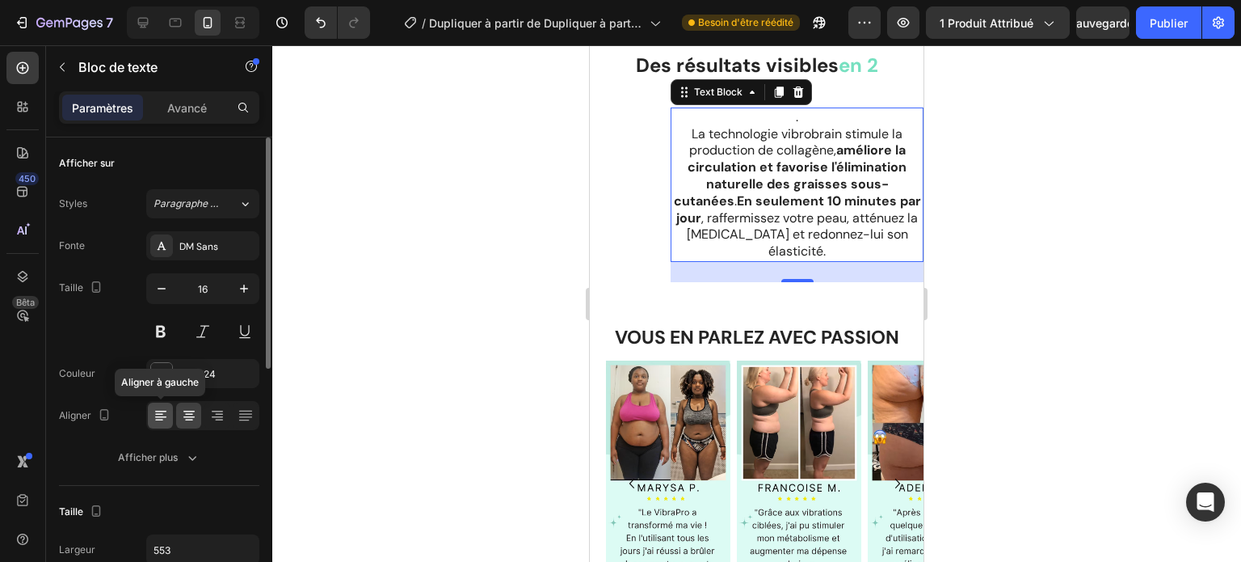
click at [167, 426] on div at bounding box center [160, 415] width 25 height 26
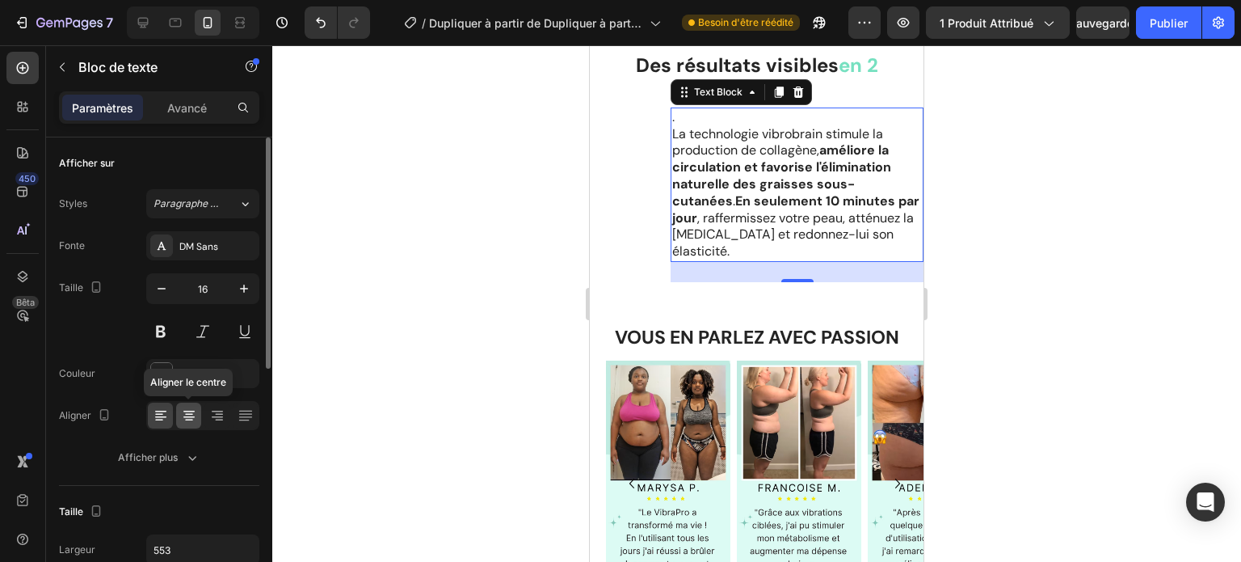
click at [190, 419] on icon at bounding box center [189, 420] width 8 height 2
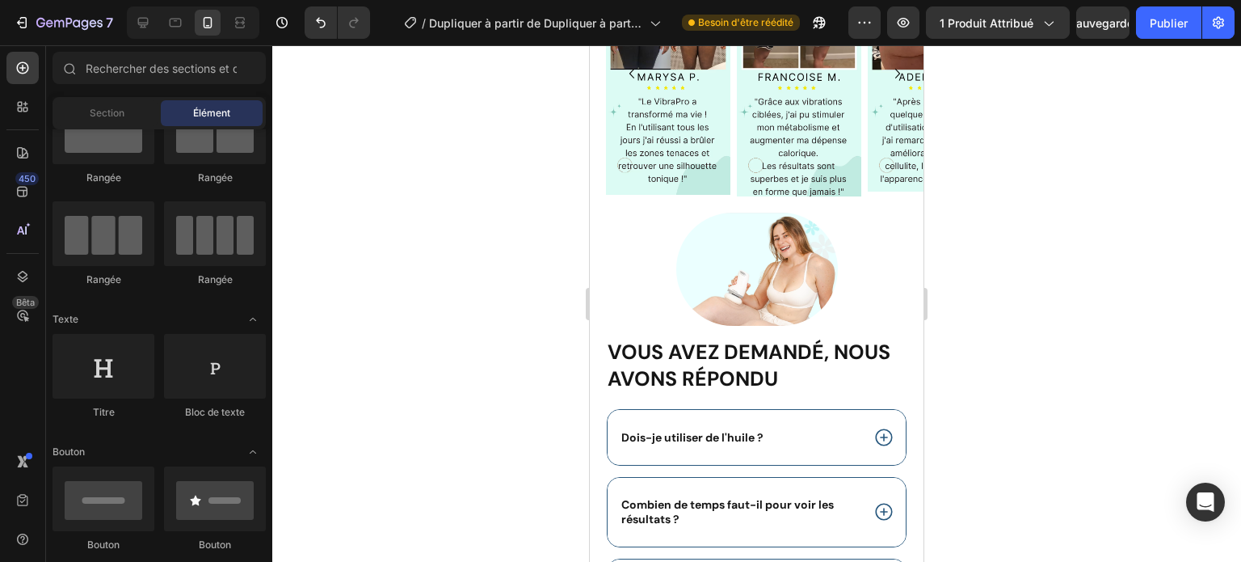
scroll to position [5070, 0]
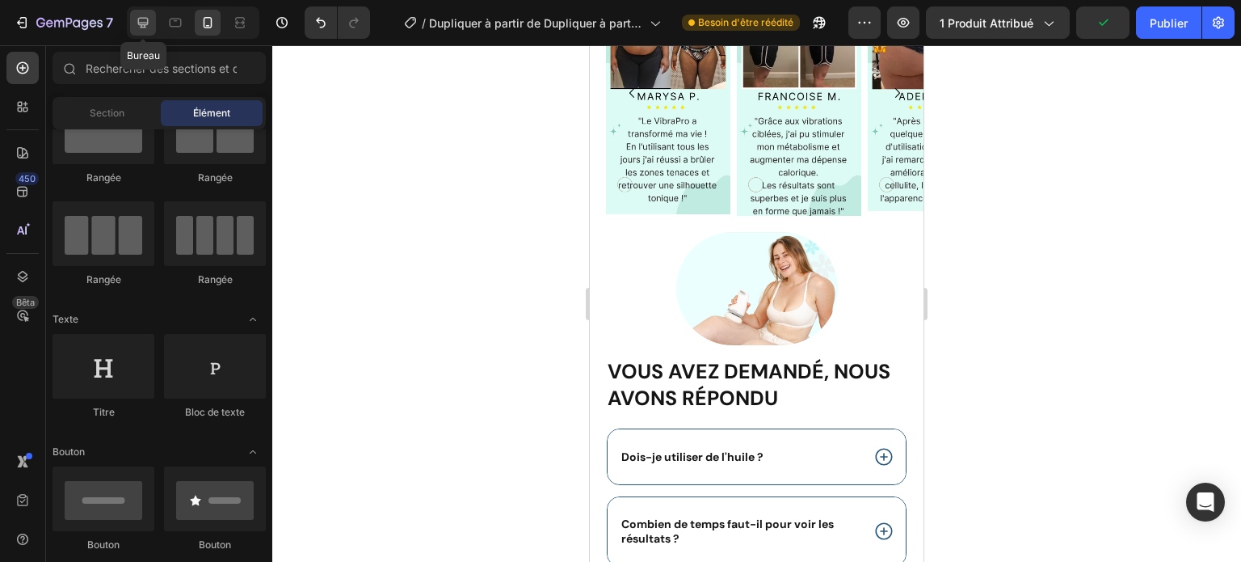
click at [141, 24] on icon at bounding box center [143, 23] width 11 height 11
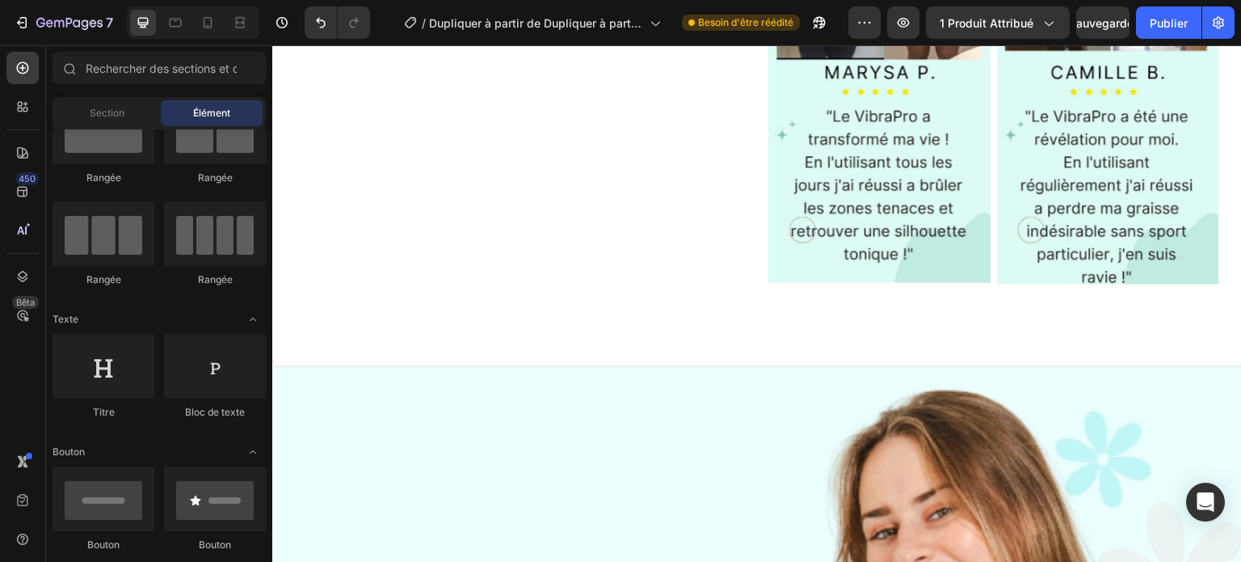
scroll to position [4911, 0]
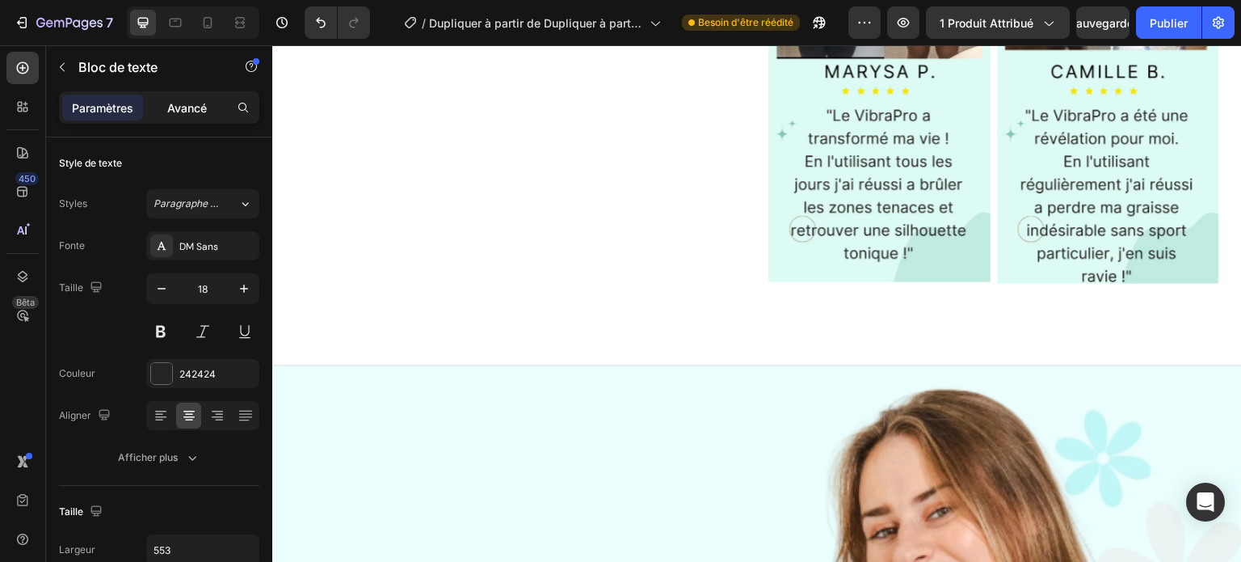
click at [193, 101] on font "Avancé" at bounding box center [187, 108] width 40 height 14
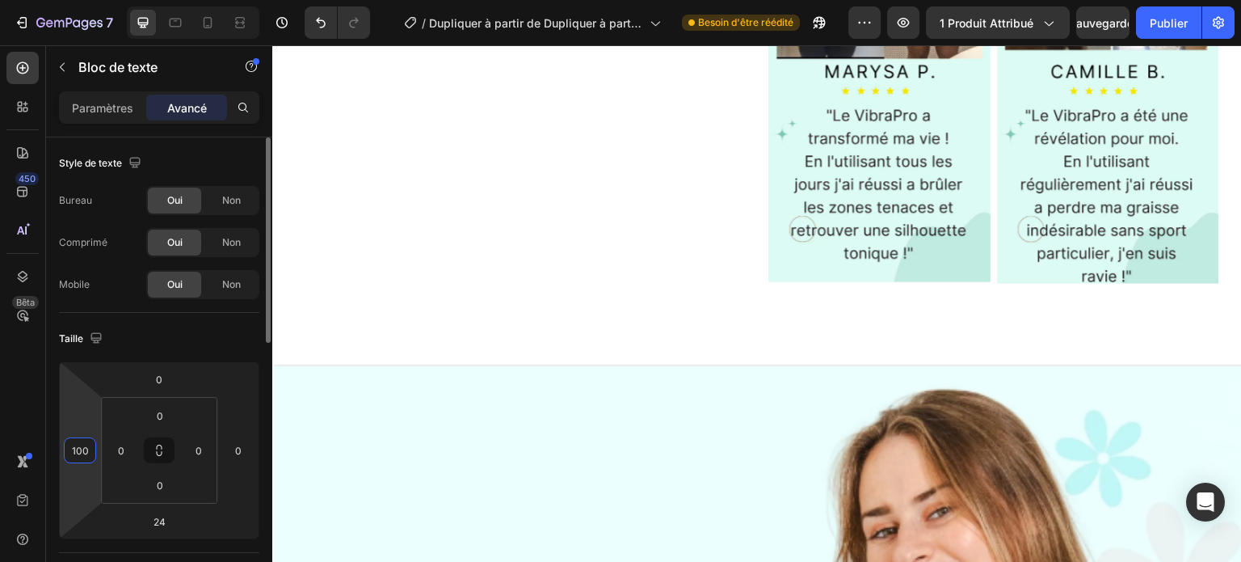
click at [87, 449] on input "100" at bounding box center [80, 450] width 24 height 24
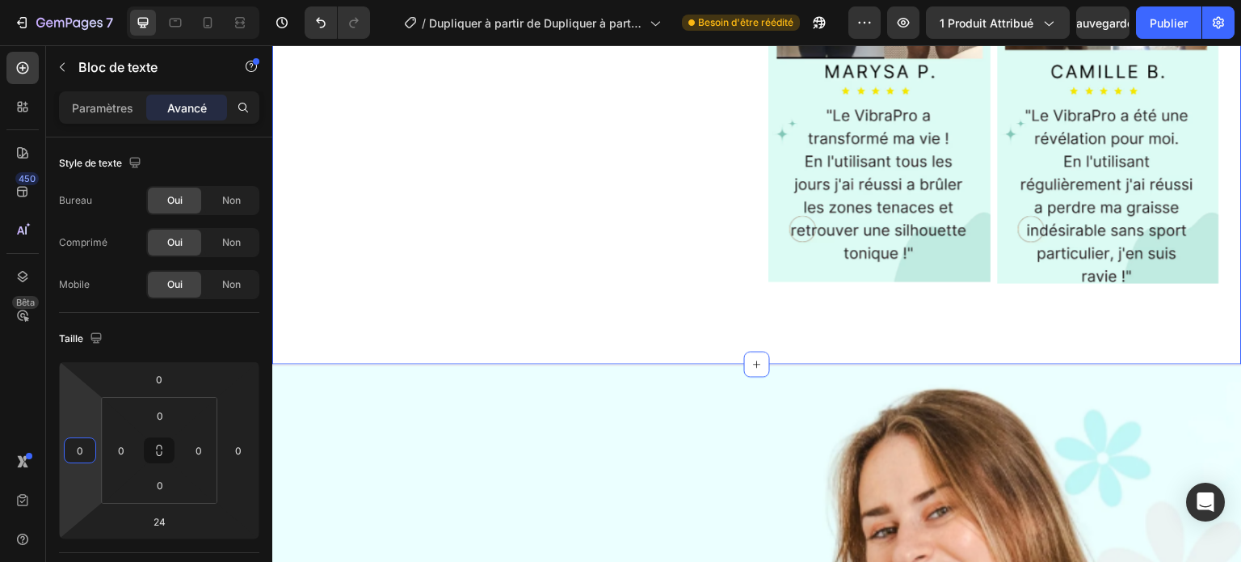
click at [524, 255] on div "VOUS EN PARLEZ AVEC PASSION Heading VOUS EN PARLEZ AVEC PASSION Heading Row Ima…" at bounding box center [757, 64] width 970 height 600
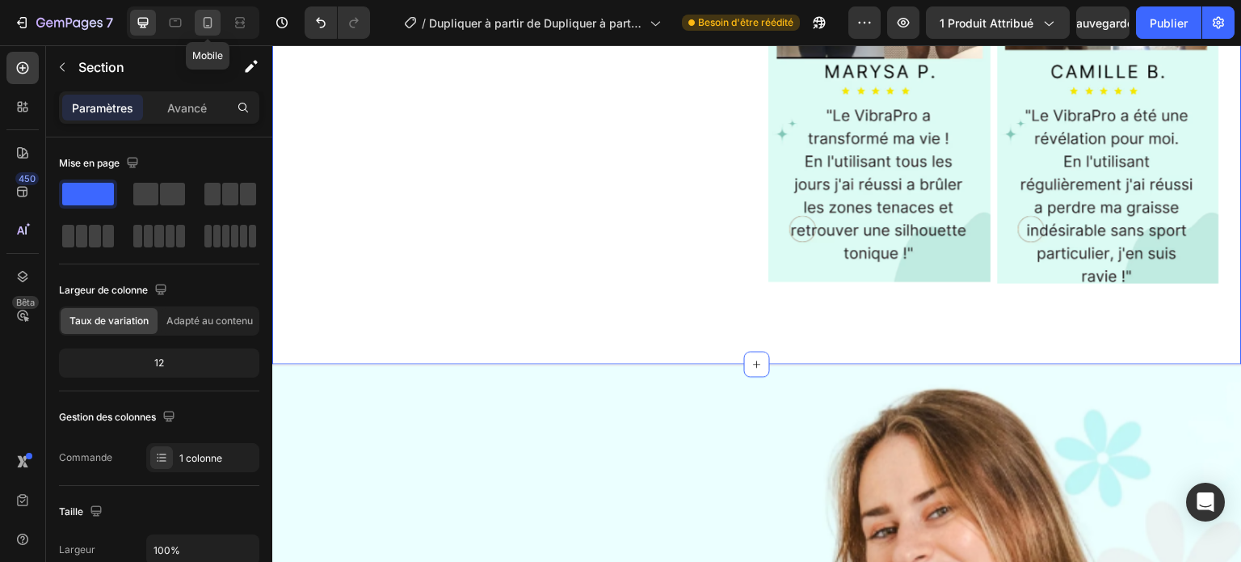
click at [209, 22] on icon at bounding box center [208, 23] width 16 height 16
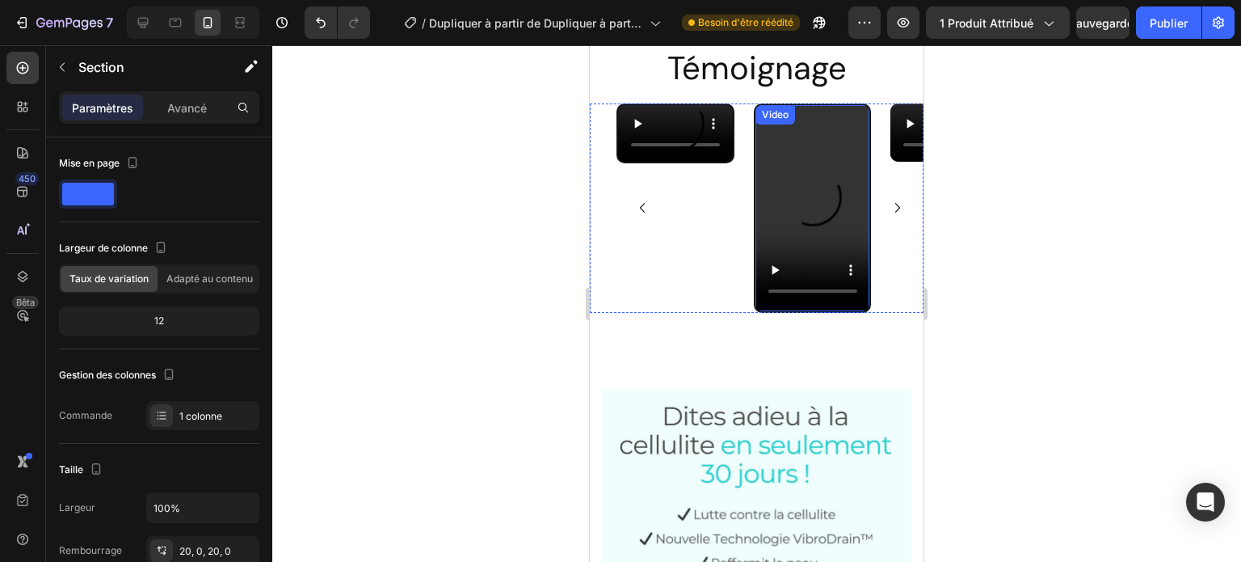
scroll to position [3118, 0]
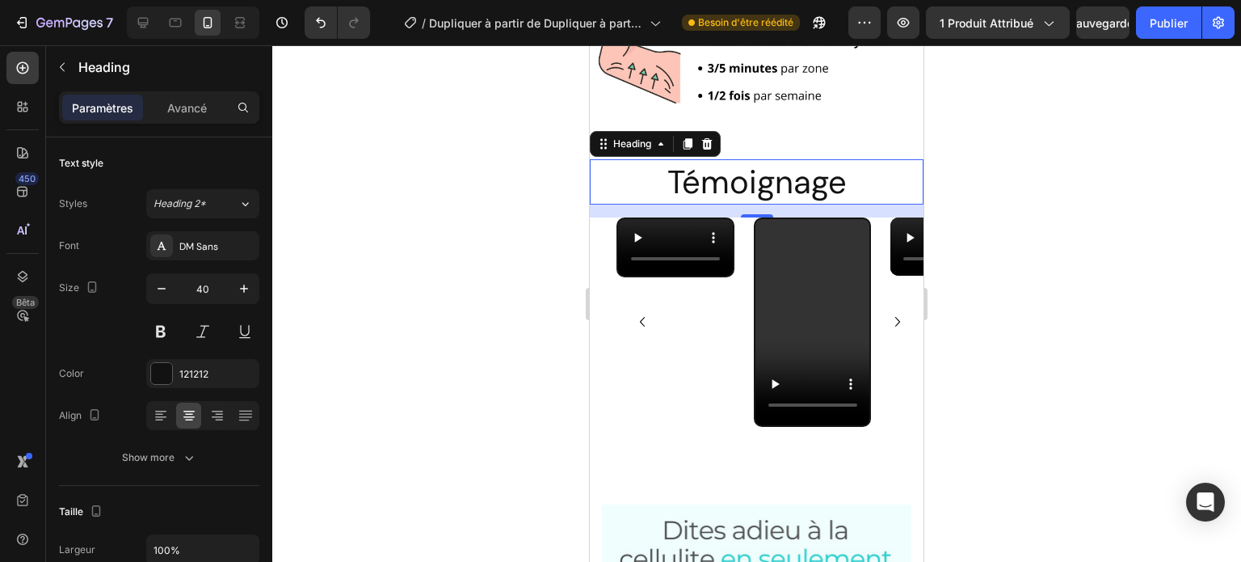
click at [855, 172] on h2 "Témoignage" at bounding box center [757, 181] width 334 height 45
click at [468, 245] on div at bounding box center [756, 303] width 969 height 516
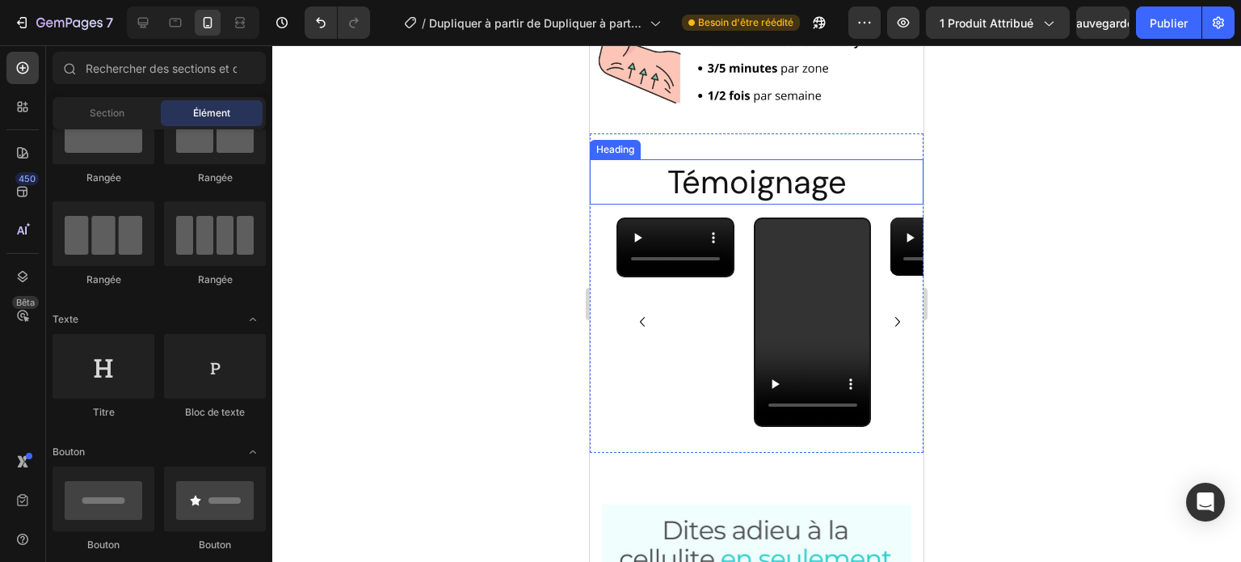
click at [802, 168] on p "Témoignage" at bounding box center [756, 182] width 330 height 42
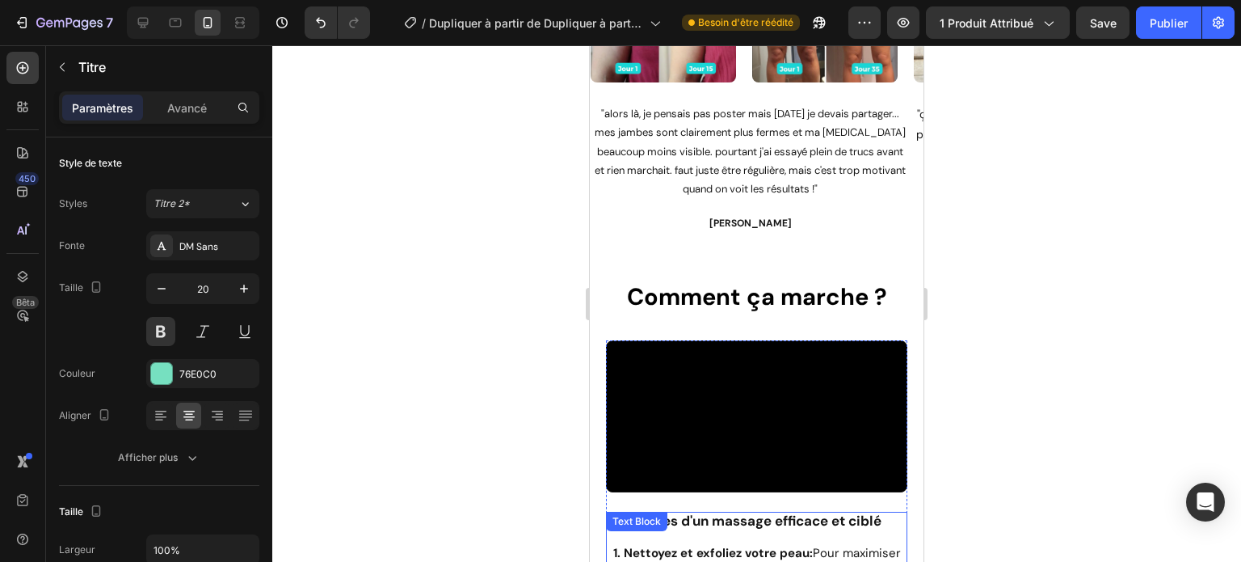
scroll to position [1703, 0]
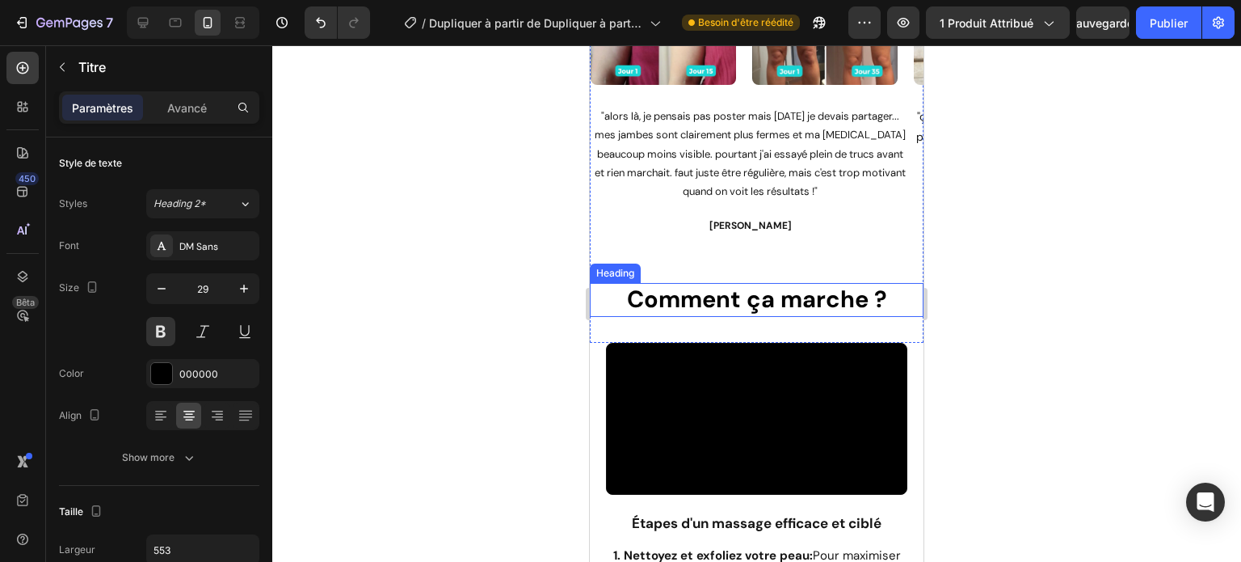
click at [705, 303] on h2 "Comment ça marche ?" at bounding box center [757, 300] width 334 height 34
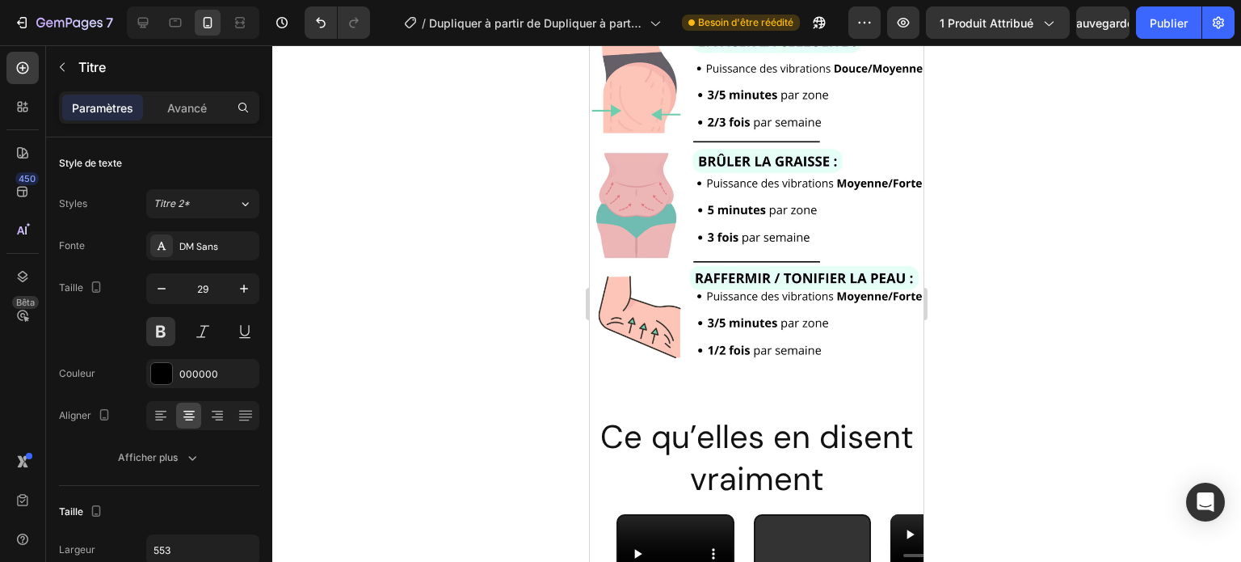
scroll to position [3129, 0]
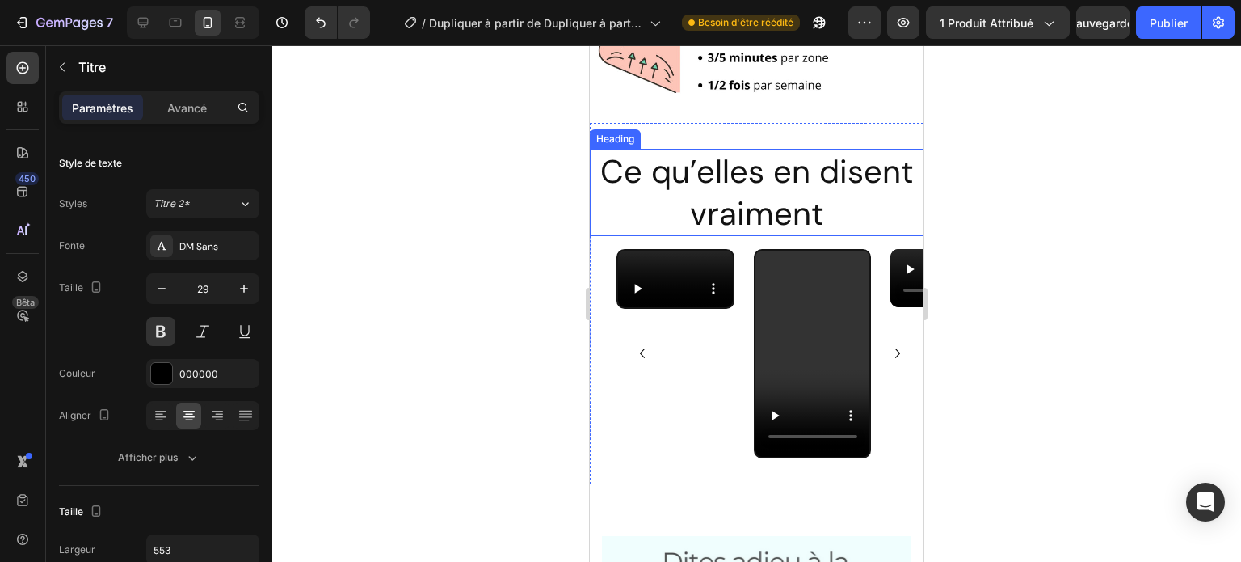
click at [729, 175] on h2 "Ce qu’elles en disent vraiment" at bounding box center [757, 192] width 334 height 87
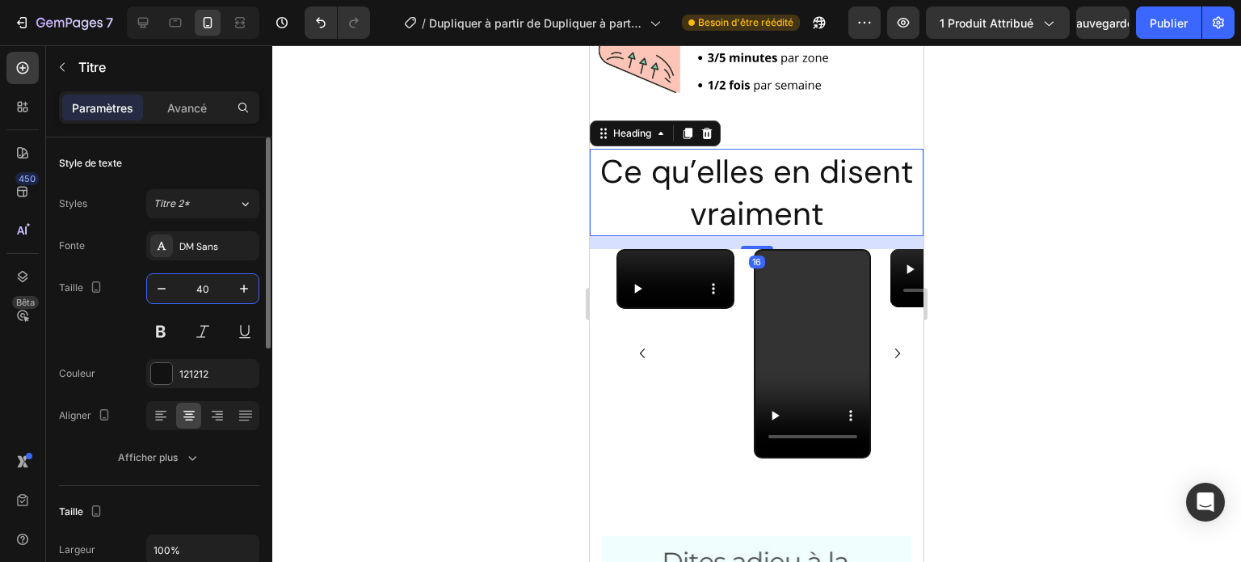
click at [207, 295] on input "40" at bounding box center [202, 288] width 53 height 29
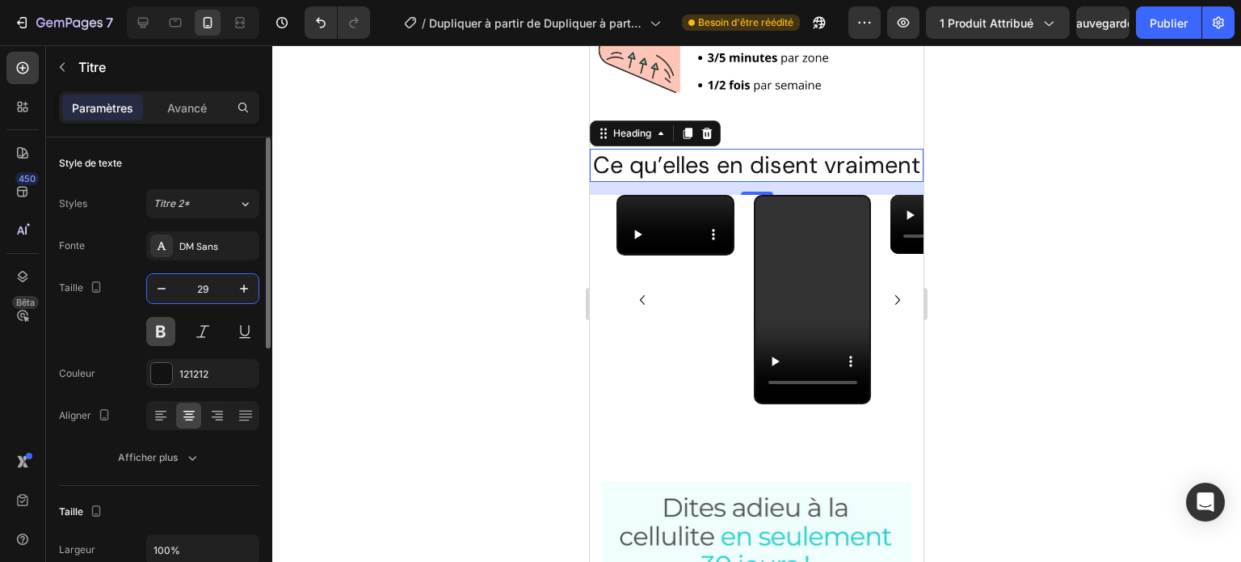
type input "29"
click at [155, 329] on button at bounding box center [160, 331] width 29 height 29
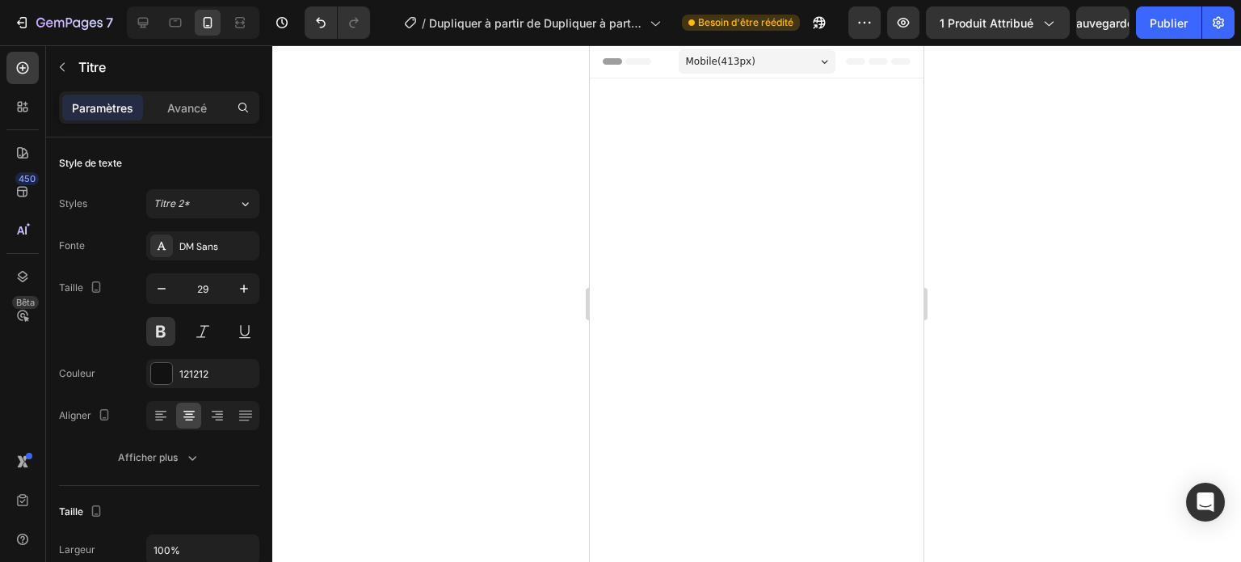
scroll to position [3129, 0]
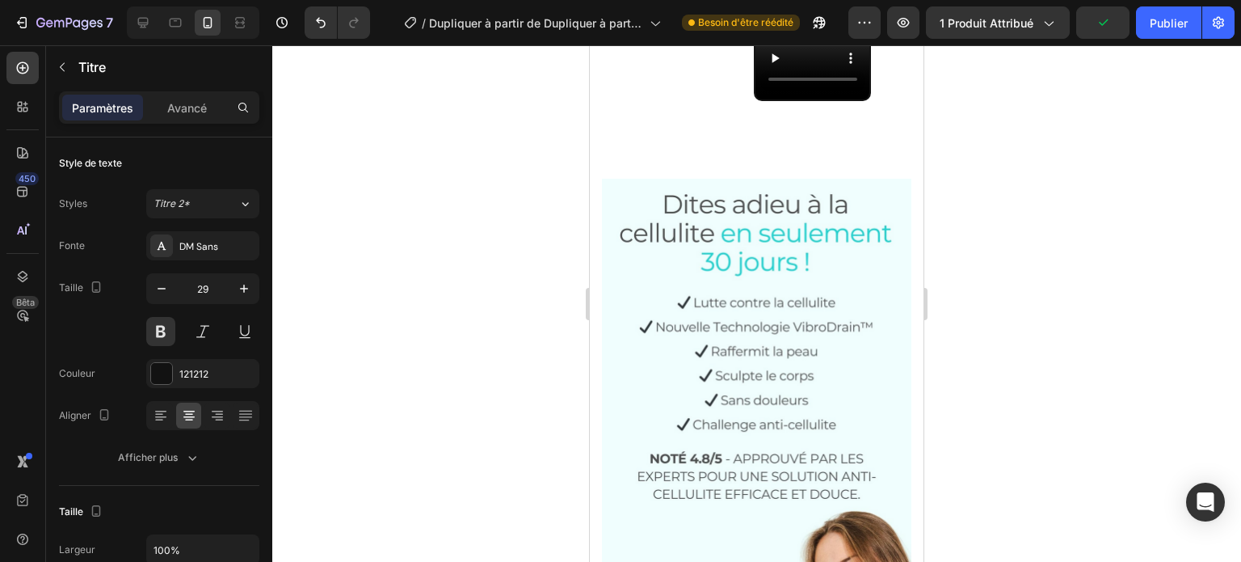
click at [996, 144] on div at bounding box center [756, 303] width 969 height 516
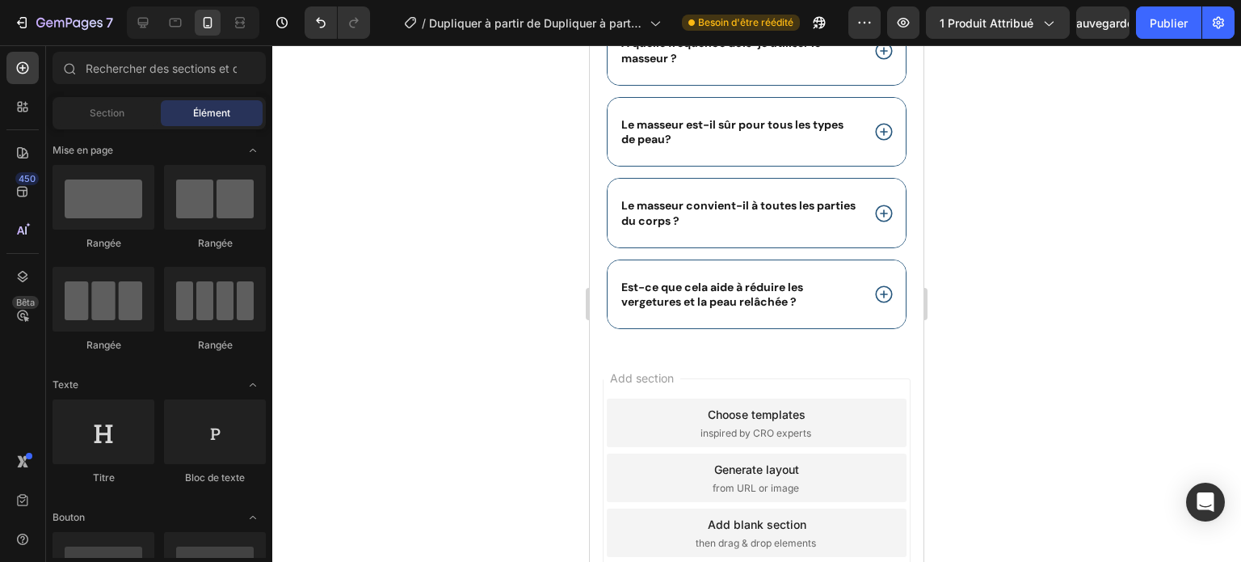
scroll to position [5460, 0]
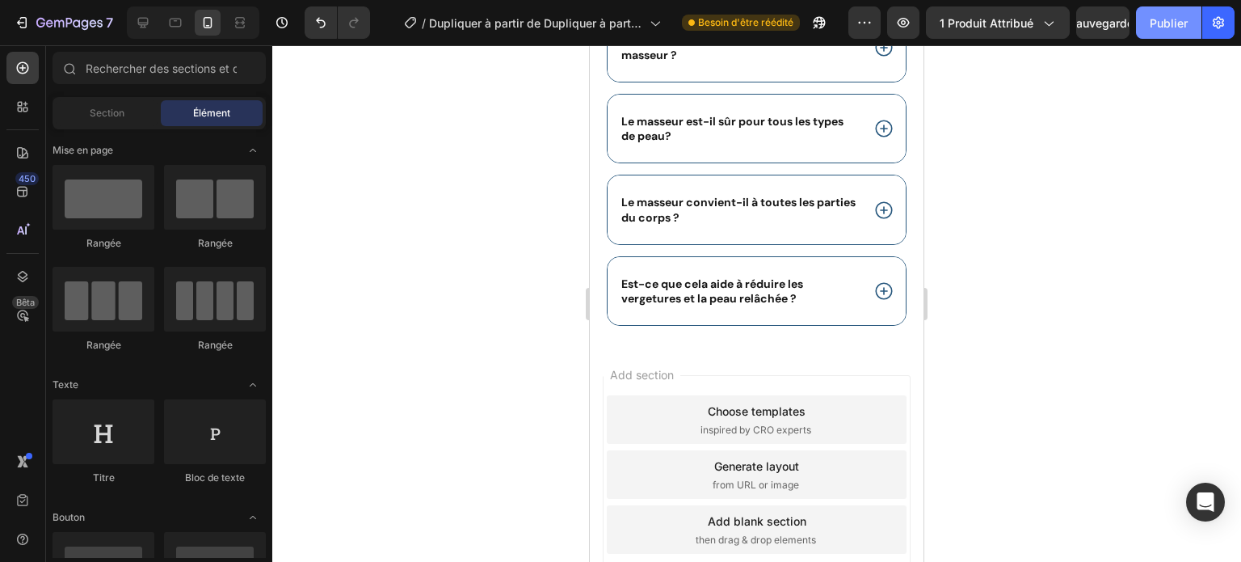
click at [1159, 19] on font "Publier" at bounding box center [1169, 23] width 38 height 14
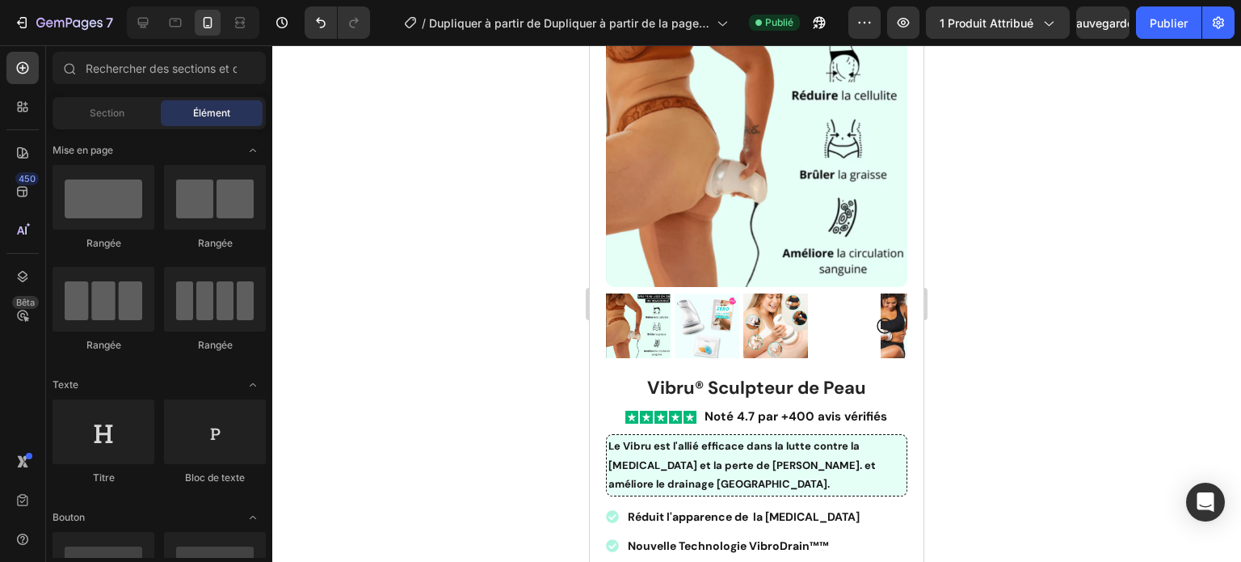
scroll to position [0, 0]
